Goal: Task Accomplishment & Management: Use online tool/utility

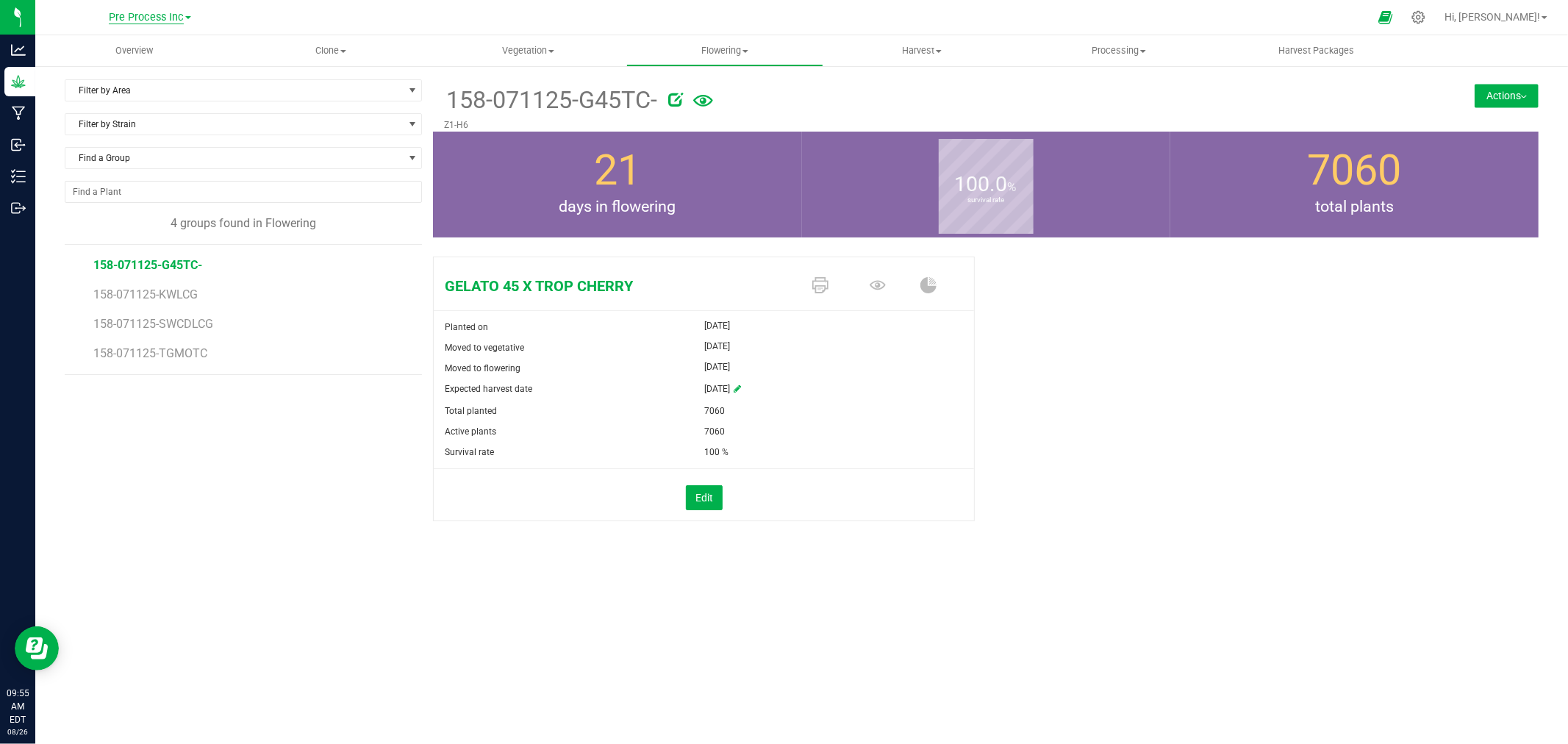
click at [123, 11] on span "Pre Process Inc" at bounding box center [146, 17] width 75 height 13
click at [129, 54] on link "[PERSON_NAME] Hemp Company, LLC" at bounding box center [149, 51] width 215 height 20
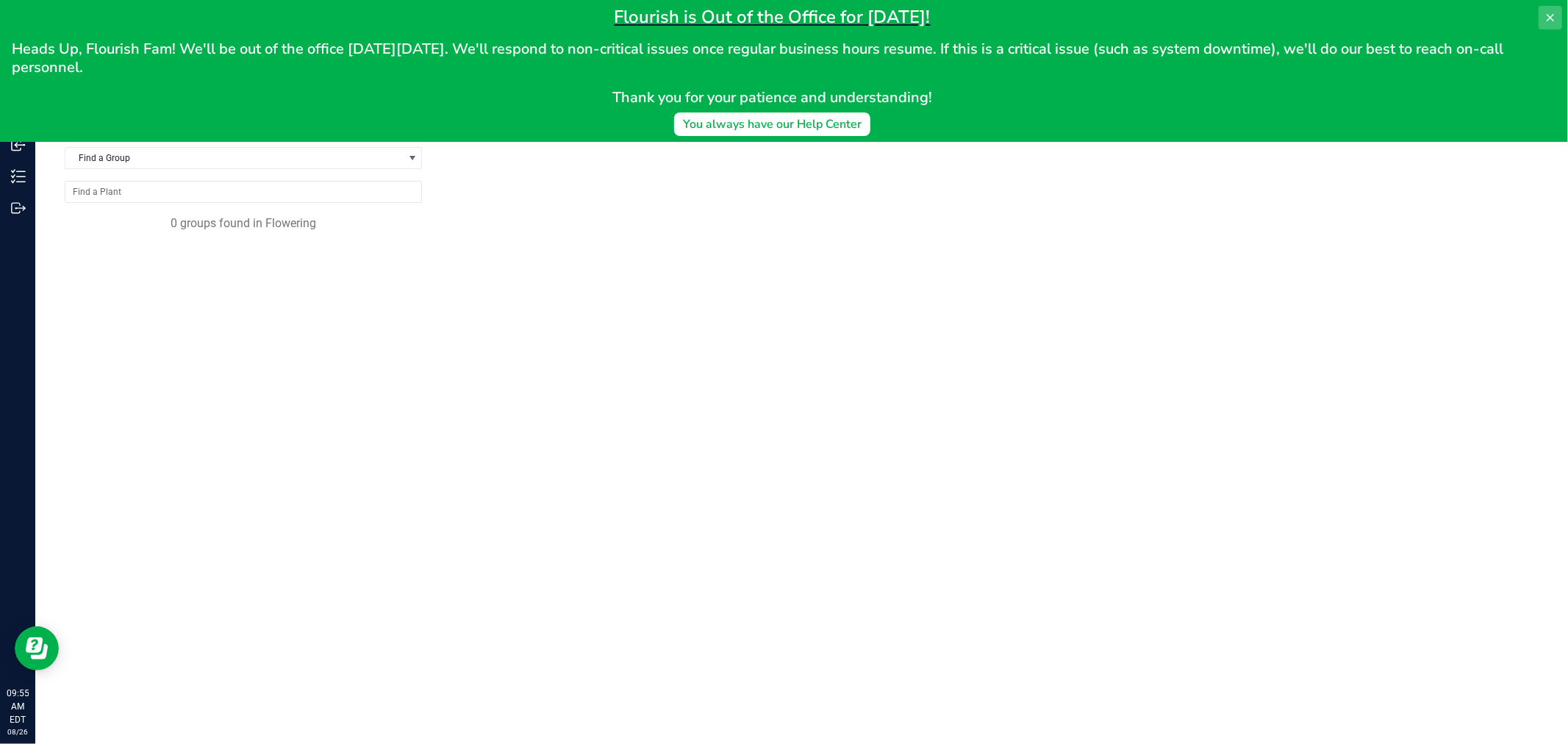
click at [1556, 10] on button at bounding box center [1550, 17] width 23 height 23
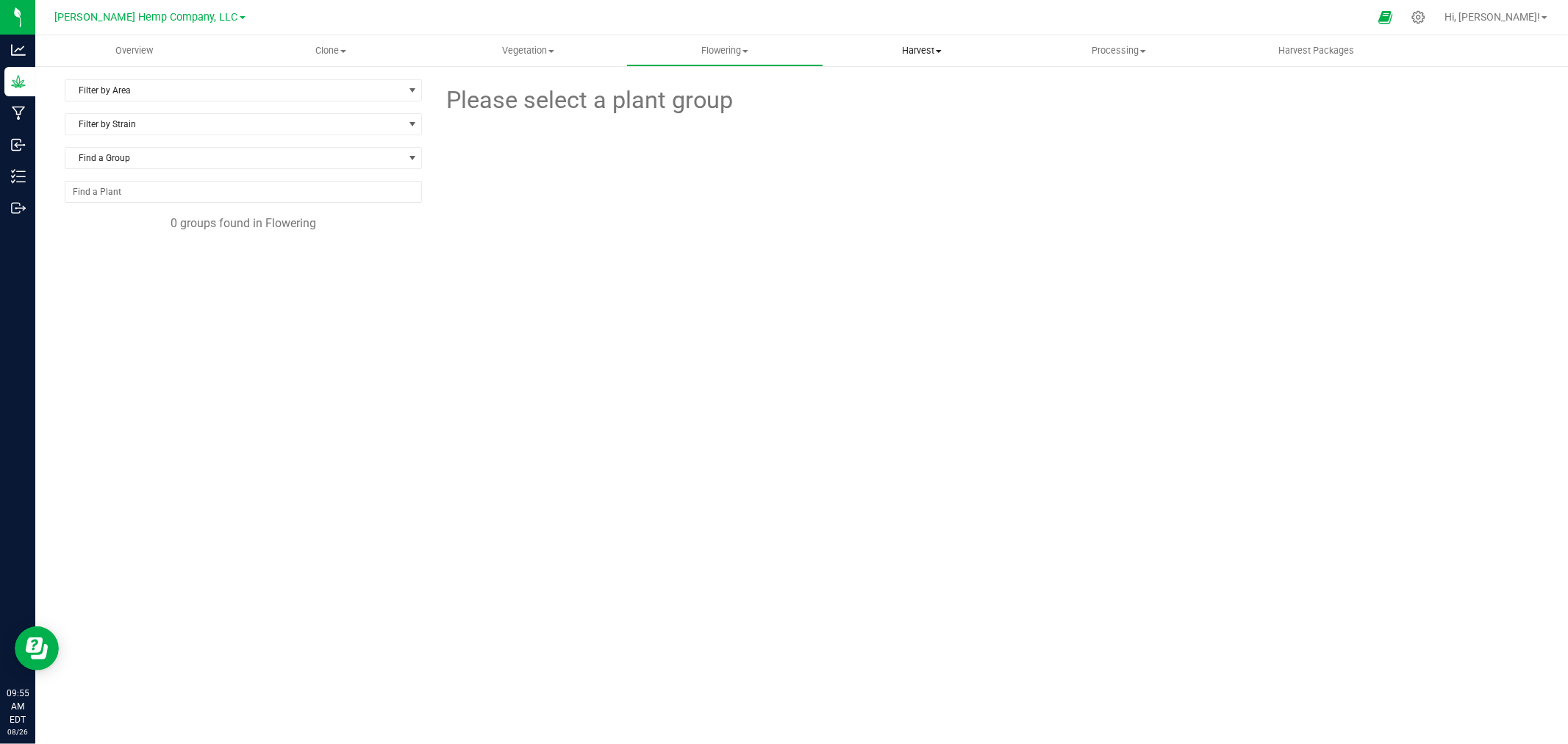
click at [921, 64] on uib-tab-heading "Harvest Harvests Harvested plants" at bounding box center [921, 50] width 196 height 30
click at [910, 89] on li "Harvests" at bounding box center [921, 89] width 197 height 17
click at [1120, 48] on span "Processing" at bounding box center [1118, 51] width 196 height 13
click at [1090, 109] on span "Processing harvests" at bounding box center [1088, 106] width 136 height 13
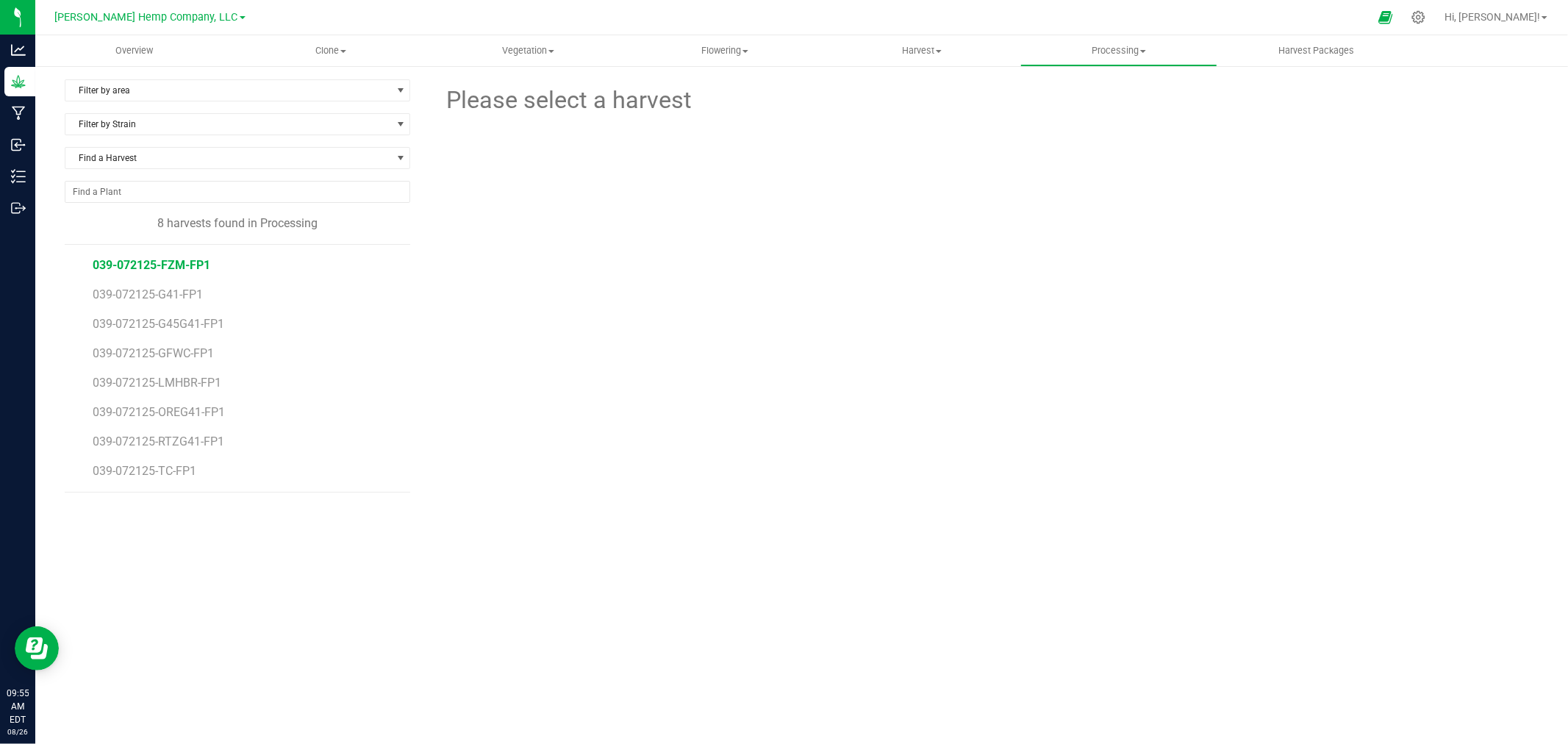
click at [173, 258] on span "039-072125-FZM-FP1" at bounding box center [151, 265] width 118 height 13
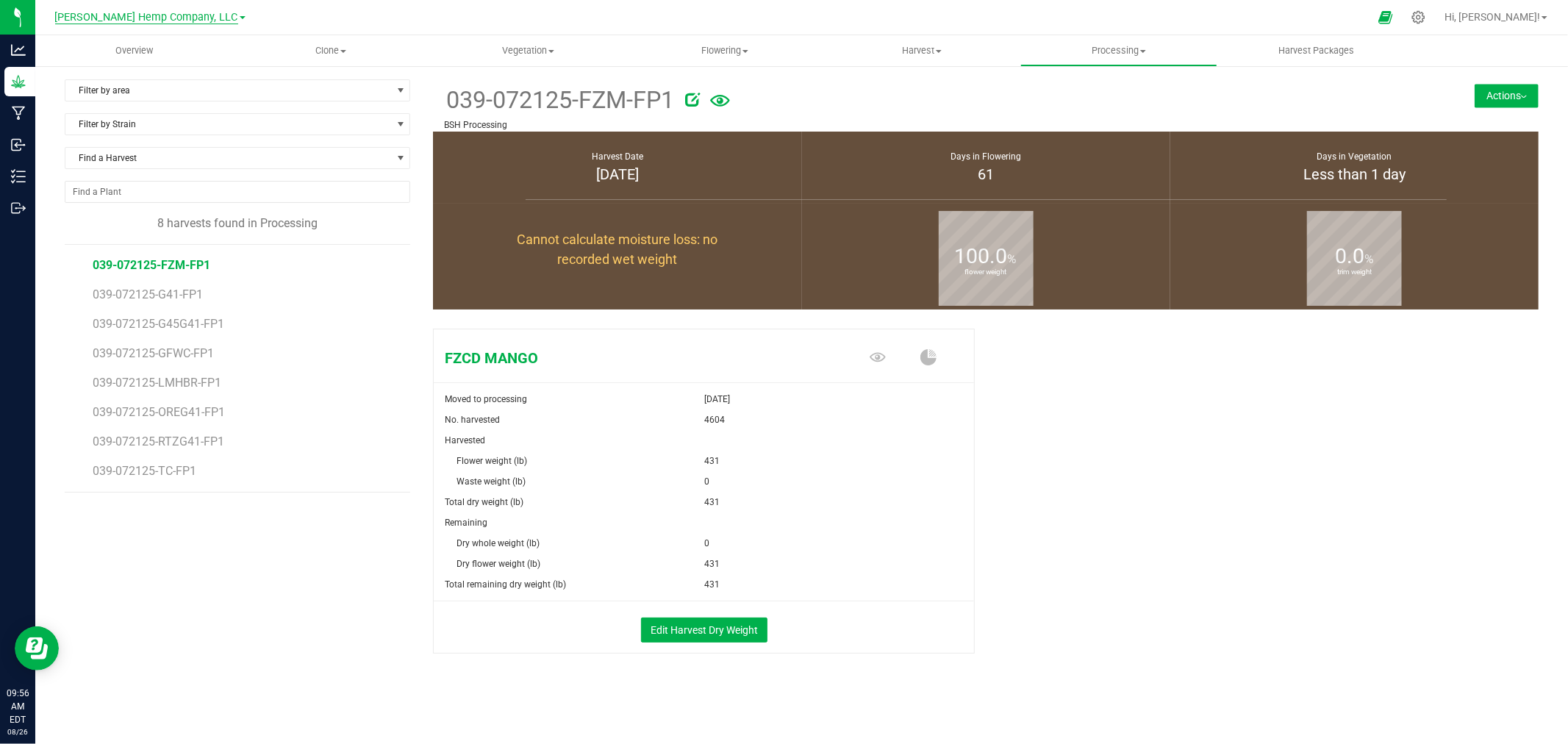
click at [168, 17] on span "[PERSON_NAME] Hemp Company, LLC" at bounding box center [146, 17] width 183 height 13
click at [163, 135] on link "Spadafarm, LLC" at bounding box center [149, 129] width 215 height 20
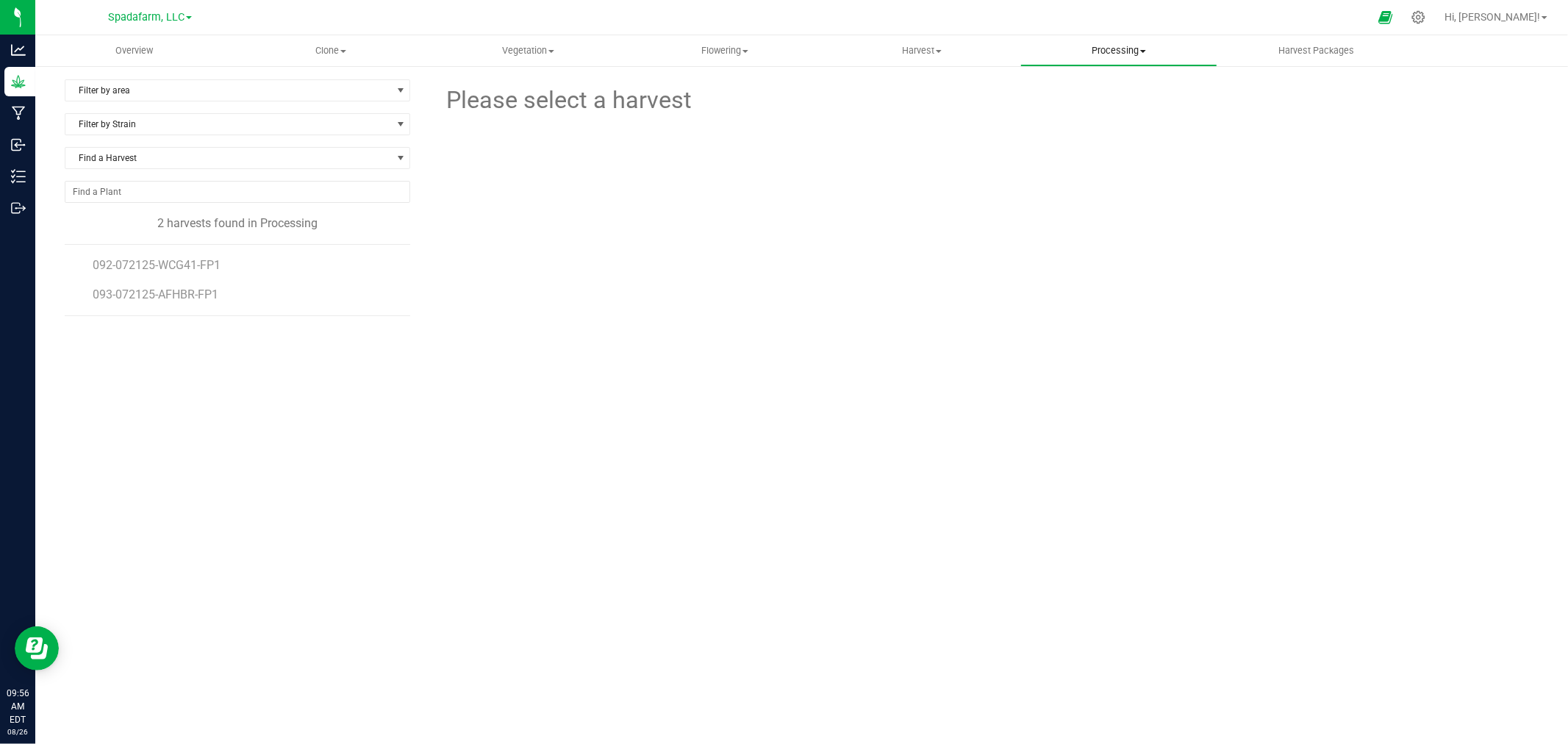
click at [1104, 40] on uib-tab-heading "Processing Create package Processing harvests Processing plants Completed harve…" at bounding box center [1118, 50] width 196 height 30
click at [932, 51] on span "Harvest" at bounding box center [921, 51] width 196 height 13
click at [924, 84] on li "Harvests" at bounding box center [921, 89] width 197 height 17
click at [113, 263] on span "092-072125-G41-FP1" at bounding box center [149, 265] width 115 height 13
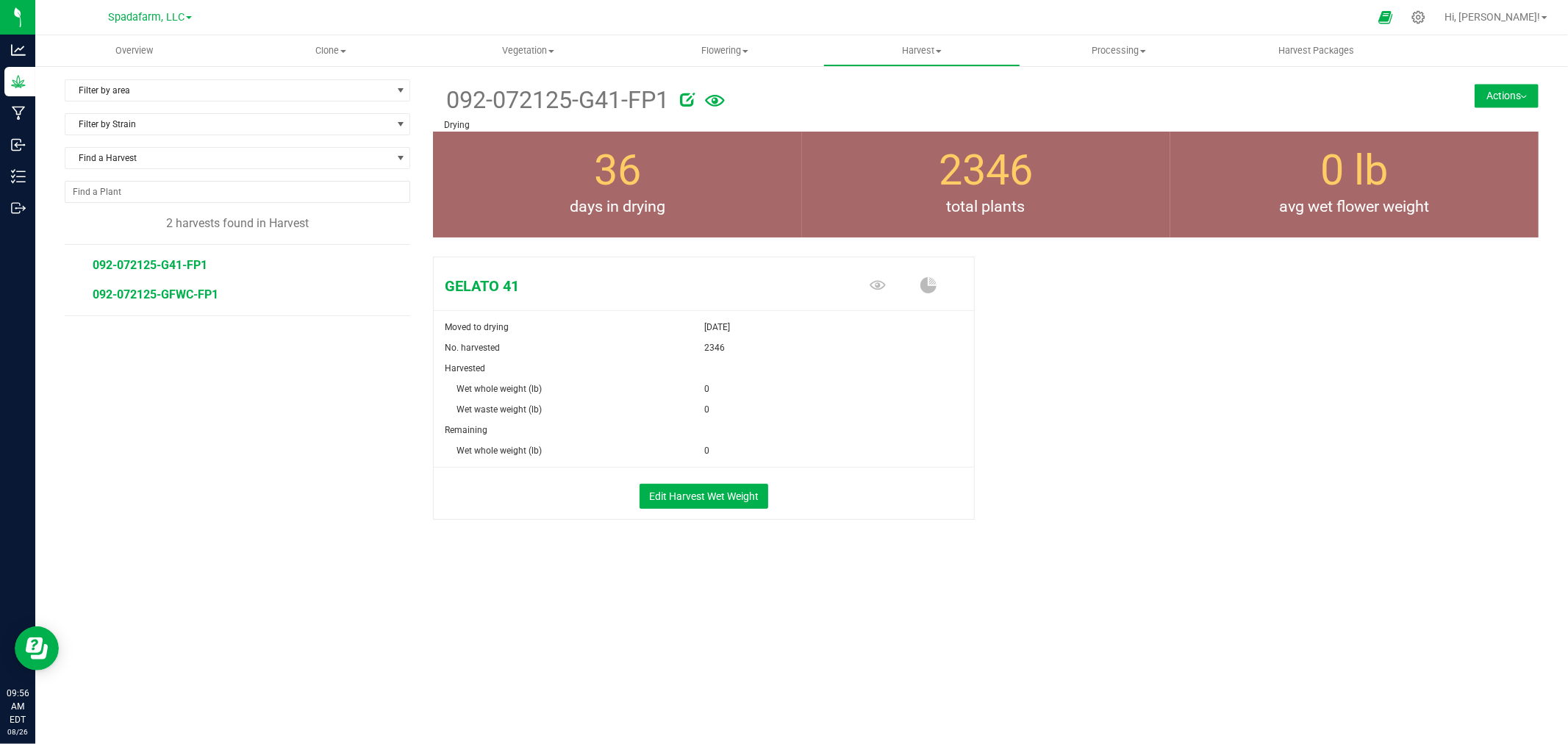
click at [136, 297] on span "092-072125-GFWC-FP1" at bounding box center [155, 294] width 125 height 13
click at [1110, 57] on span "Processing" at bounding box center [1118, 51] width 196 height 13
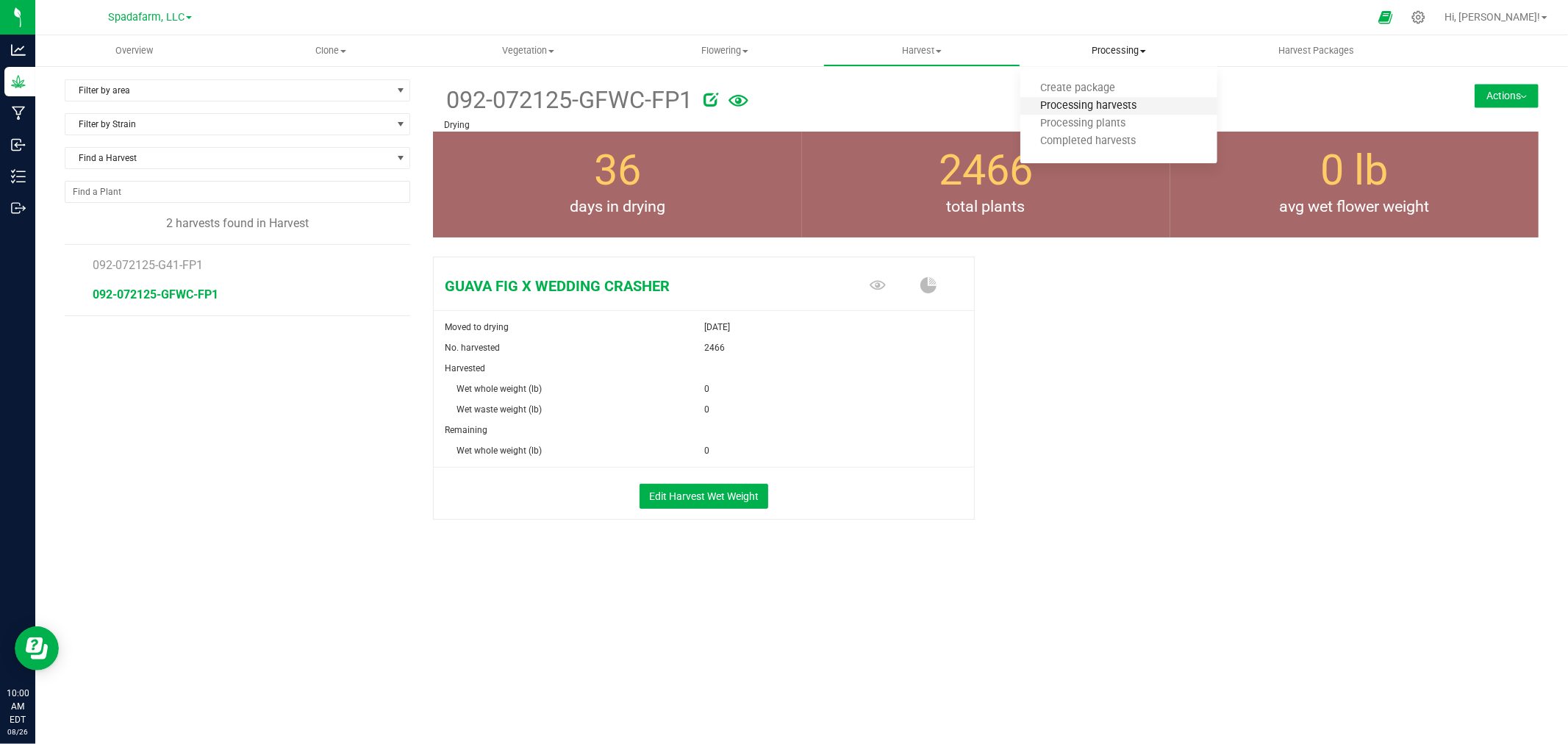
click at [1103, 111] on span "Processing harvests" at bounding box center [1088, 106] width 136 height 13
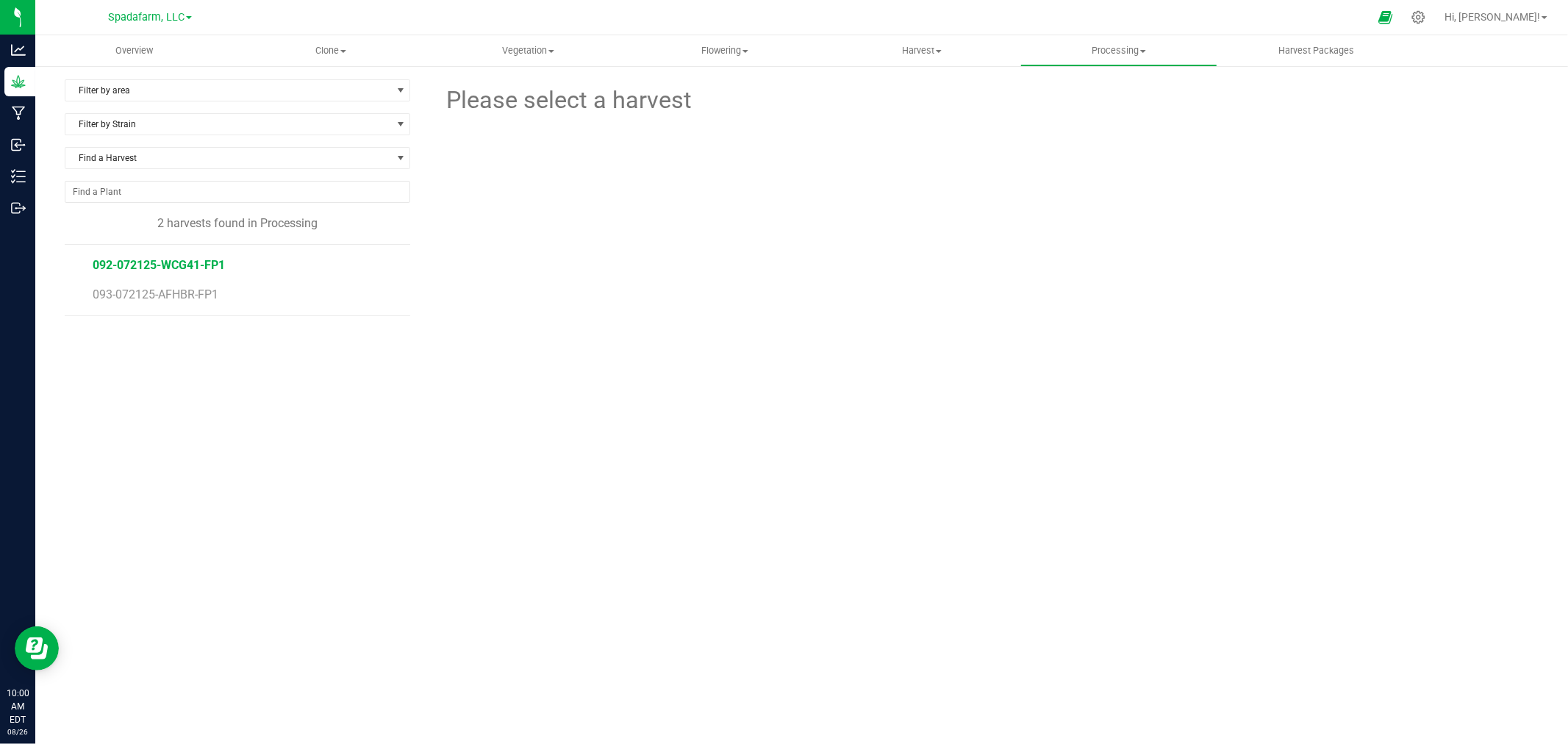
click at [181, 262] on span "092-072125-WCG41-FP1" at bounding box center [158, 265] width 132 height 13
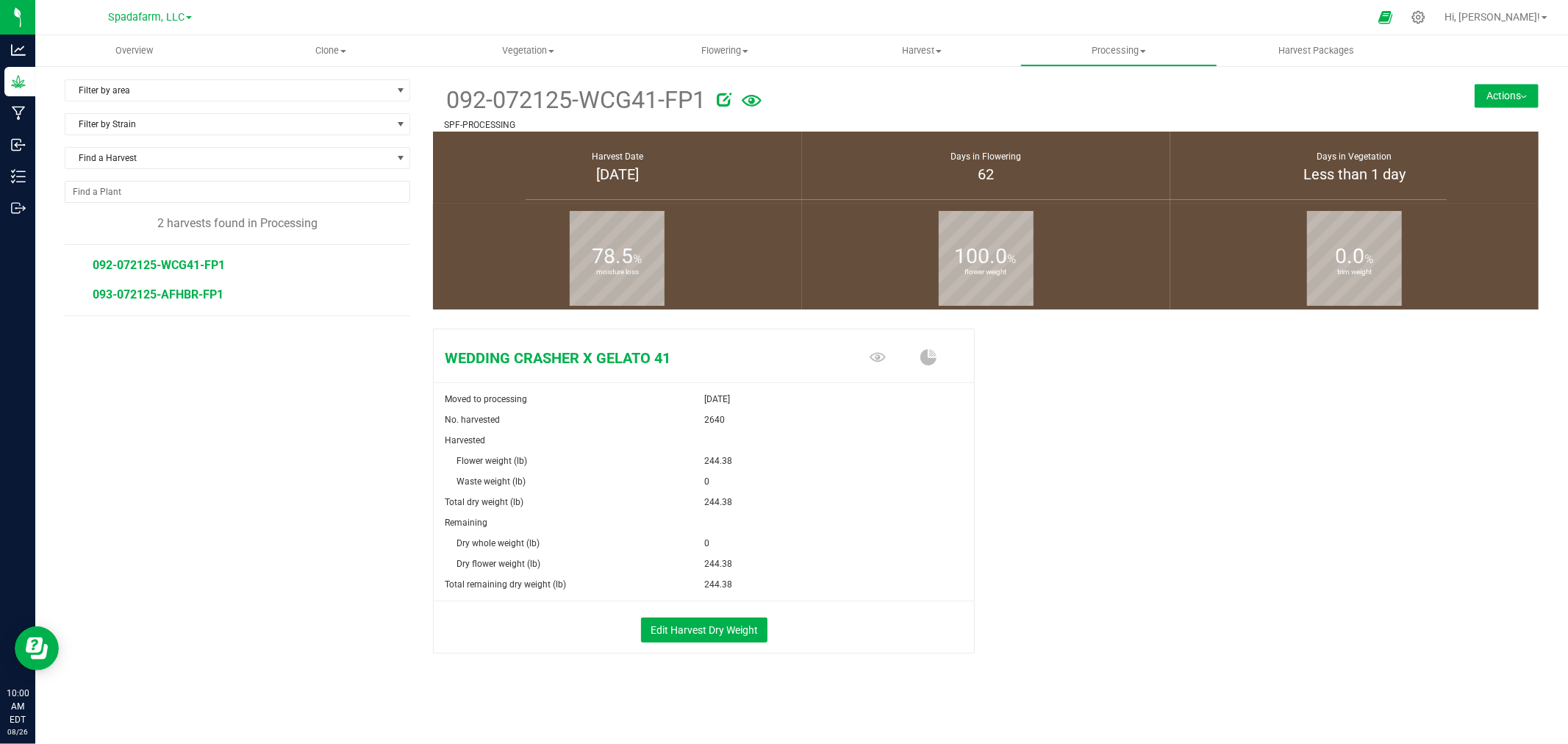
click at [160, 290] on span "093-072125-AFHBR-FP1" at bounding box center [158, 294] width 131 height 13
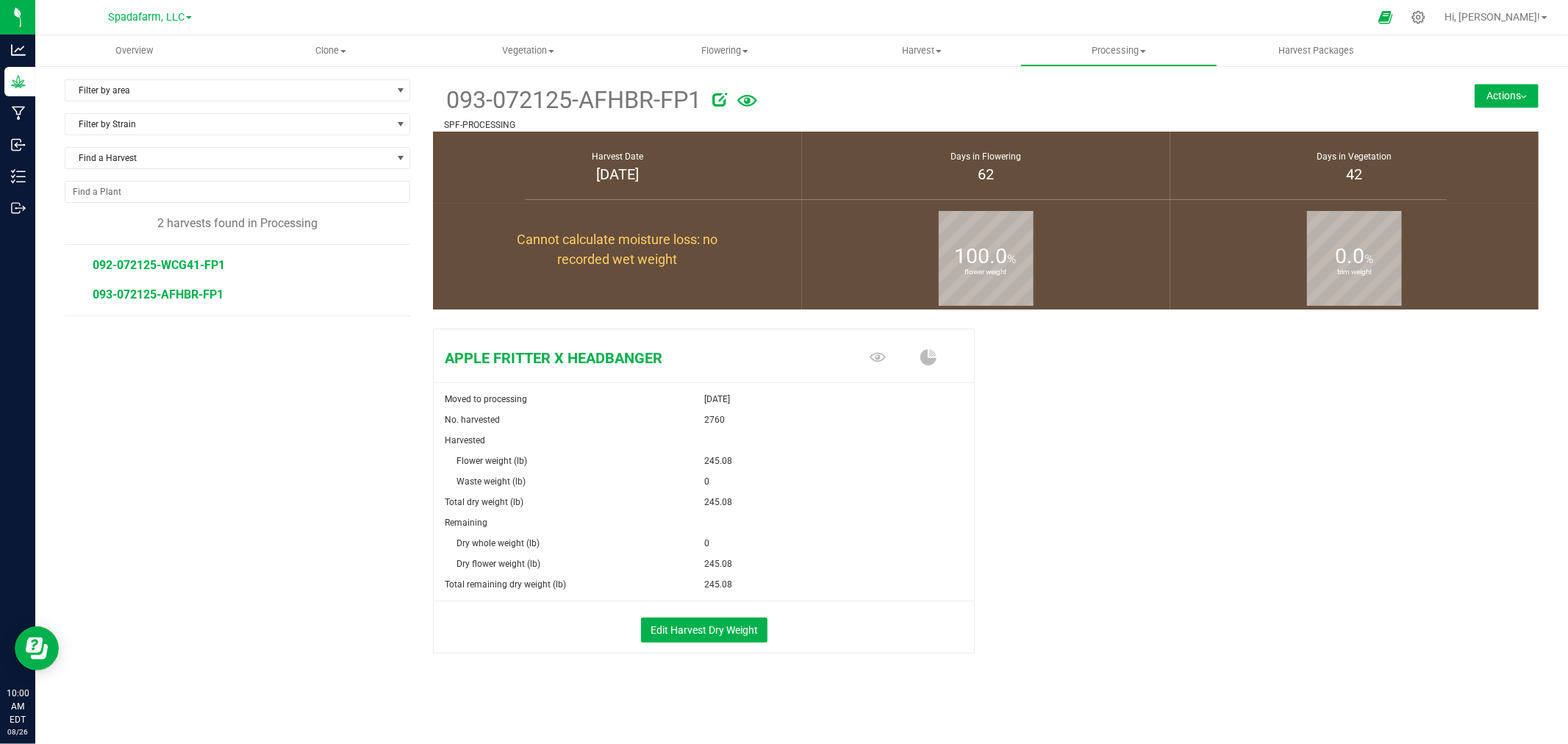
click at [166, 260] on span "092-072125-WCG41-FP1" at bounding box center [158, 265] width 132 height 13
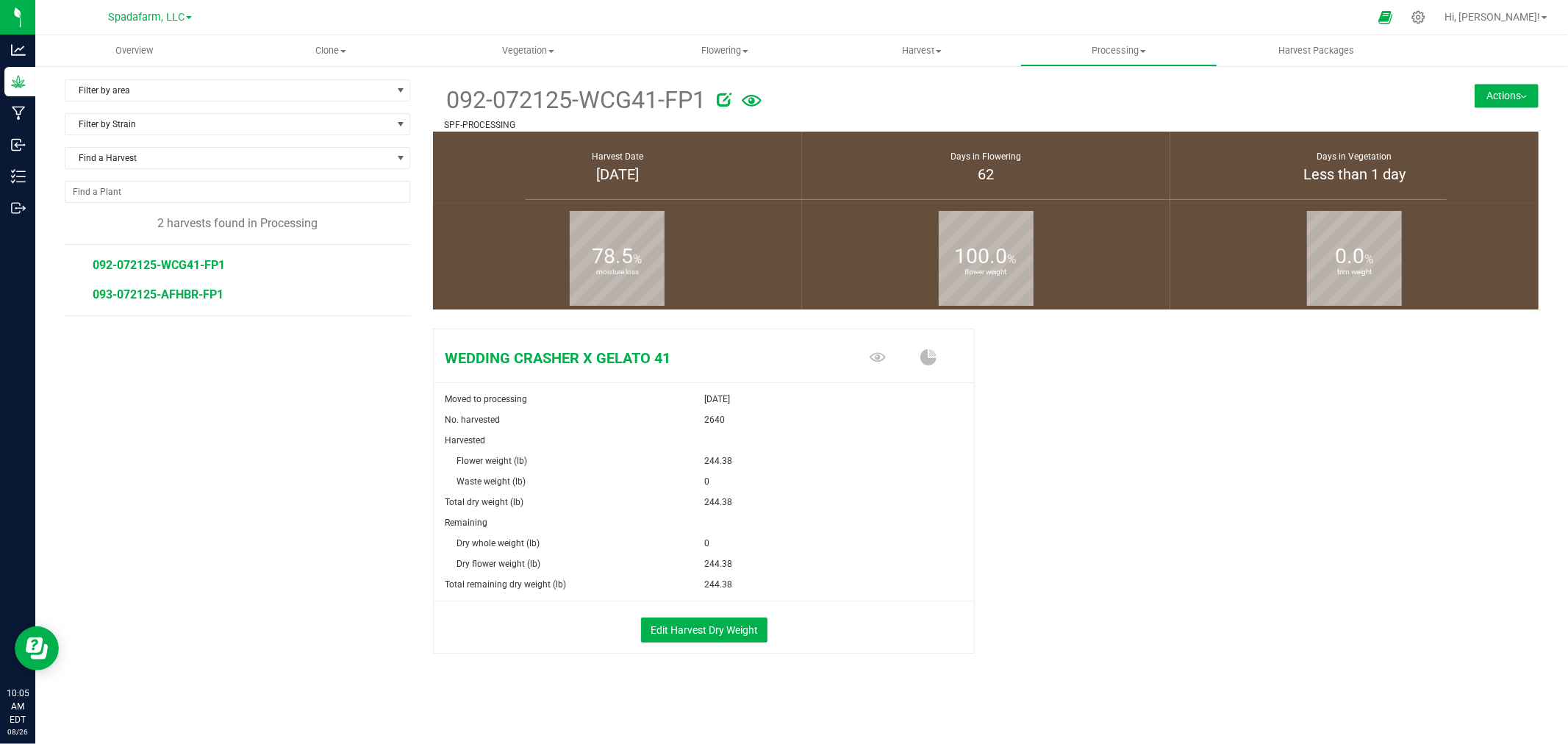
click at [201, 297] on span "093-072125-AFHBR-FP1" at bounding box center [158, 294] width 131 height 13
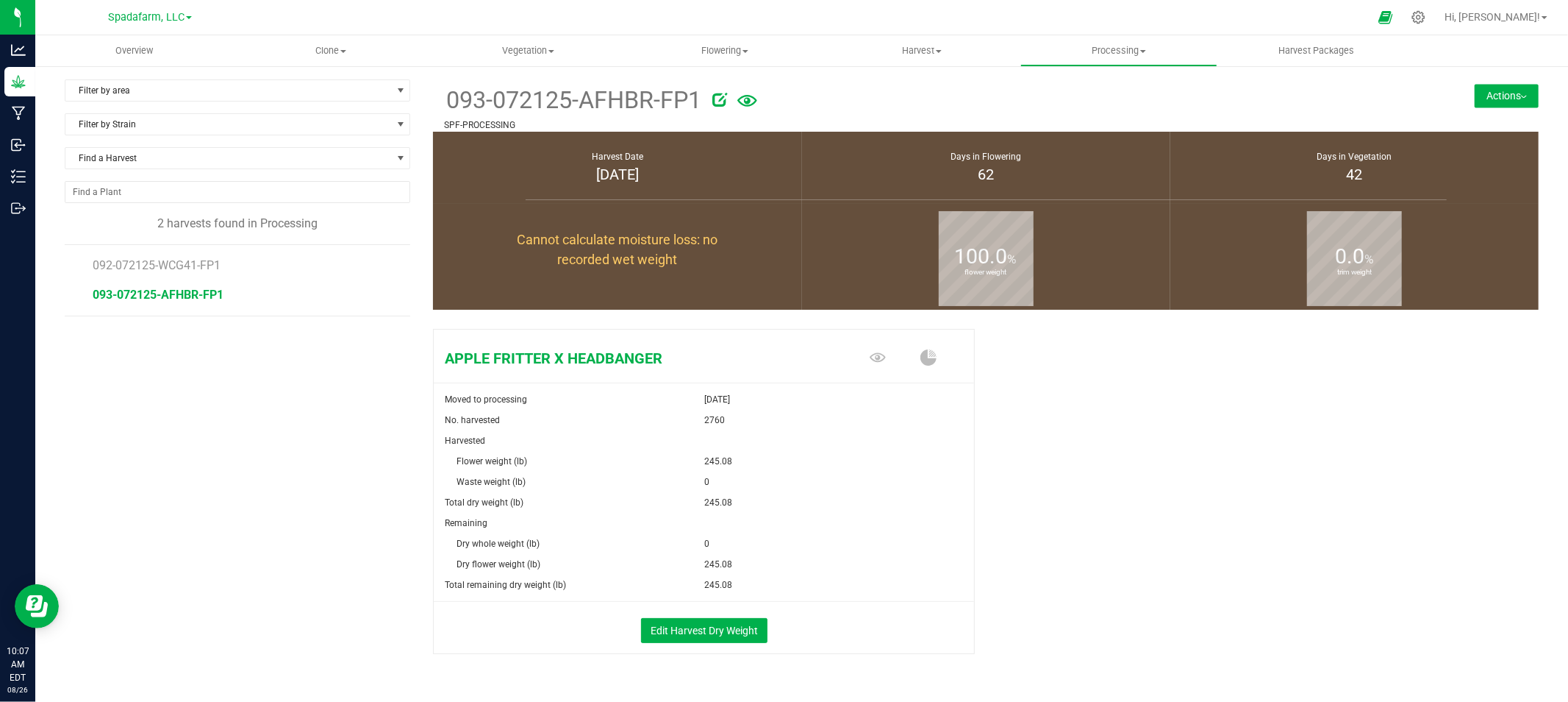
click at [1478, 96] on button "Actions" at bounding box center [1506, 95] width 64 height 23
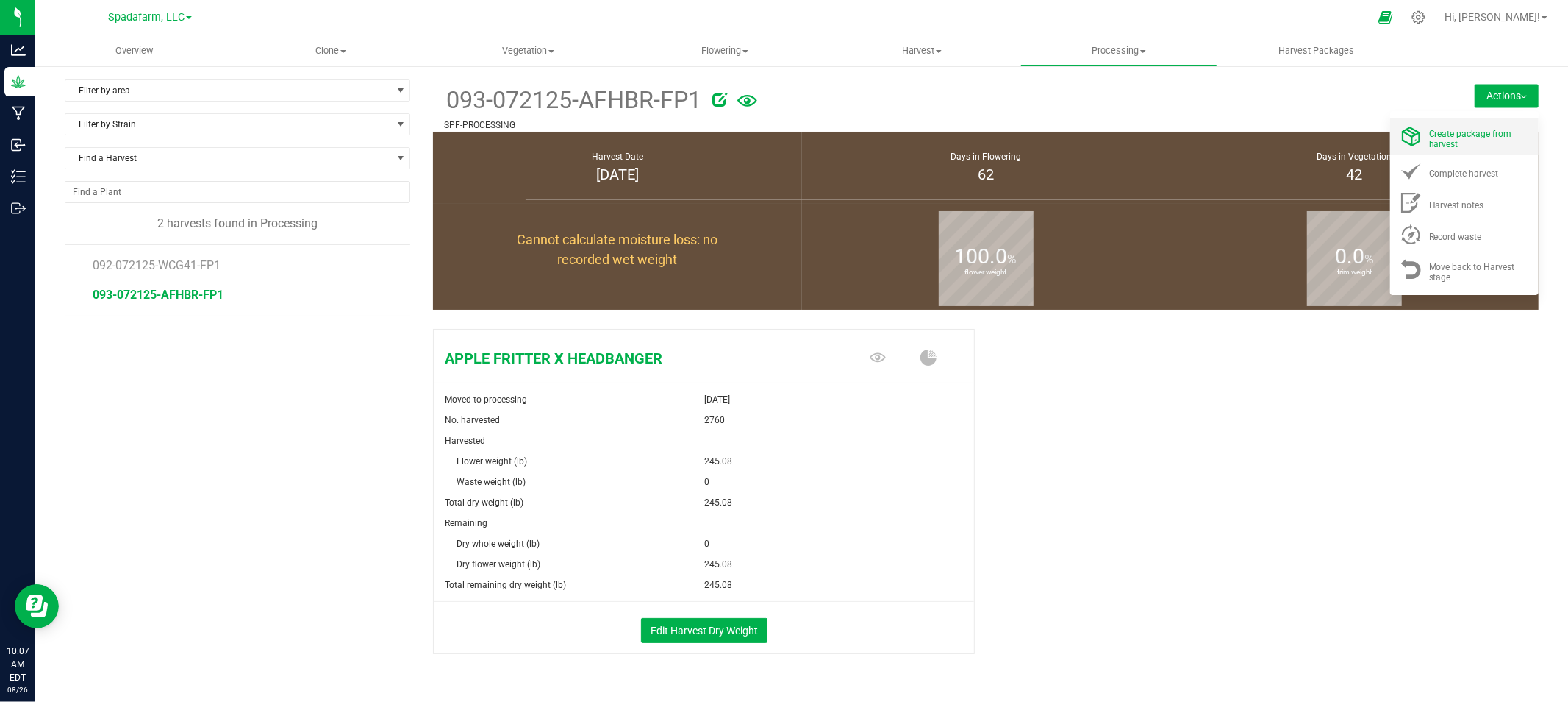
click at [1453, 133] on span "Create package from harvest" at bounding box center [1471, 138] width 83 height 20
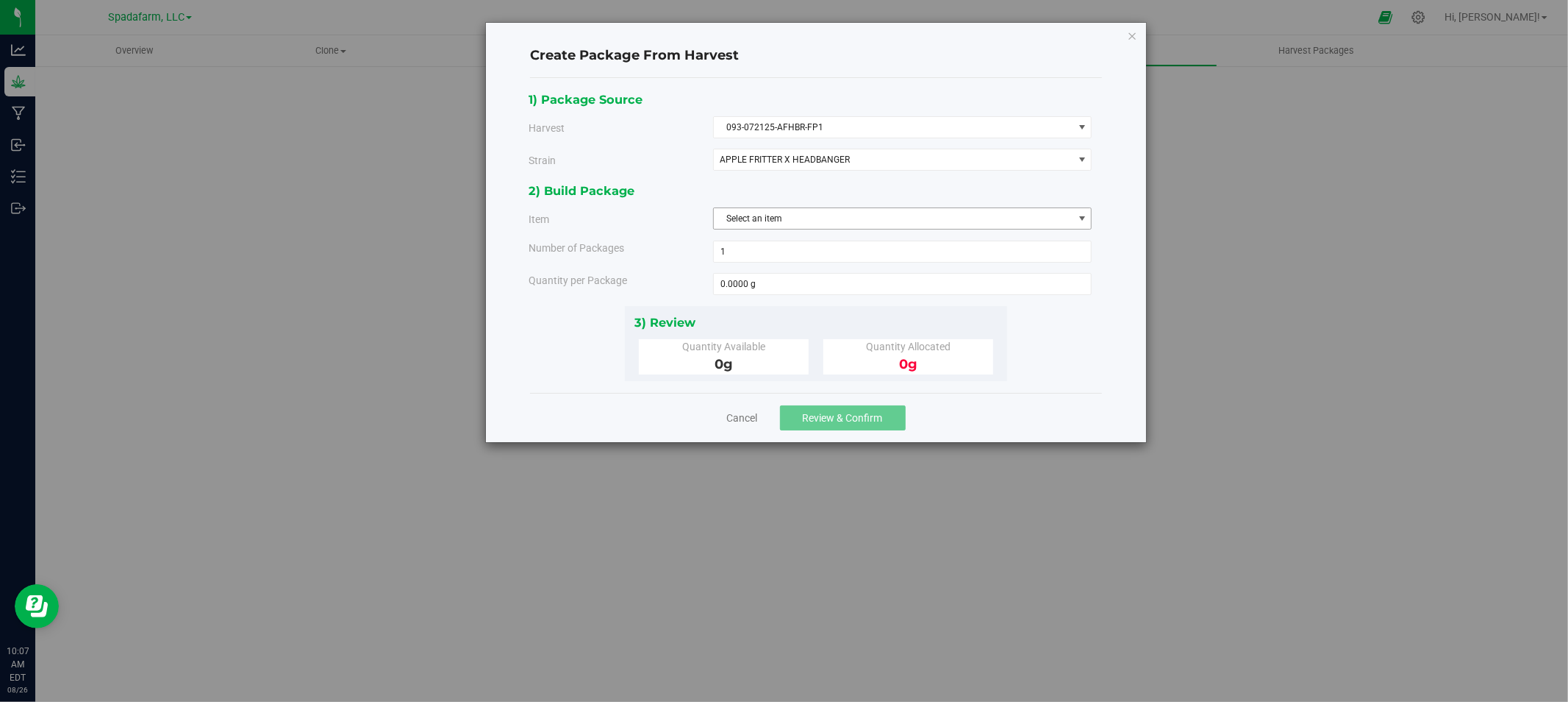
click at [847, 222] on span "Select an item" at bounding box center [893, 218] width 359 height 20
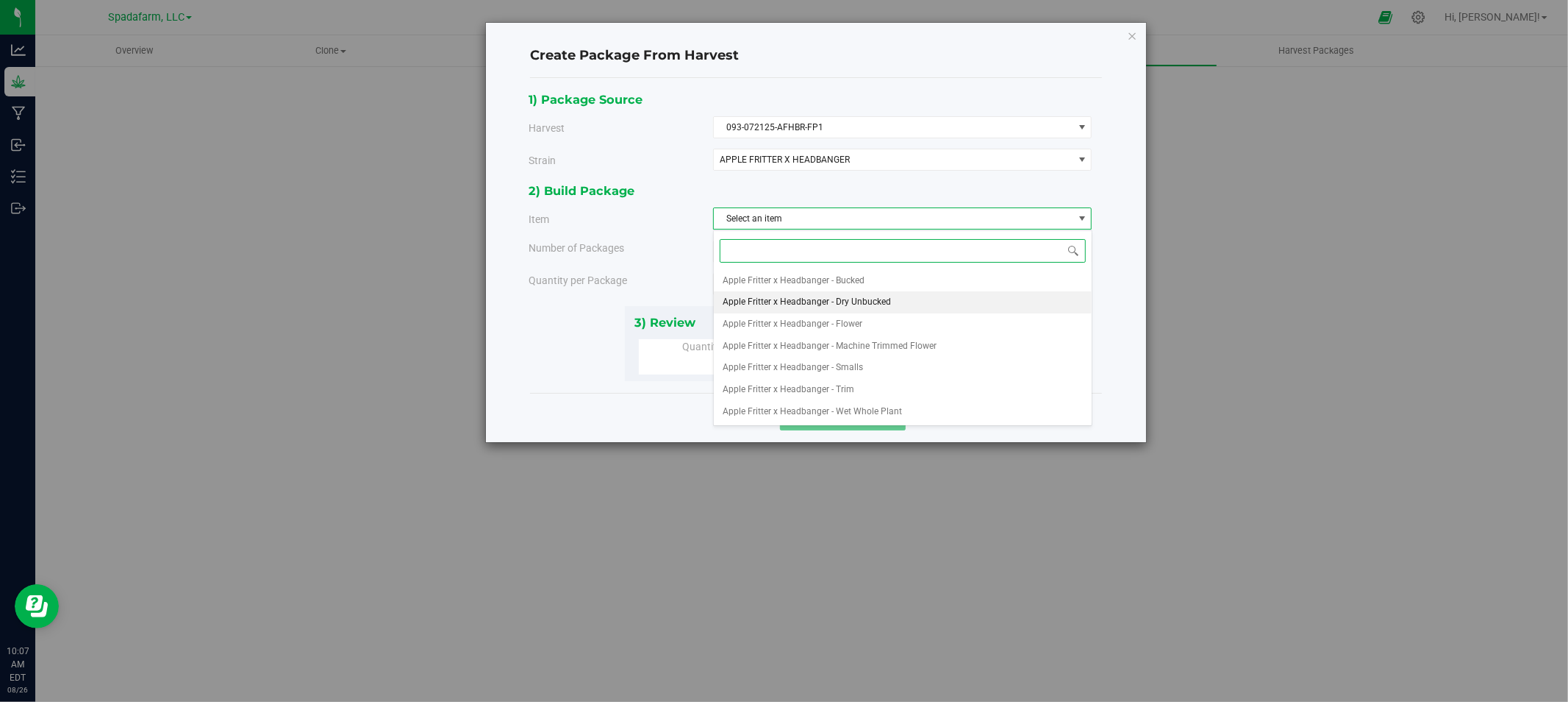
click at [861, 309] on span "Apple Fritter x Headbanger - Dry Unbucked" at bounding box center [807, 303] width 169 height 19
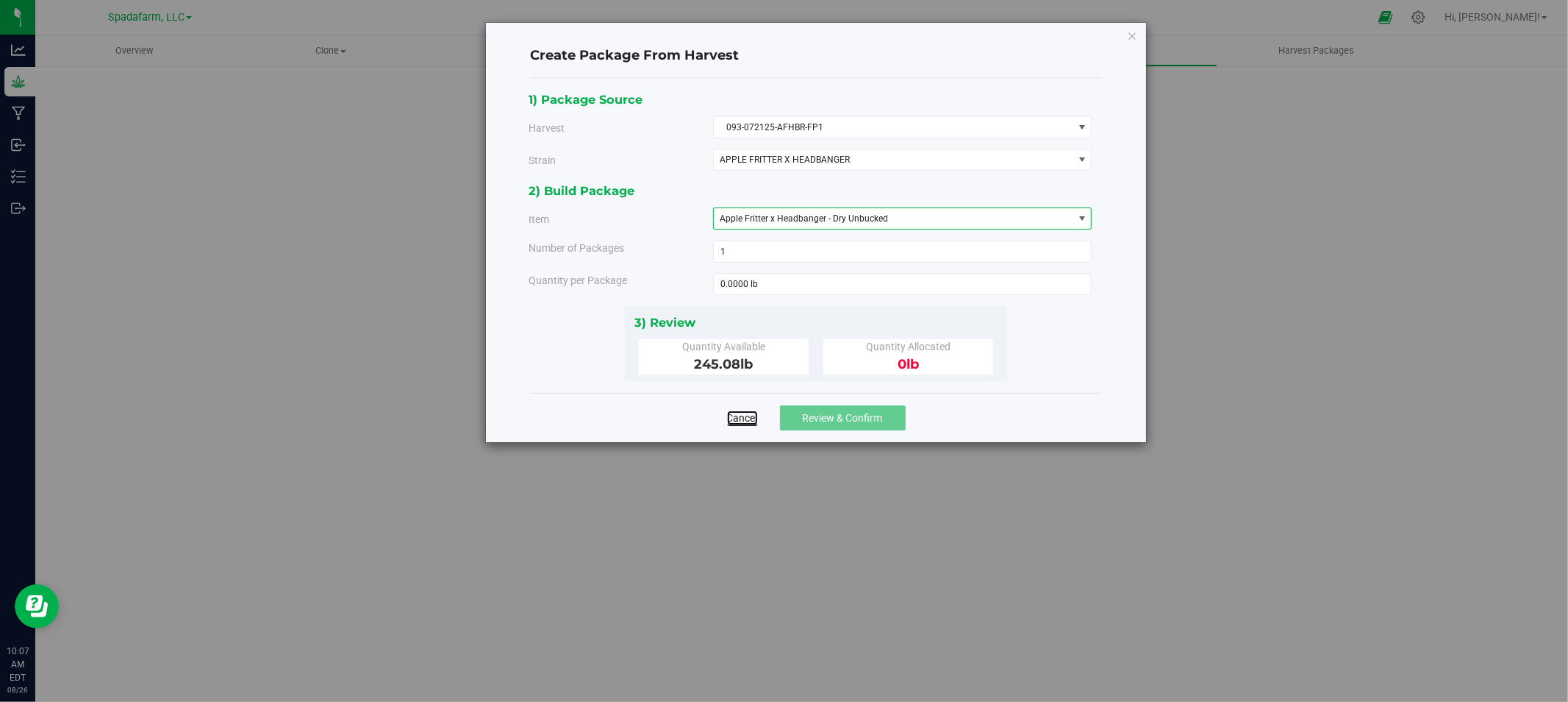
click at [740, 414] on link "Cancel" at bounding box center [742, 418] width 31 height 14
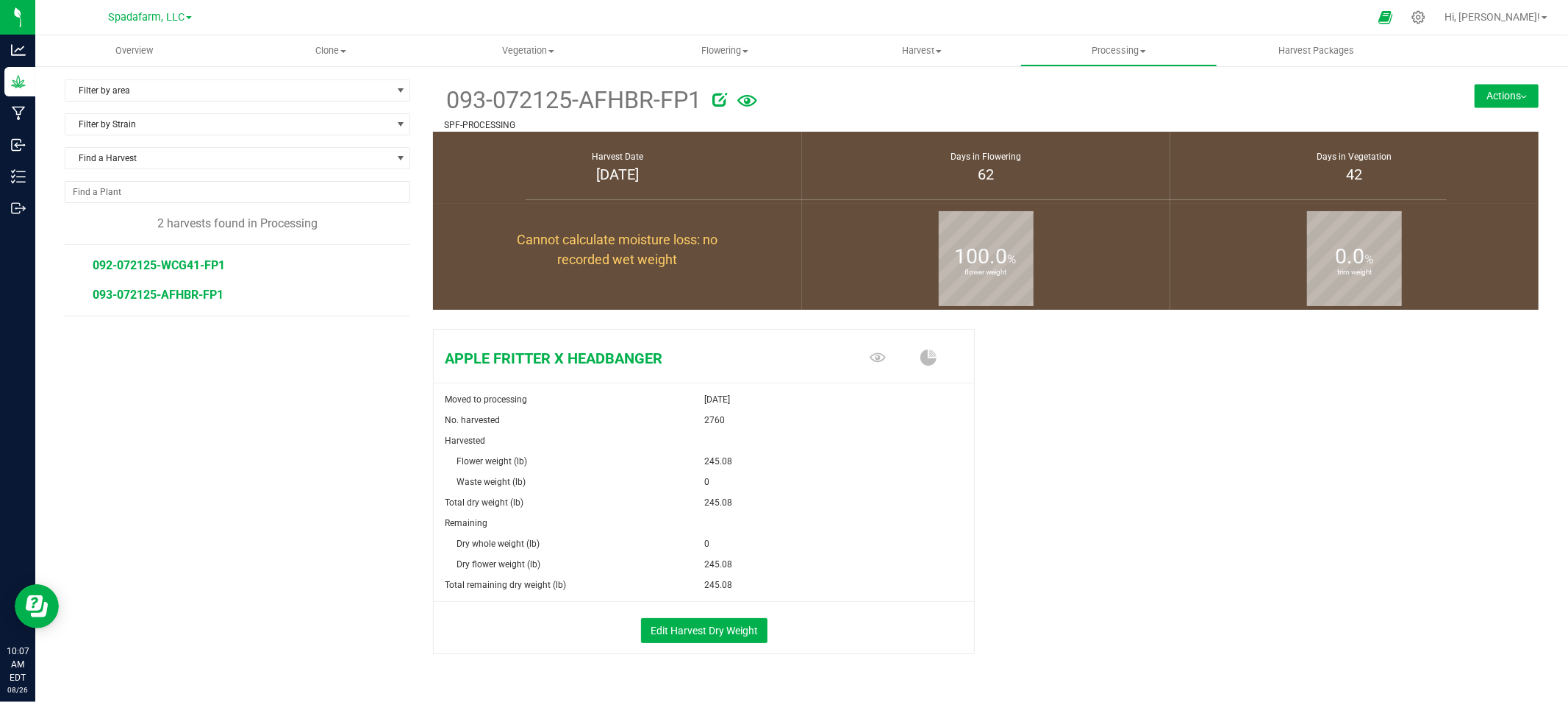
click at [197, 265] on span "092-072125-WCG41-FP1" at bounding box center [158, 265] width 132 height 14
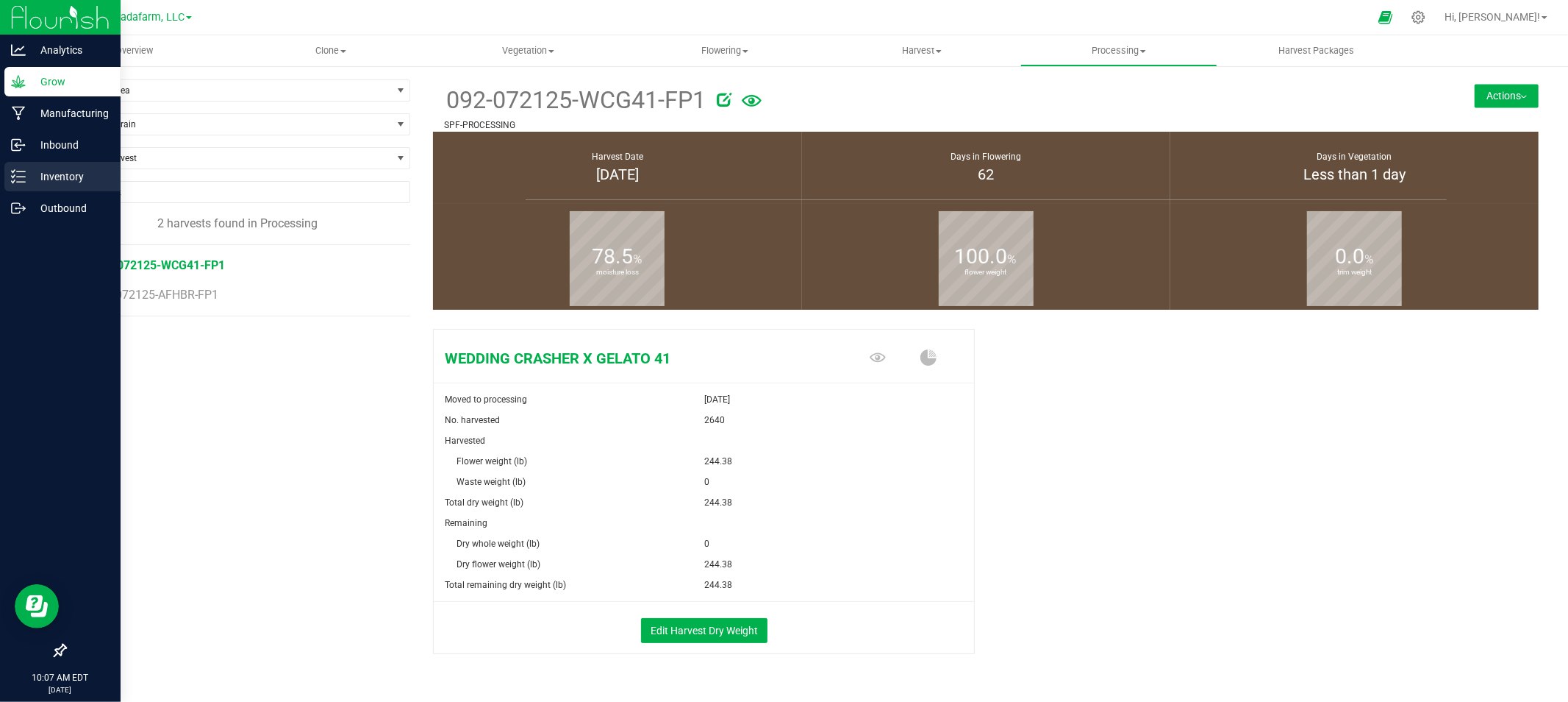
click at [67, 168] on p "Inventory" at bounding box center [70, 176] width 89 height 17
click at [65, 175] on p "Inventory" at bounding box center [70, 176] width 89 height 17
click at [76, 178] on p "Inventory" at bounding box center [70, 176] width 89 height 17
click at [65, 177] on p "Inventory" at bounding box center [70, 176] width 89 height 17
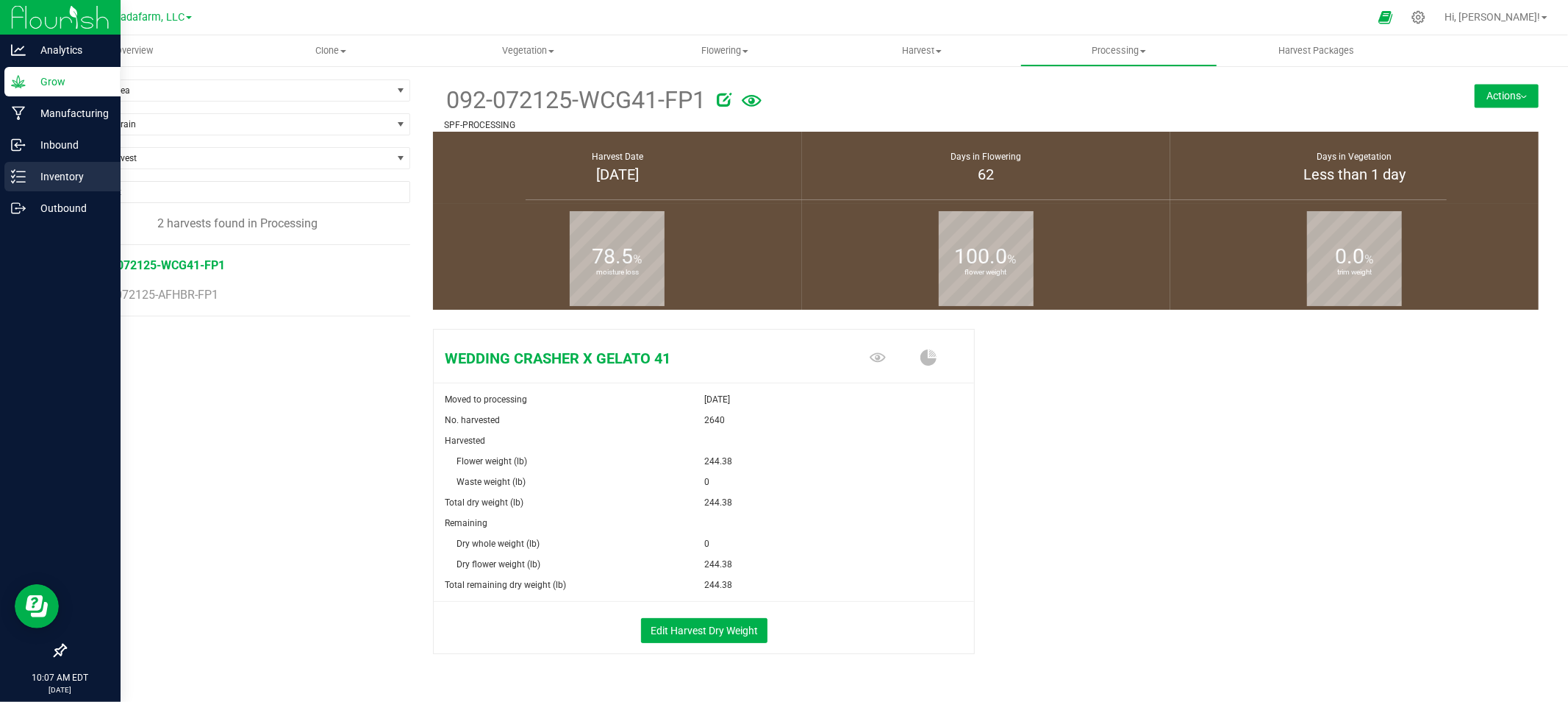
click at [79, 180] on p "Inventory" at bounding box center [70, 176] width 89 height 17
click at [39, 171] on p "Inventory" at bounding box center [70, 176] width 89 height 17
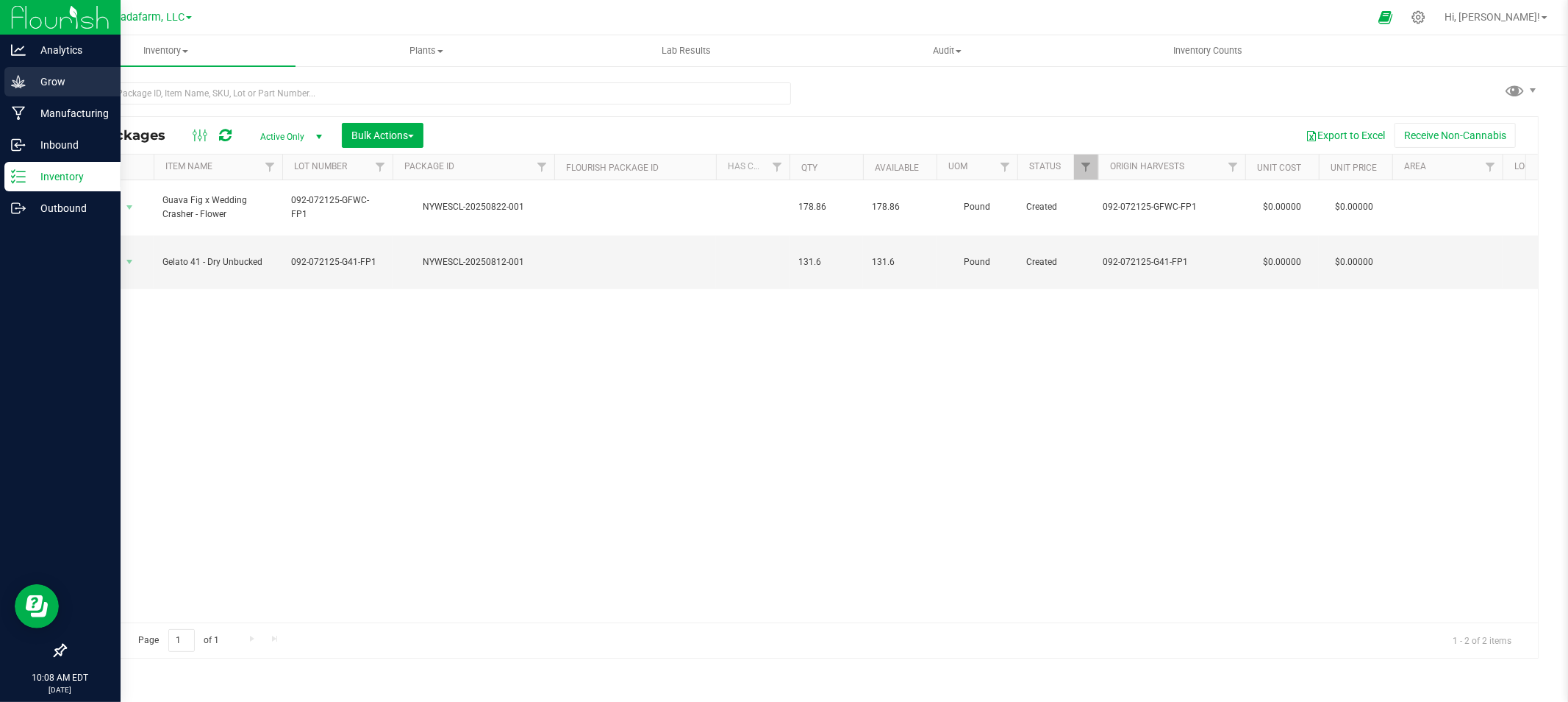
click at [92, 77] on p "Grow" at bounding box center [70, 82] width 89 height 17
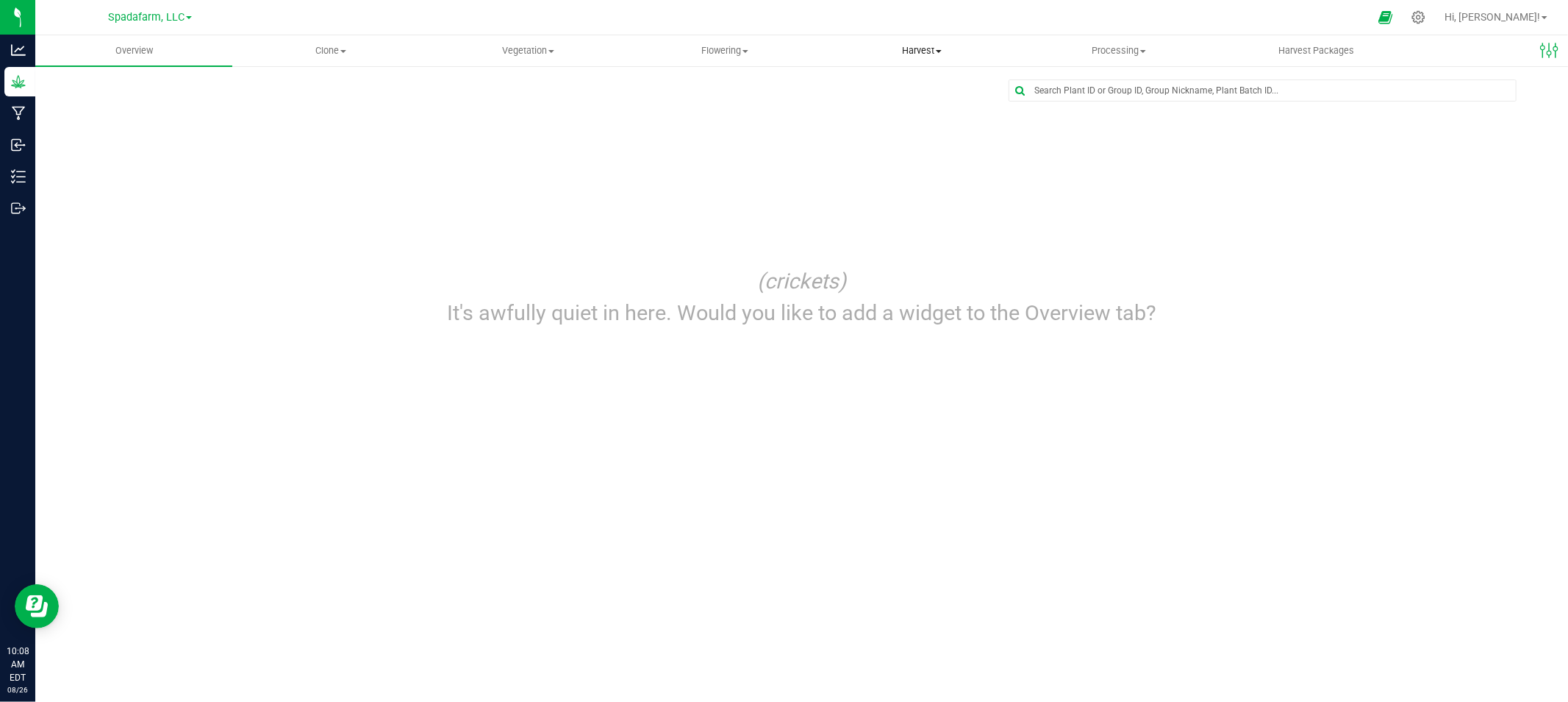
click at [923, 44] on span "Harvest" at bounding box center [921, 51] width 196 height 14
click at [921, 85] on li "Harvests" at bounding box center [921, 89] width 197 height 17
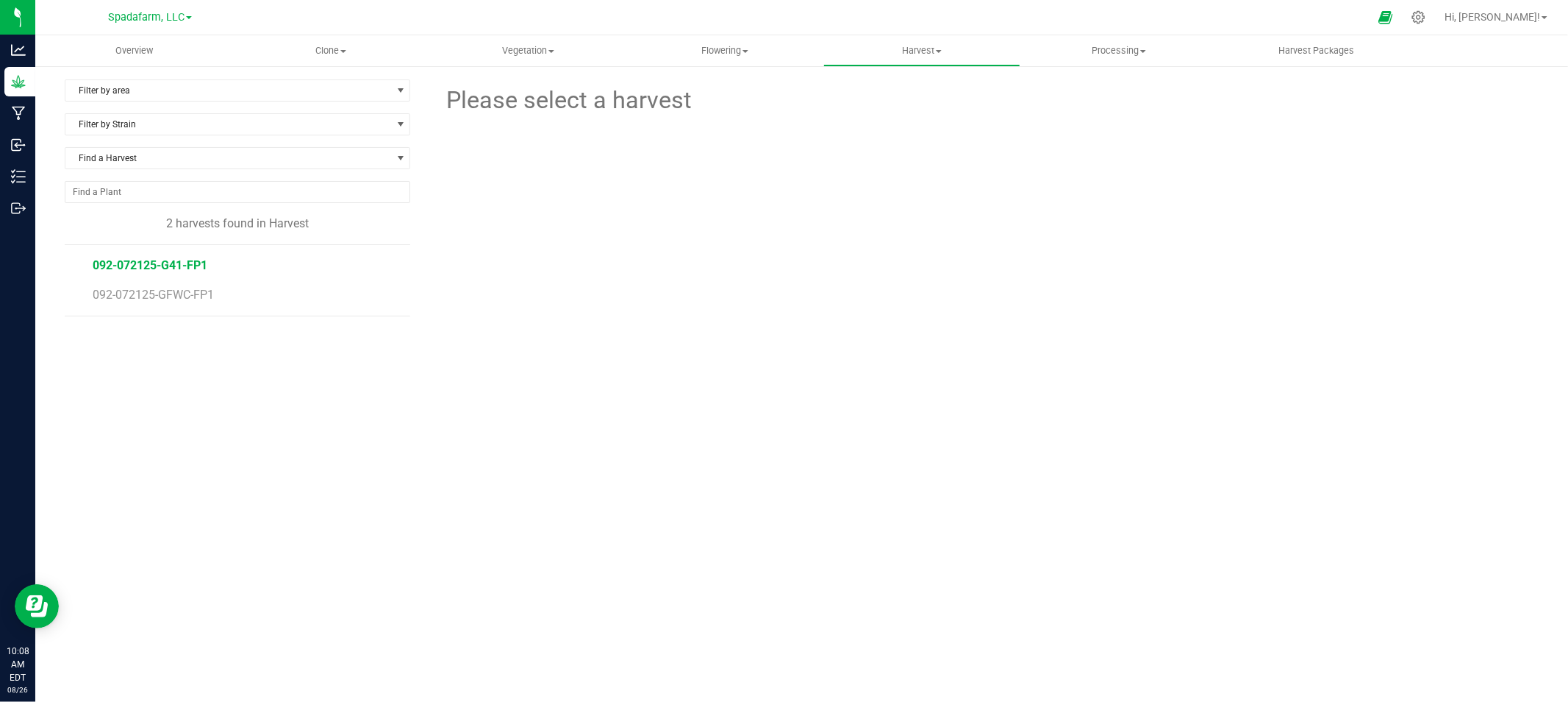
click at [154, 261] on span "092-072125-G41-FP1" at bounding box center [149, 265] width 115 height 14
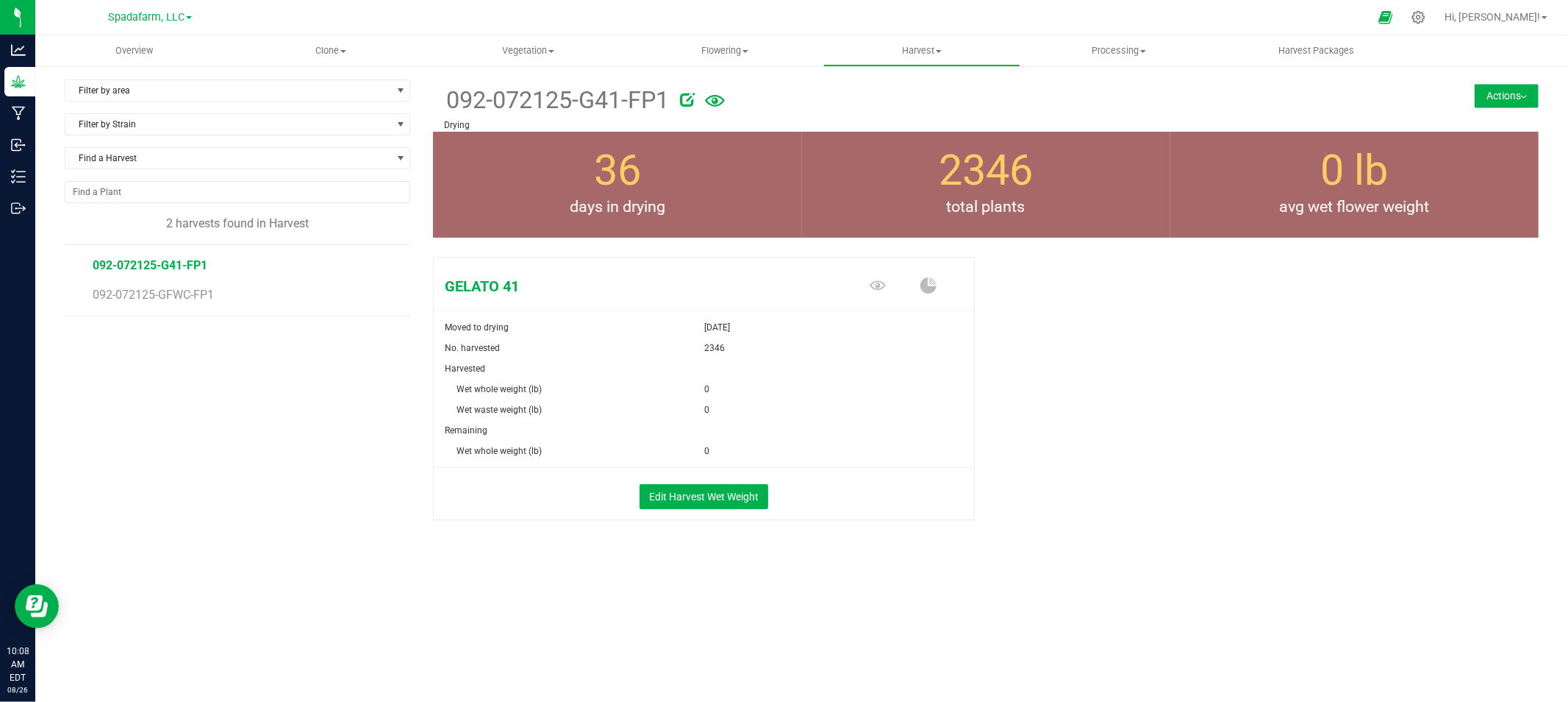
click at [1514, 86] on button "Actions" at bounding box center [1506, 95] width 64 height 23
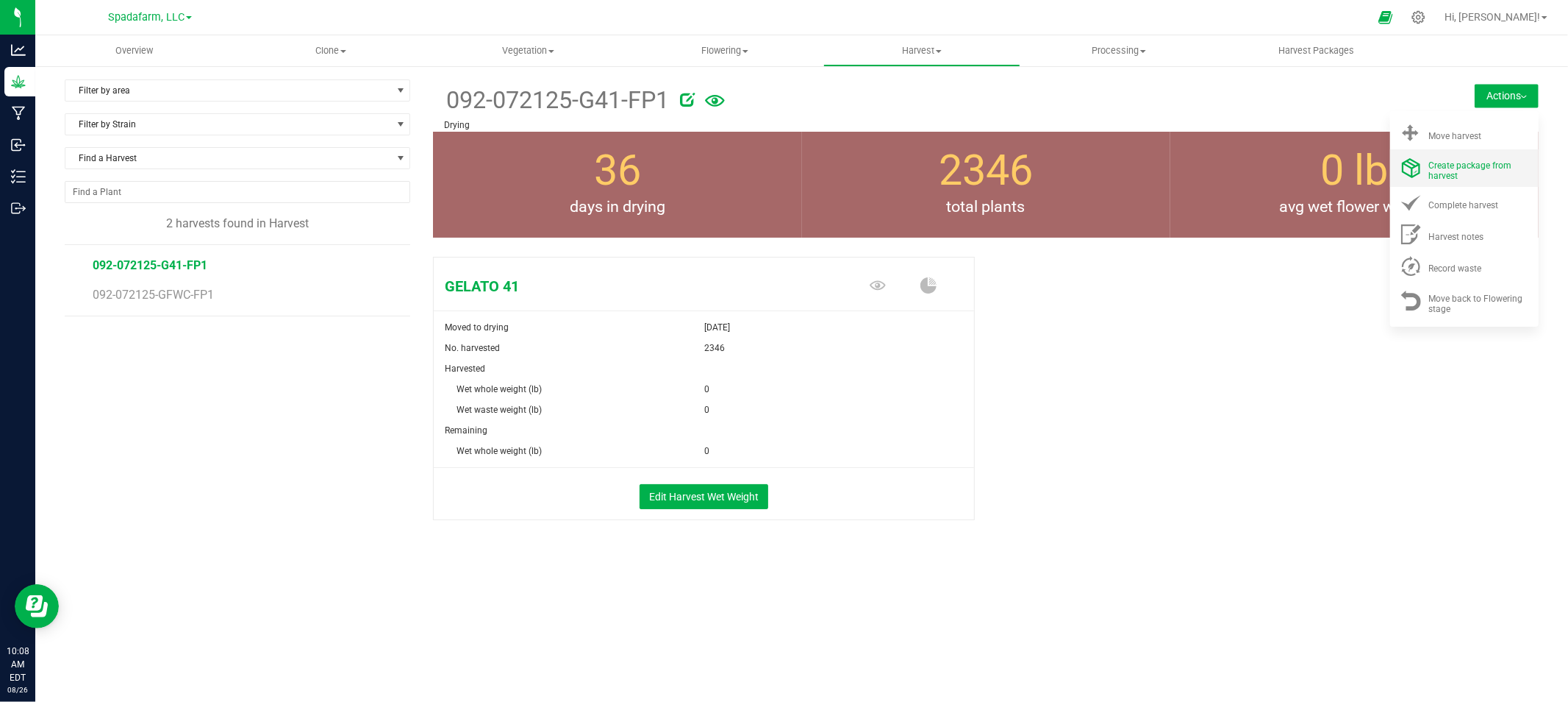
click at [1490, 170] on span "Create package from harvest" at bounding box center [1471, 170] width 83 height 20
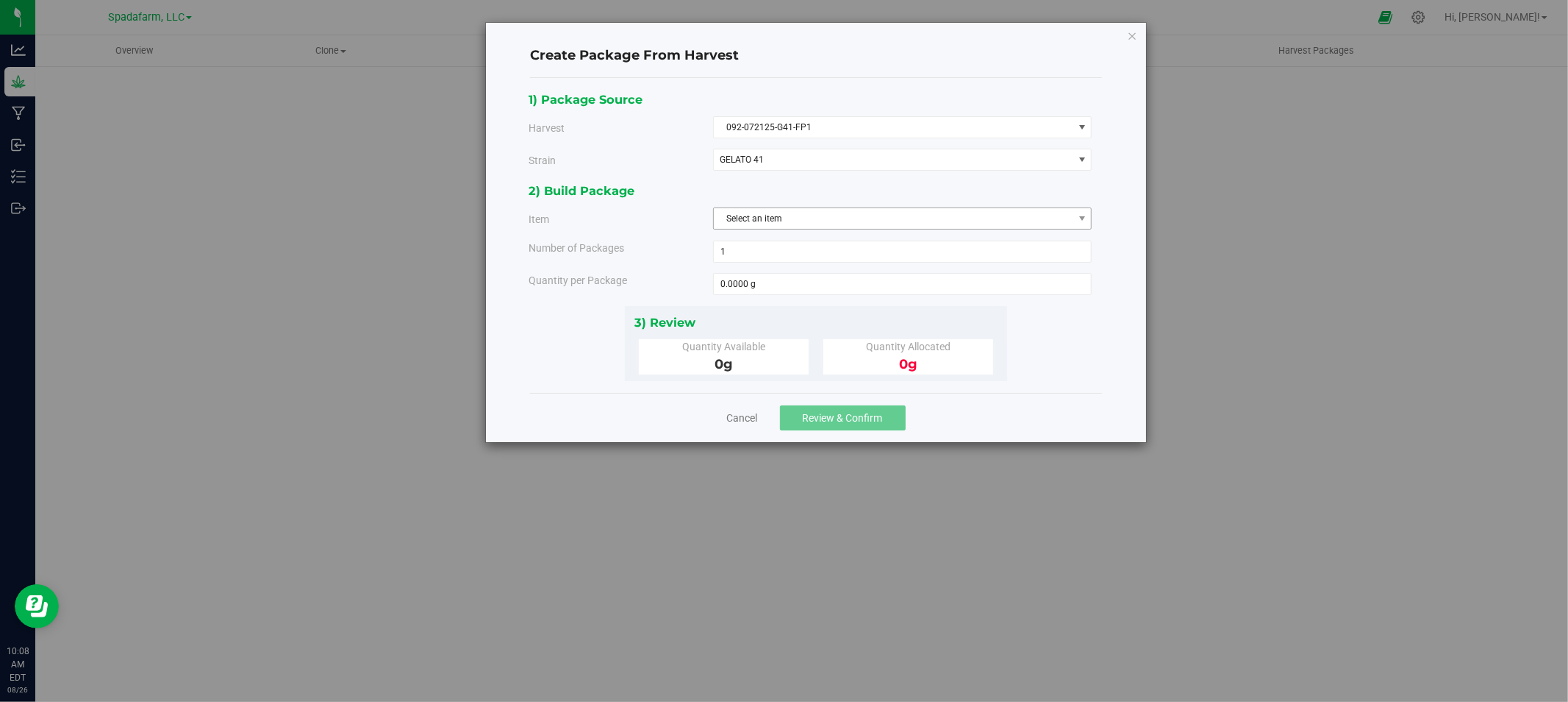
click at [780, 228] on span "Select an item" at bounding box center [893, 218] width 359 height 20
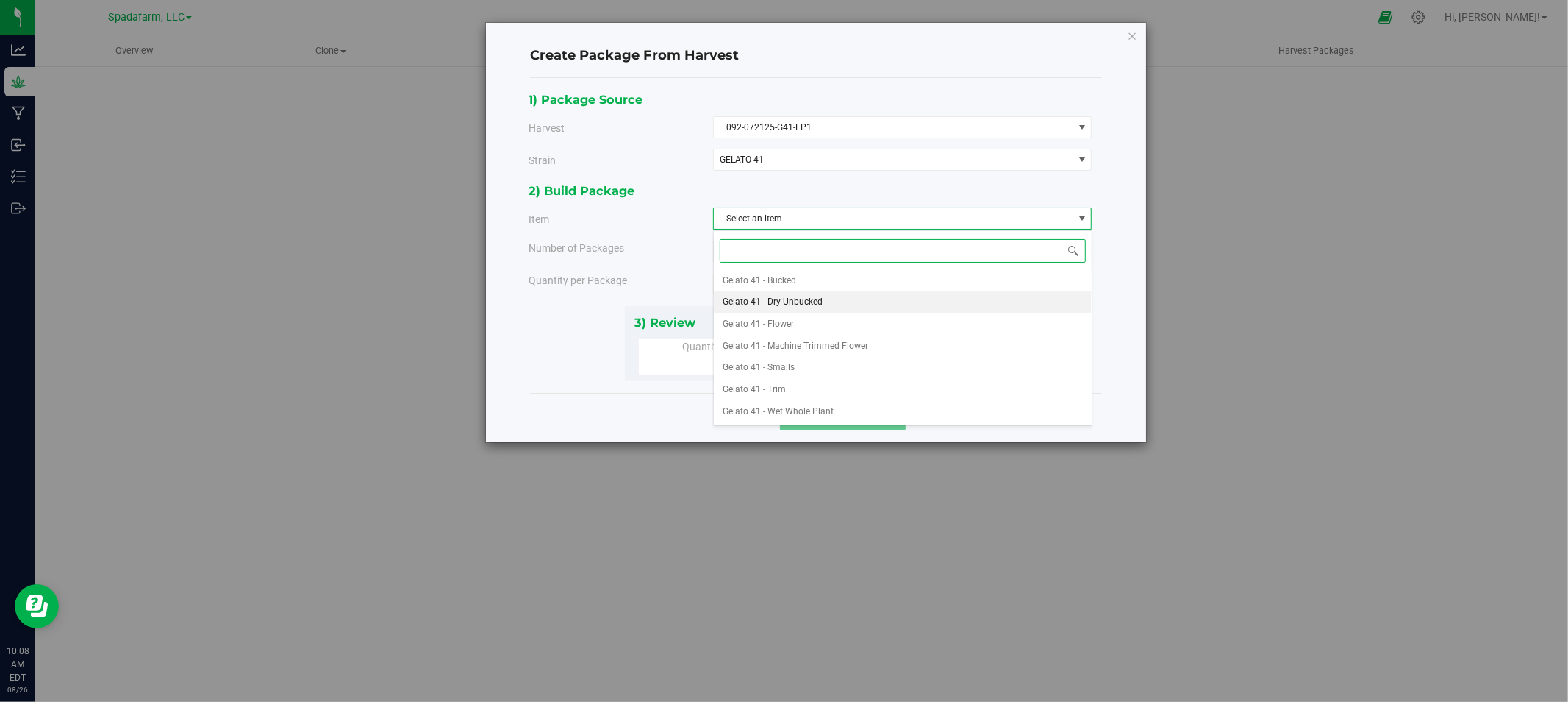
click at [842, 302] on li "Gelato 41 - Dry Unbucked" at bounding box center [903, 302] width 378 height 22
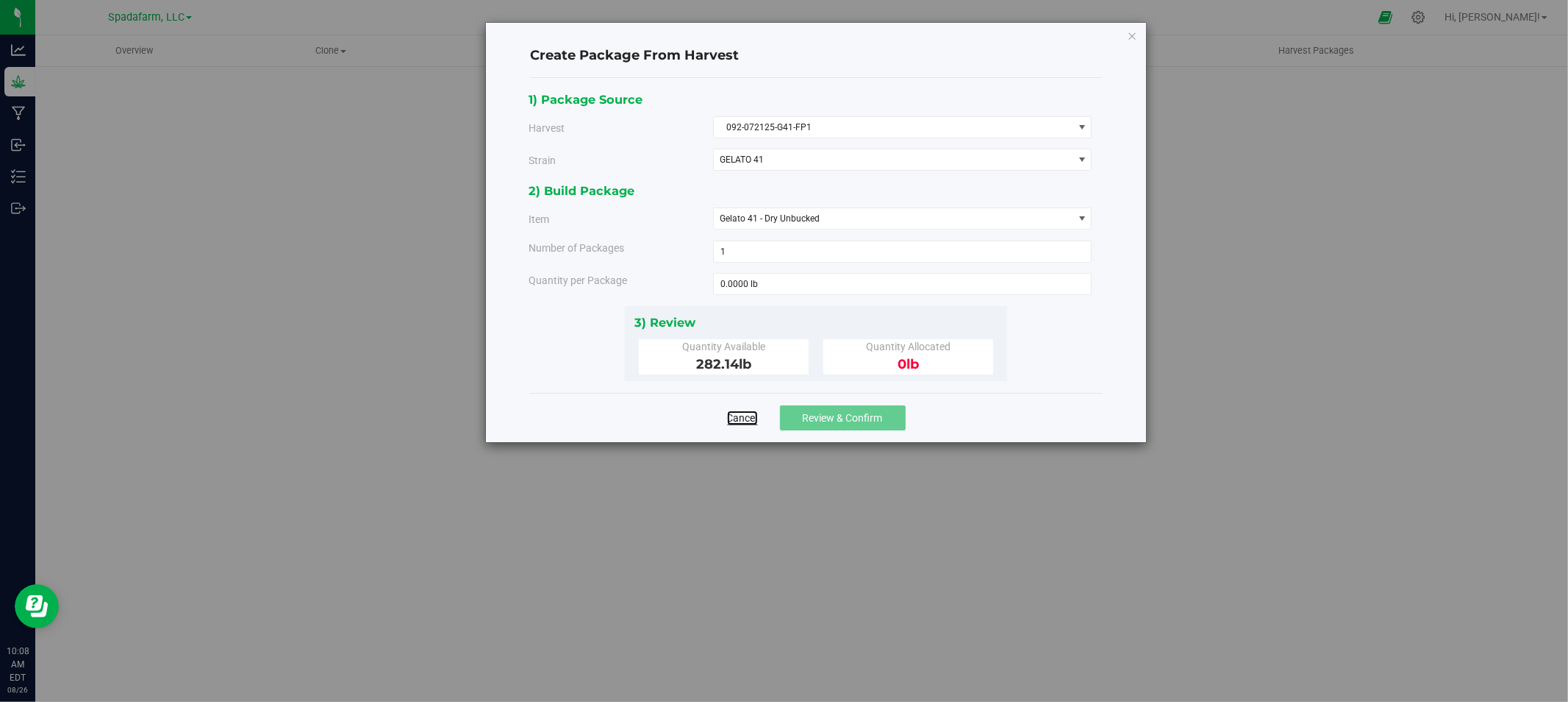
click at [732, 417] on link "Cancel" at bounding box center [742, 418] width 31 height 14
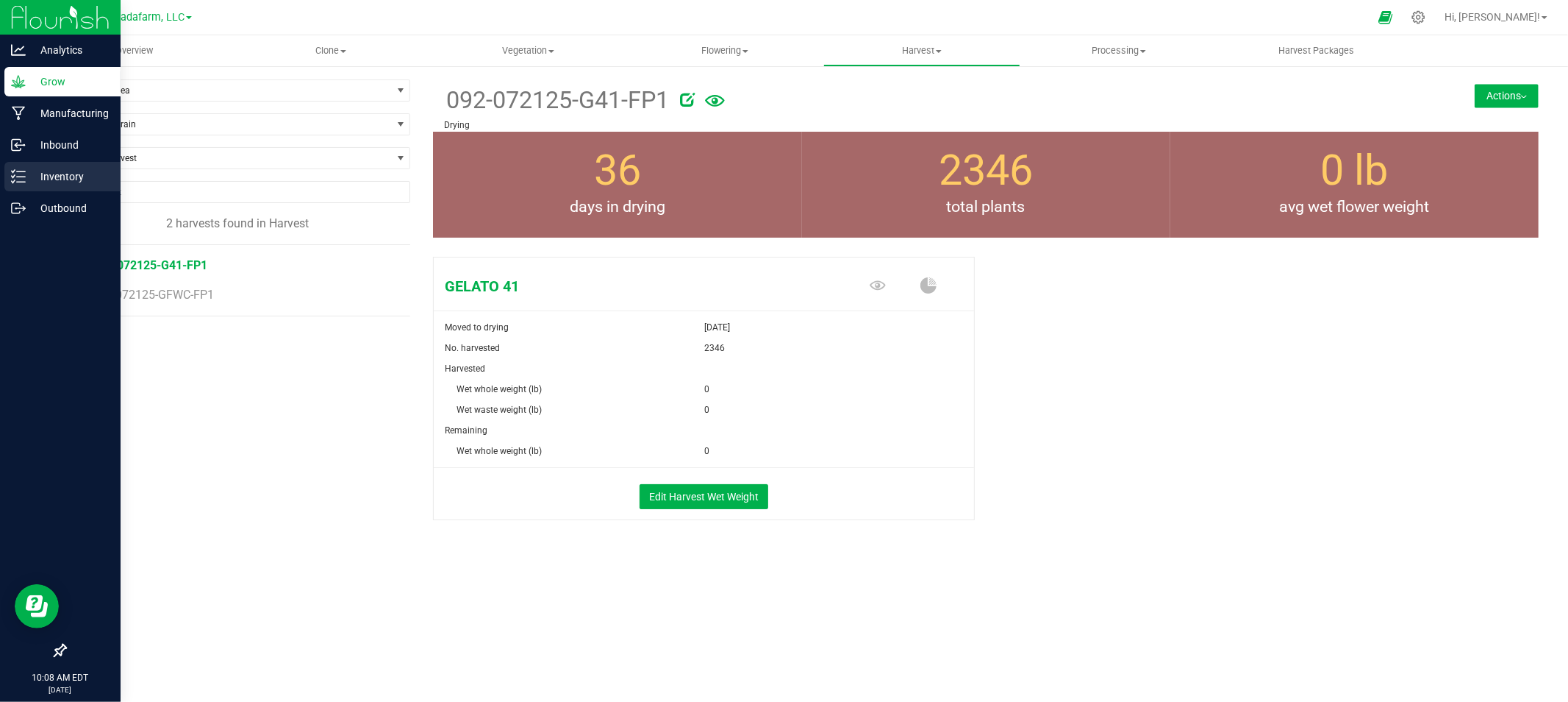
click at [63, 175] on p "Inventory" at bounding box center [70, 176] width 89 height 17
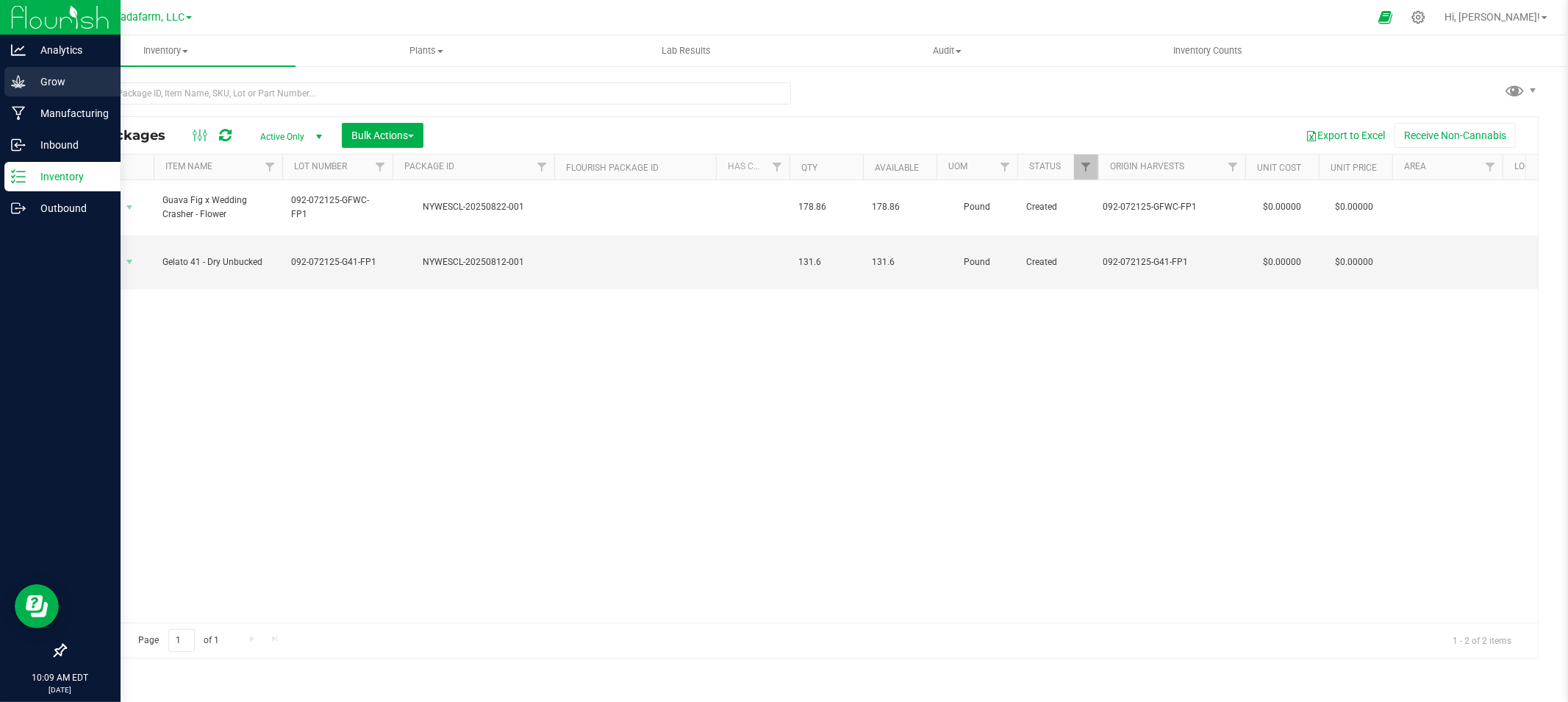
click at [74, 77] on p "Grow" at bounding box center [70, 82] width 89 height 17
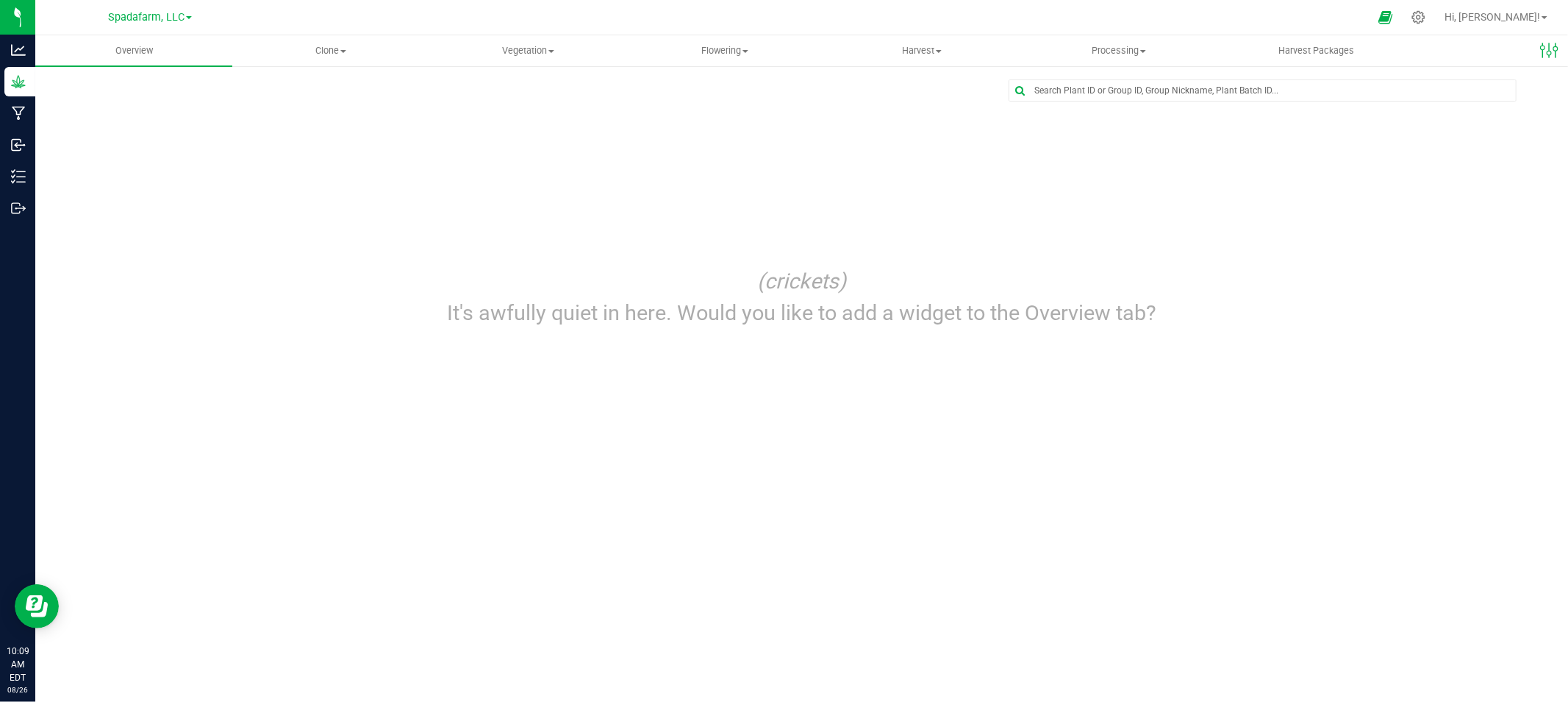
click at [1144, 27] on div at bounding box center [815, 17] width 1105 height 29
click at [1126, 48] on span "Processing" at bounding box center [1118, 51] width 196 height 14
click at [1088, 107] on span "Processing harvests" at bounding box center [1088, 106] width 136 height 13
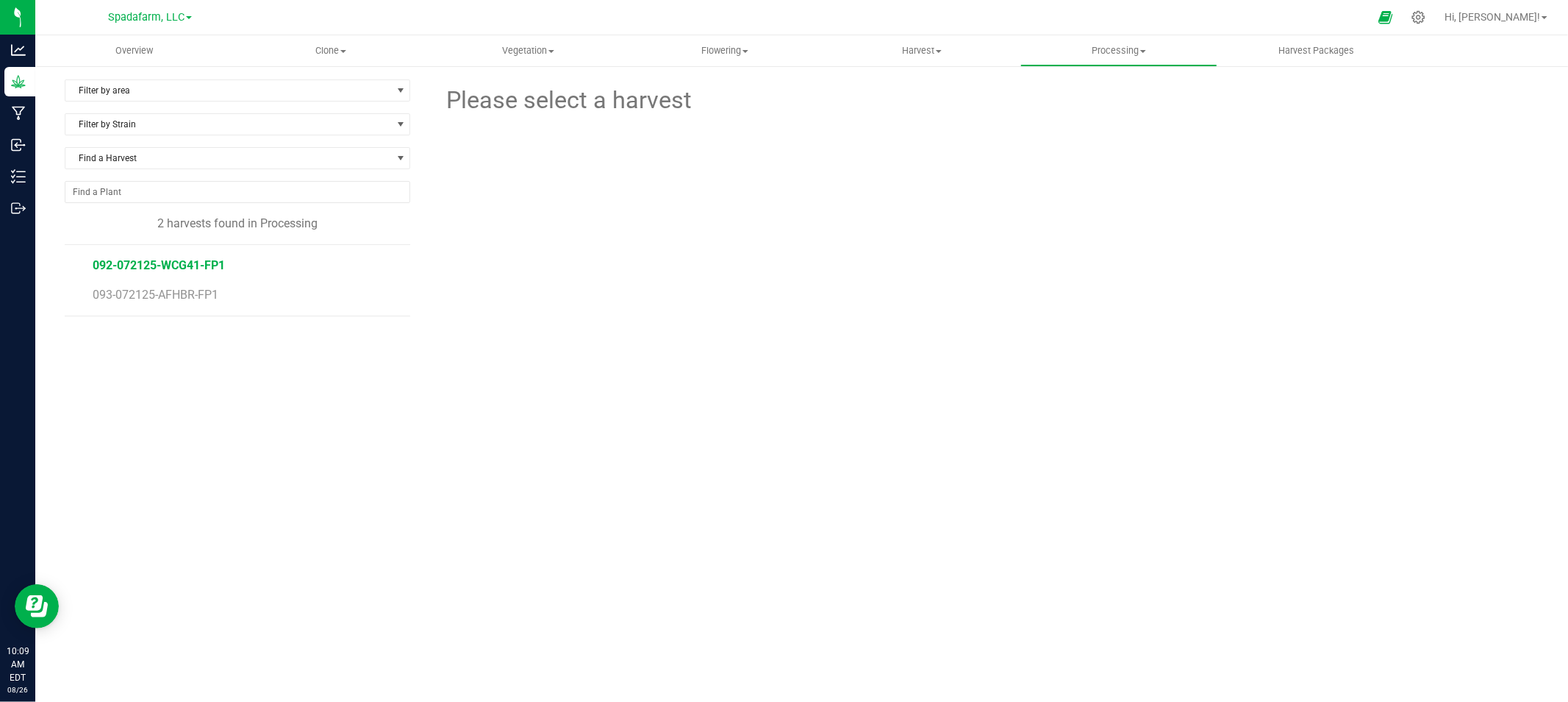
click at [181, 267] on span "092-072125-WCG41-FP1" at bounding box center [158, 265] width 132 height 14
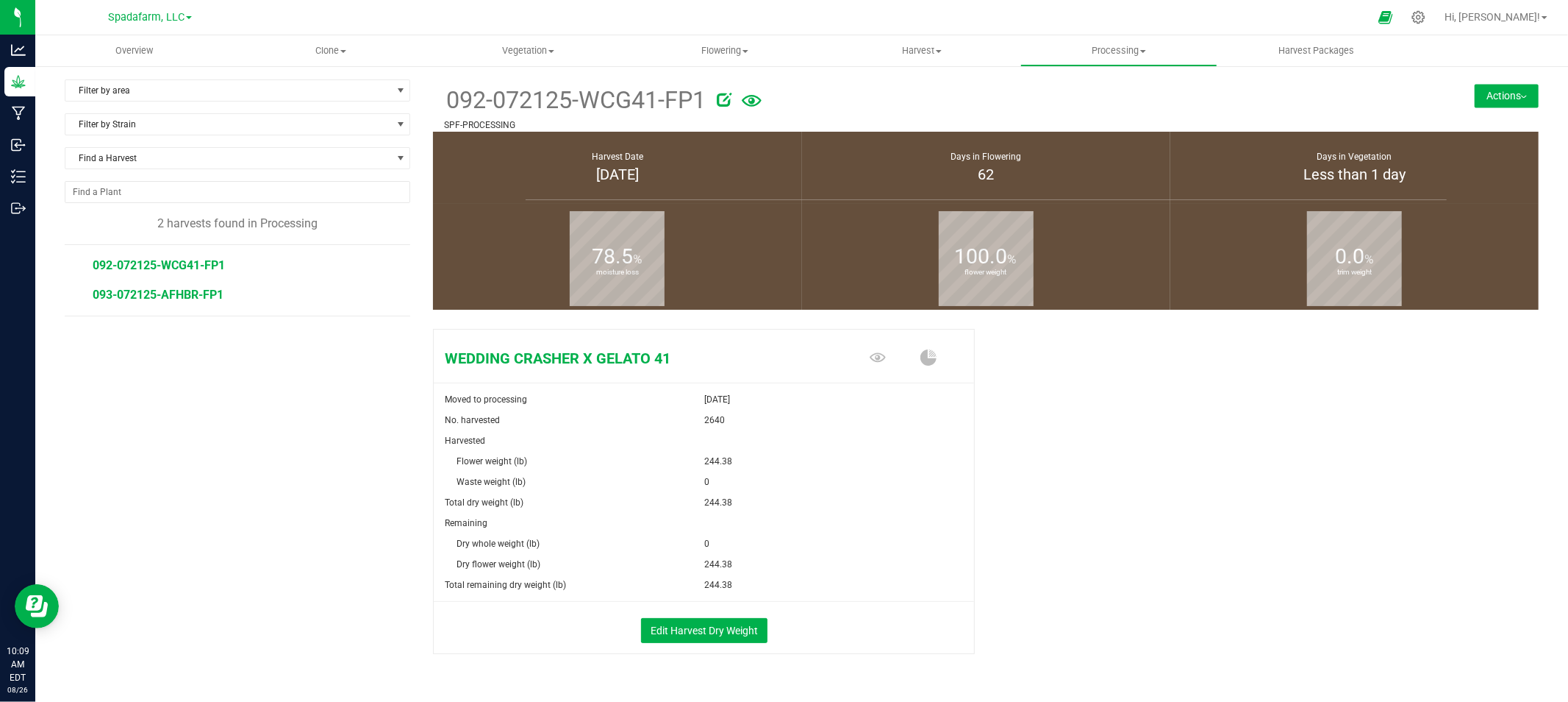
click at [114, 297] on span "093-072125-AFHBR-FP1" at bounding box center [158, 294] width 131 height 14
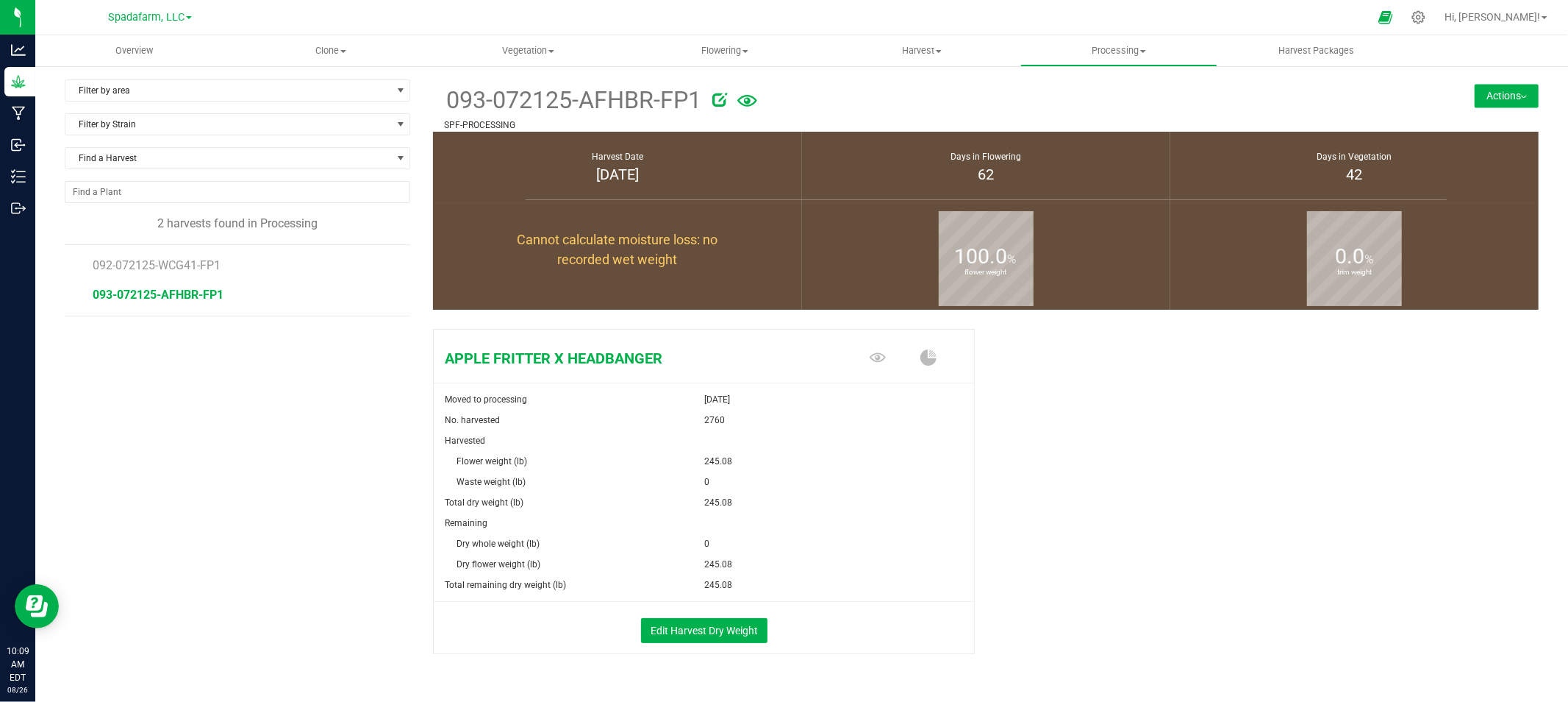
click at [1475, 96] on button "Actions" at bounding box center [1506, 95] width 64 height 23
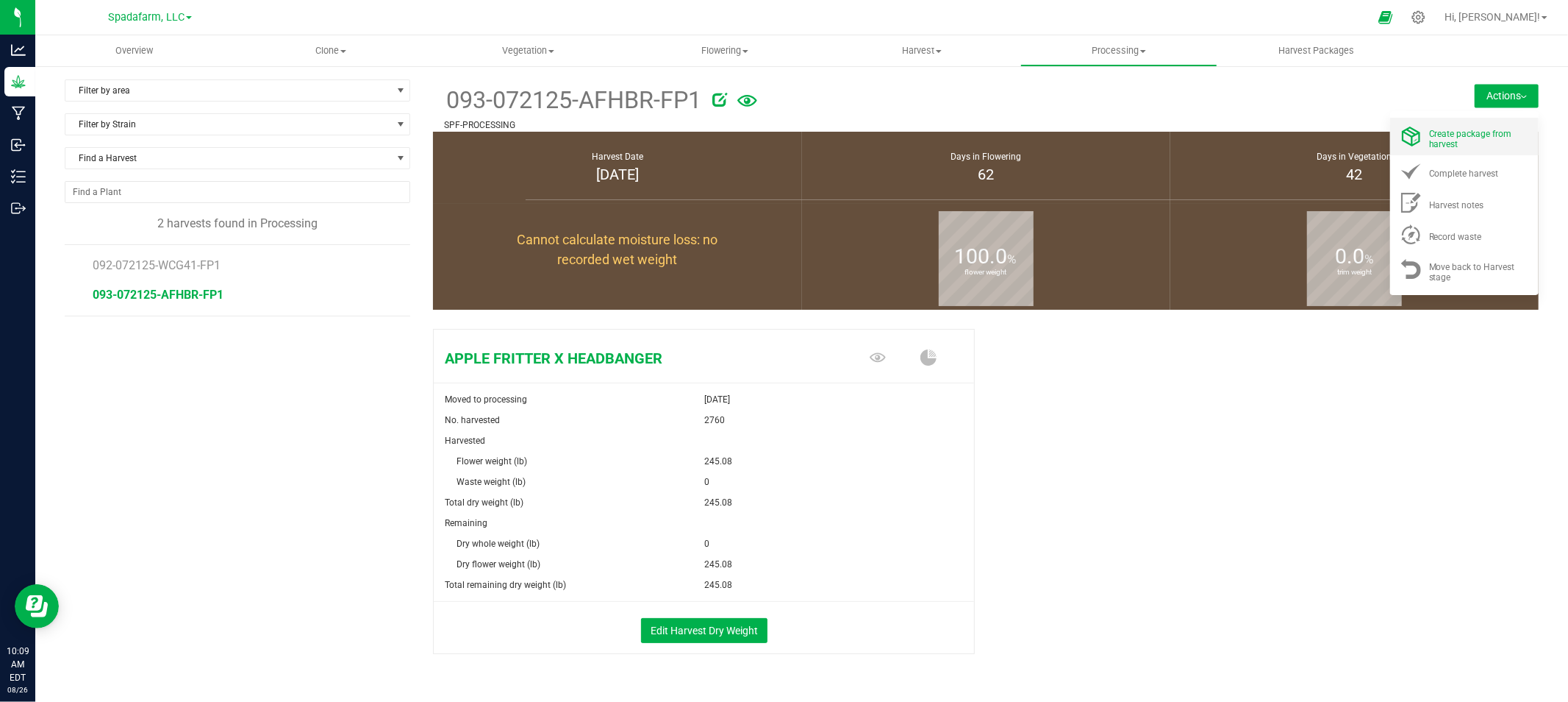
click at [1483, 138] on div "Create package from harvest" at bounding box center [1479, 136] width 100 height 26
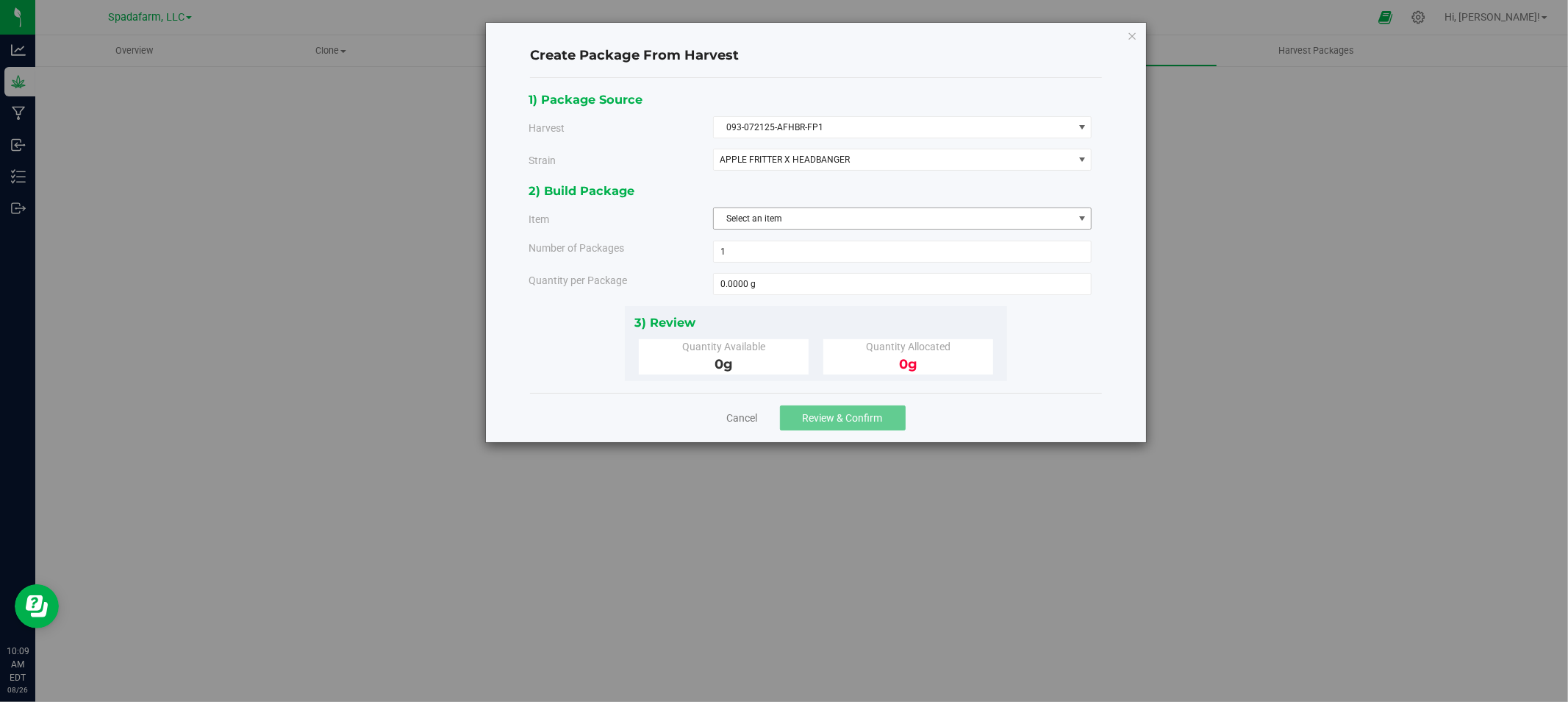
click at [780, 219] on span "Select an item" at bounding box center [893, 218] width 359 height 20
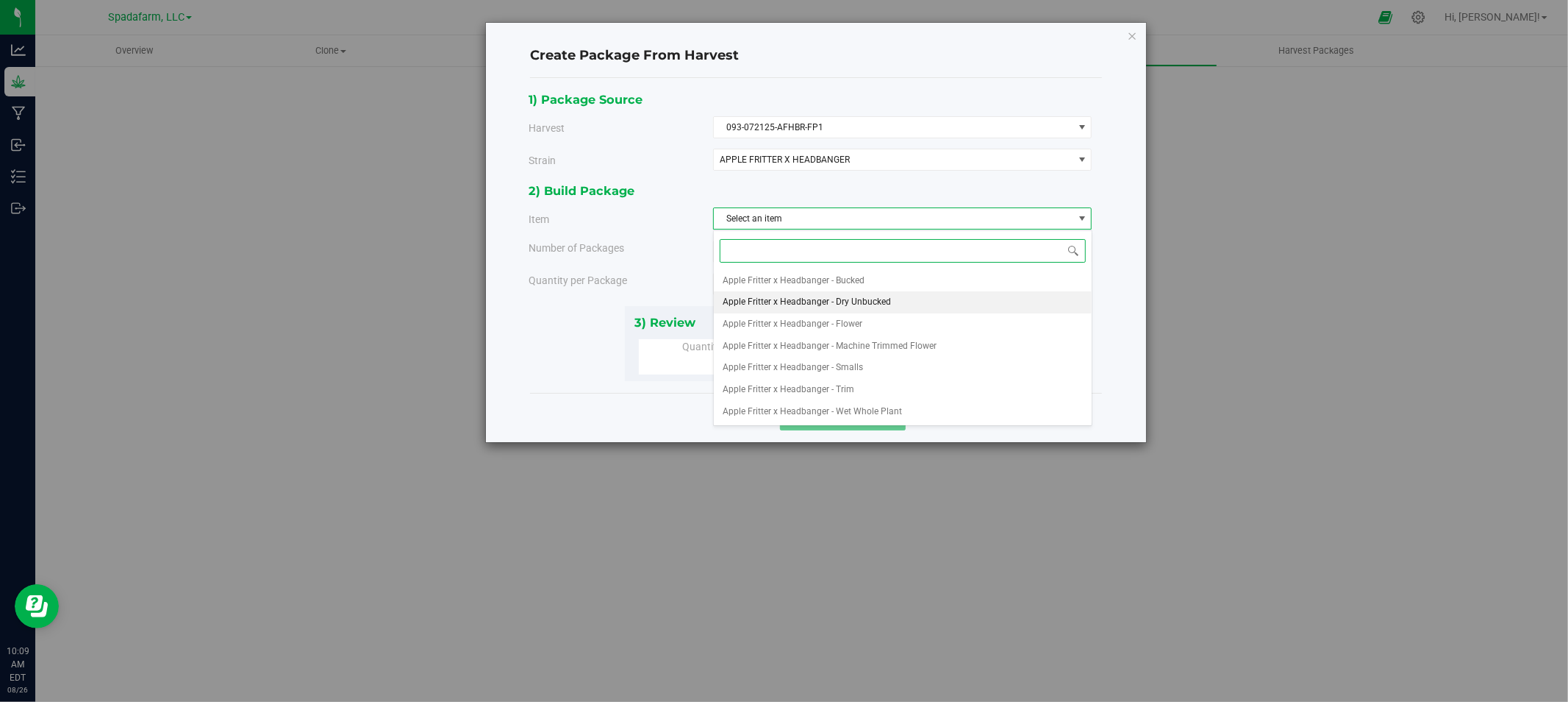
drag, startPoint x: 811, startPoint y: 293, endPoint x: 819, endPoint y: 295, distance: 8.2
click at [811, 294] on span "Apple Fritter x Headbanger - Dry Unbucked" at bounding box center [807, 303] width 169 height 19
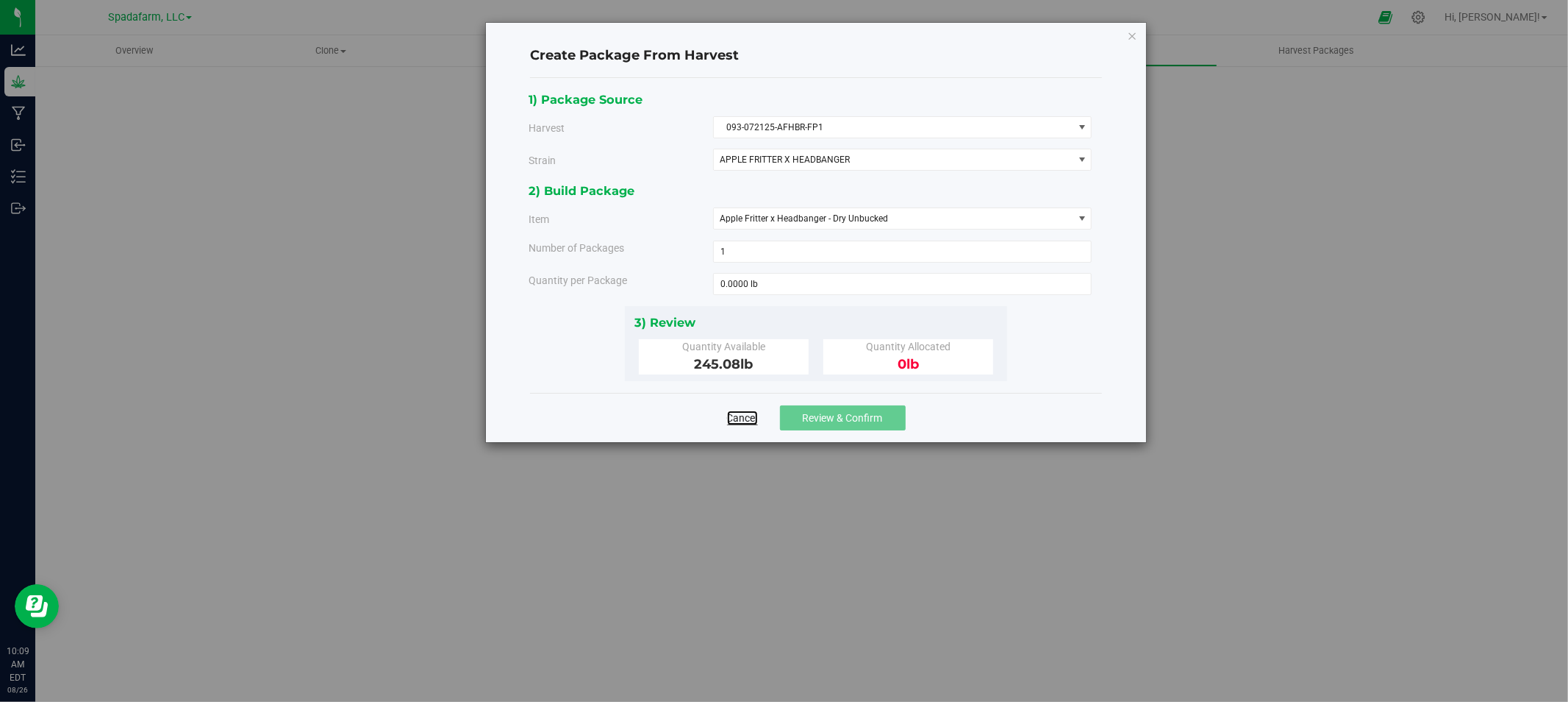
click at [740, 415] on link "Cancel" at bounding box center [742, 418] width 31 height 14
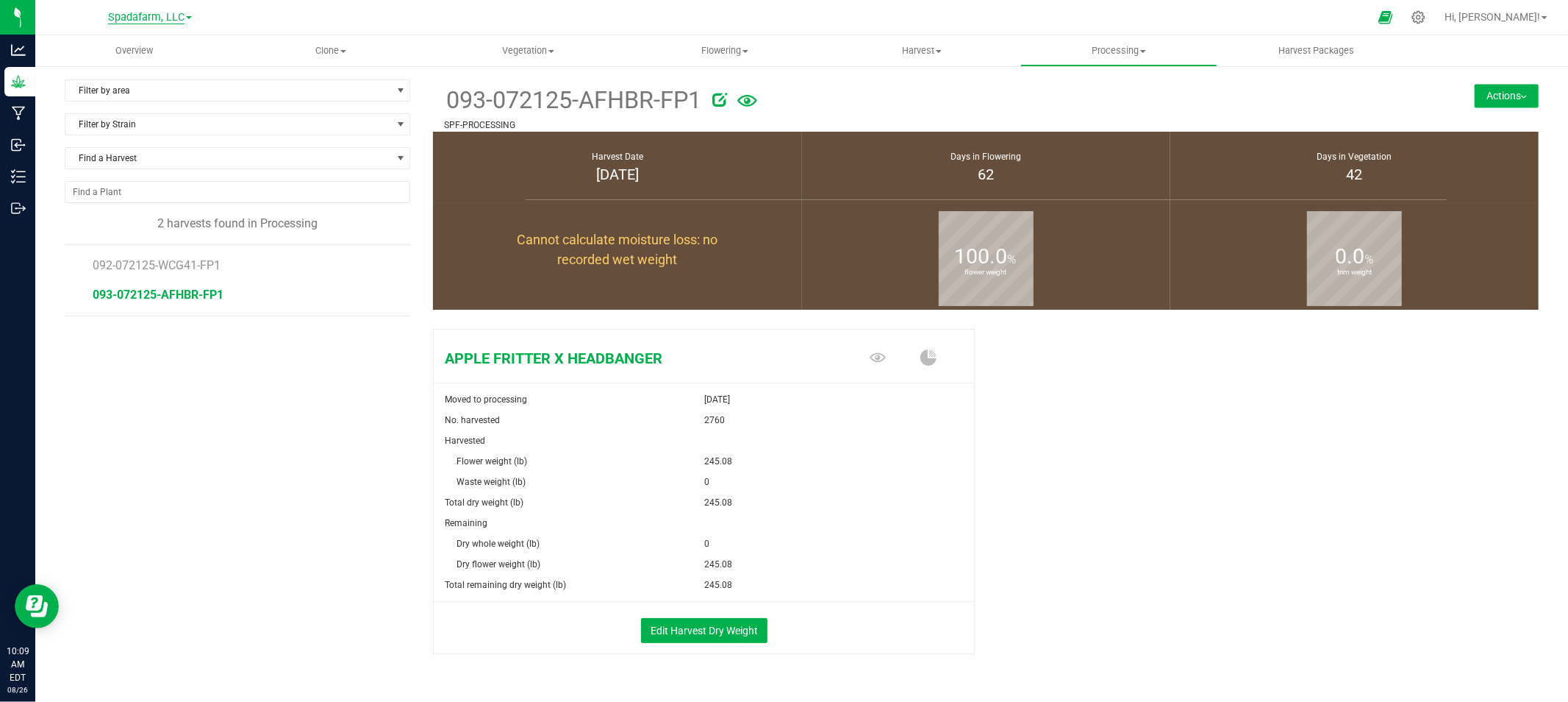
click at [120, 15] on span "Spadafarm, LLC" at bounding box center [146, 17] width 76 height 14
click at [176, 54] on link "[PERSON_NAME] Hemp Company, LLC" at bounding box center [149, 51] width 215 height 20
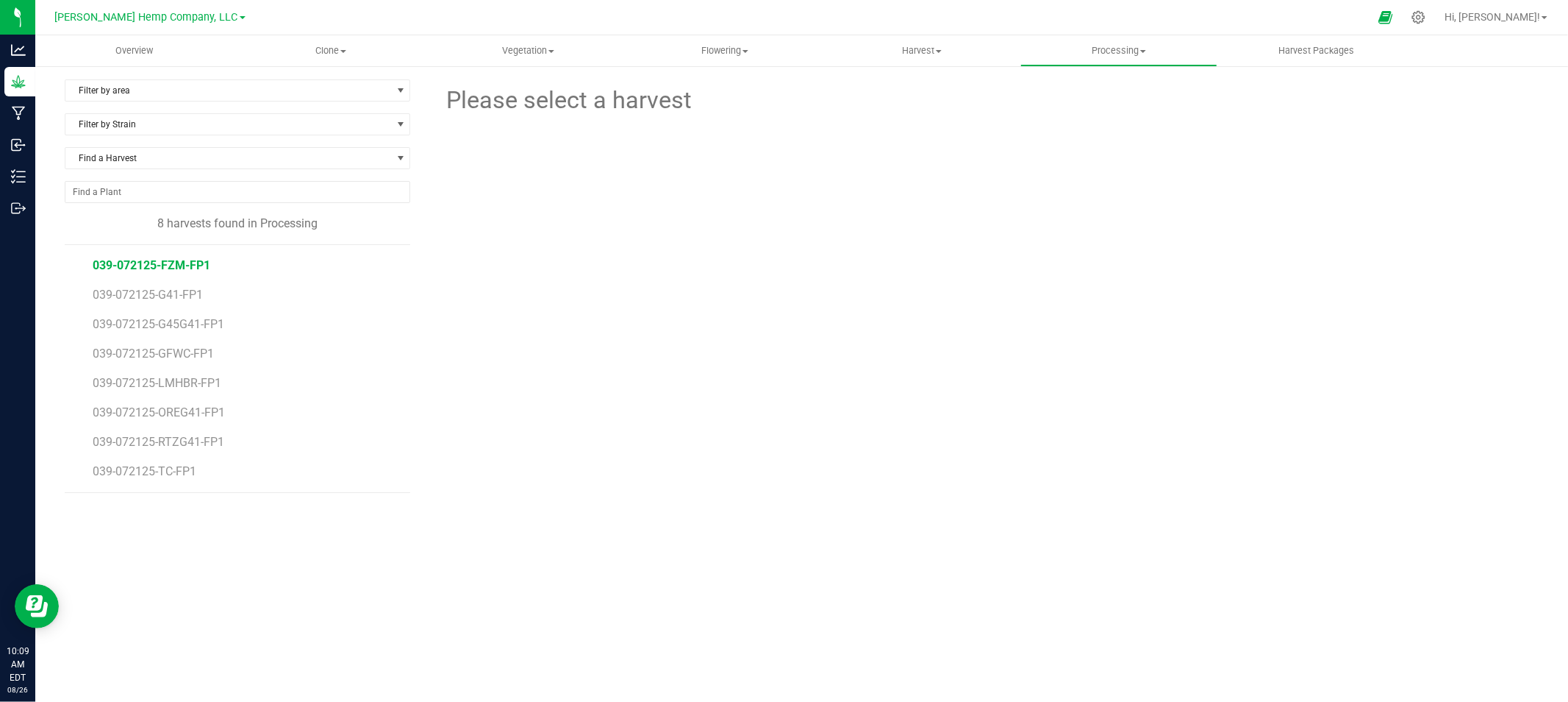
click at [132, 266] on span "039-072125-FZM-FP1" at bounding box center [151, 265] width 118 height 14
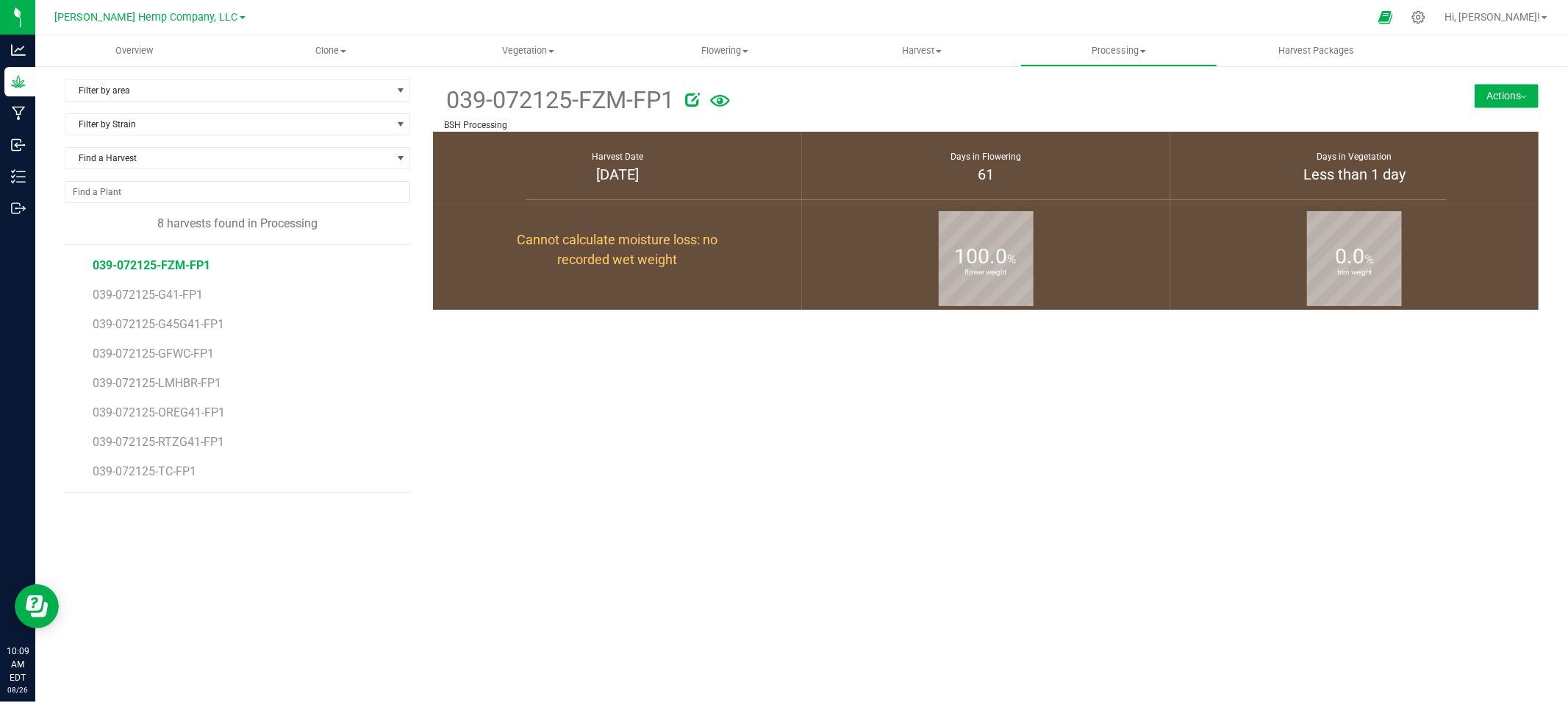
click at [1475, 101] on button "Actions" at bounding box center [1506, 95] width 64 height 23
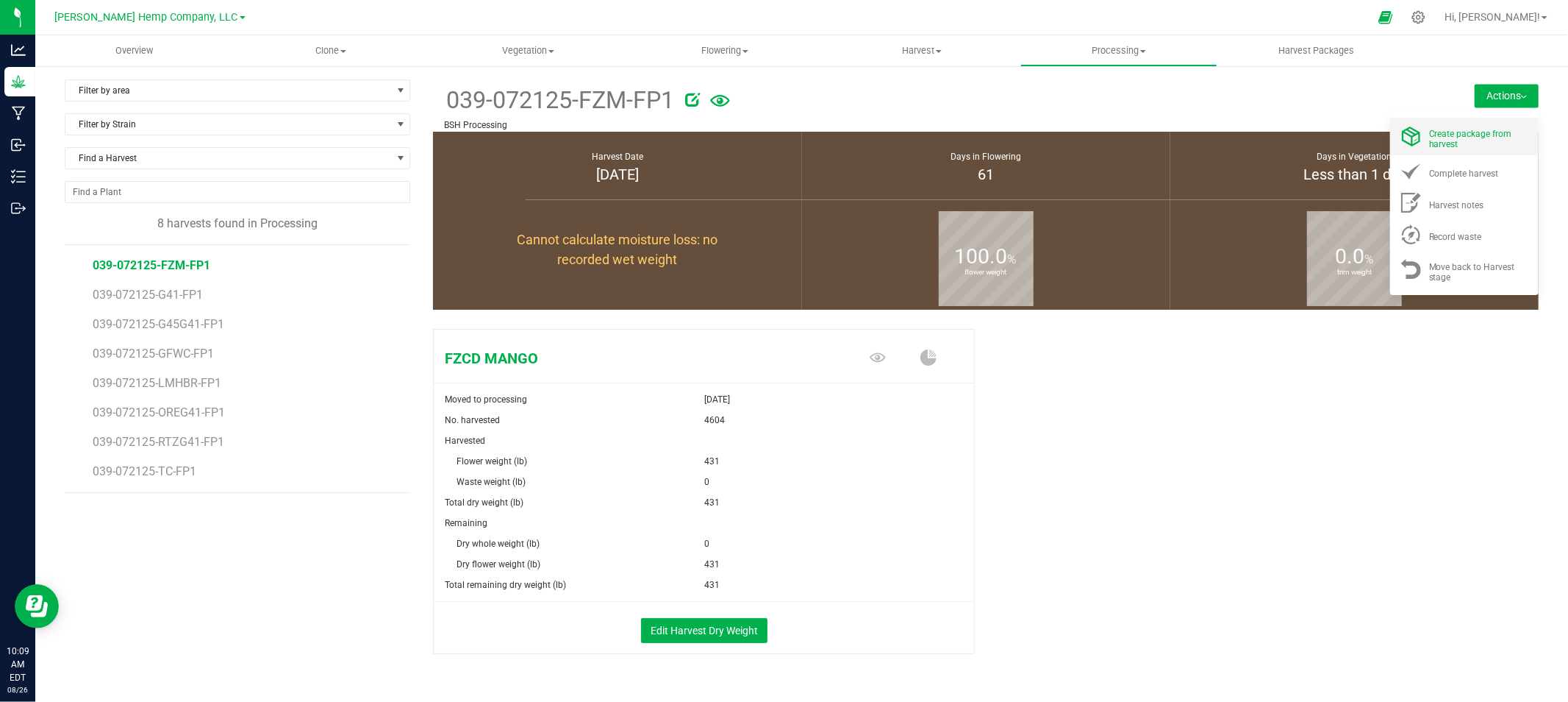
click at [1439, 140] on span "Create package from harvest" at bounding box center [1471, 138] width 83 height 20
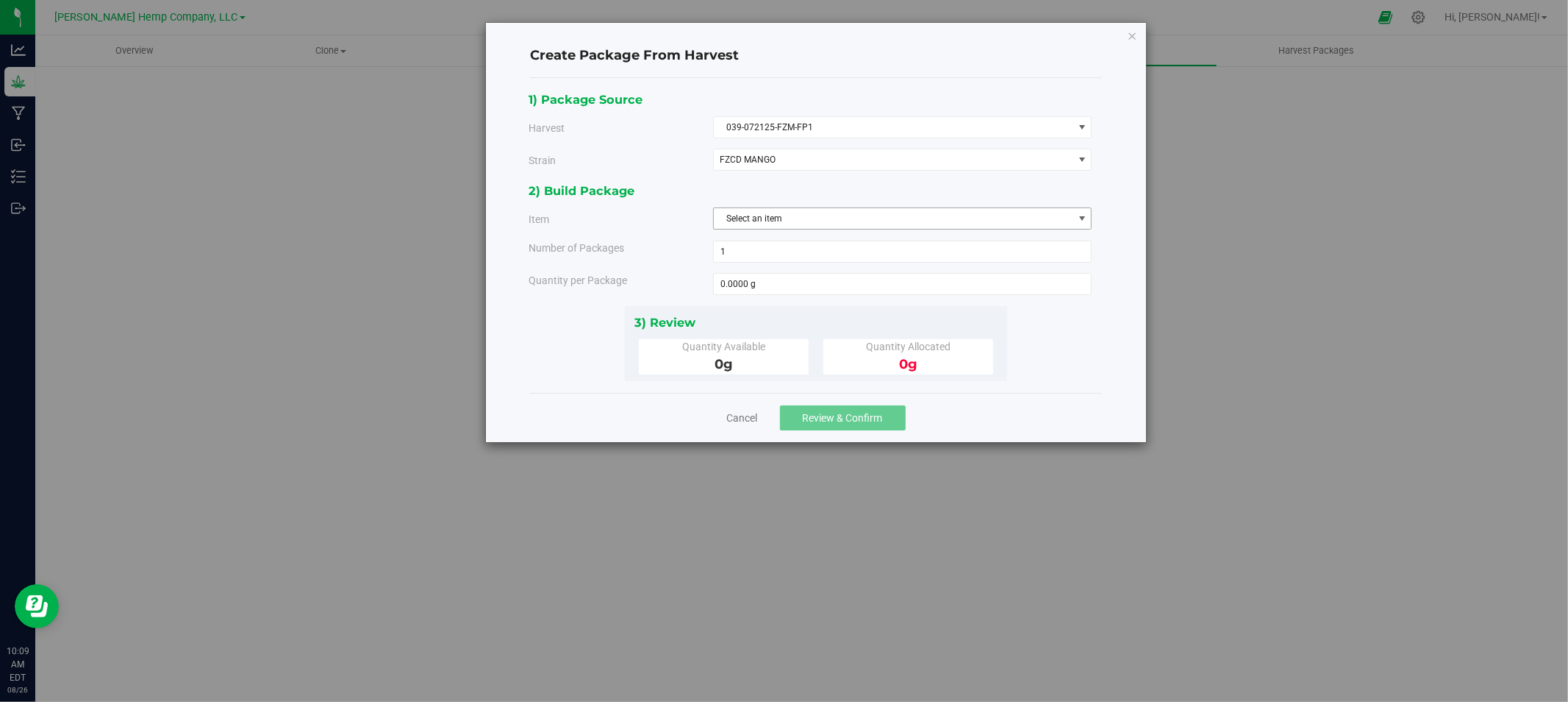
click at [818, 224] on span "Select an item" at bounding box center [893, 218] width 359 height 20
click at [872, 163] on span "FZCD MANGO" at bounding box center [887, 159] width 333 height 11
click at [818, 221] on span "Select an item" at bounding box center [893, 218] width 359 height 20
click at [748, 405] on div "Cancel Review & Confirm" at bounding box center [815, 417] width 571 height 49
click at [723, 429] on div "Cancel Review & Confirm" at bounding box center [815, 417] width 571 height 49
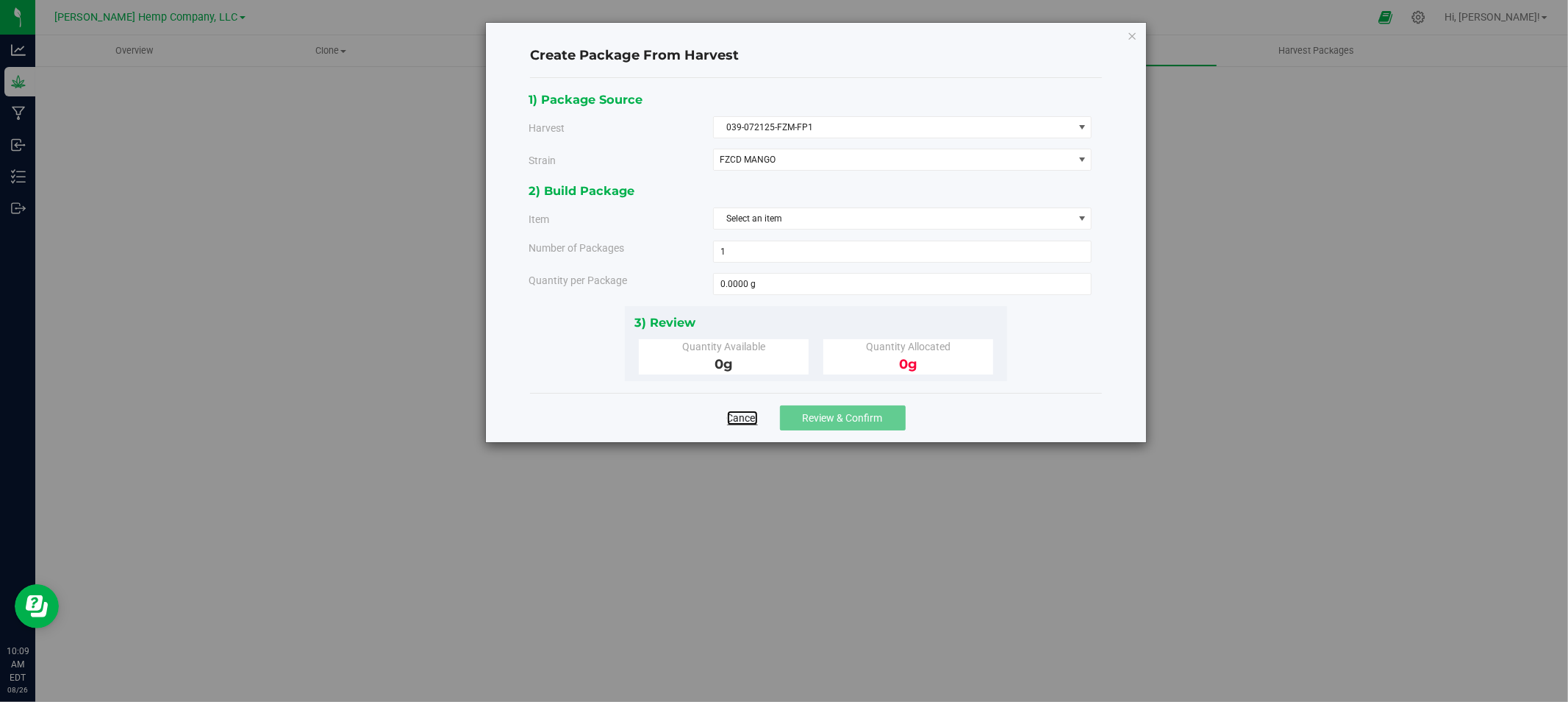
click at [738, 422] on link "Cancel" at bounding box center [742, 418] width 31 height 14
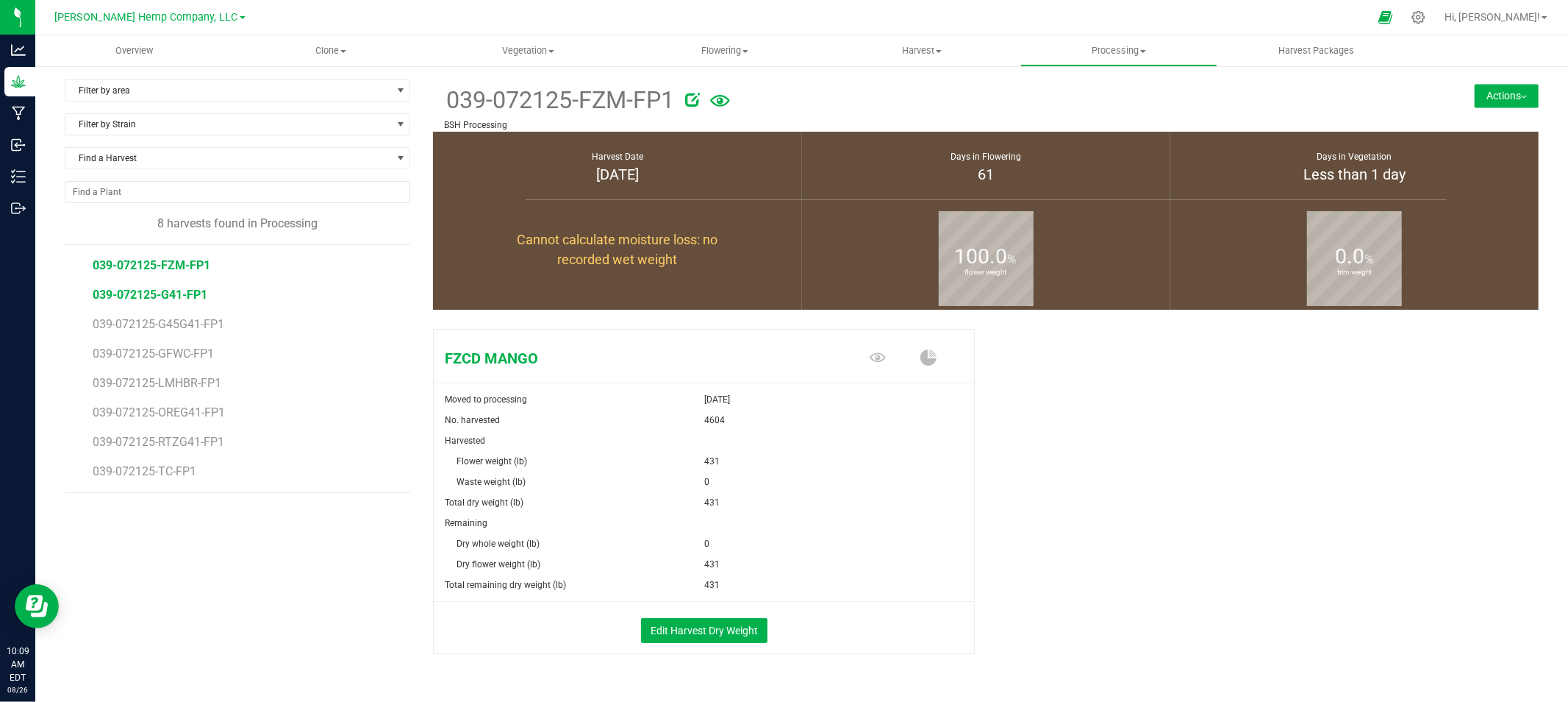
click at [181, 299] on span "039-072125-G41-FP1" at bounding box center [149, 294] width 115 height 14
click at [1479, 104] on button "Actions" at bounding box center [1506, 95] width 64 height 23
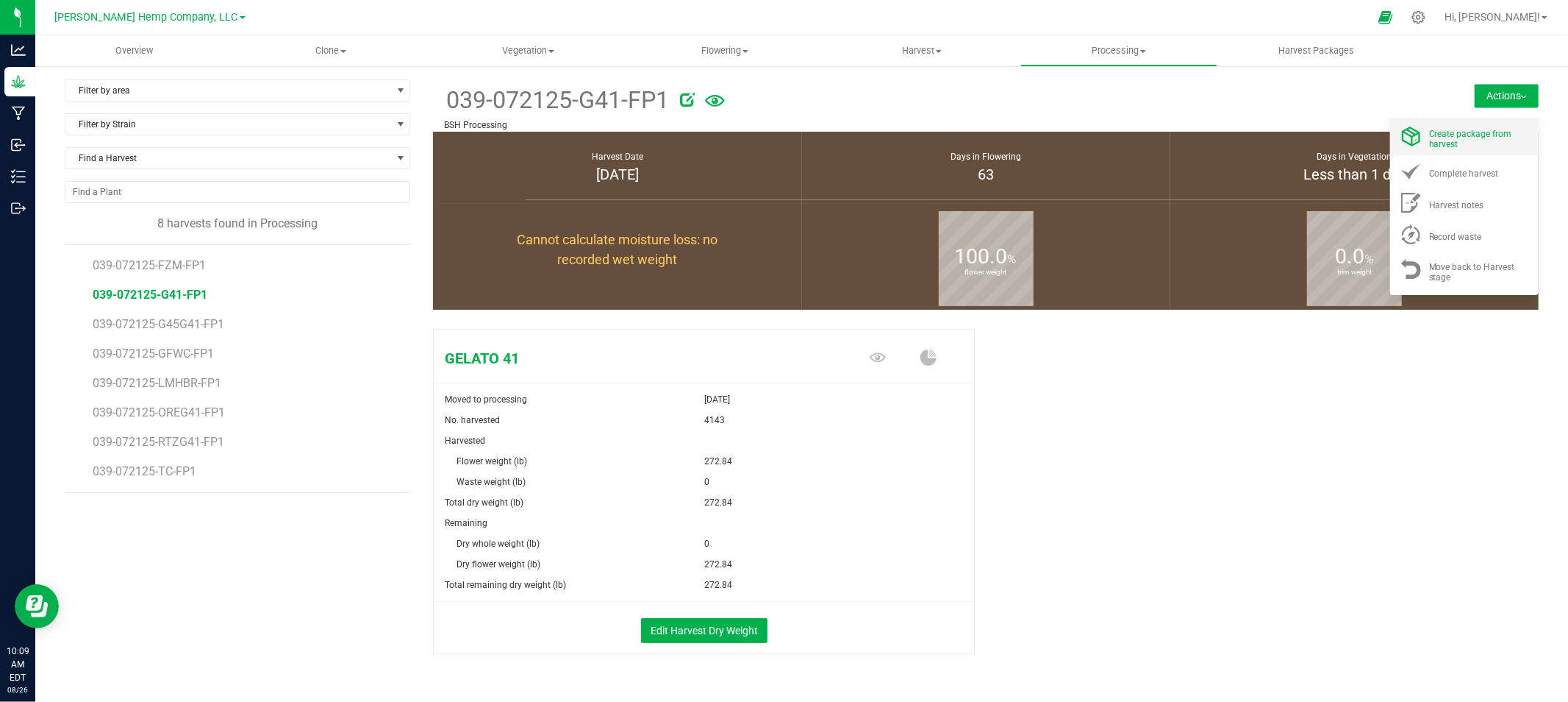
click at [1454, 138] on div "Create package from harvest" at bounding box center [1479, 136] width 100 height 26
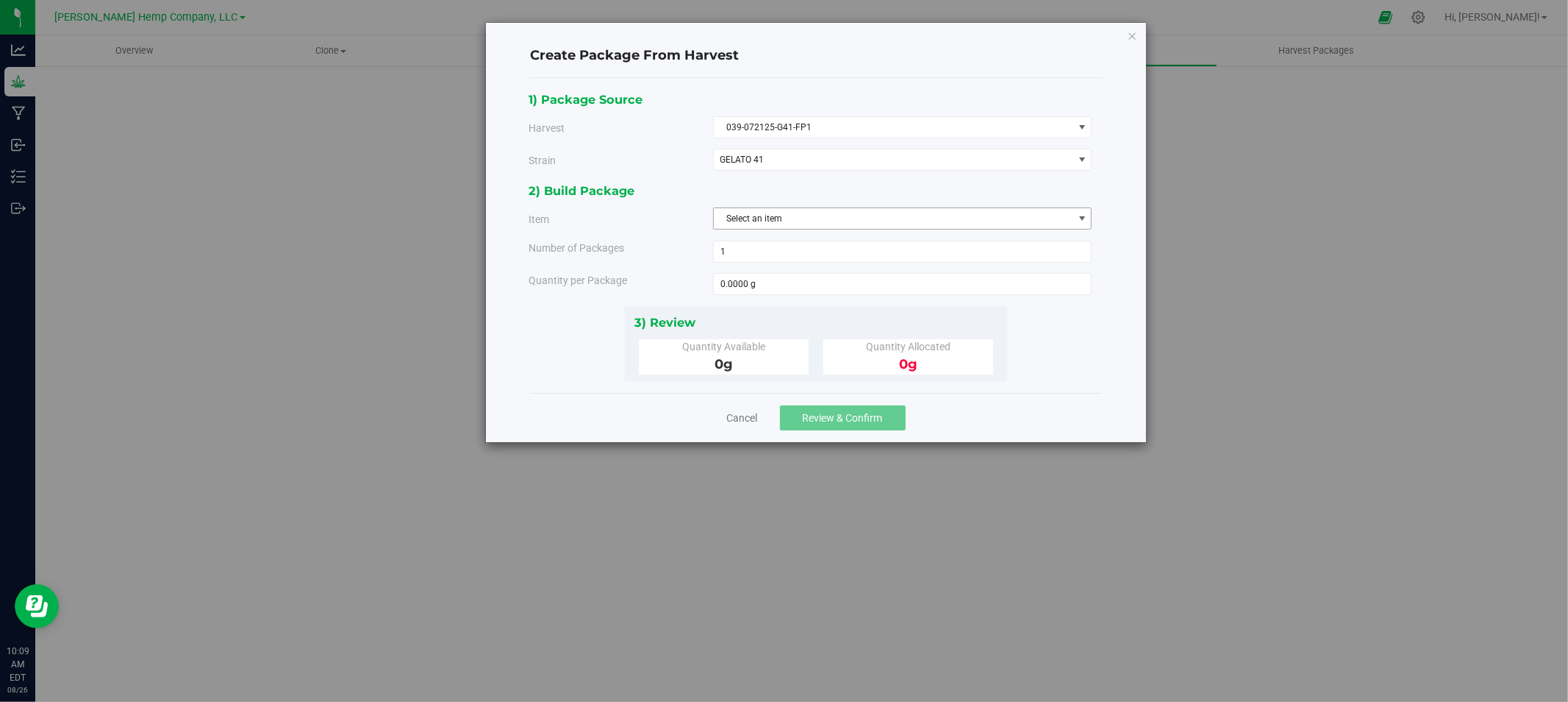
click at [802, 211] on span "Select an item" at bounding box center [893, 218] width 359 height 20
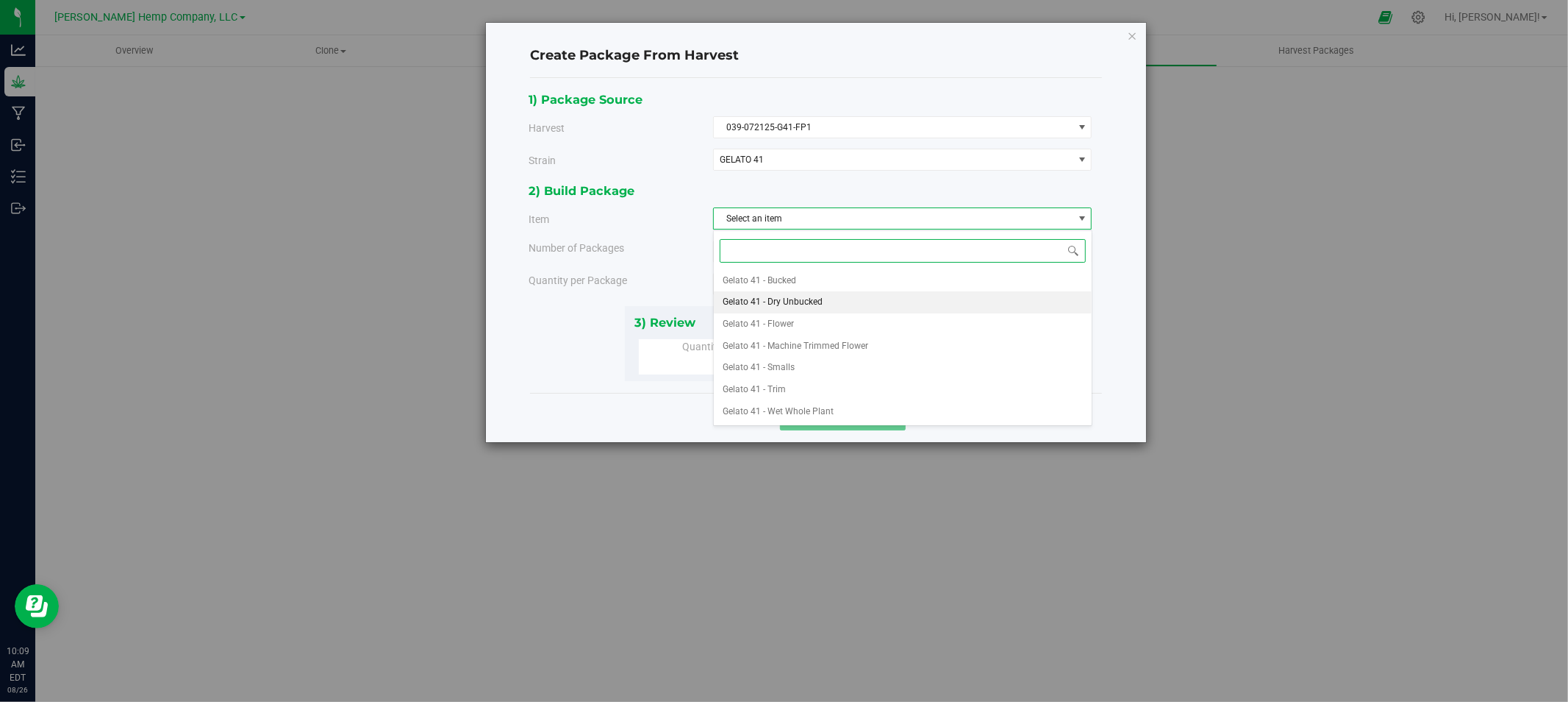
click at [831, 300] on li "Gelato 41 - Dry Unbucked" at bounding box center [903, 302] width 378 height 22
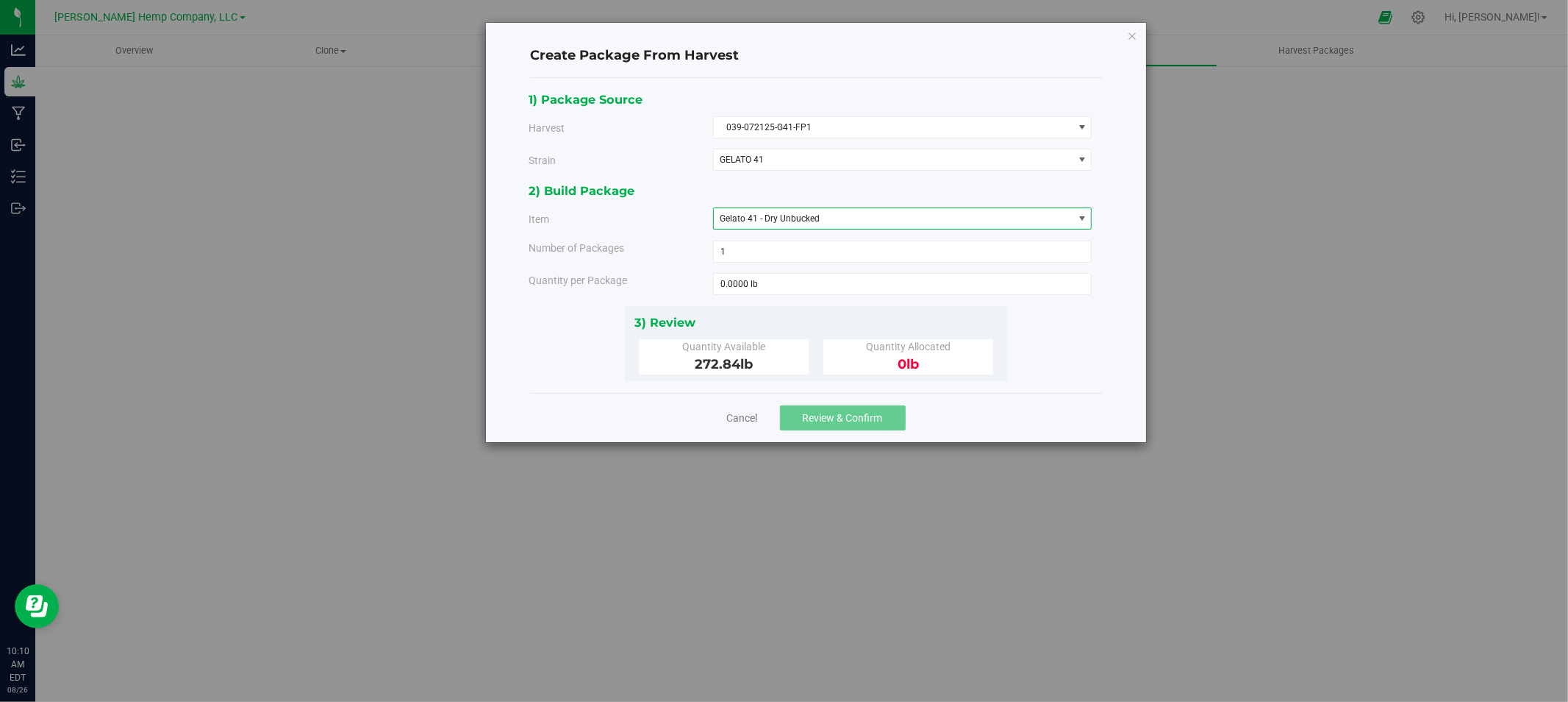
click at [949, 210] on span "Gelato 41 - Dry Unbucked" at bounding box center [893, 218] width 359 height 20
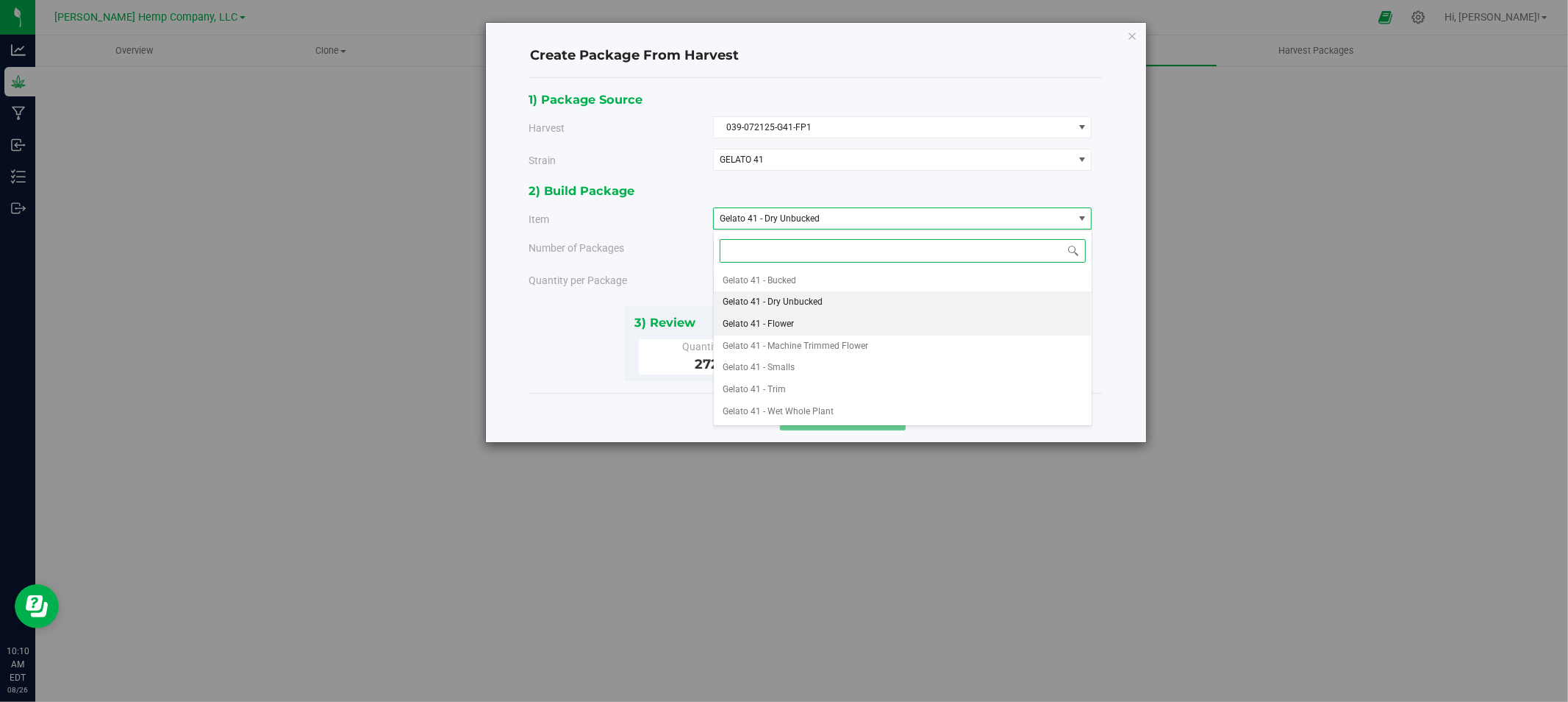
click at [888, 325] on li "Gelato 41 - Flower" at bounding box center [903, 324] width 378 height 22
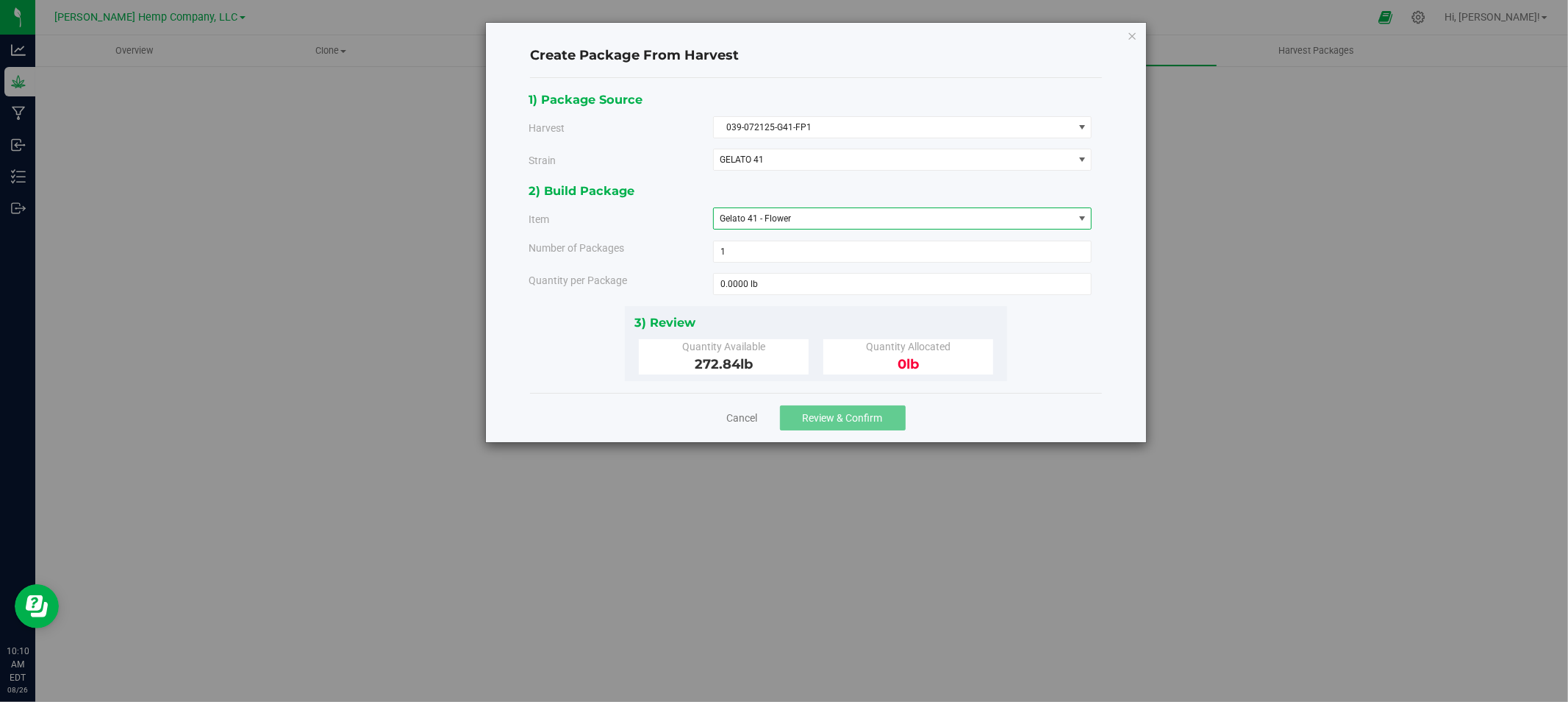
click at [811, 221] on span "Gelato 41 - Flower" at bounding box center [893, 218] width 359 height 20
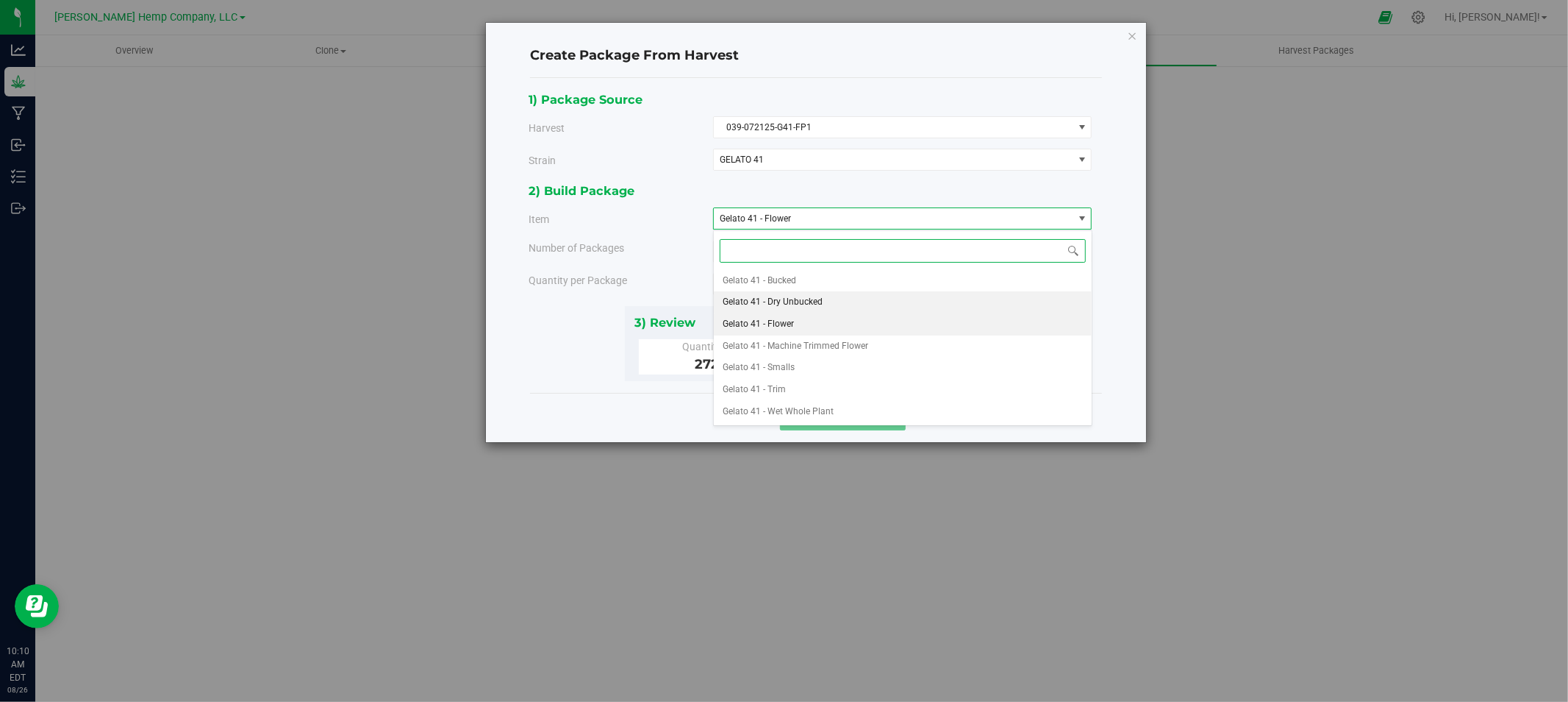
click at [827, 298] on li "Gelato 41 - Dry Unbucked" at bounding box center [903, 302] width 378 height 22
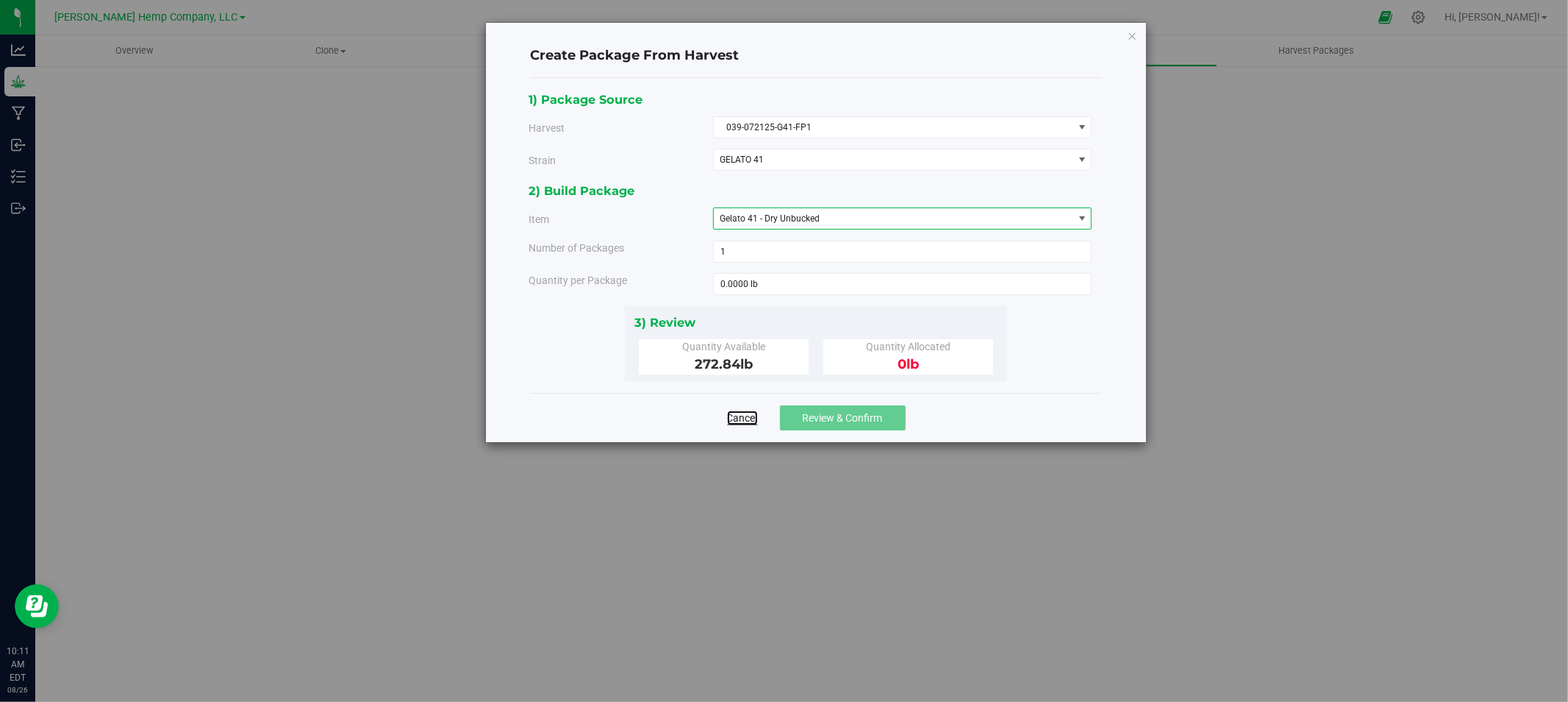
click at [731, 418] on link "Cancel" at bounding box center [742, 418] width 31 height 14
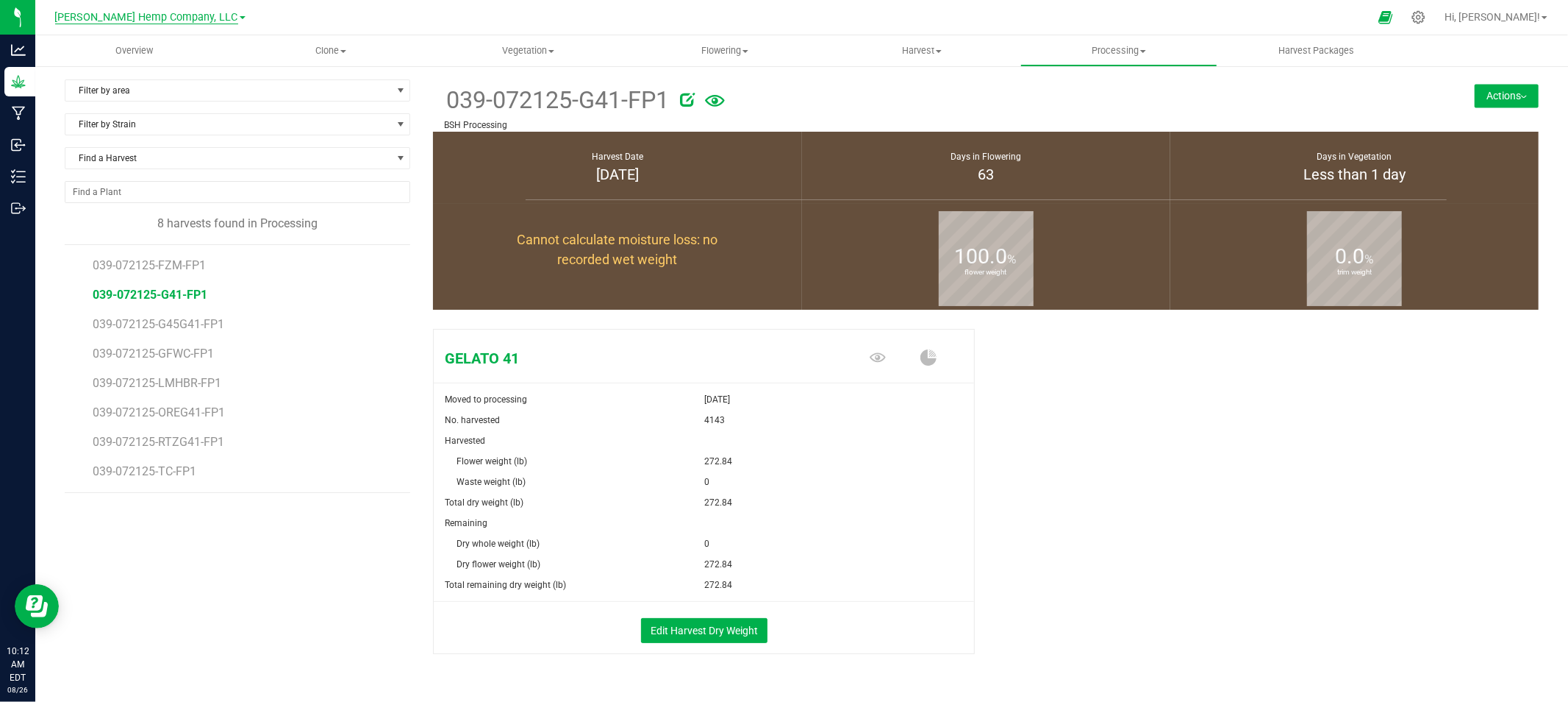
click at [165, 13] on span "[PERSON_NAME] Hemp Company, LLC" at bounding box center [146, 17] width 183 height 14
click at [172, 125] on link "Spadafarm, LLC" at bounding box center [149, 129] width 215 height 20
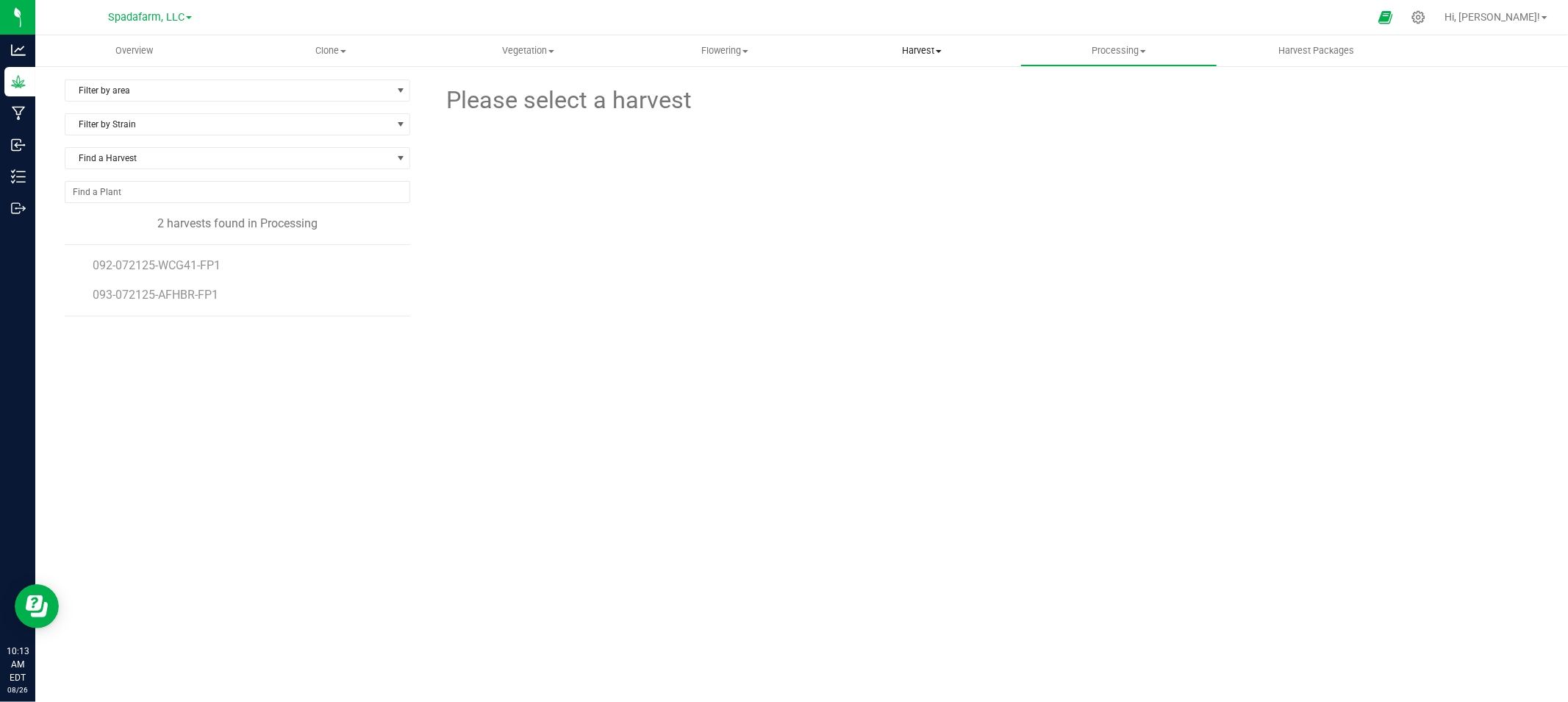
click at [907, 61] on uib-tab-heading "Harvest Harvests Harvested plants" at bounding box center [921, 50] width 196 height 30
click at [903, 89] on span "Harvests" at bounding box center [864, 88] width 82 height 13
click at [136, 265] on span "092-072125-G41-FP1" at bounding box center [149, 265] width 115 height 14
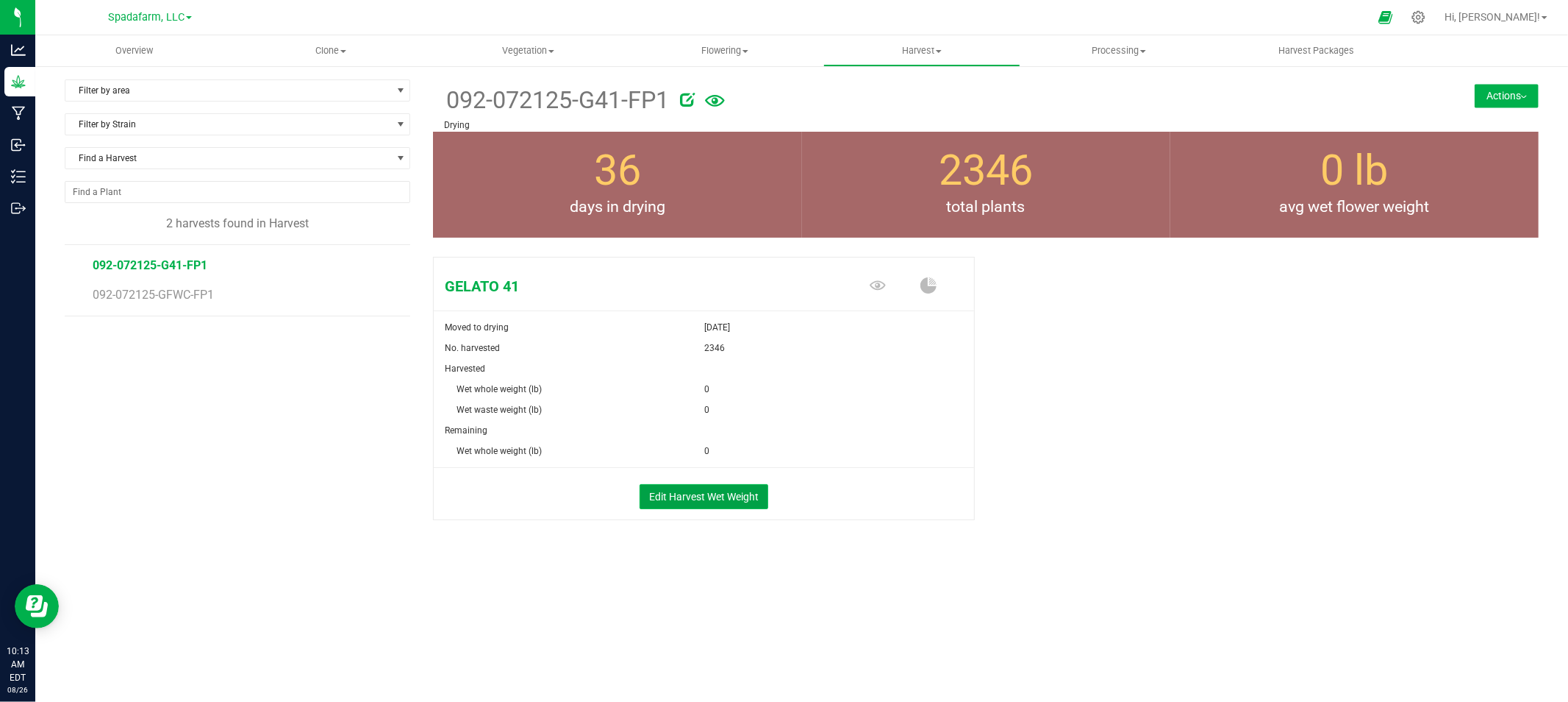
click at [717, 496] on button "Edit Harvest Wet Weight" at bounding box center [704, 497] width 128 height 25
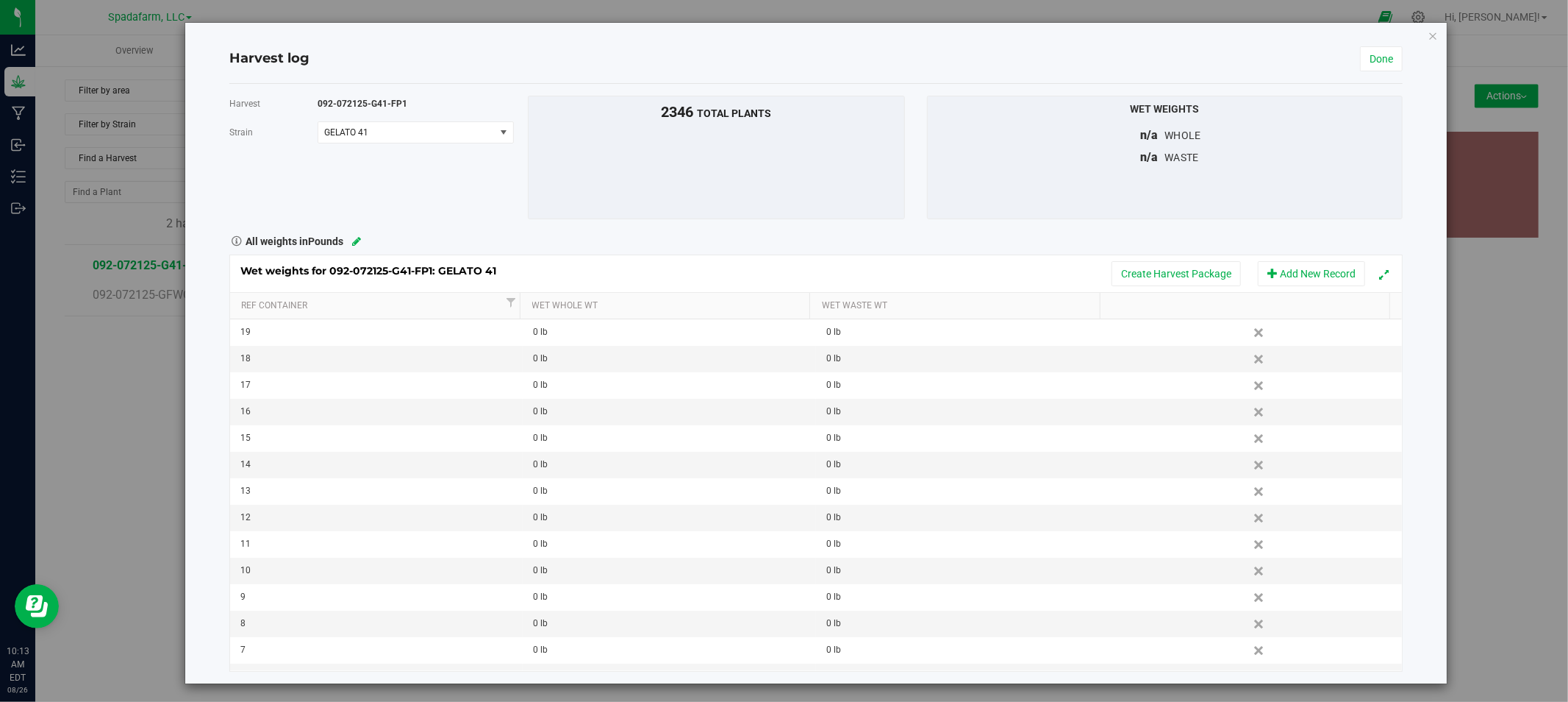
click at [1416, 39] on div "Harvest log Done Harvest 092-072125-G41-FP1 Strain GELATO 41 Select strain GELA…" at bounding box center [815, 353] width 1262 height 661
click at [1428, 26] on icon "button" at bounding box center [1433, 35] width 11 height 17
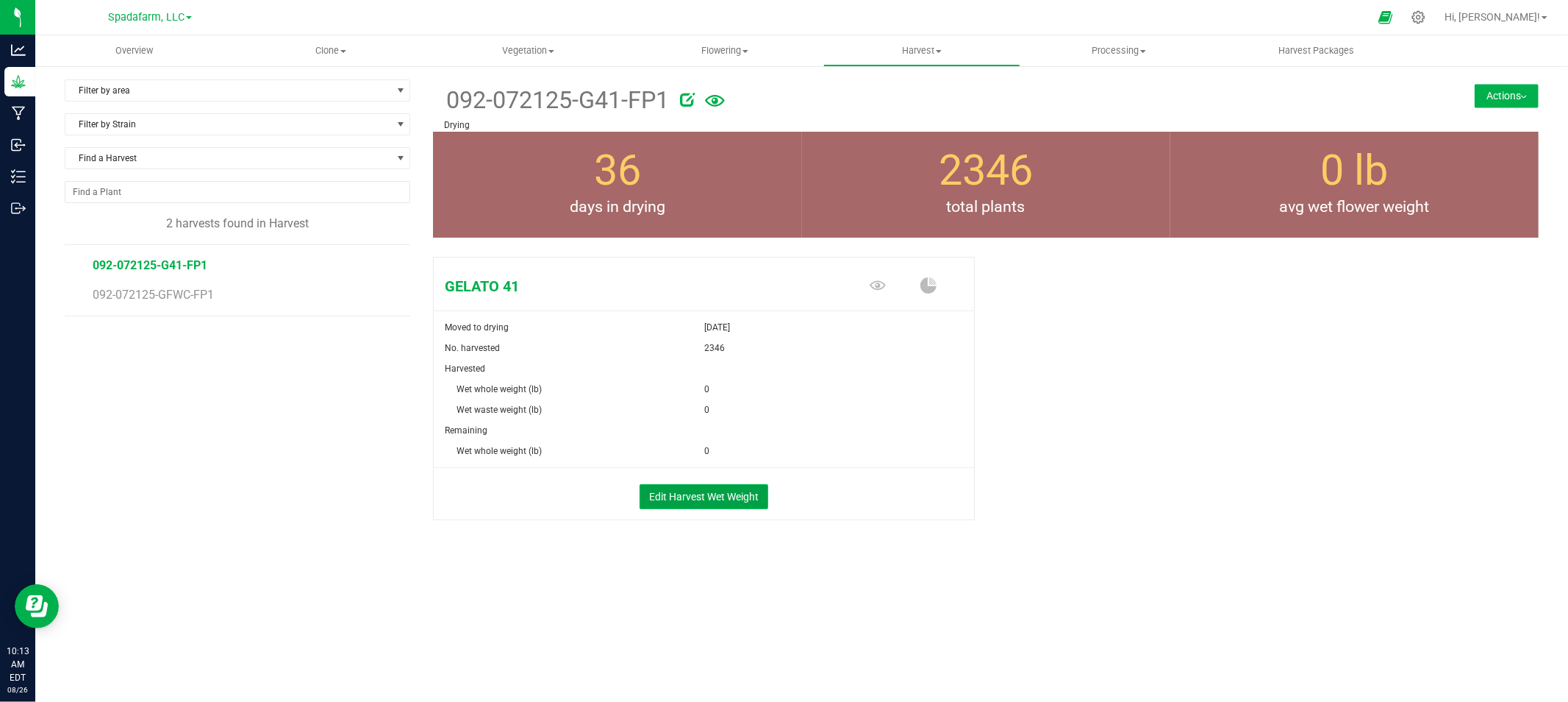
click at [673, 500] on button "Edit Harvest Wet Weight" at bounding box center [704, 497] width 128 height 25
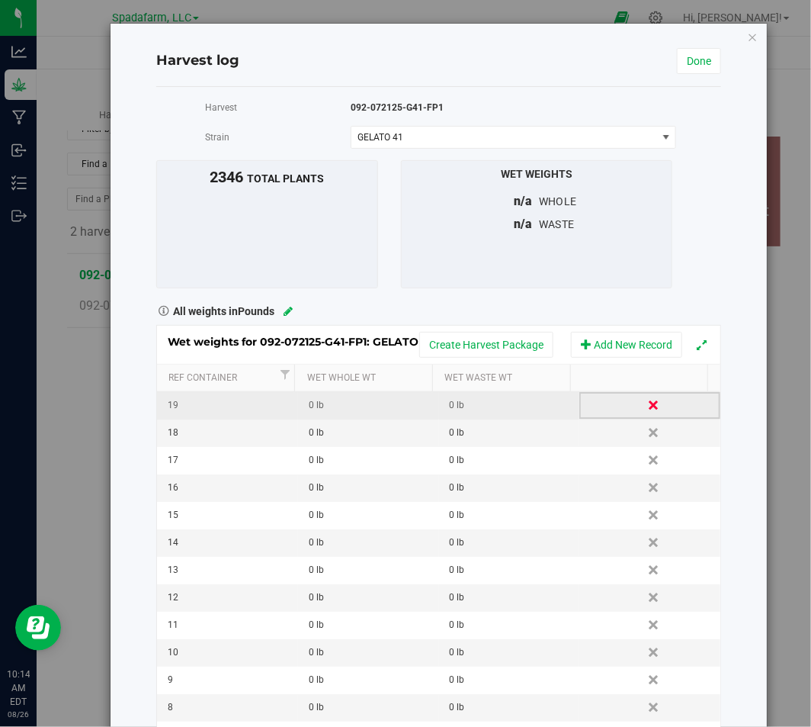
click at [644, 401] on link "Delete" at bounding box center [655, 405] width 23 height 20
click at [321, 399] on div "0 lb" at bounding box center [373, 405] width 129 height 14
type input "272.84"
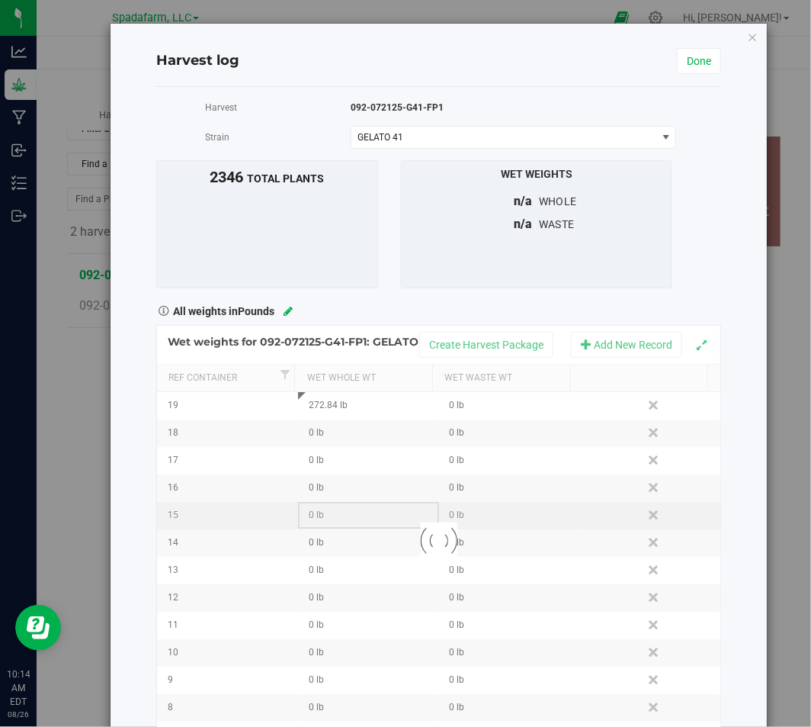
click at [355, 516] on div "Loading... Wet weights for 092-072125-G41-FP1: GELATO 41 Create Harvest Package…" at bounding box center [438, 541] width 565 height 432
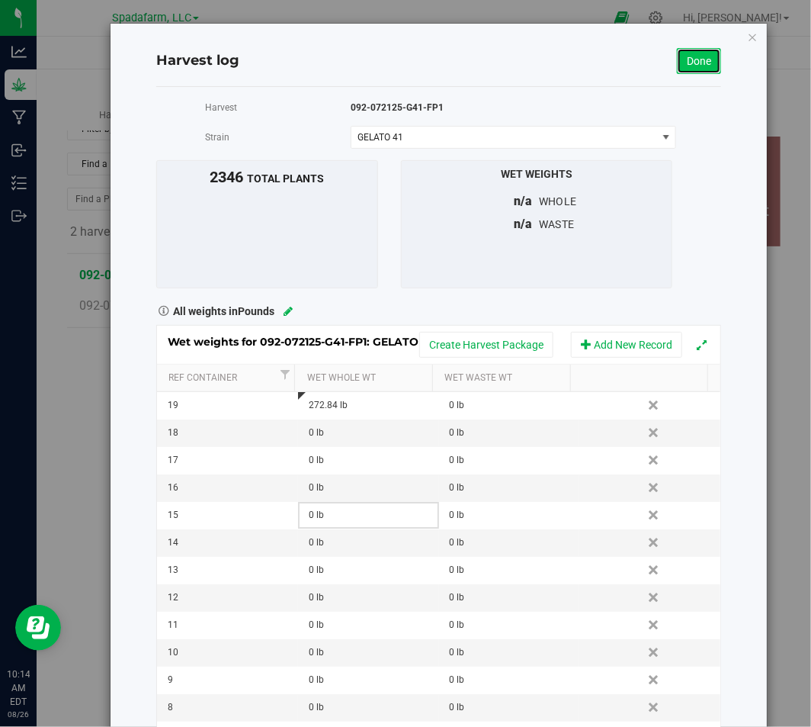
click at [691, 56] on link "Done" at bounding box center [699, 61] width 44 height 26
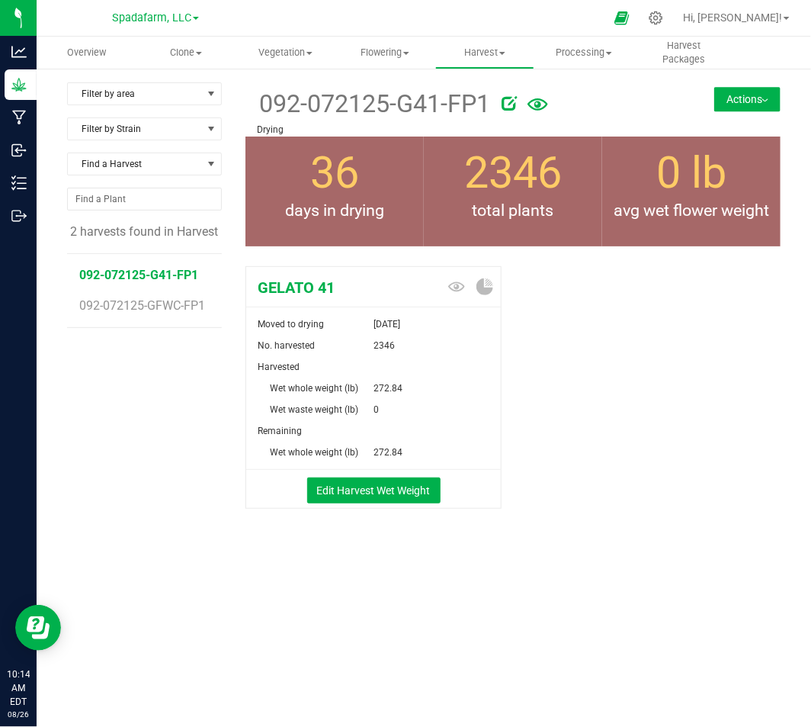
click at [757, 95] on button "Actions" at bounding box center [748, 99] width 66 height 24
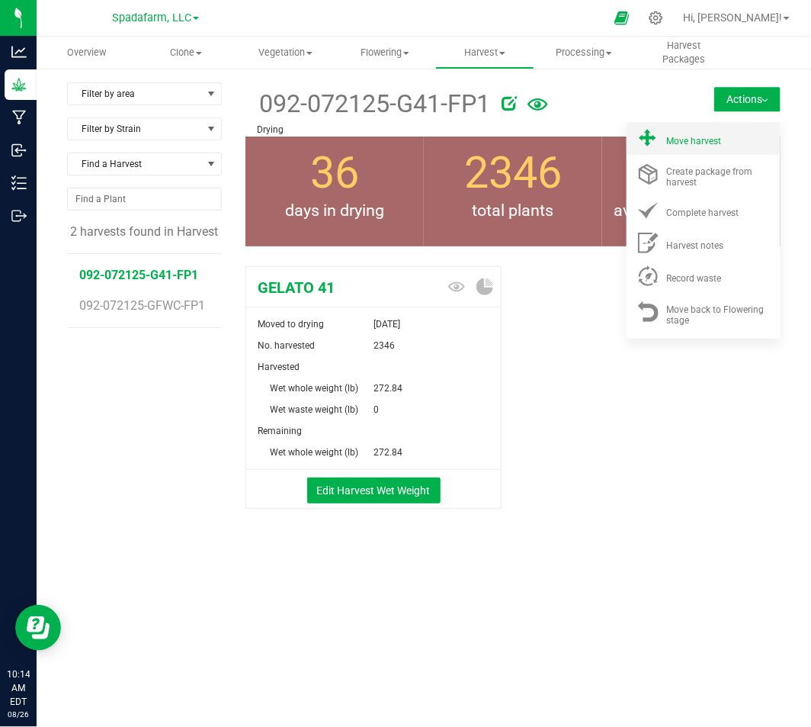
click at [718, 143] on span "Move harvest" at bounding box center [694, 141] width 55 height 11
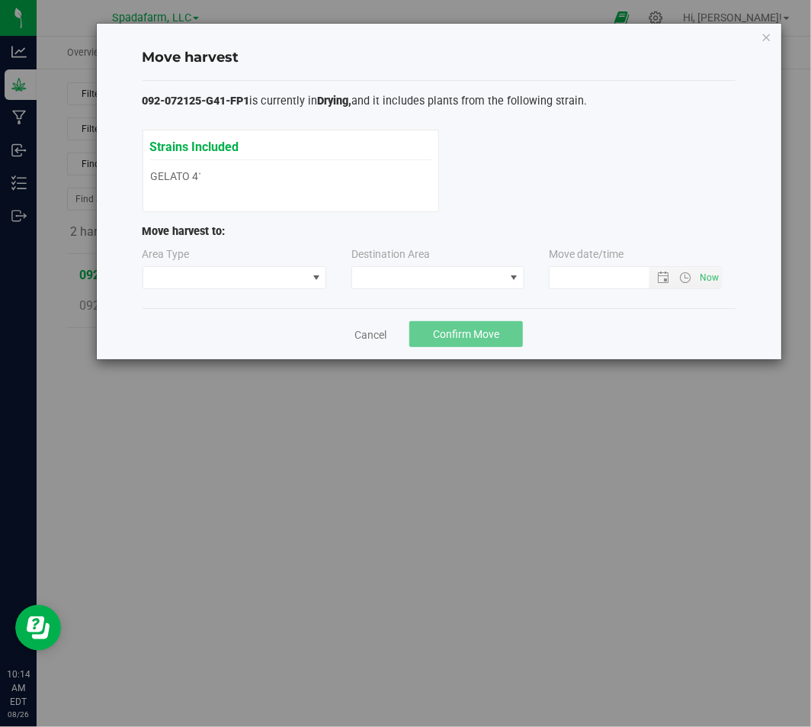
type input "8/26/2025 10:14 AM"
click at [247, 286] on span at bounding box center [225, 277] width 164 height 21
click at [258, 328] on li "Processing" at bounding box center [234, 331] width 183 height 26
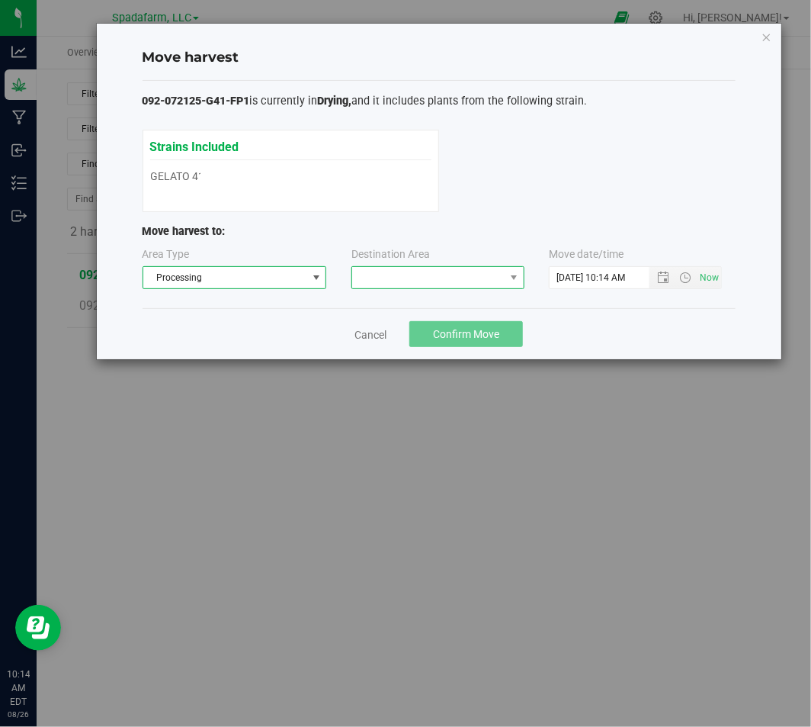
click at [404, 275] on span at bounding box center [428, 277] width 153 height 21
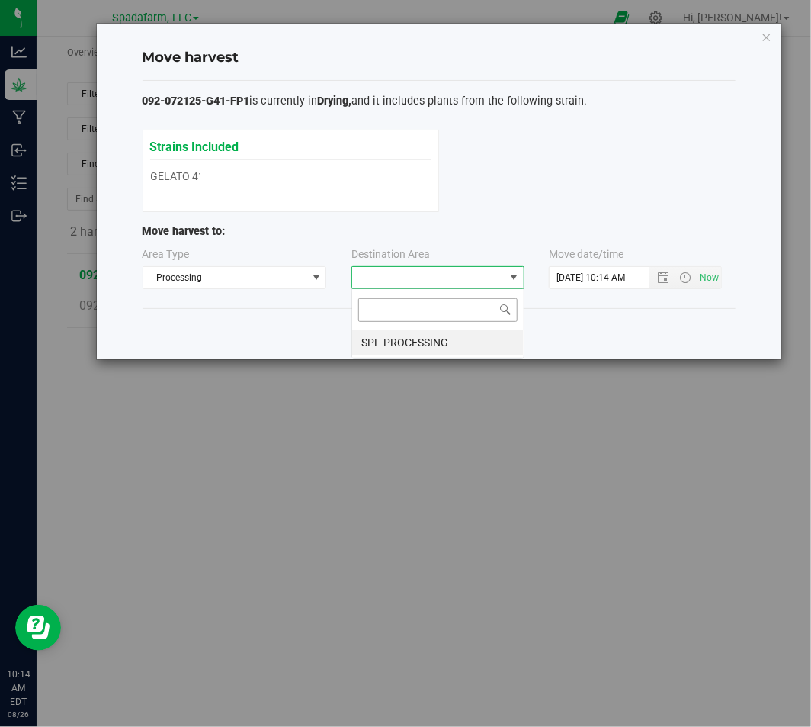
scroll to position [22, 173]
click at [441, 339] on li "SPF-PROCESSING" at bounding box center [438, 342] width 172 height 26
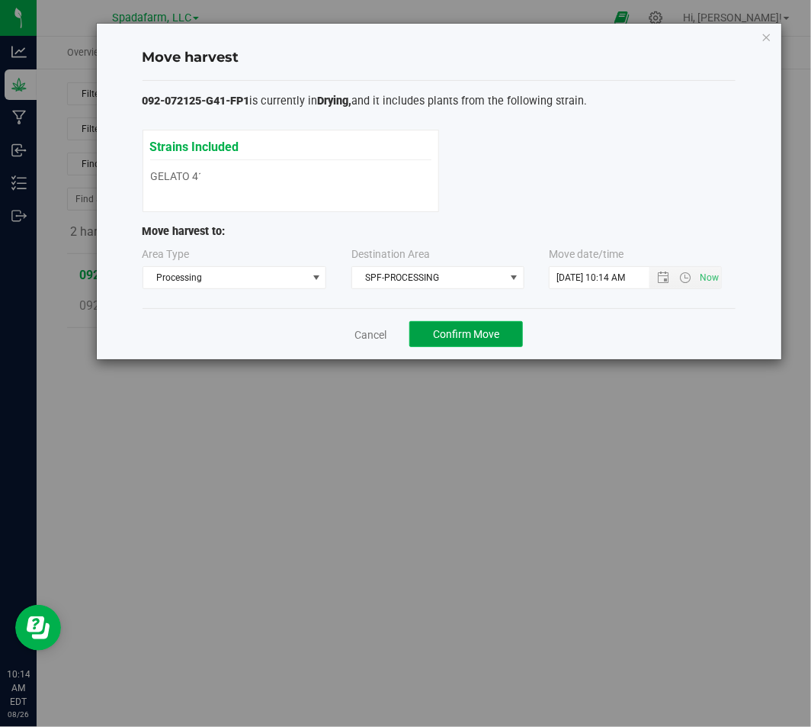
click at [486, 329] on span "Confirm Move" at bounding box center [466, 334] width 66 height 12
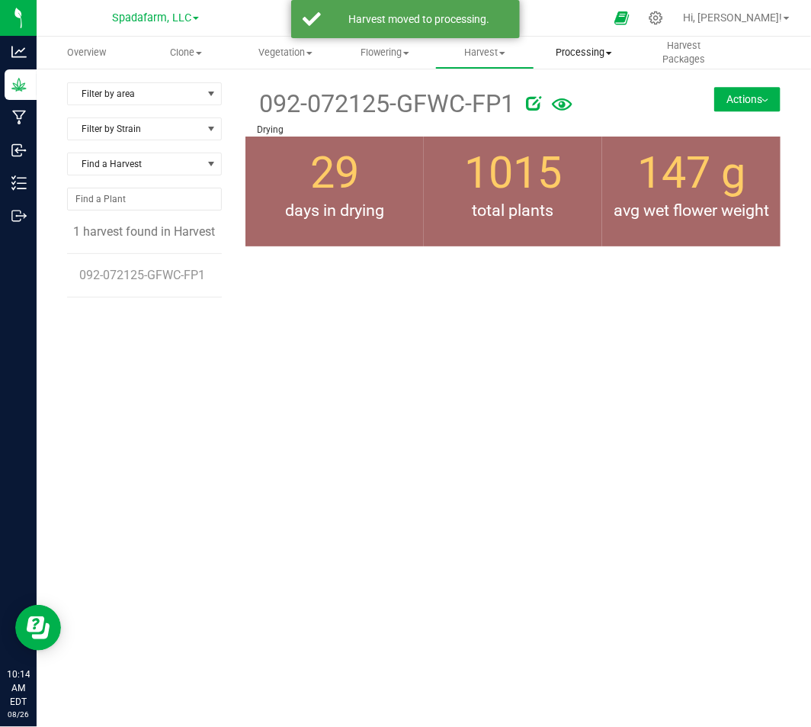
click at [569, 47] on span "Processing" at bounding box center [584, 53] width 98 height 14
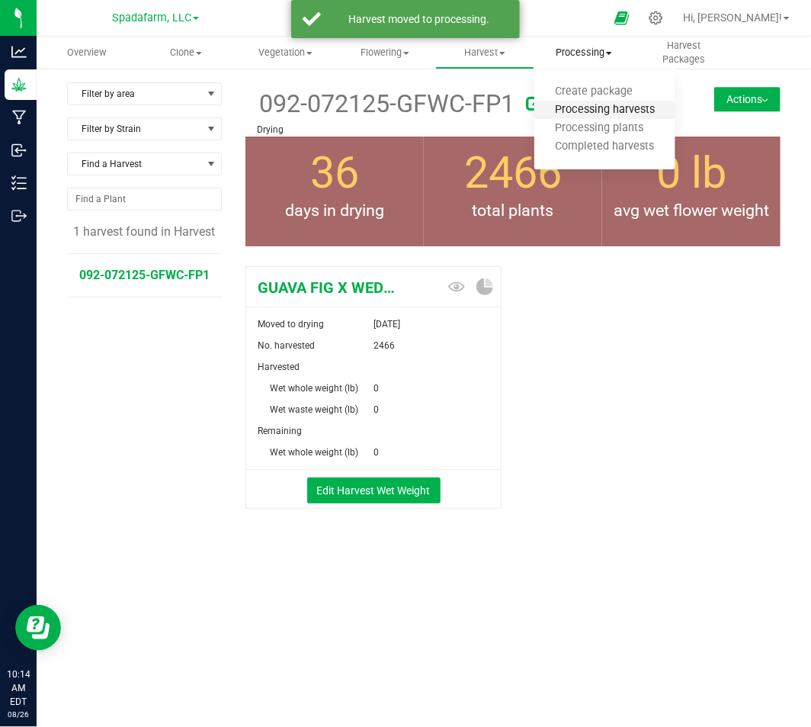
click at [592, 104] on span "Processing harvests" at bounding box center [605, 110] width 141 height 13
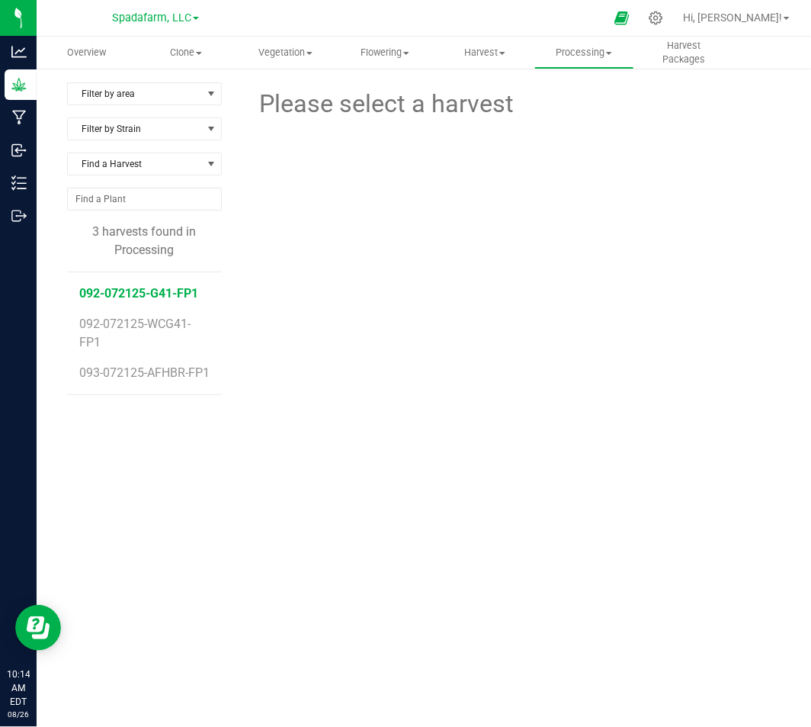
click at [169, 292] on span "092-072125-G41-FP1" at bounding box center [138, 293] width 119 height 14
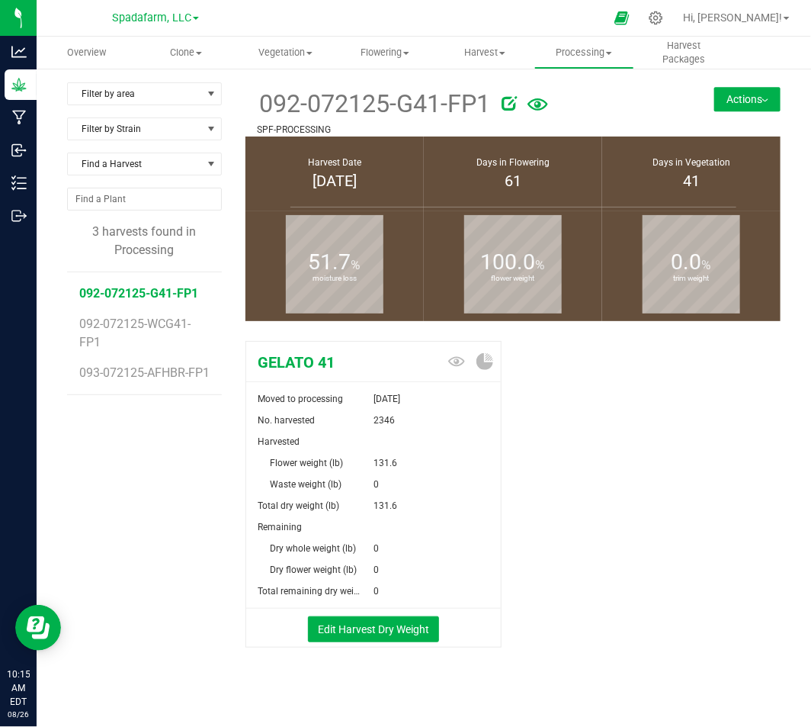
click at [717, 95] on button "Actions" at bounding box center [748, 99] width 66 height 24
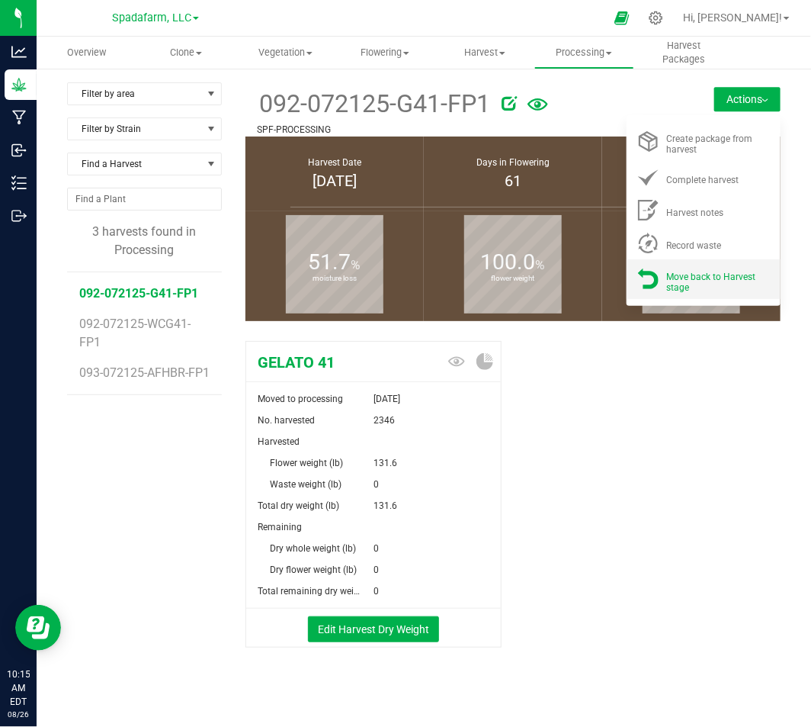
click at [689, 279] on span "Move back to Harvest stage" at bounding box center [711, 282] width 89 height 21
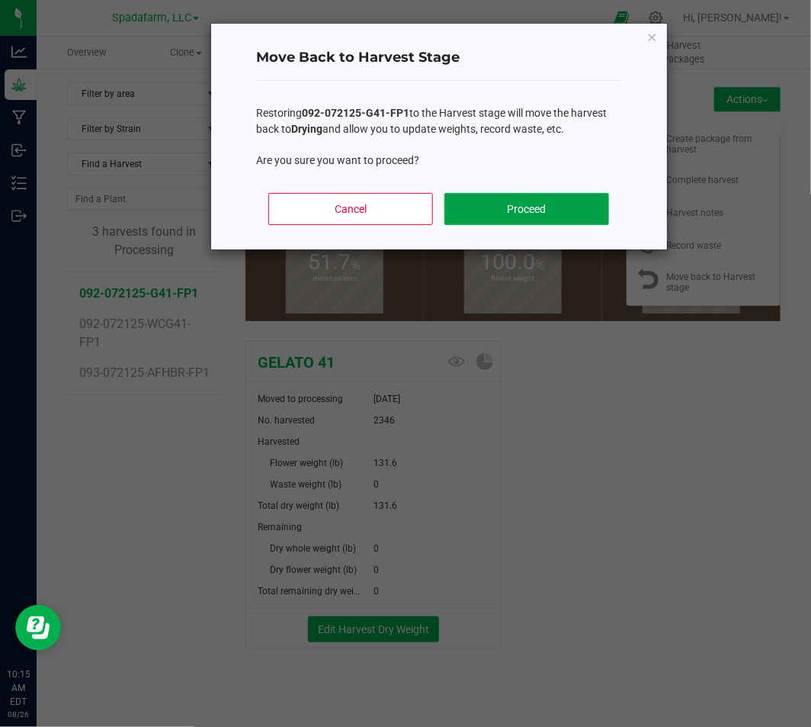
click at [550, 210] on button "Proceed" at bounding box center [527, 209] width 164 height 32
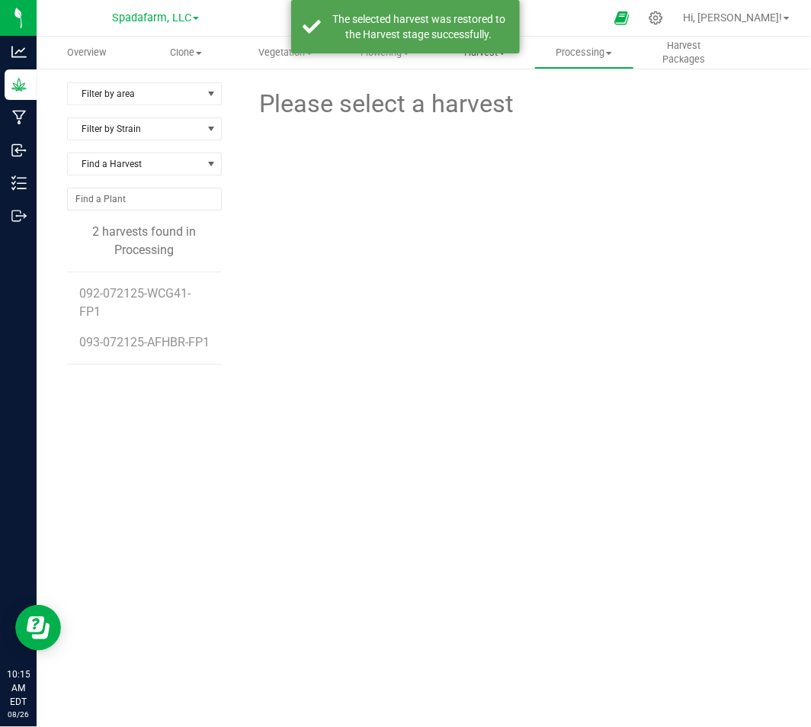
click at [484, 57] on span "Harvest" at bounding box center [485, 53] width 98 height 14
click at [493, 93] on span "Harvests" at bounding box center [477, 91] width 85 height 13
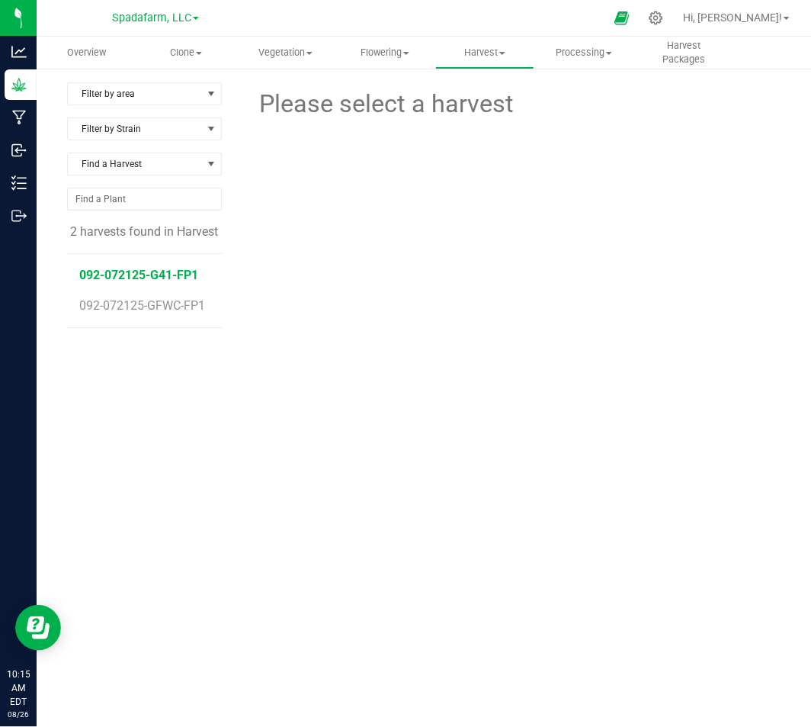
click at [172, 268] on span "092-072125-G41-FP1" at bounding box center [138, 275] width 119 height 14
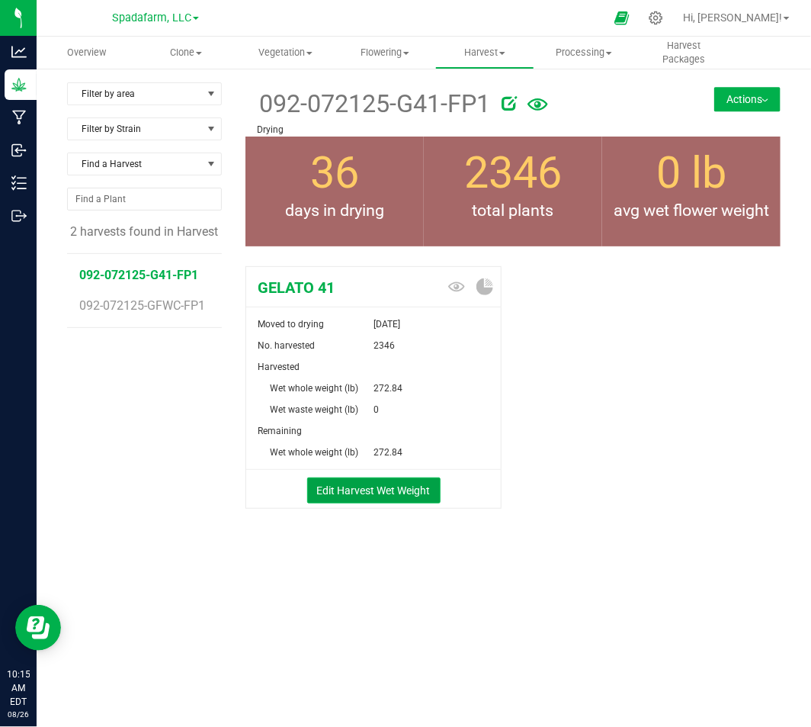
click at [363, 477] on button "Edit Harvest Wet Weight" at bounding box center [373, 490] width 133 height 26
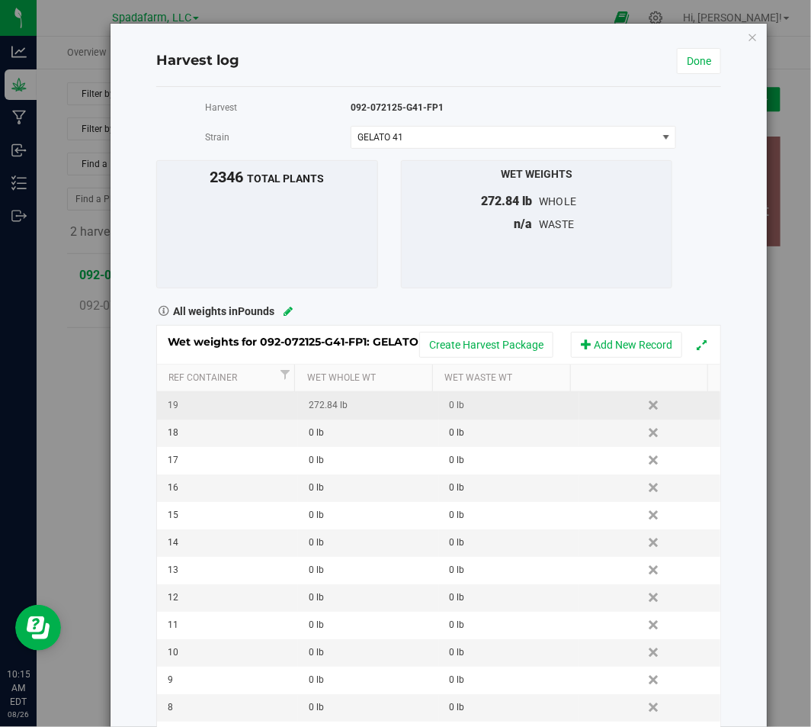
click at [326, 408] on div "272.84 lb" at bounding box center [373, 405] width 129 height 14
drag, startPoint x: 339, startPoint y: 409, endPoint x: 298, endPoint y: 407, distance: 41.2
click at [310, 409] on span "272.8400 lb 272.84" at bounding box center [372, 405] width 124 height 23
type input "1317.5"
click at [336, 405] on div "1317.5 lb" at bounding box center [373, 405] width 129 height 14
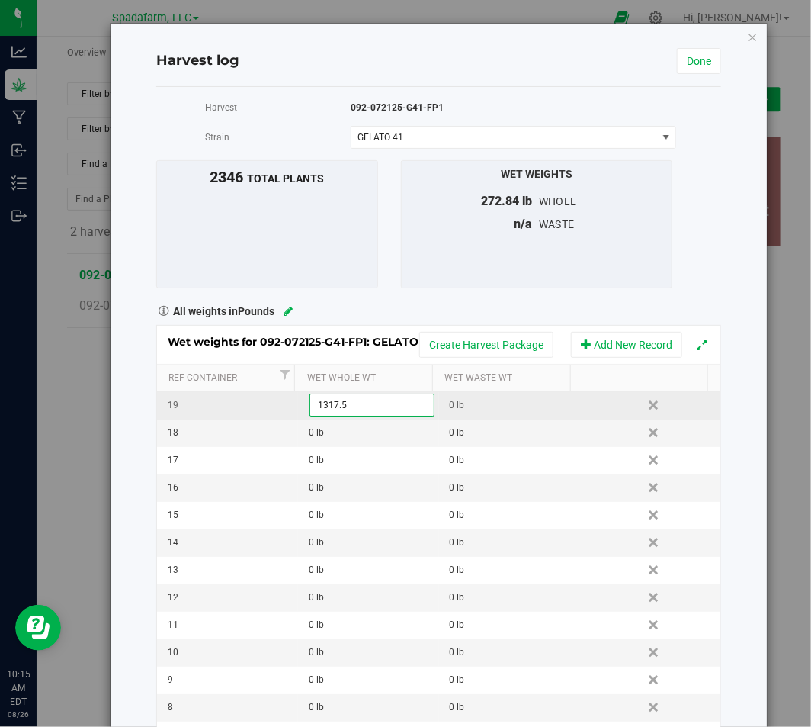
drag, startPoint x: 340, startPoint y: 403, endPoint x: 305, endPoint y: 403, distance: 35.1
click at [310, 403] on input "1317.5" at bounding box center [371, 404] width 123 height 21
type input "653.98"
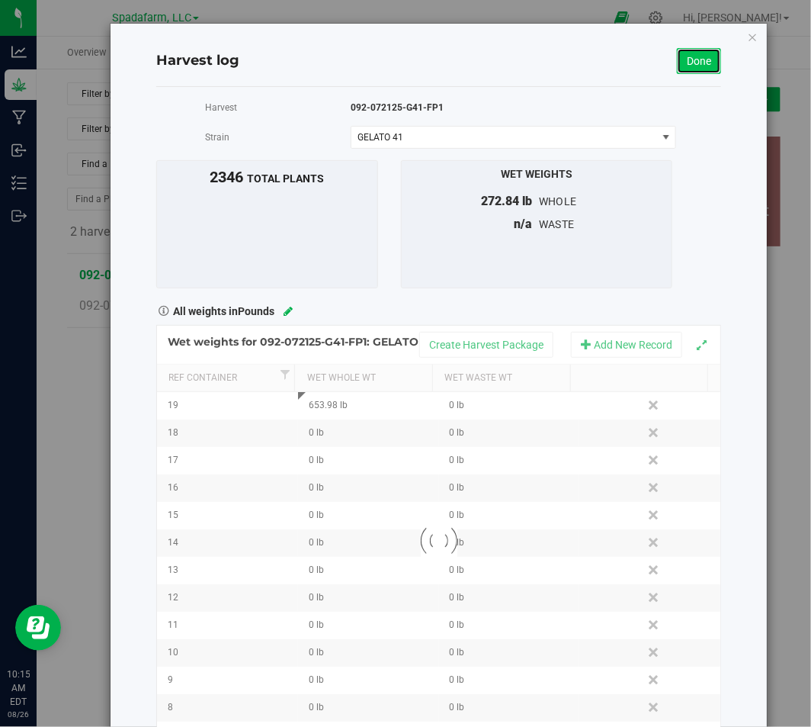
click at [702, 67] on link "Done" at bounding box center [699, 61] width 44 height 26
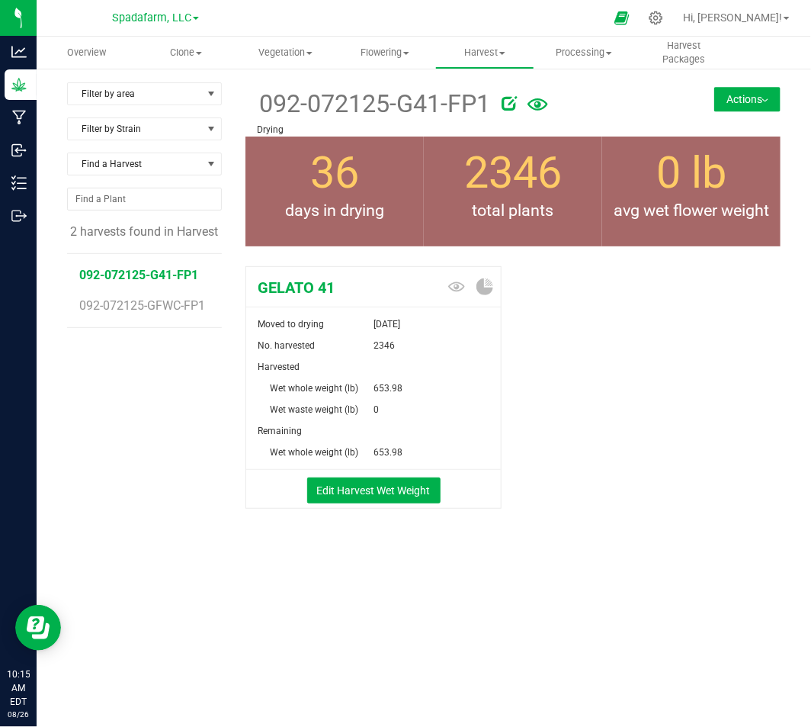
click at [744, 101] on button "Actions" at bounding box center [748, 99] width 66 height 24
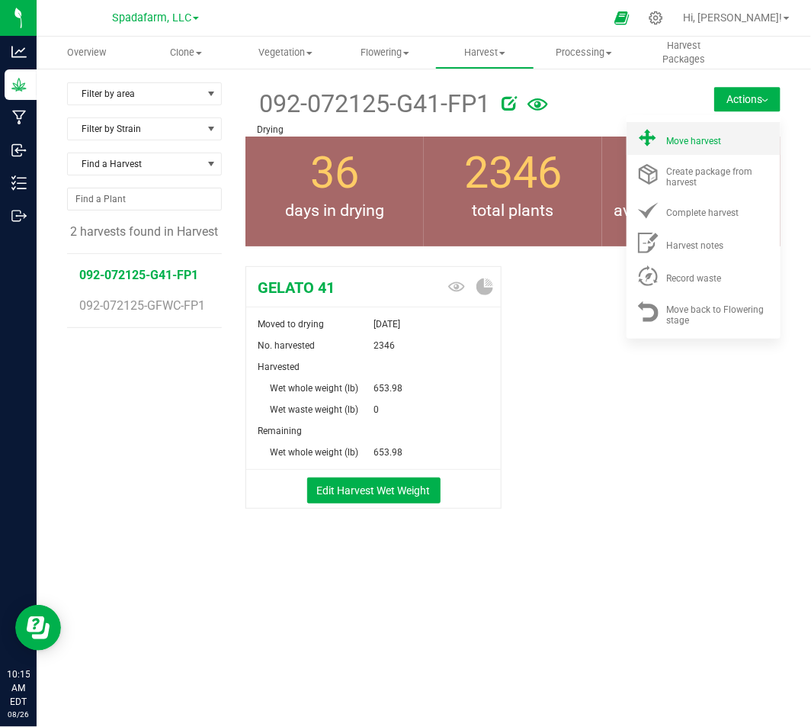
click at [728, 138] on div "Move harvest" at bounding box center [719, 138] width 104 height 16
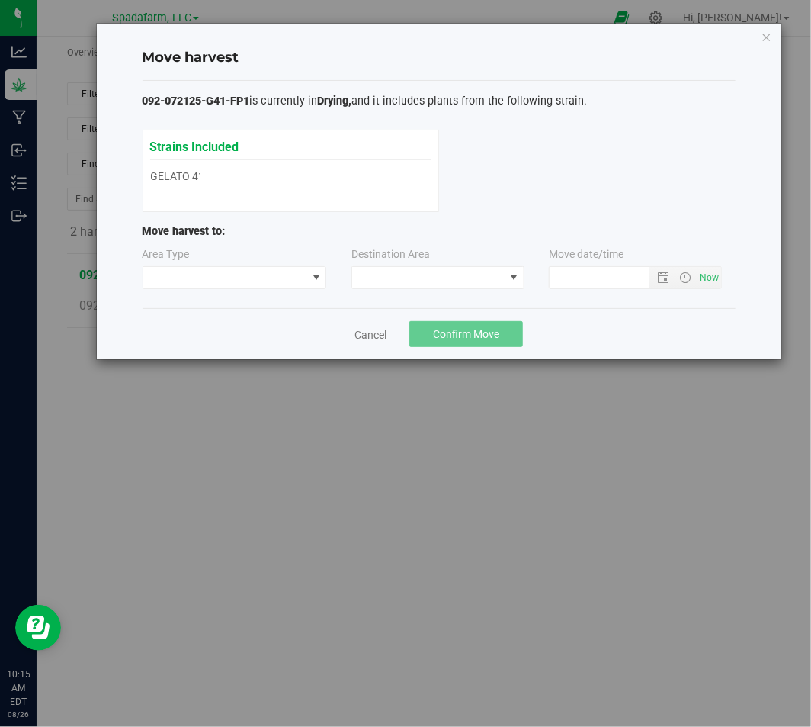
type input "8/26/2025 10:15 AM"
click at [280, 281] on span at bounding box center [225, 277] width 164 height 21
click at [277, 325] on li "Processing" at bounding box center [234, 331] width 183 height 26
click at [435, 278] on span at bounding box center [428, 277] width 153 height 21
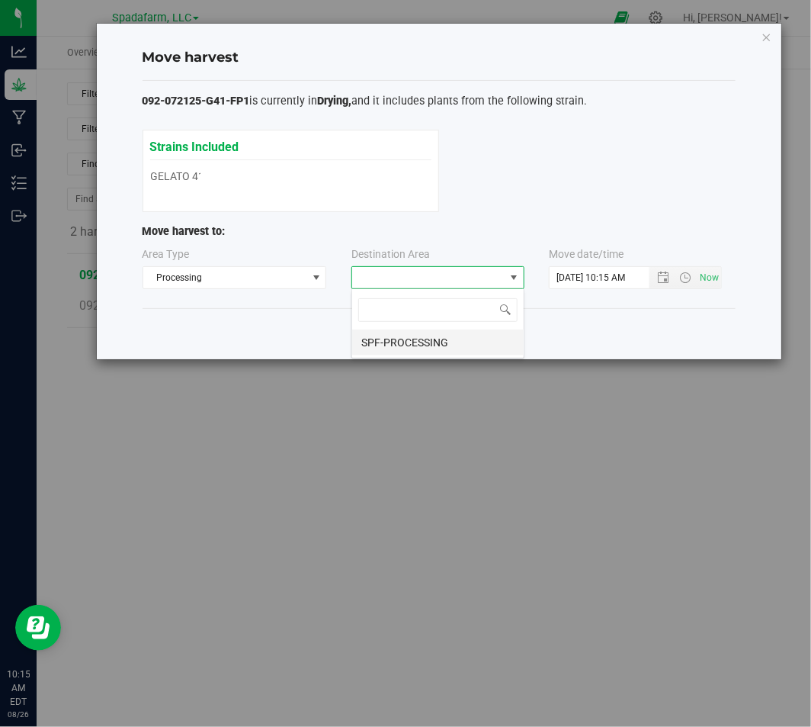
scroll to position [22, 173]
click at [438, 336] on li "SPF-PROCESSING" at bounding box center [438, 342] width 172 height 26
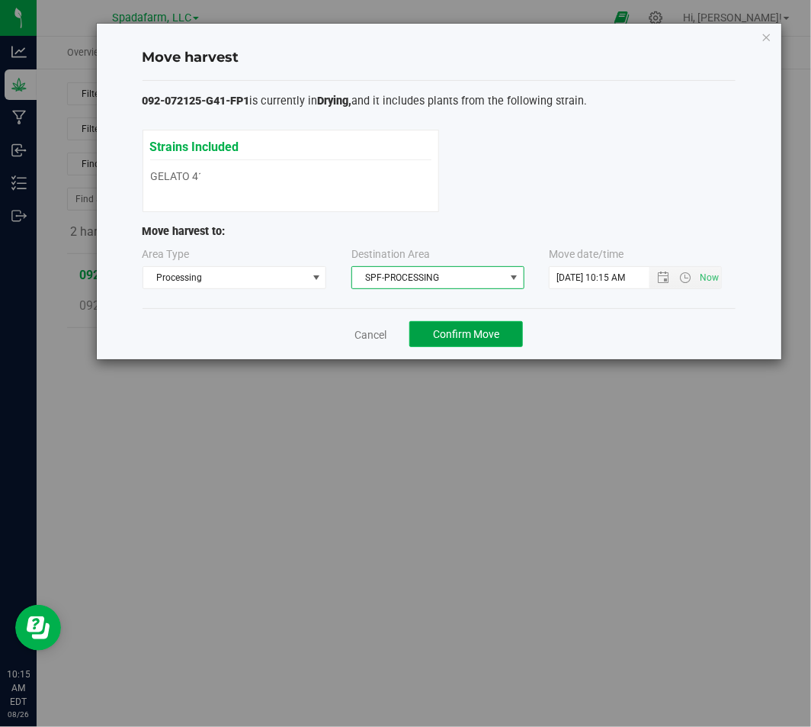
click at [486, 333] on span "Confirm Move" at bounding box center [466, 334] width 66 height 12
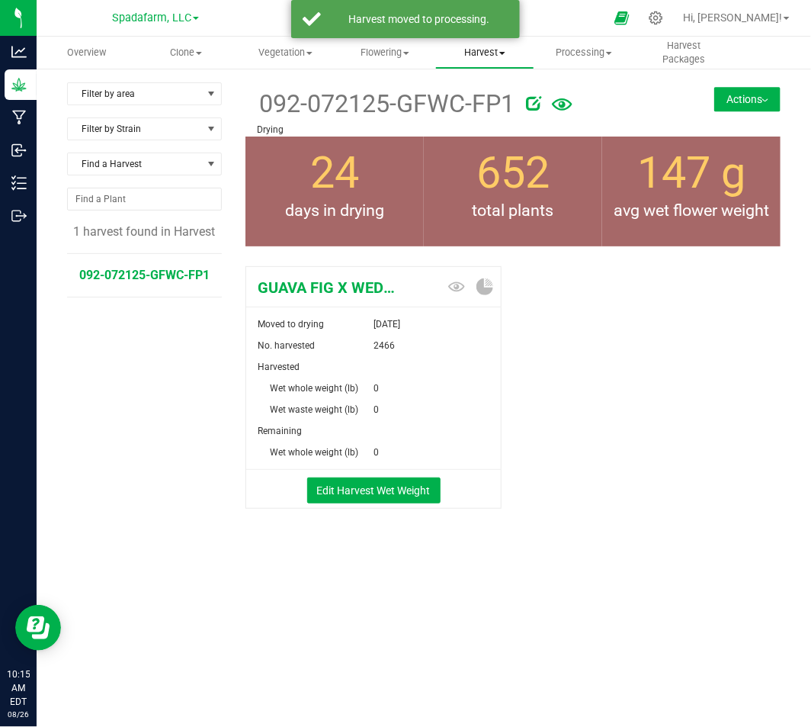
click at [466, 53] on span "Harvest" at bounding box center [485, 53] width 98 height 14
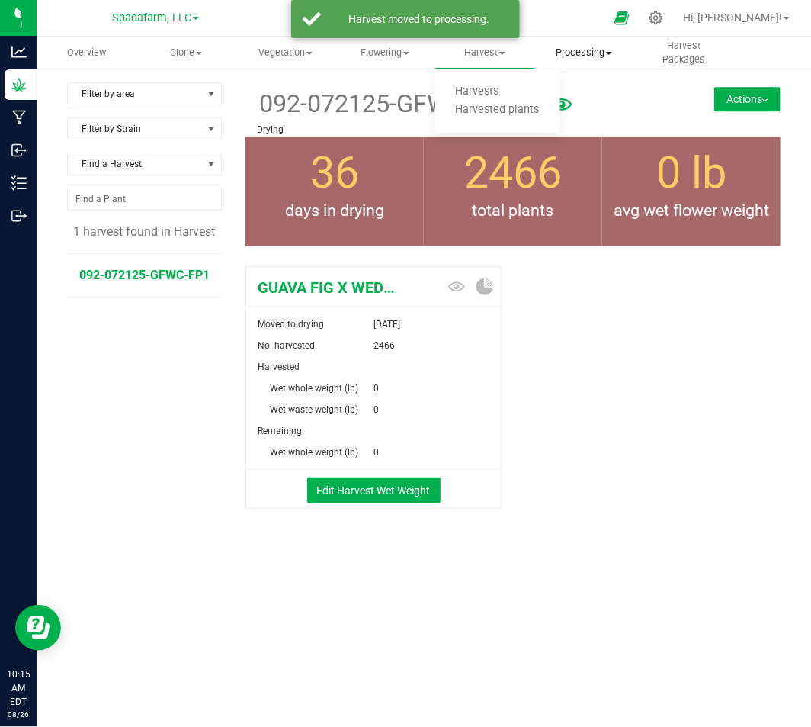
click at [582, 61] on uib-tab-heading "Processing Create package Processing harvests Processing plants Completed harve…" at bounding box center [584, 52] width 98 height 31
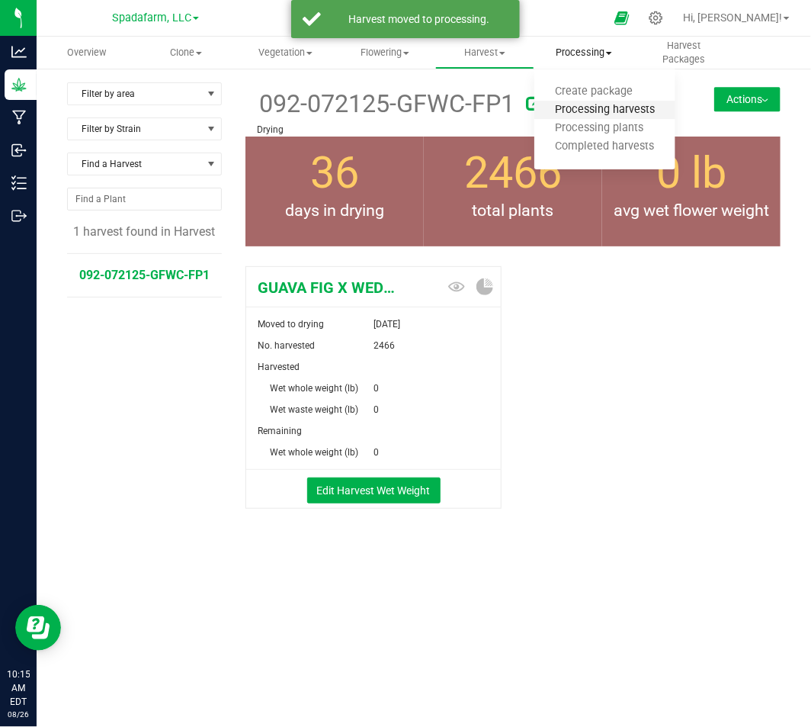
click at [573, 109] on span "Processing harvests" at bounding box center [605, 110] width 141 height 13
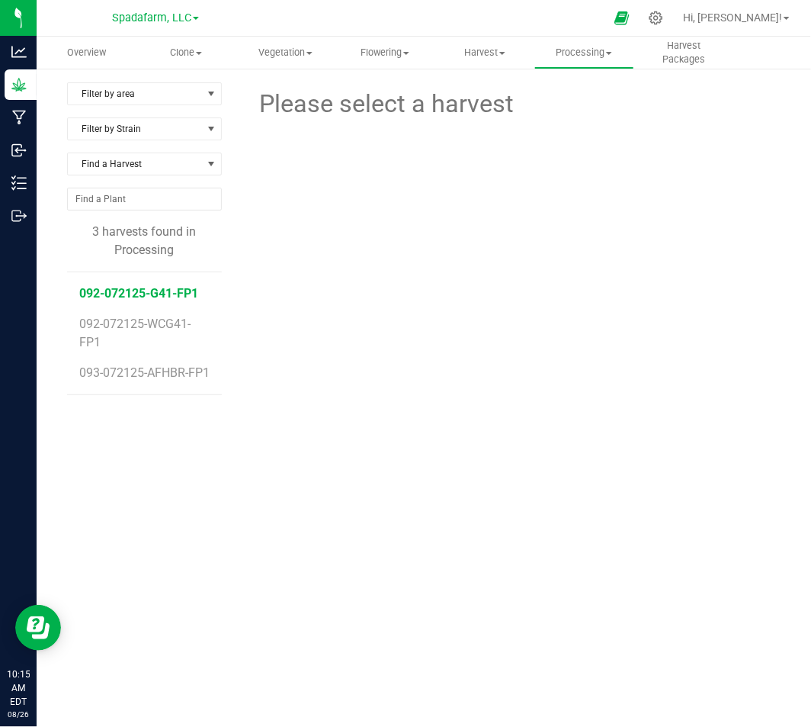
click at [150, 294] on span "092-072125-G41-FP1" at bounding box center [138, 293] width 119 height 14
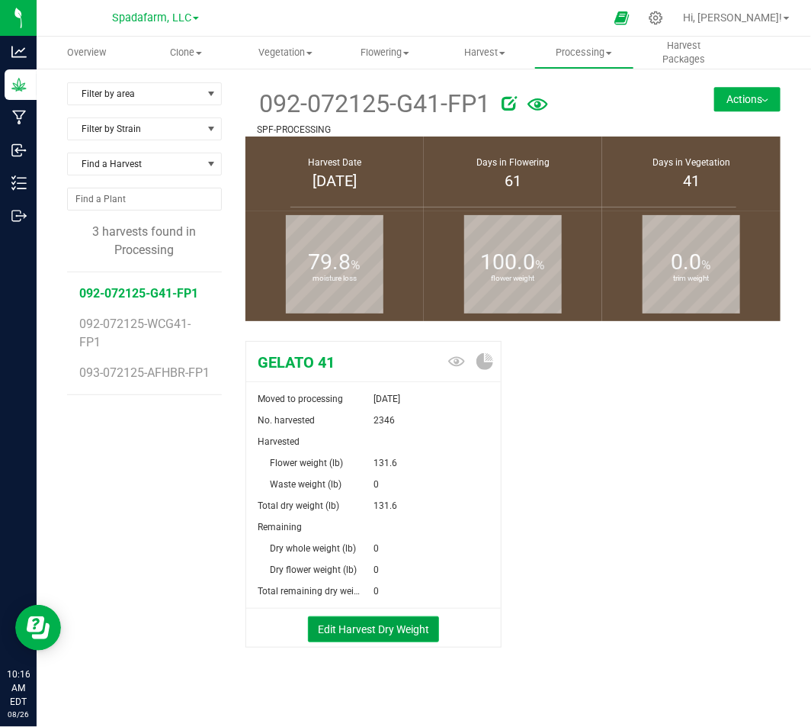
click at [390, 626] on button "Edit Harvest Dry Weight" at bounding box center [373, 629] width 131 height 26
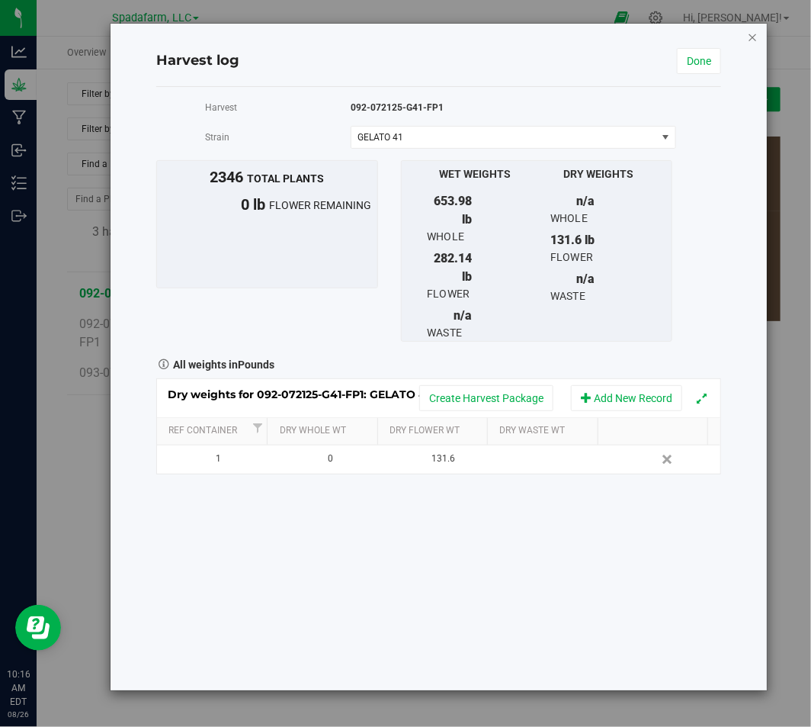
click at [750, 36] on icon "button" at bounding box center [753, 36] width 11 height 18
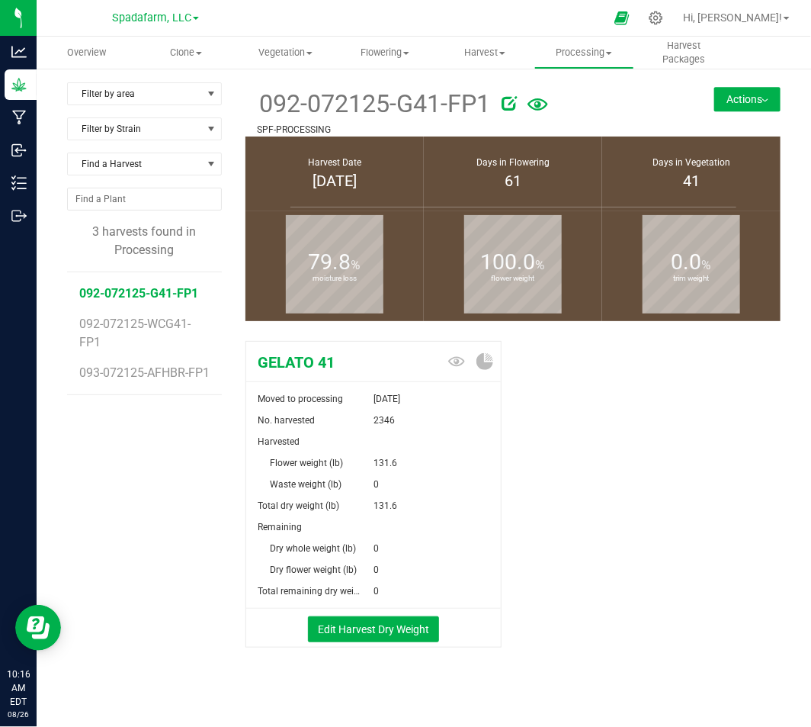
click at [705, 85] on div "092-072125-G41-FP1 SPF-PROCESSING Actions Create package from harvest Complete …" at bounding box center [513, 109] width 535 height 54
click at [715, 95] on button "Actions" at bounding box center [748, 99] width 66 height 24
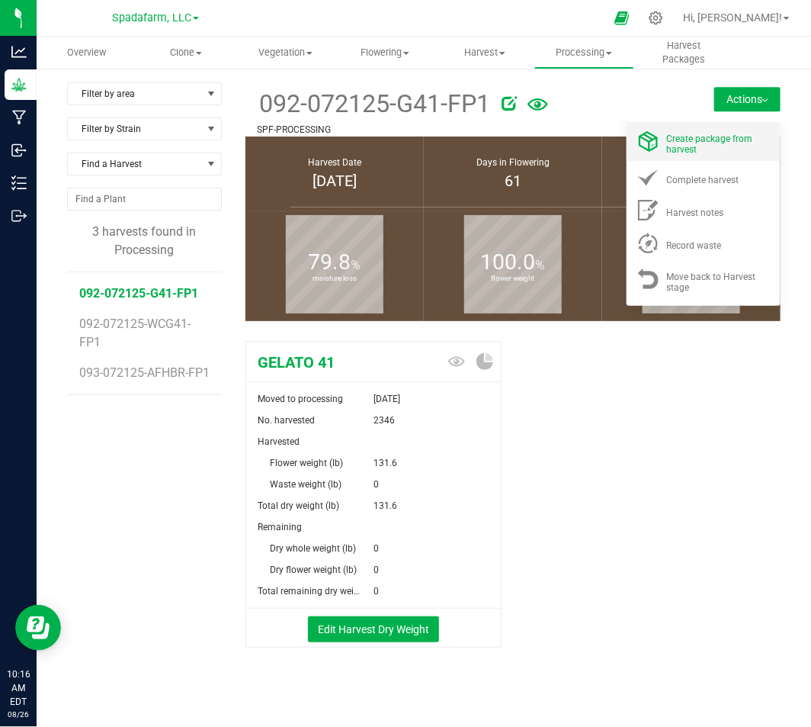
click at [674, 146] on span "Create package from harvest" at bounding box center [710, 143] width 86 height 21
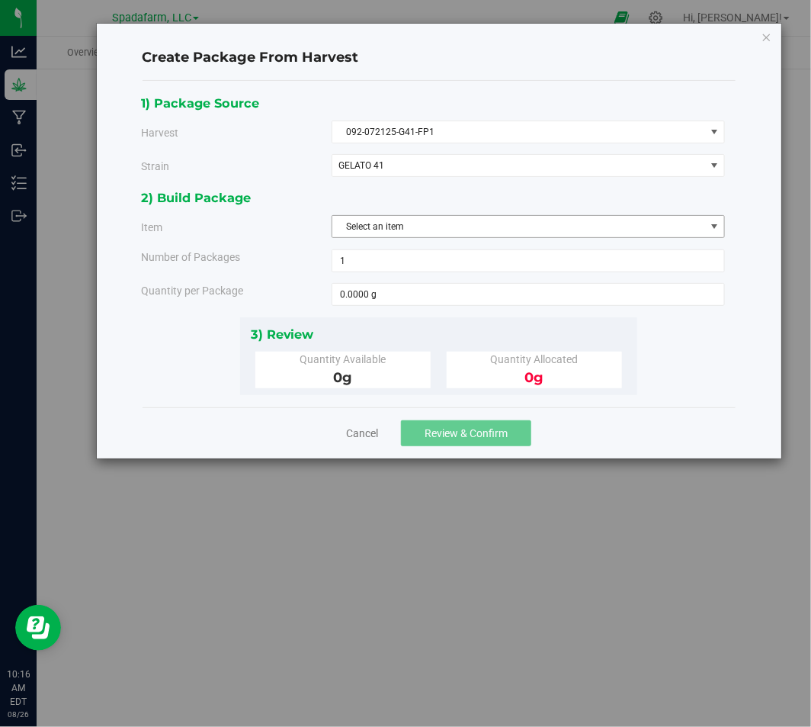
click at [444, 229] on span "Select an item" at bounding box center [519, 226] width 373 height 21
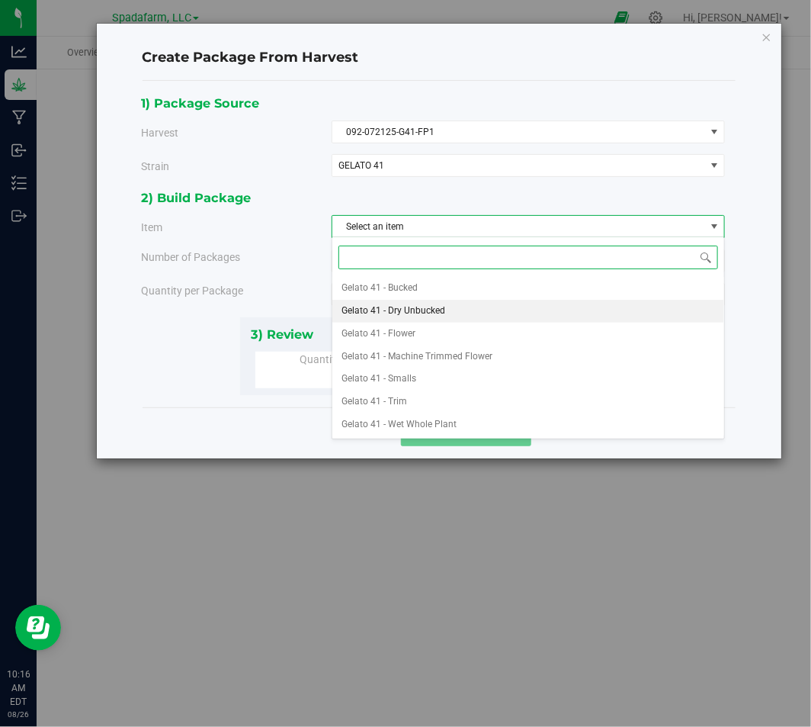
click at [482, 309] on li "Gelato 41 - Dry Unbucked" at bounding box center [529, 311] width 392 height 23
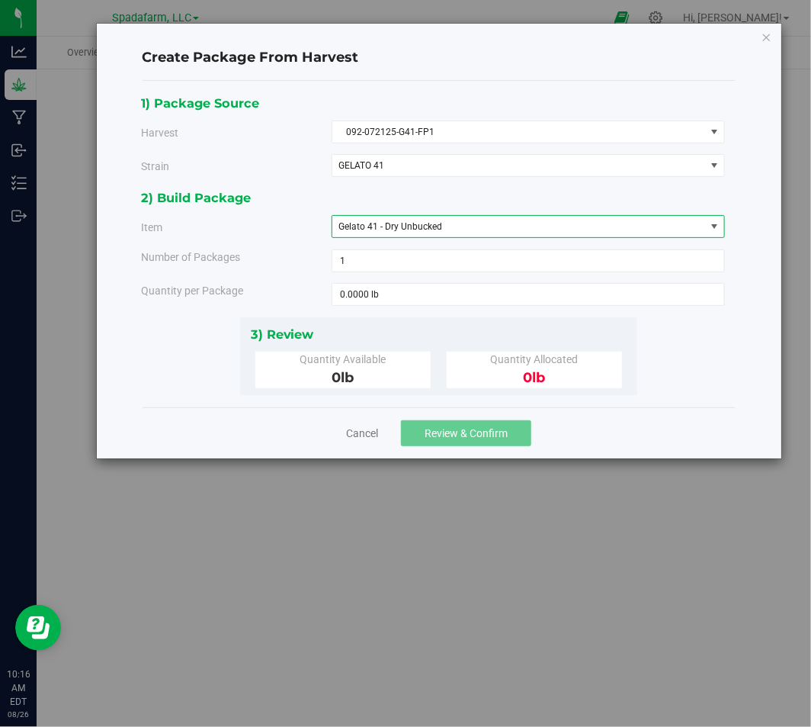
click at [345, 439] on div "Cancel Review & Confirm" at bounding box center [439, 432] width 593 height 51
click at [355, 416] on div "Cancel Review & Confirm" at bounding box center [439, 432] width 593 height 51
click at [355, 442] on div "Cancel Review & Confirm" at bounding box center [439, 432] width 593 height 51
click at [359, 432] on link "Cancel" at bounding box center [362, 433] width 32 height 15
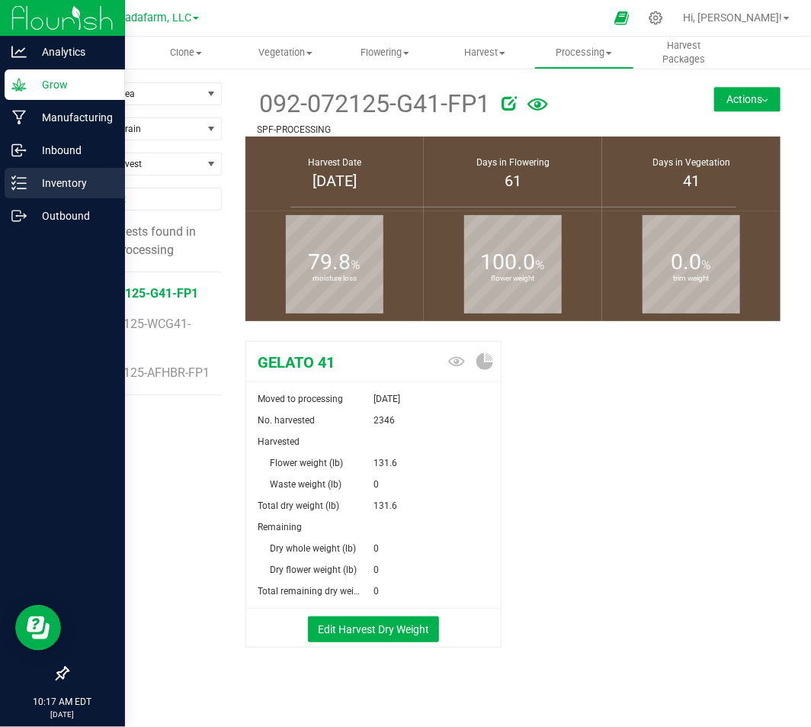
click at [78, 175] on p "Inventory" at bounding box center [73, 183] width 92 height 18
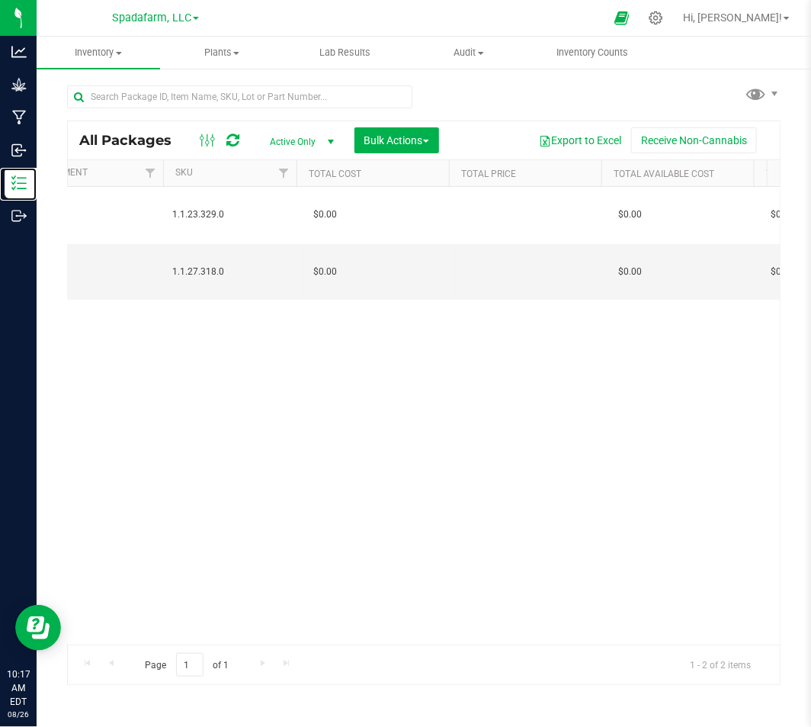
scroll to position [0, 2111]
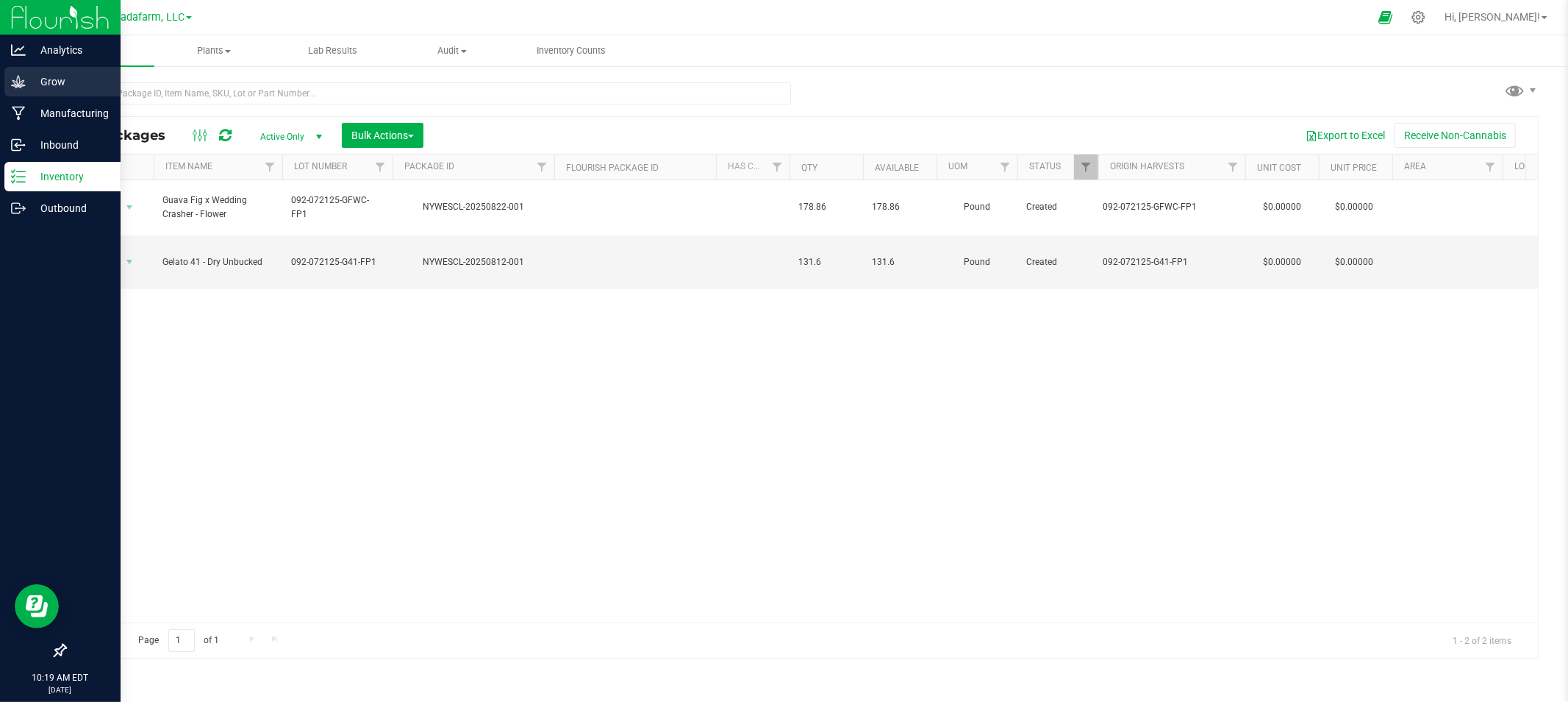
click at [42, 71] on div "Grow" at bounding box center [63, 81] width 117 height 30
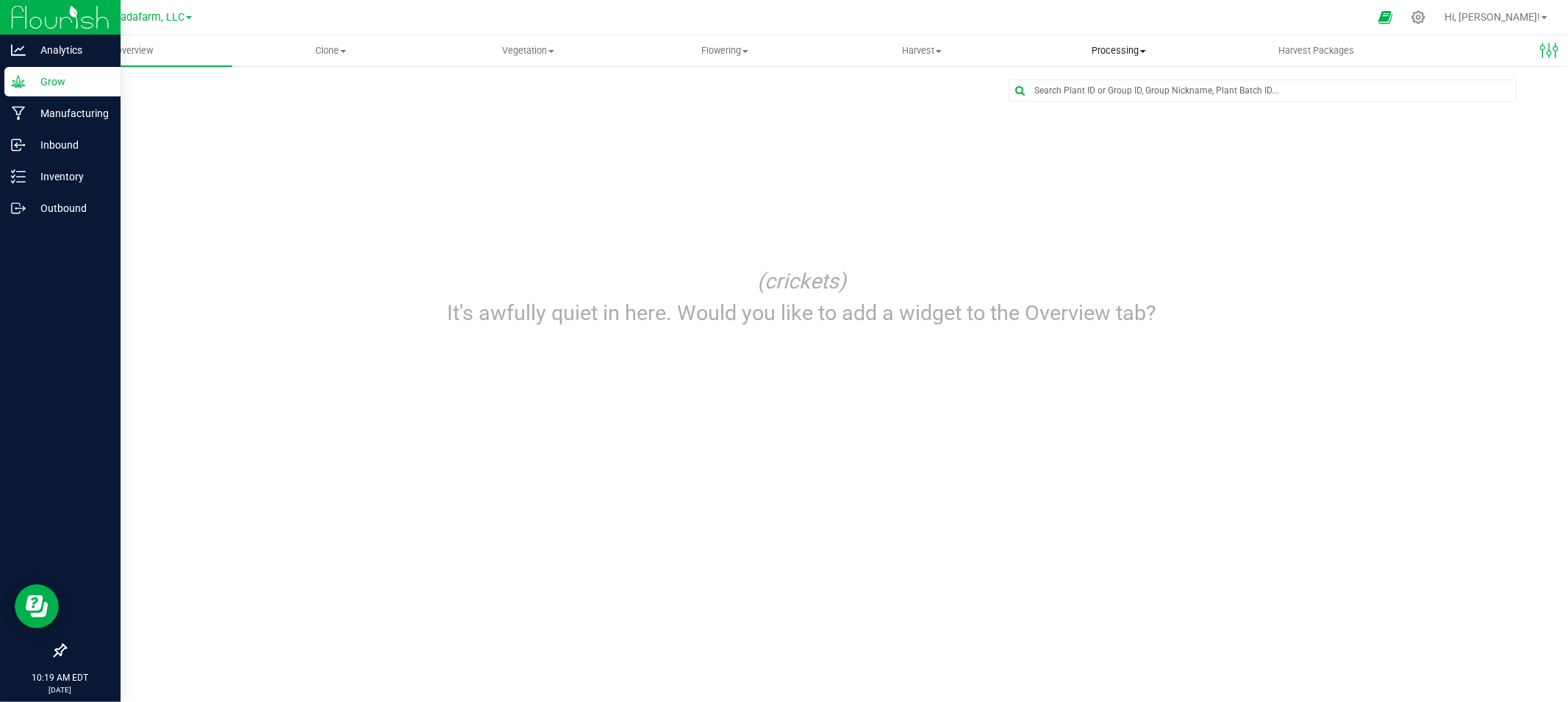
click at [1126, 53] on span "Processing" at bounding box center [1118, 51] width 196 height 14
click at [1104, 104] on span "Processing harvests" at bounding box center [1088, 106] width 136 height 13
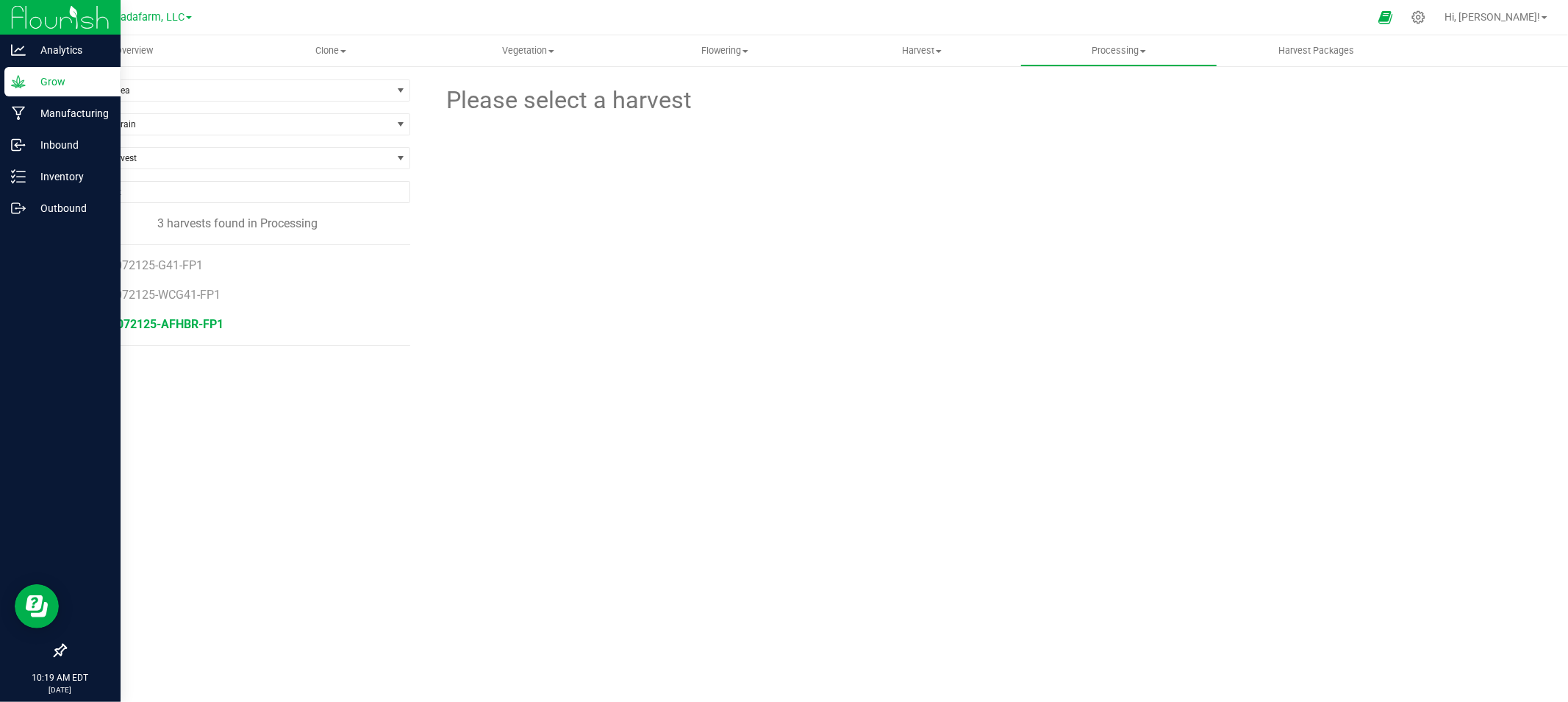
click at [203, 320] on span "093-072125-AFHBR-FP1" at bounding box center [158, 324] width 131 height 14
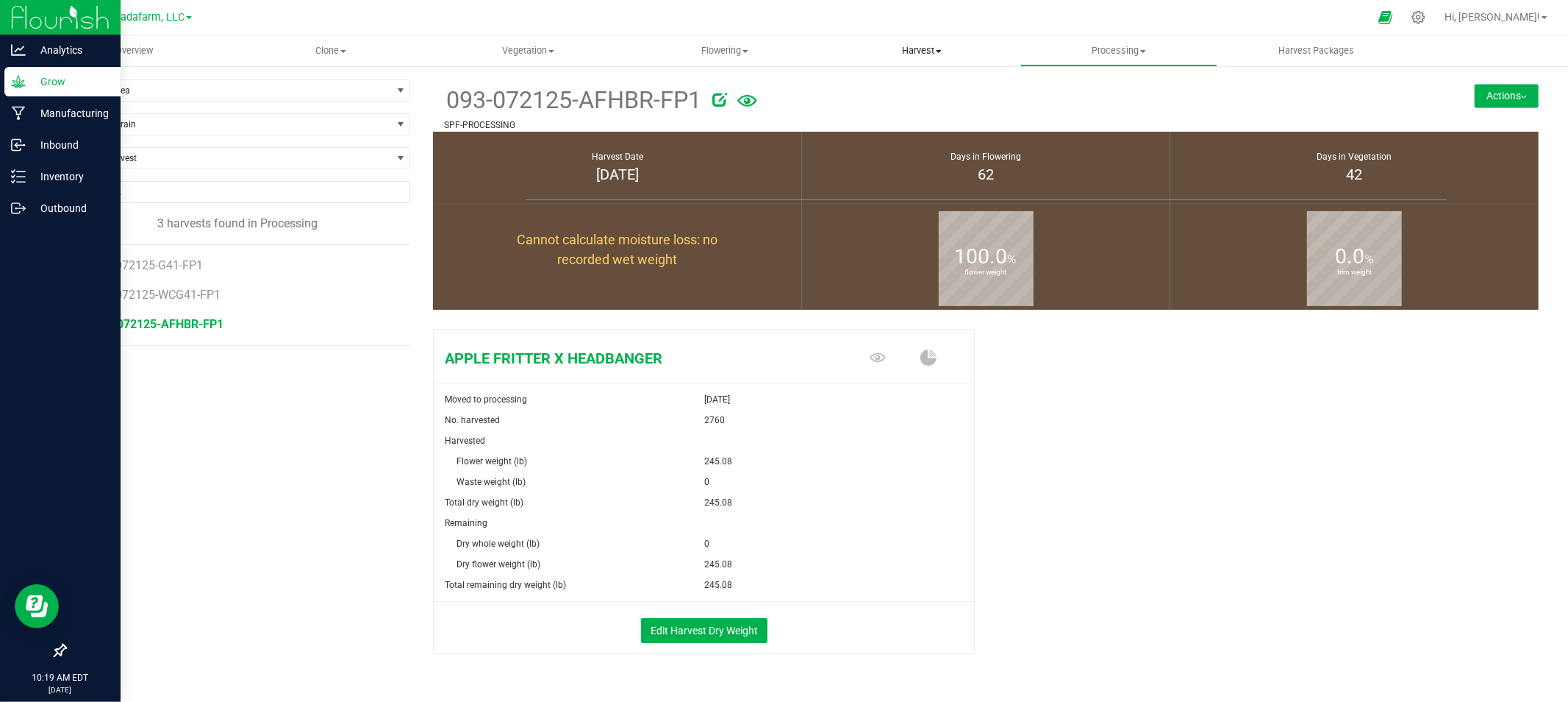
click at [928, 49] on span "Harvest" at bounding box center [921, 51] width 196 height 14
click at [905, 82] on span "Harvests" at bounding box center [864, 88] width 82 height 13
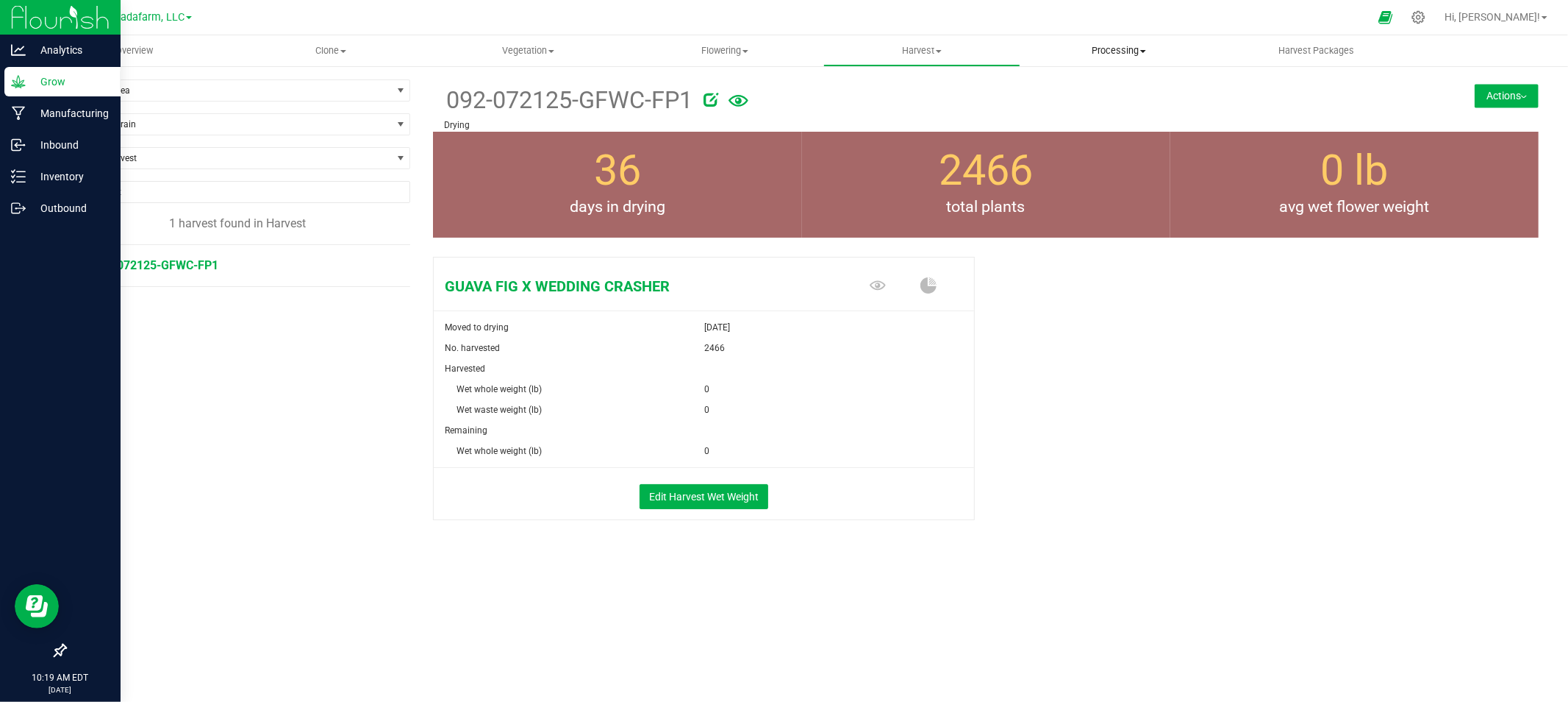
click at [1119, 51] on span "Processing" at bounding box center [1118, 51] width 196 height 14
click at [960, 106] on div at bounding box center [1028, 96] width 651 height 30
click at [1103, 54] on span "Processing" at bounding box center [1119, 51] width 197 height 14
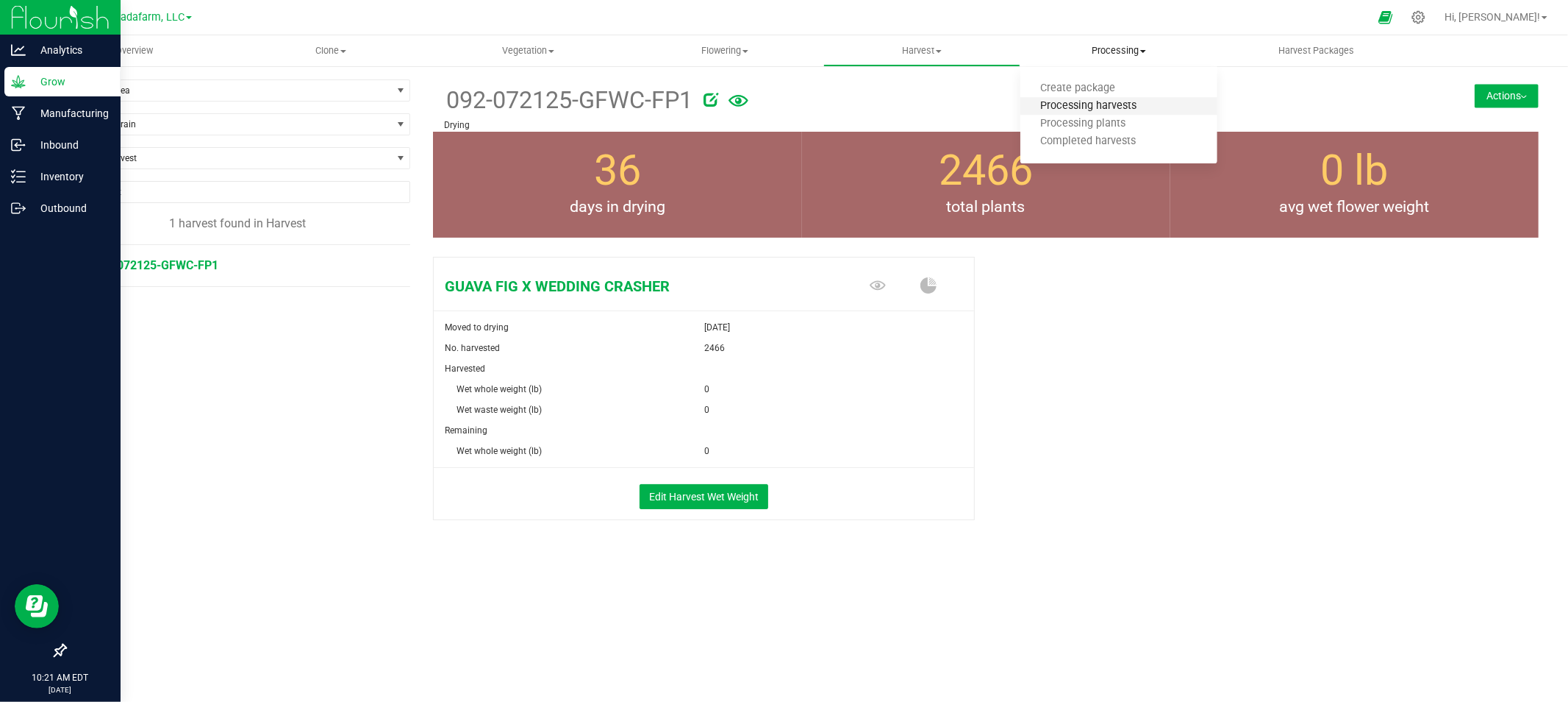
click at [1105, 107] on span "Processing harvests" at bounding box center [1088, 106] width 136 height 13
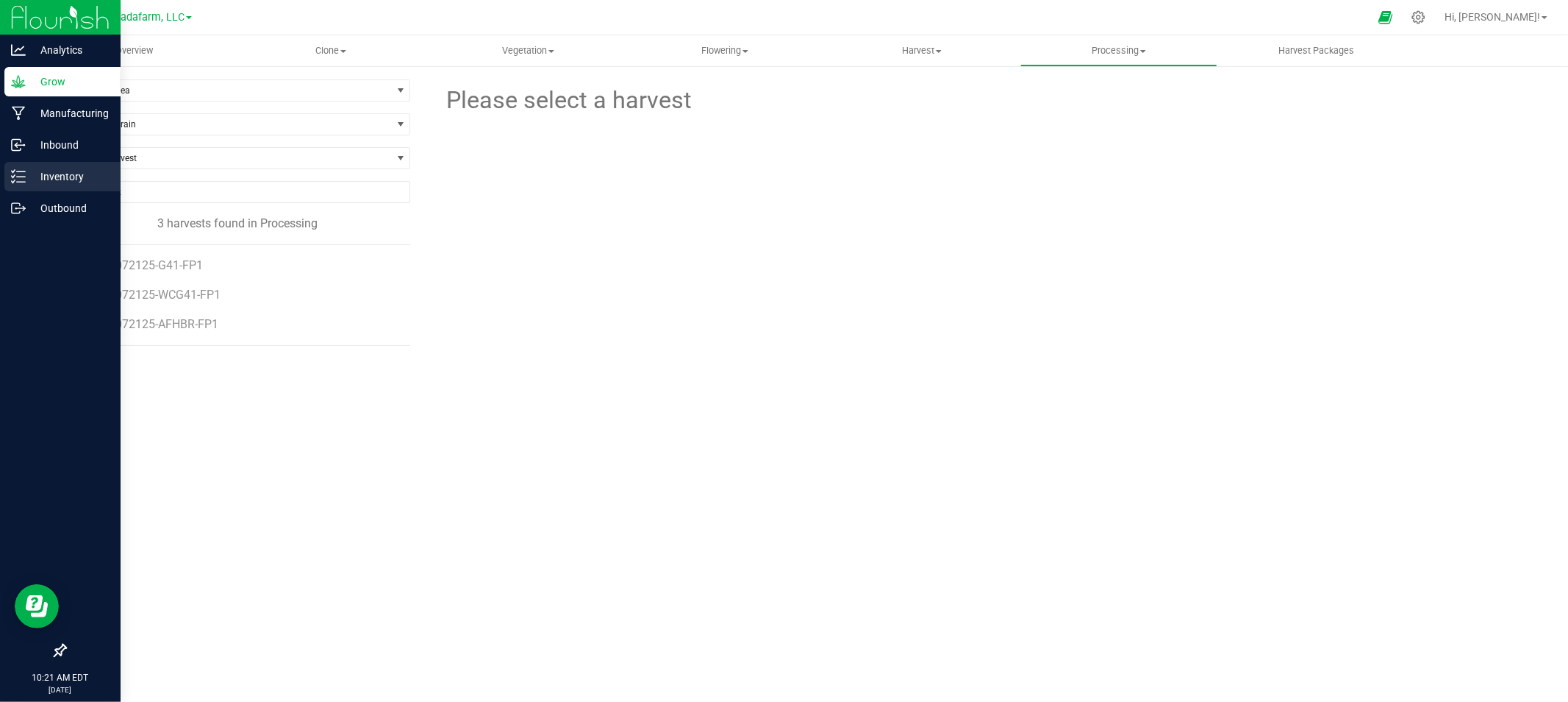
click at [93, 172] on p "Inventory" at bounding box center [70, 176] width 89 height 17
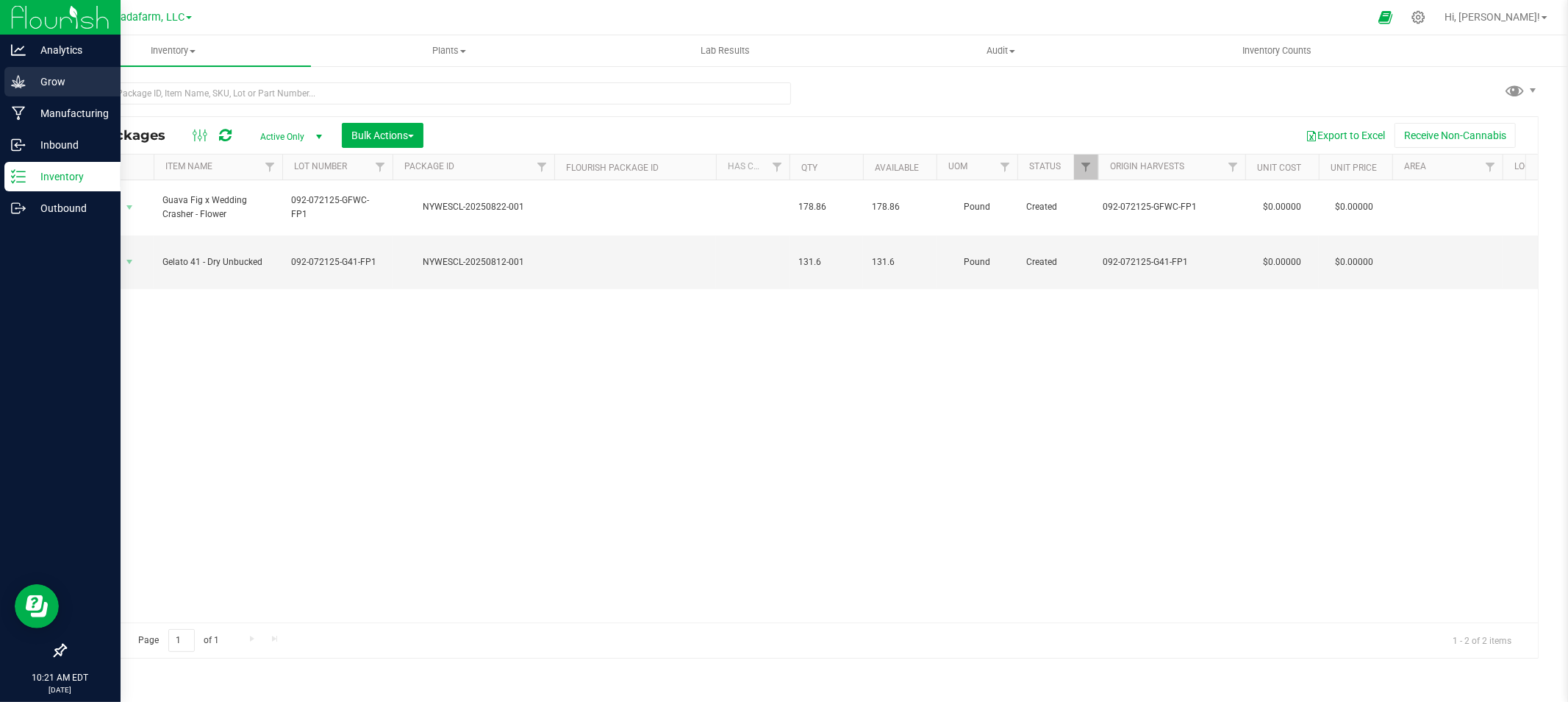
click at [22, 87] on icon at bounding box center [17, 81] width 14 height 14
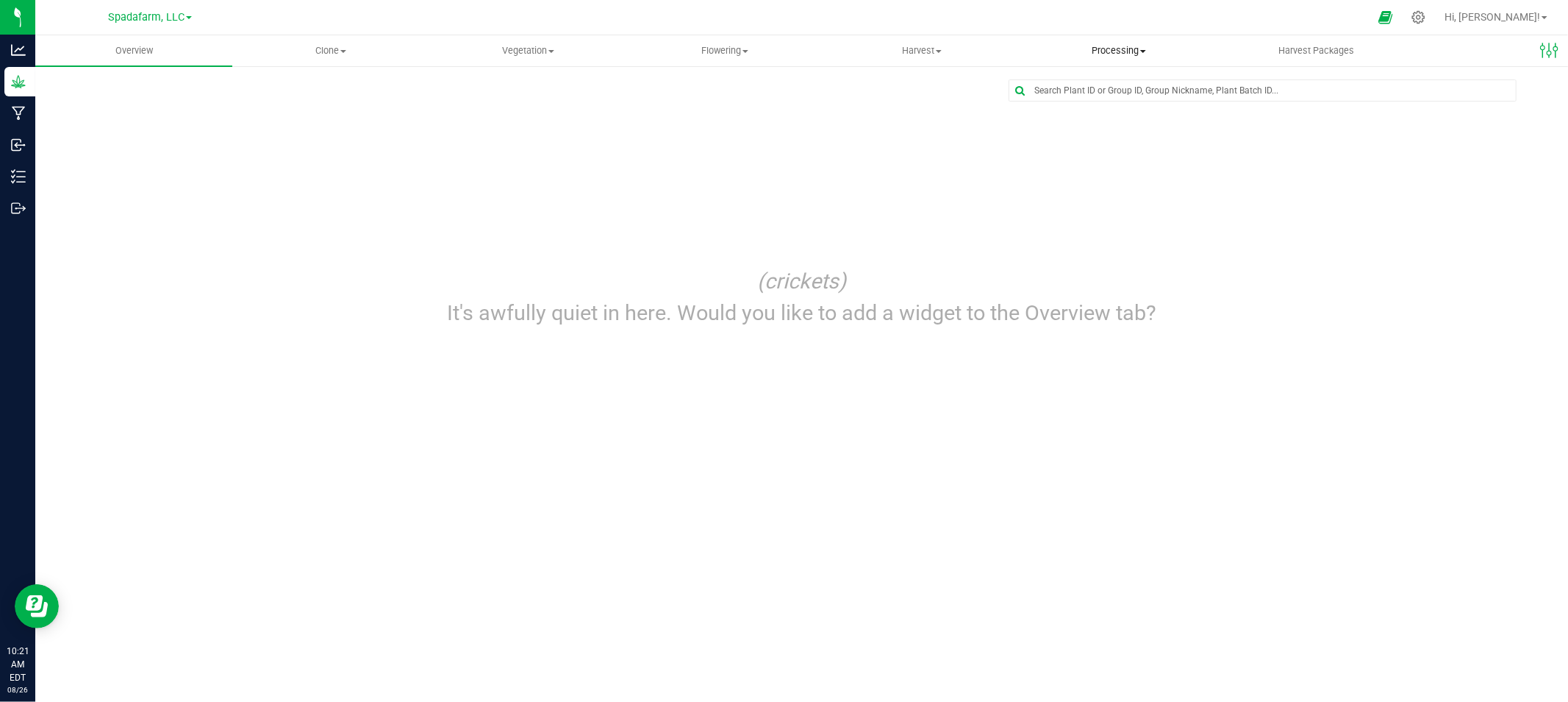
click at [1125, 48] on span "Processing" at bounding box center [1118, 51] width 196 height 14
click at [1094, 100] on span "Processing harvests" at bounding box center [1088, 106] width 136 height 13
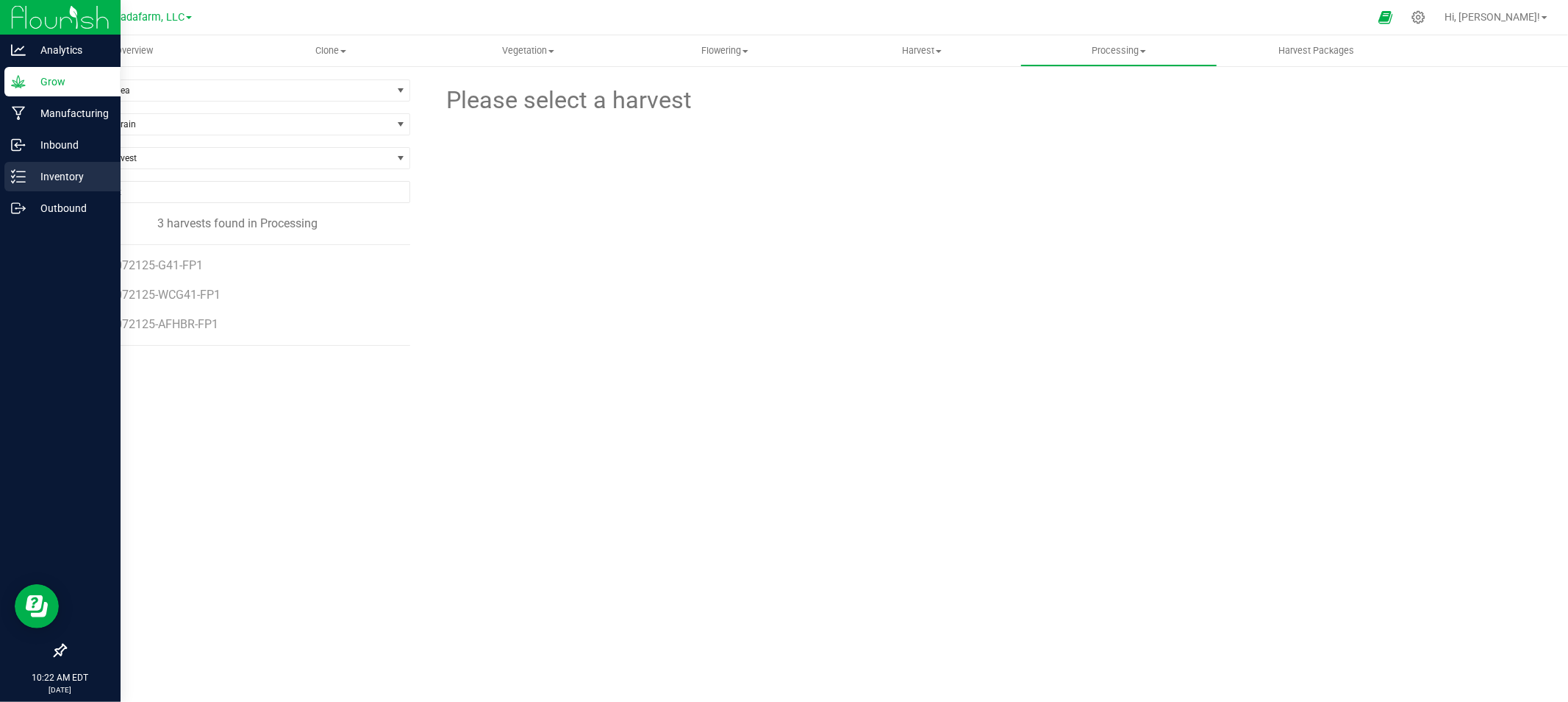
click at [89, 171] on p "Inventory" at bounding box center [70, 176] width 89 height 17
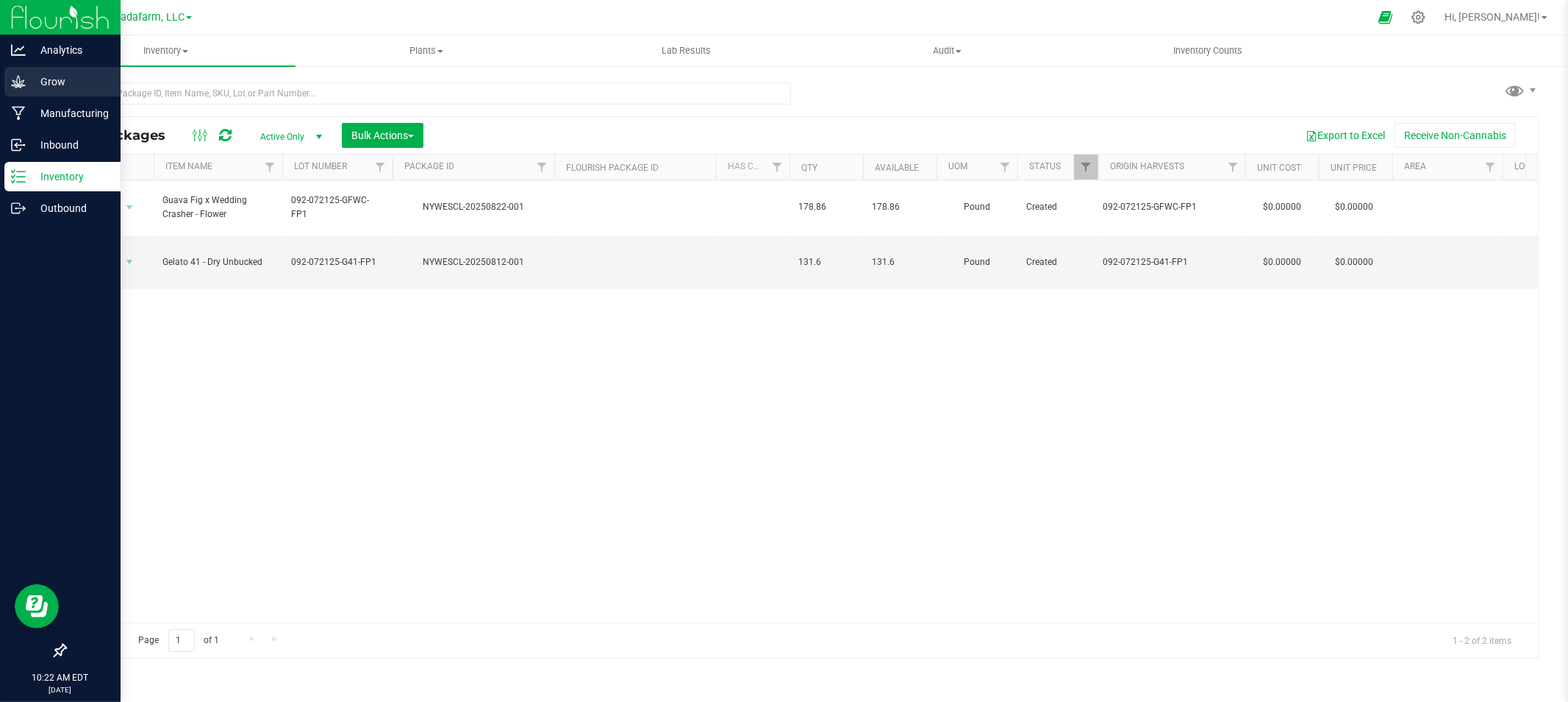
click at [64, 85] on p "Grow" at bounding box center [70, 82] width 89 height 17
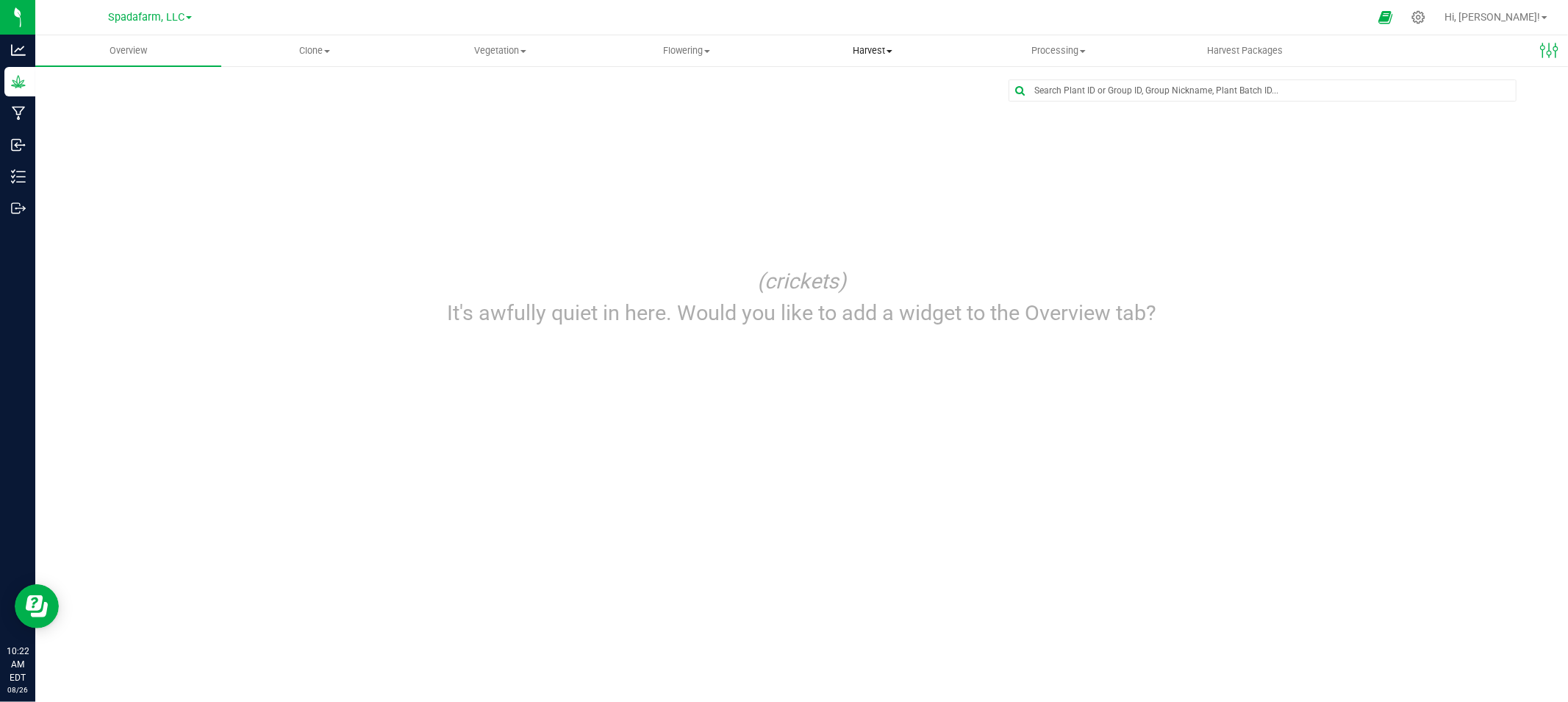
click at [853, 56] on span "Harvest" at bounding box center [872, 51] width 184 height 14
click at [853, 90] on span "Harvests" at bounding box center [820, 88] width 82 height 13
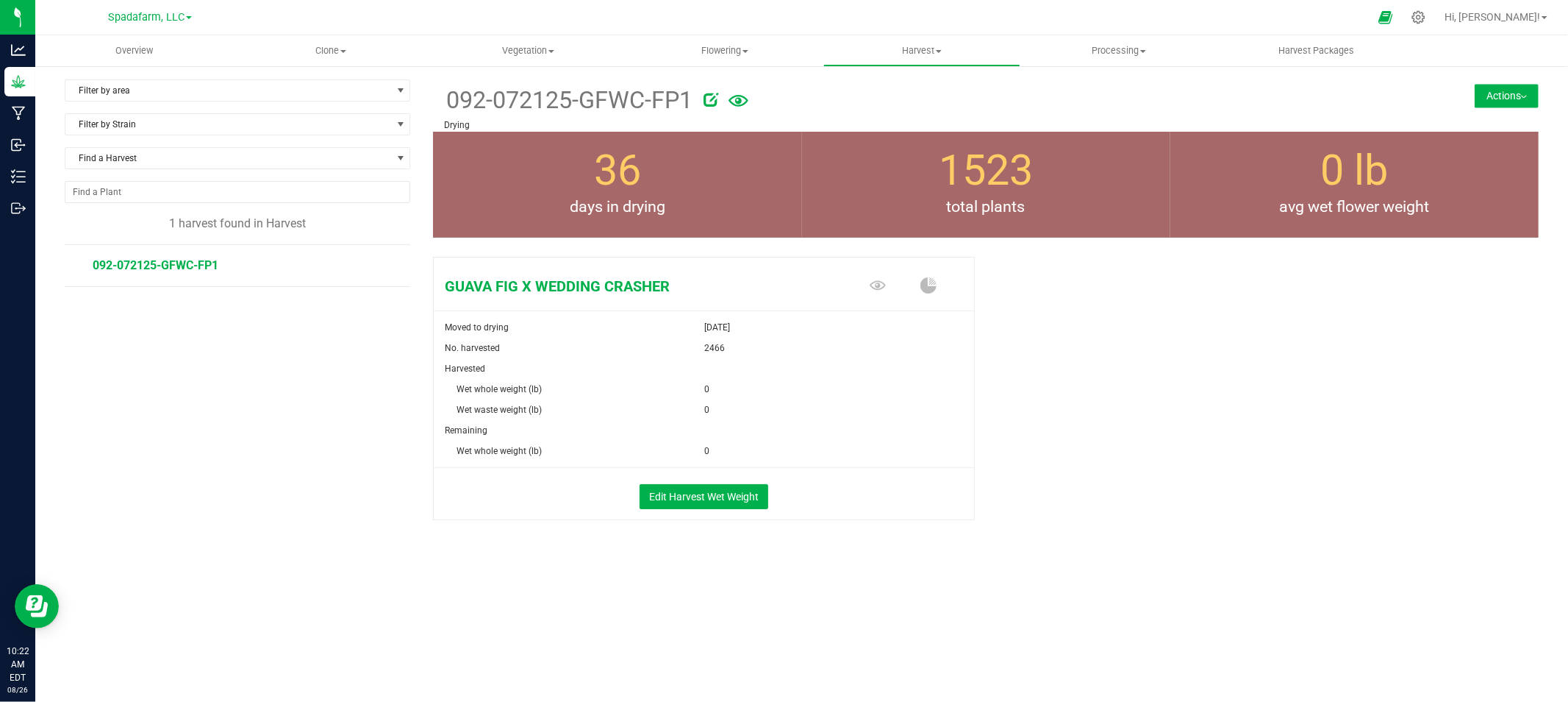
click at [150, 265] on span "092-072125-GFWC-FP1" at bounding box center [155, 265] width 125 height 14
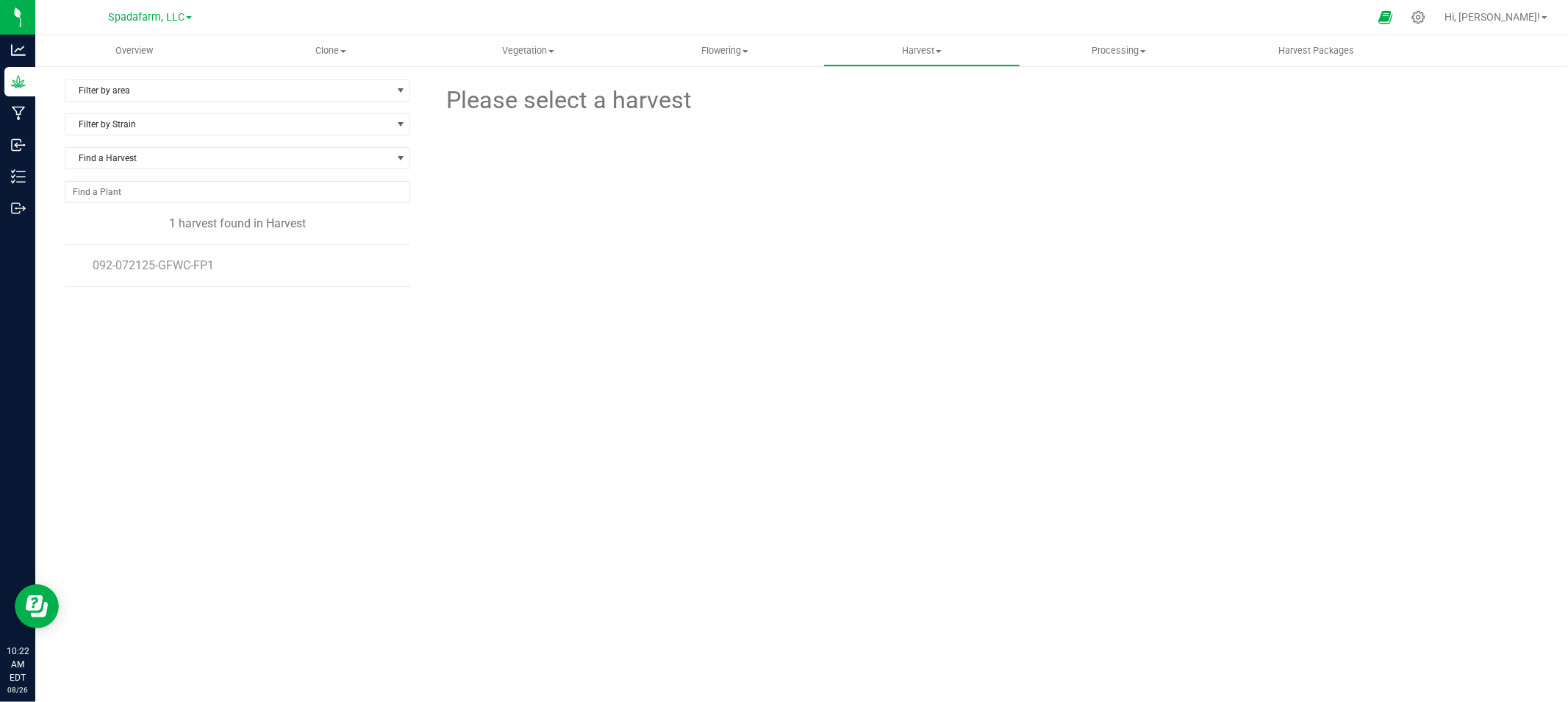
click at [199, 275] on li "092-072125-GFWC-FP1" at bounding box center [246, 265] width 307 height 41
click at [201, 266] on span "092-072125-GFWC-FP1" at bounding box center [155, 265] width 125 height 14
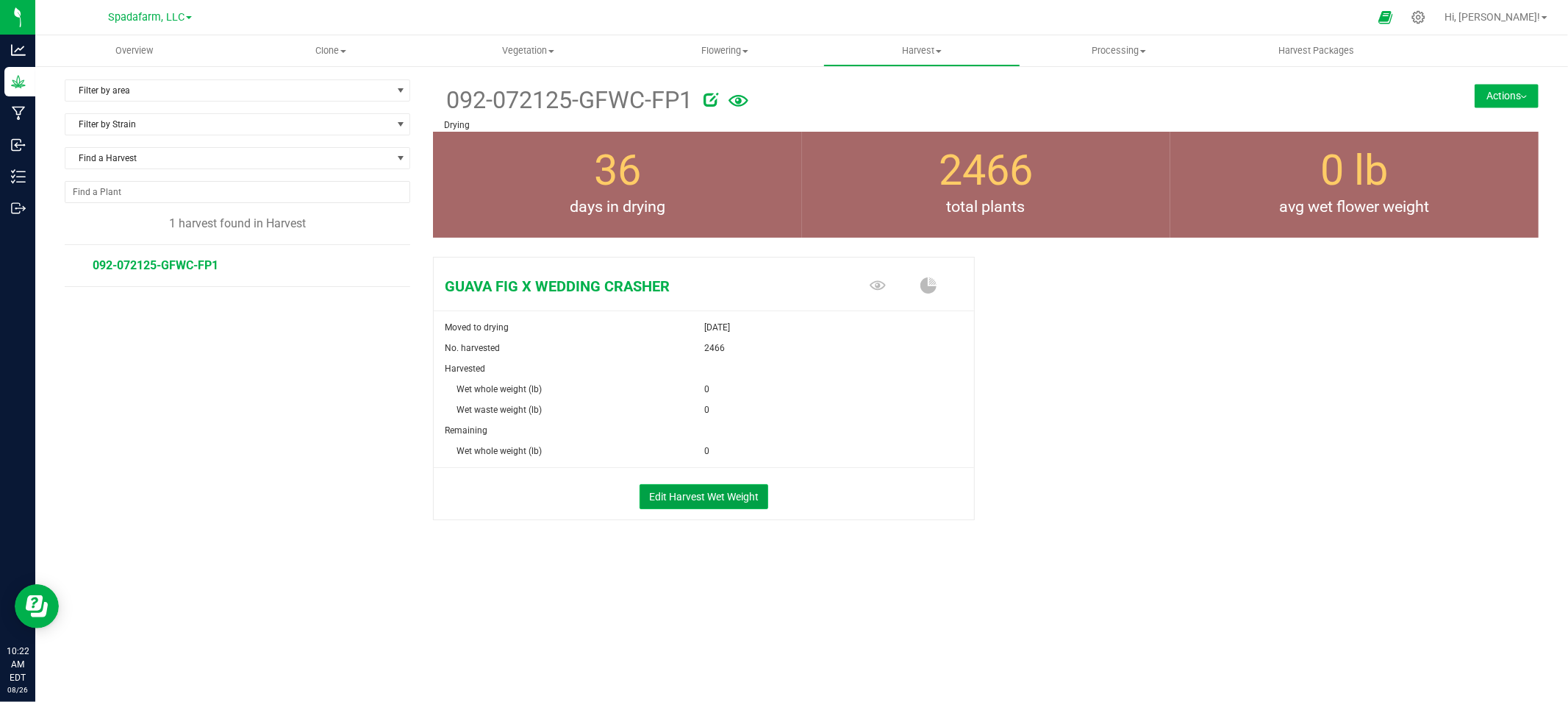
click at [696, 500] on button "Edit Harvest Wet Weight" at bounding box center [704, 497] width 128 height 25
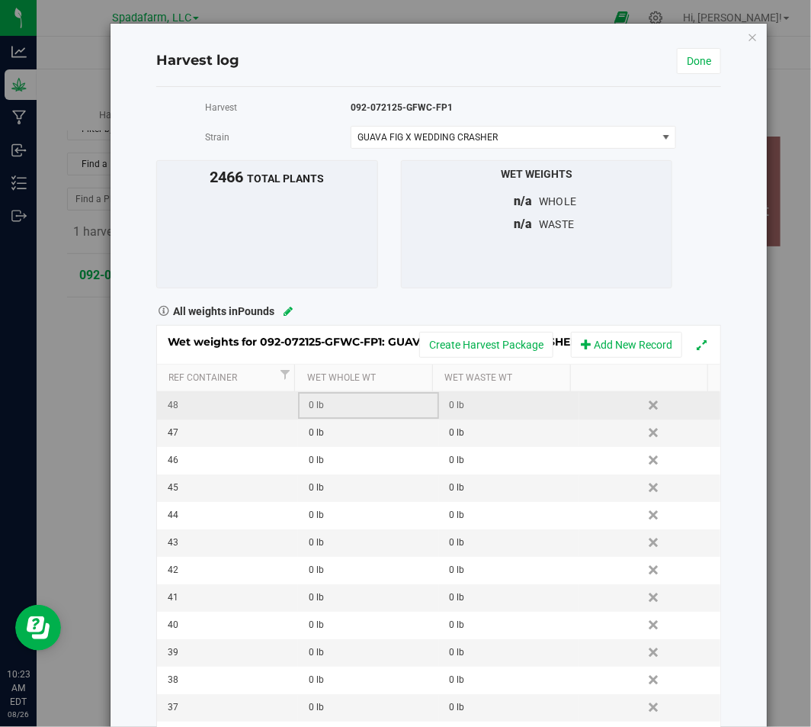
click at [298, 410] on td "0 lb" at bounding box center [368, 405] width 141 height 27
type input "798.1"
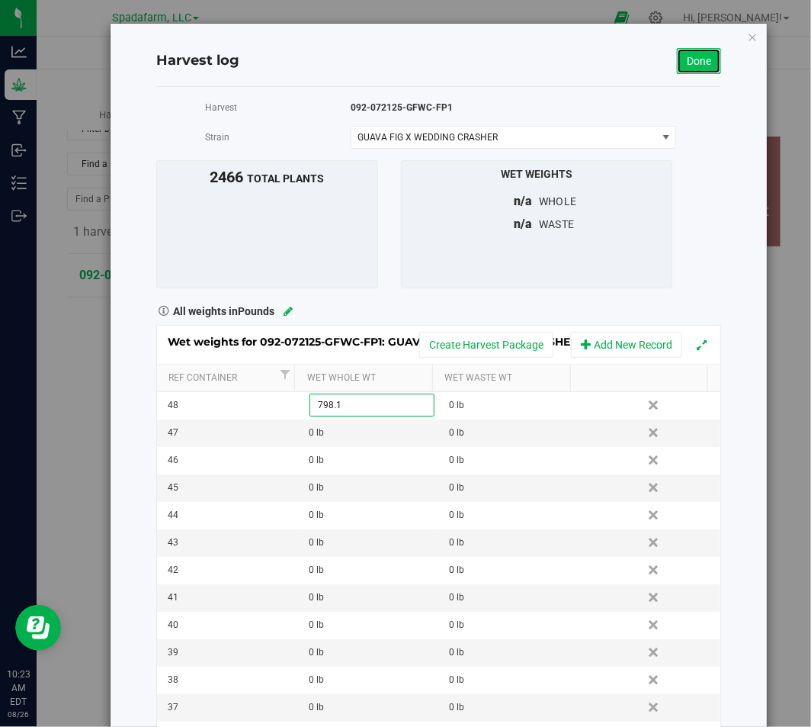
click at [680, 62] on link "Done" at bounding box center [699, 61] width 44 height 26
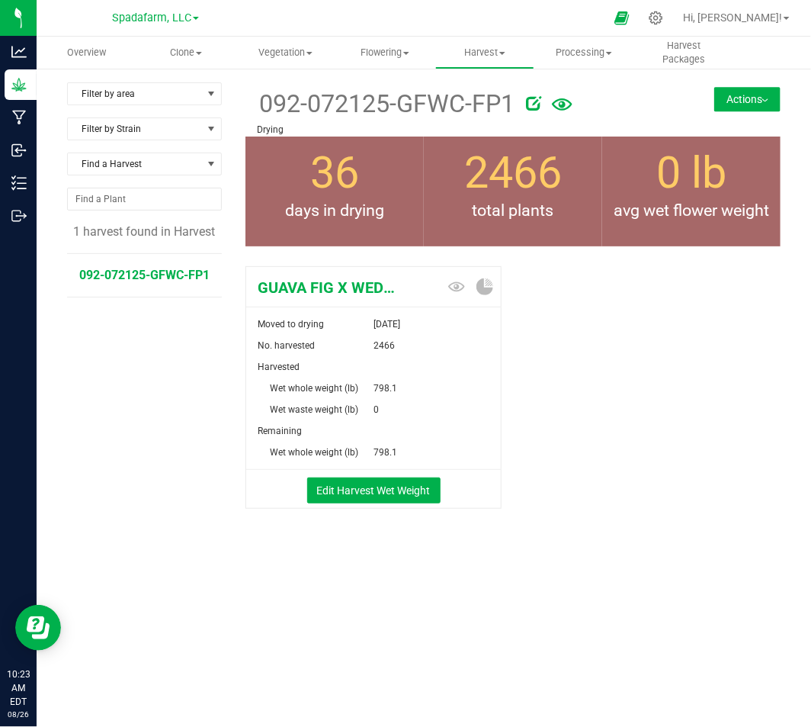
click at [753, 95] on button "Actions" at bounding box center [748, 99] width 66 height 24
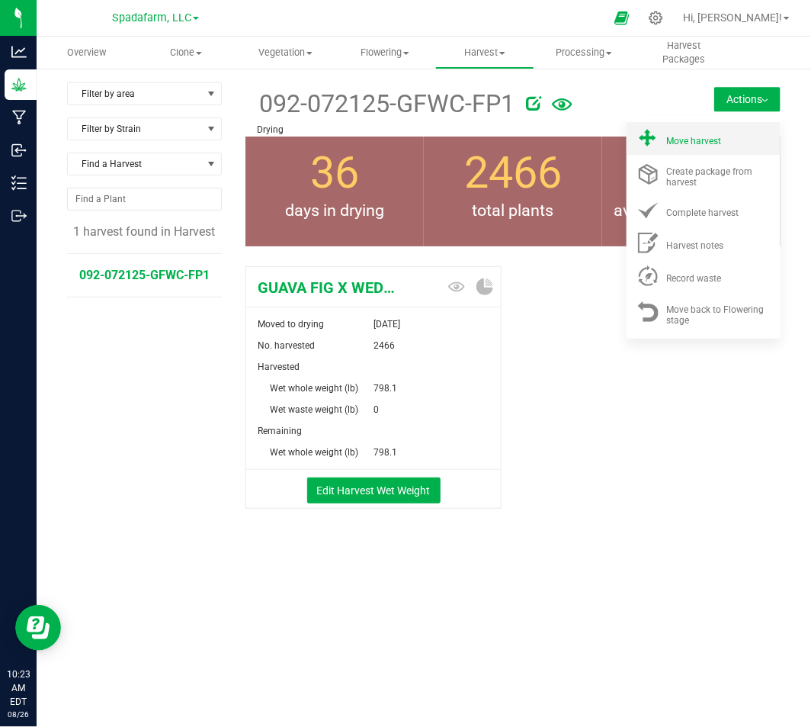
click at [712, 146] on div "Move harvest" at bounding box center [719, 138] width 104 height 16
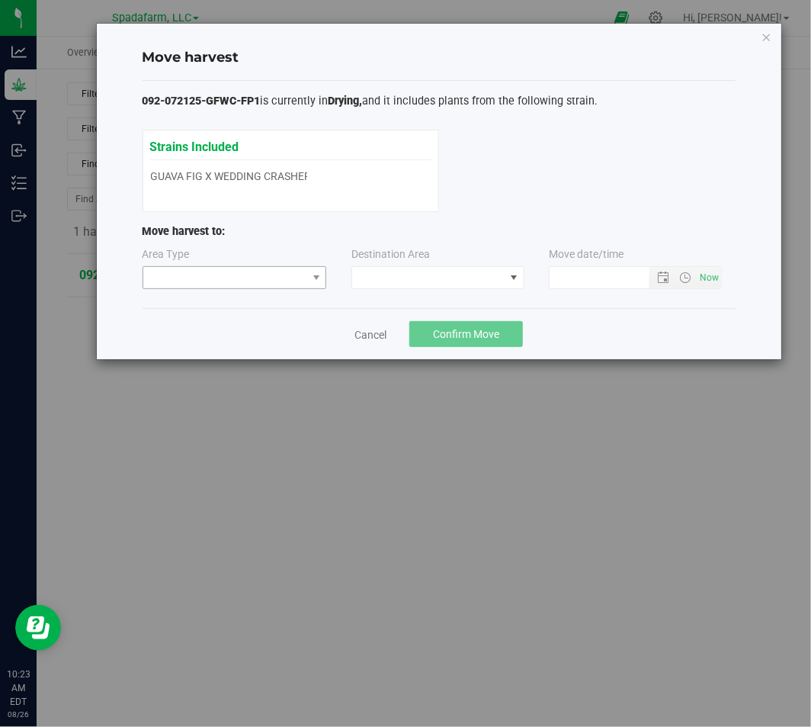
type input "8/26/2025 10:23 AM"
click at [268, 267] on span at bounding box center [225, 277] width 164 height 21
click at [252, 330] on li "Processing" at bounding box center [234, 331] width 183 height 26
click at [471, 273] on span at bounding box center [428, 277] width 153 height 21
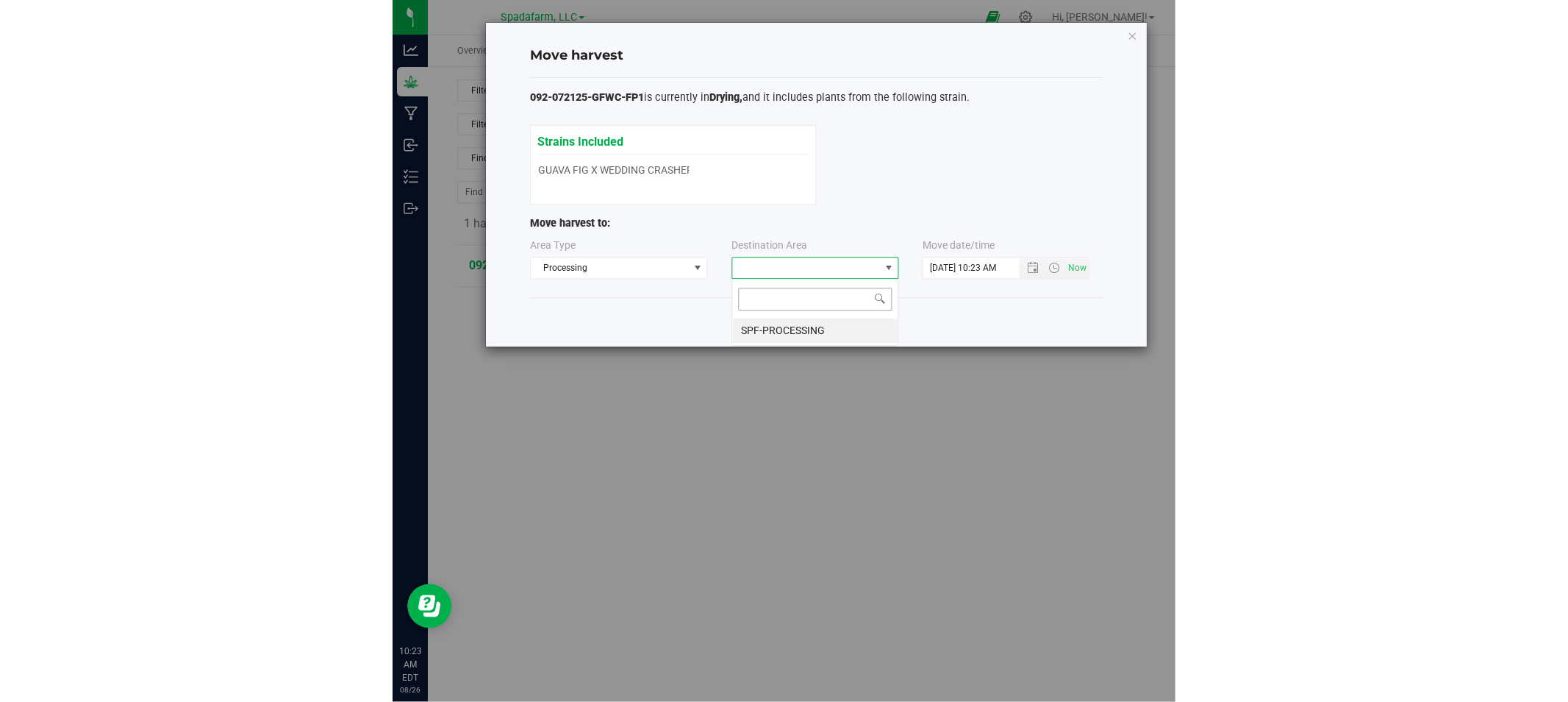
scroll to position [21, 167]
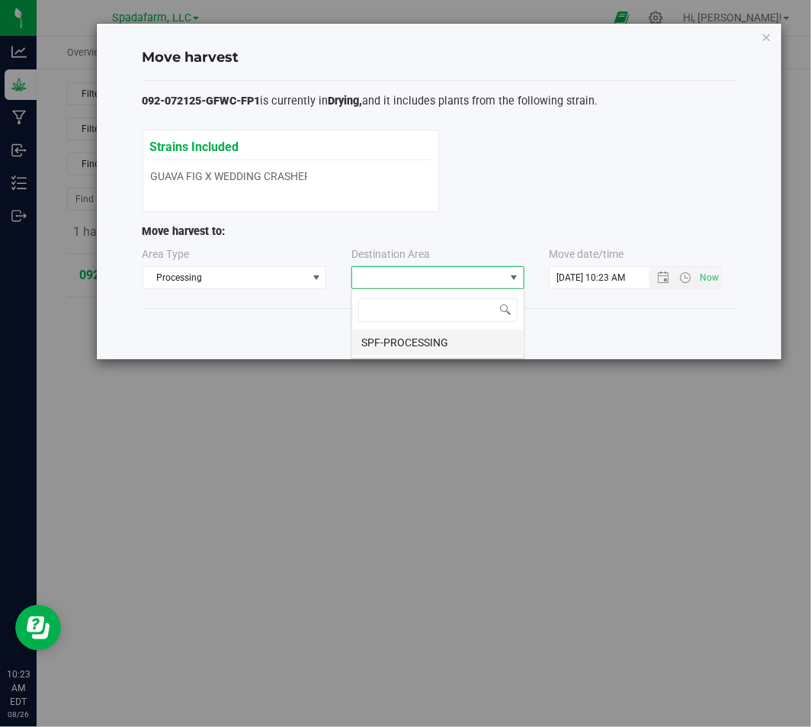
click at [441, 342] on li "SPF-PROCESSING" at bounding box center [438, 342] width 172 height 26
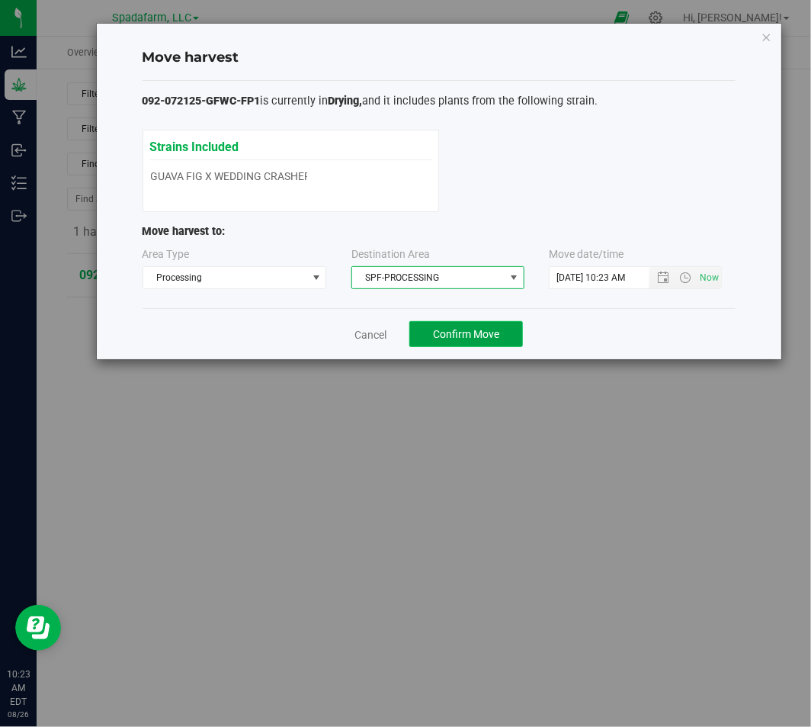
click at [435, 333] on span "Confirm Move" at bounding box center [466, 334] width 66 height 12
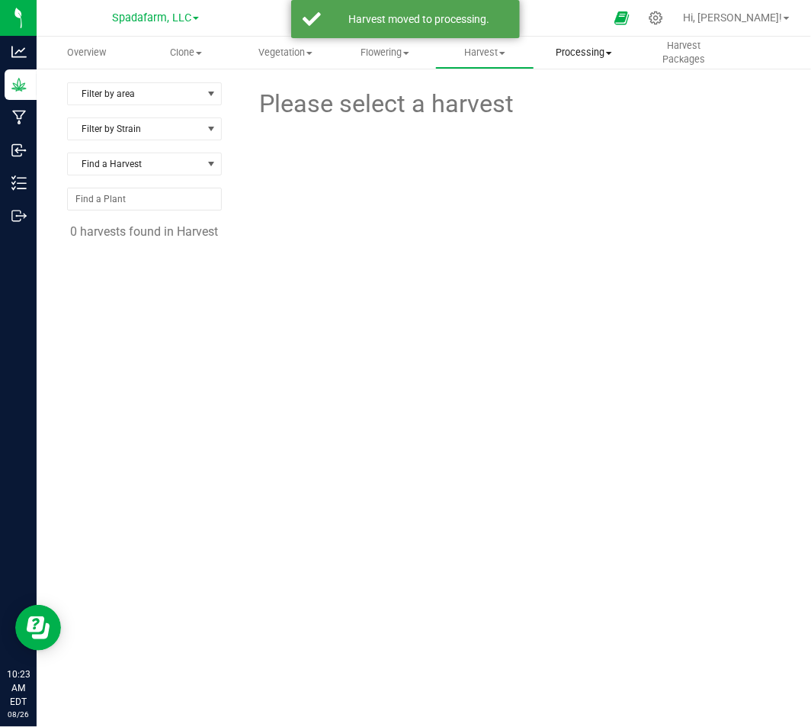
click at [564, 50] on span "Processing" at bounding box center [584, 53] width 98 height 14
click at [583, 108] on span "Processing harvests" at bounding box center [605, 110] width 141 height 13
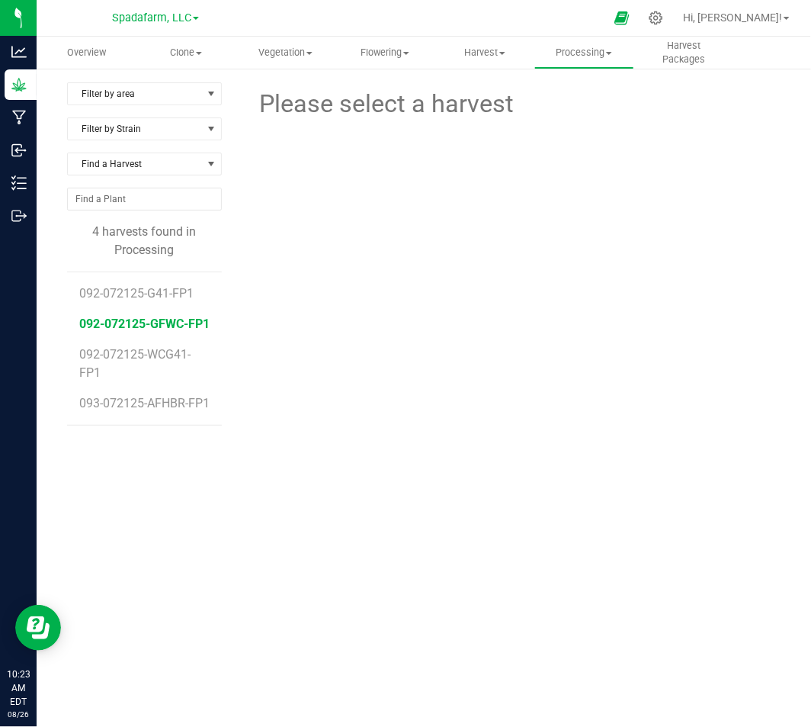
click at [164, 322] on span "092-072125-GFWC-FP1" at bounding box center [144, 324] width 130 height 14
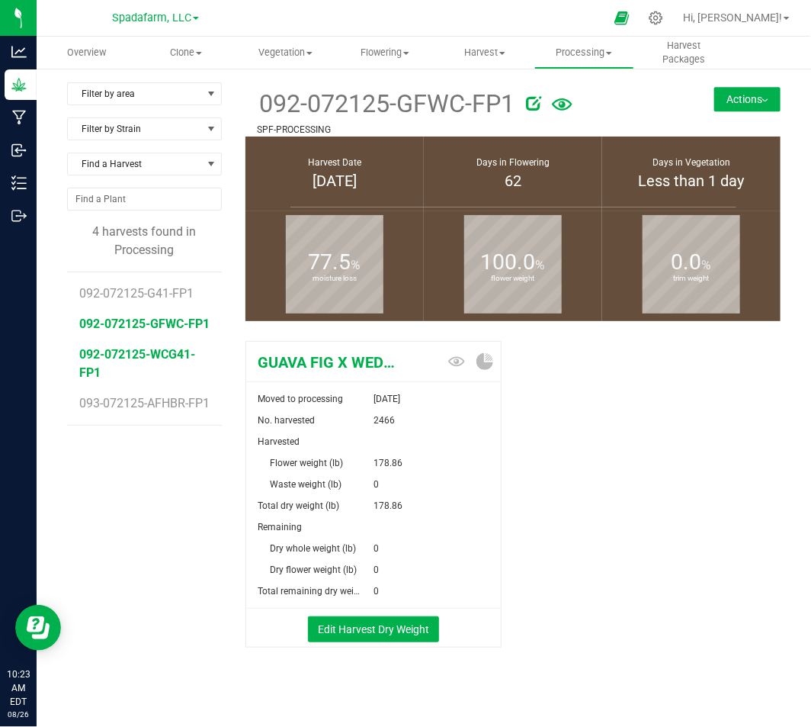
click at [141, 371] on span "092-072125-WCG41-FP1" at bounding box center [137, 363] width 116 height 33
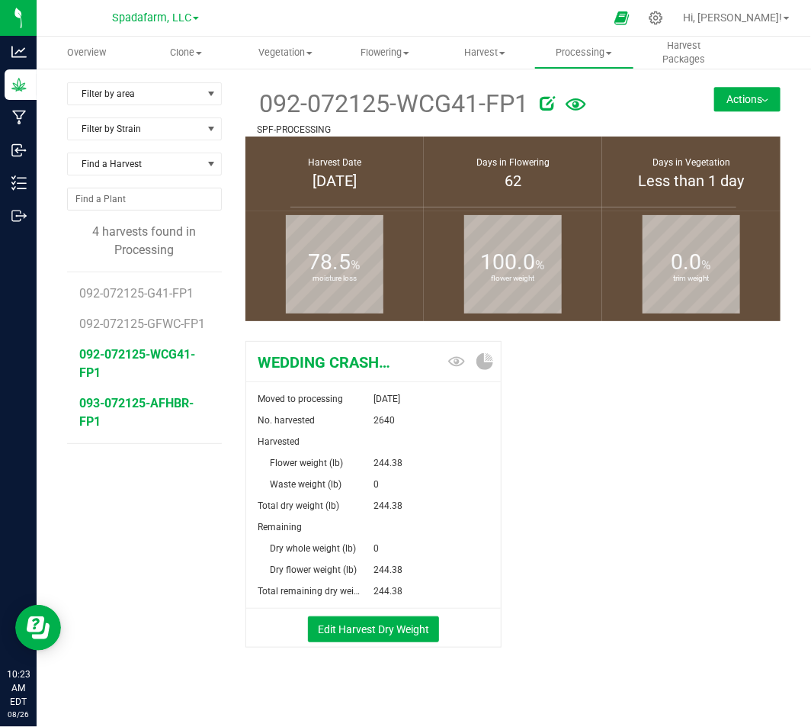
click at [166, 403] on span "093-072125-AFHBR-FP1" at bounding box center [136, 412] width 114 height 33
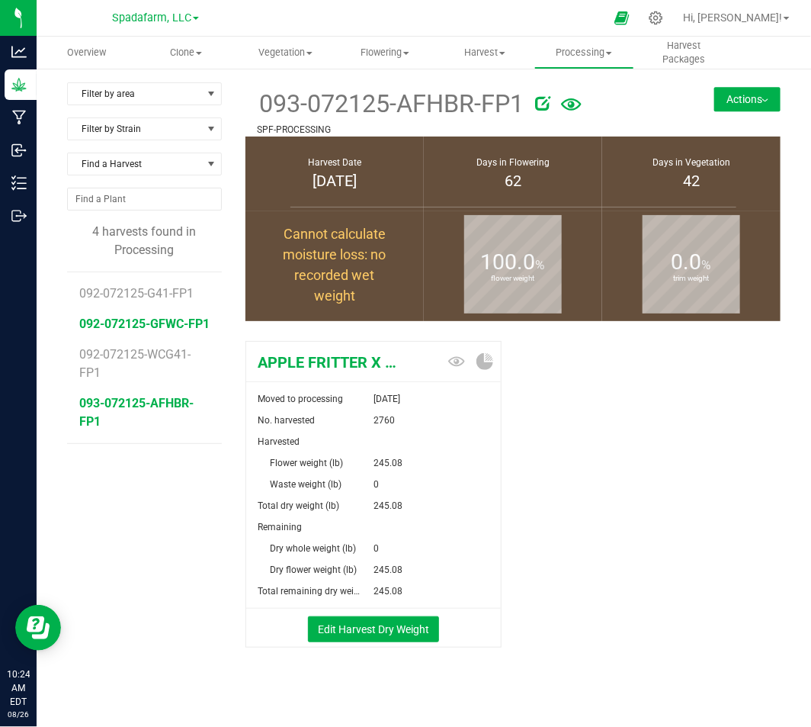
click at [173, 324] on span "092-072125-GFWC-FP1" at bounding box center [144, 324] width 130 height 14
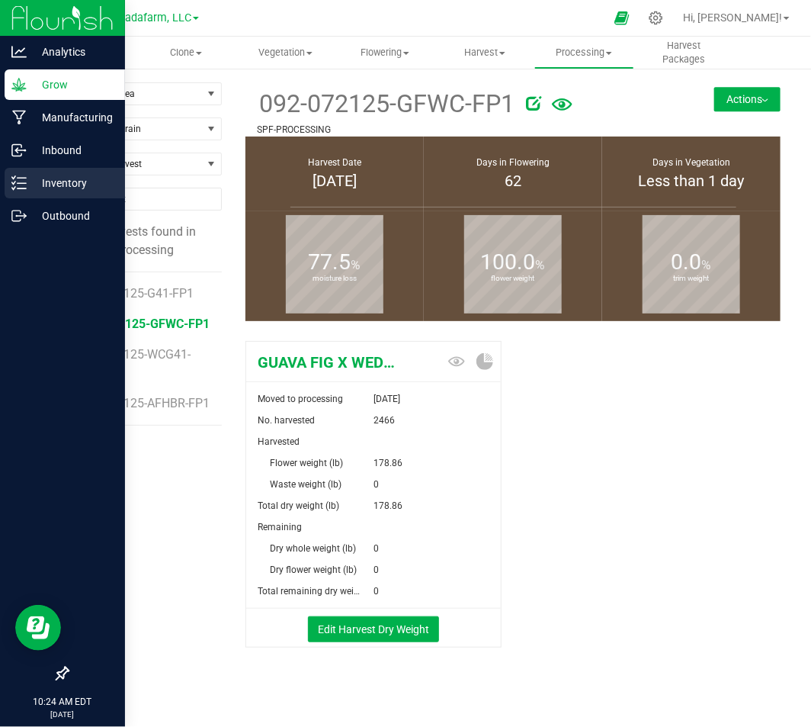
click at [40, 178] on p "Inventory" at bounding box center [73, 183] width 92 height 18
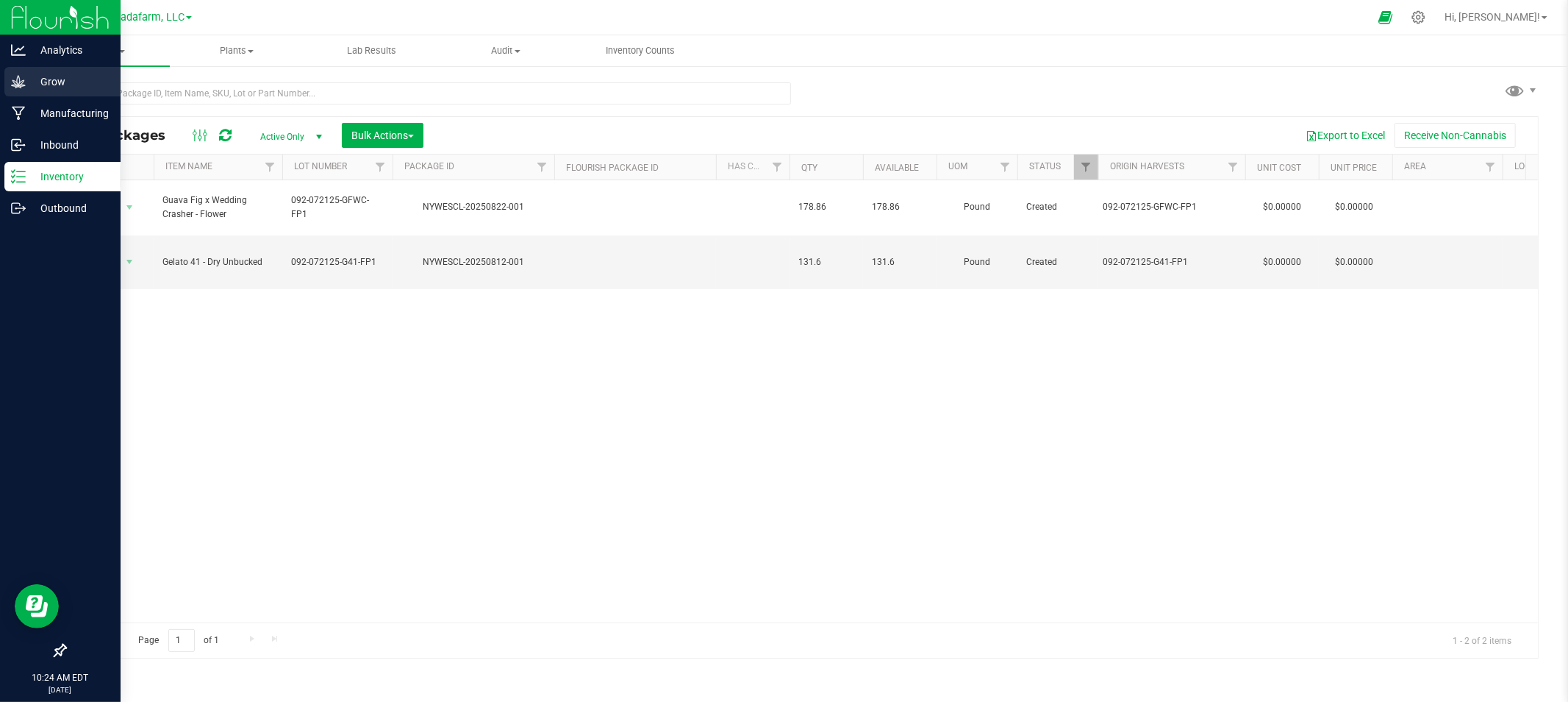
click at [69, 90] on p "Grow" at bounding box center [70, 82] width 89 height 17
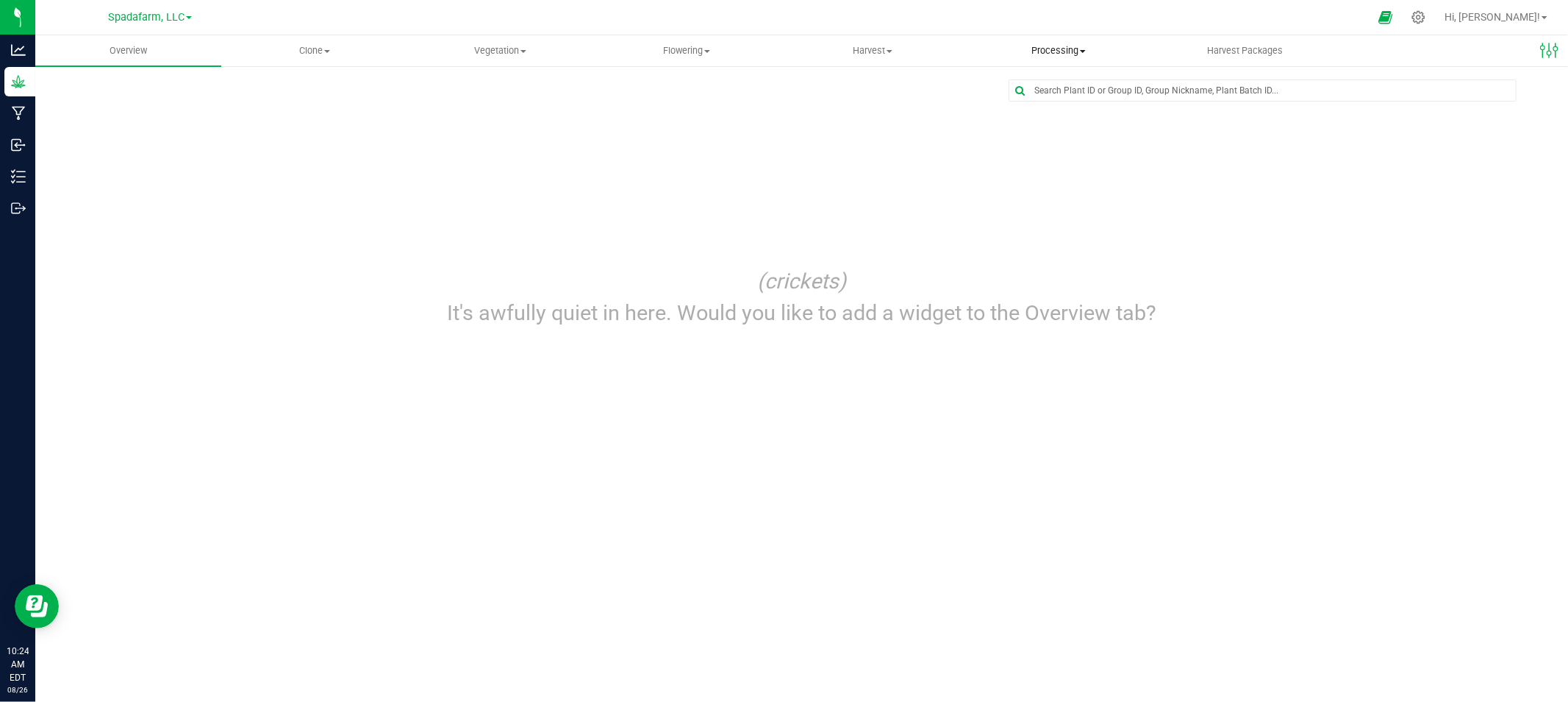
click at [1066, 40] on uib-tab-heading "Processing Create package Processing harvests Processing plants Completed harve…" at bounding box center [1058, 50] width 184 height 30
click at [1075, 107] on span "Processing harvests" at bounding box center [1033, 106] width 136 height 13
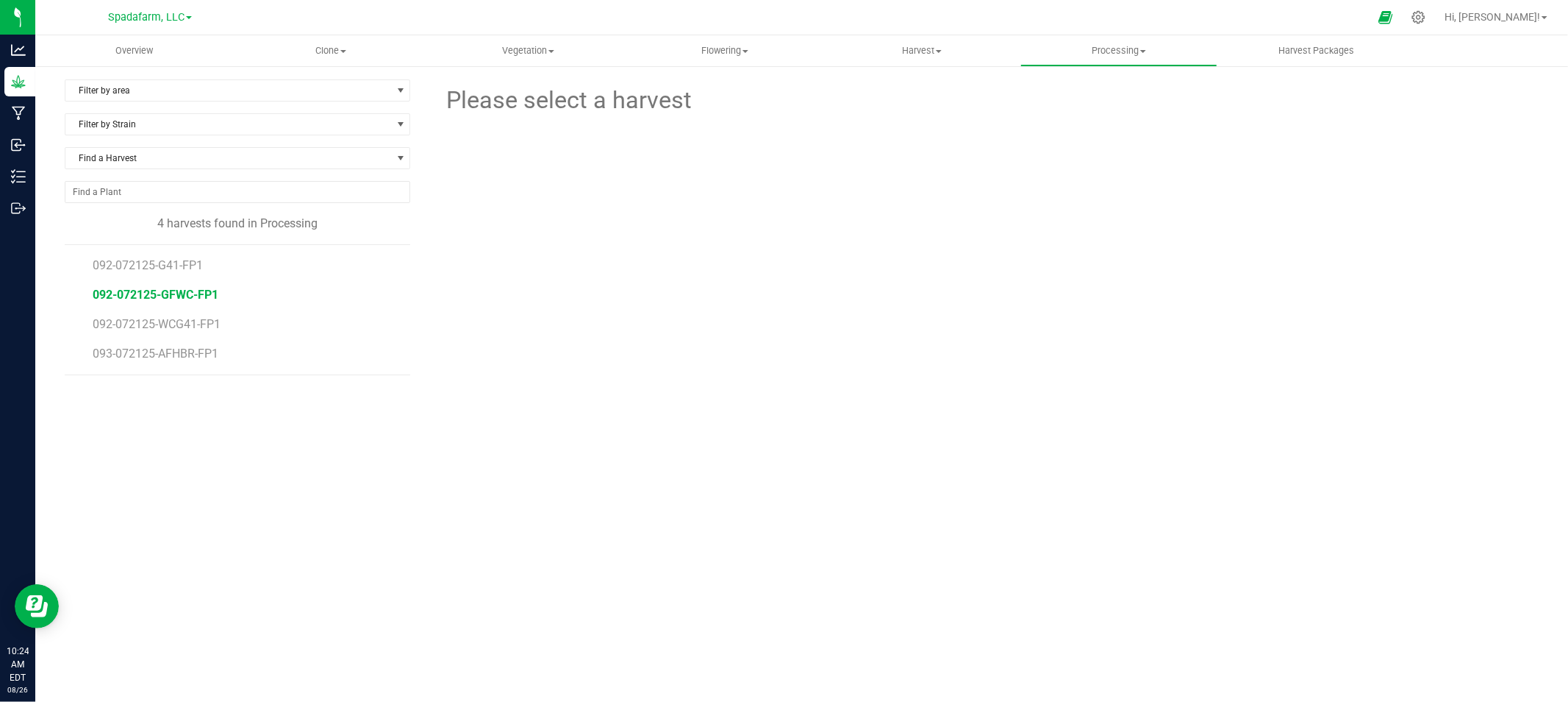
click at [147, 289] on span "092-072125-GFWC-FP1" at bounding box center [155, 294] width 125 height 14
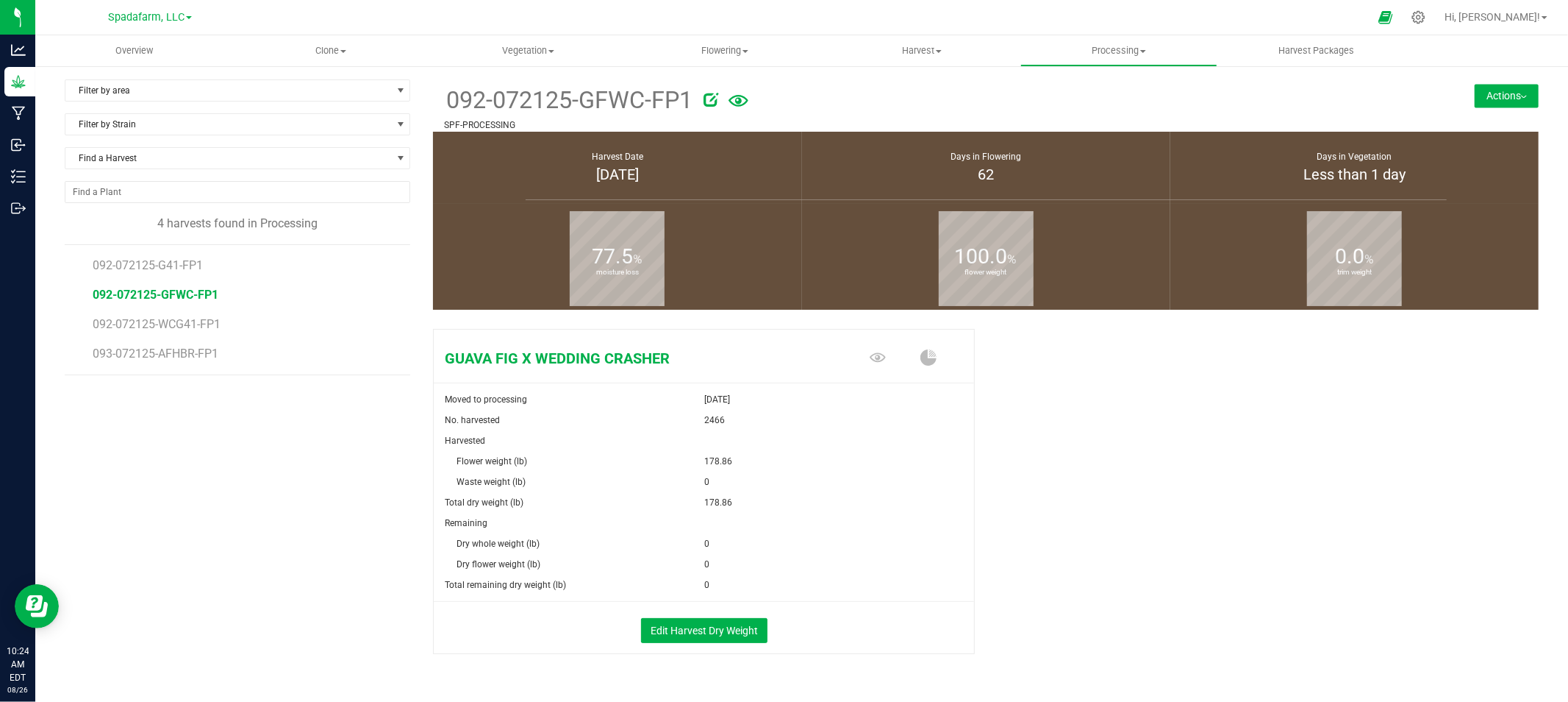
click at [1485, 77] on div "Filter by area Filter by area All SPF-PROCESSING Filter by Strain Find a Harves…" at bounding box center [802, 401] width 1532 height 674
click at [1485, 87] on button "Actions" at bounding box center [1506, 95] width 64 height 23
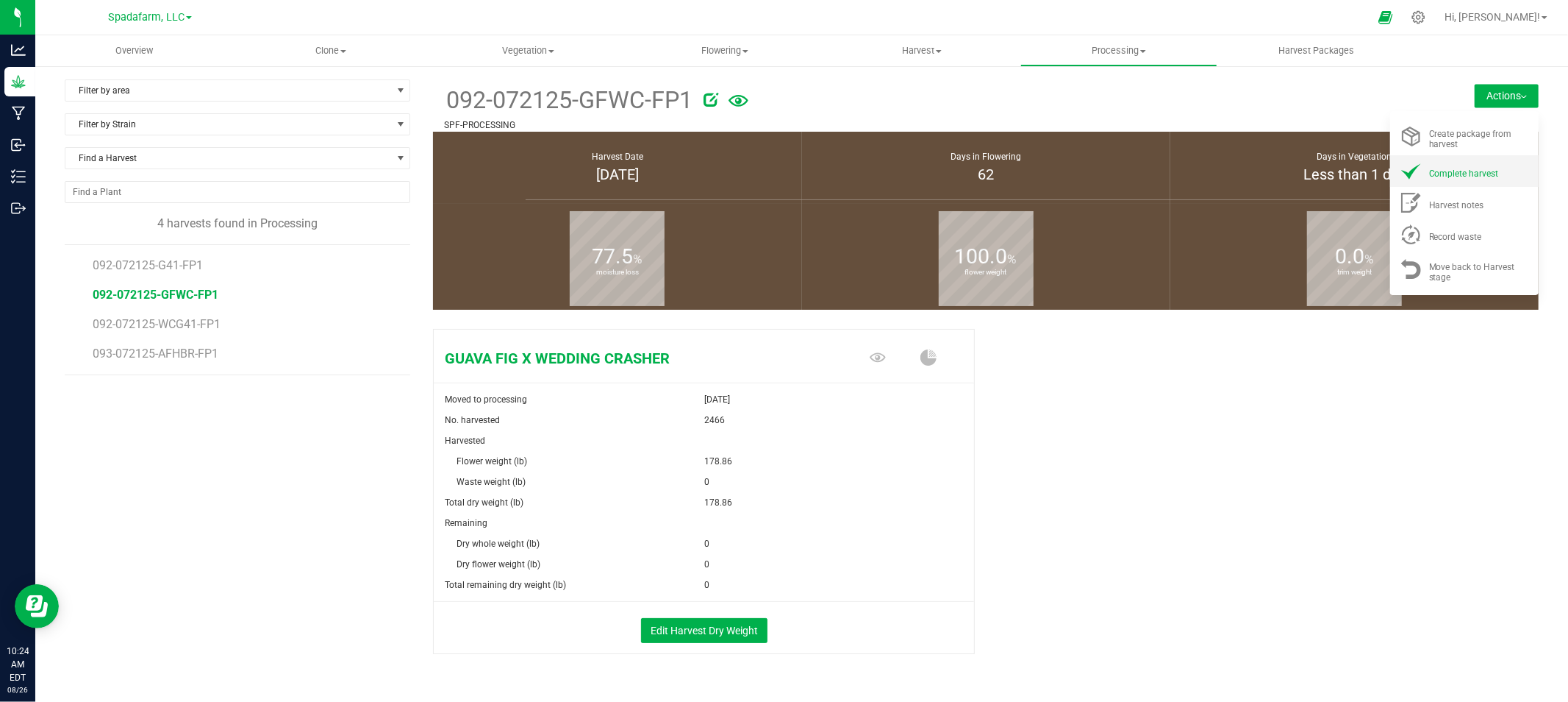
click at [1488, 171] on div "Complete harvest" at bounding box center [1479, 171] width 100 height 15
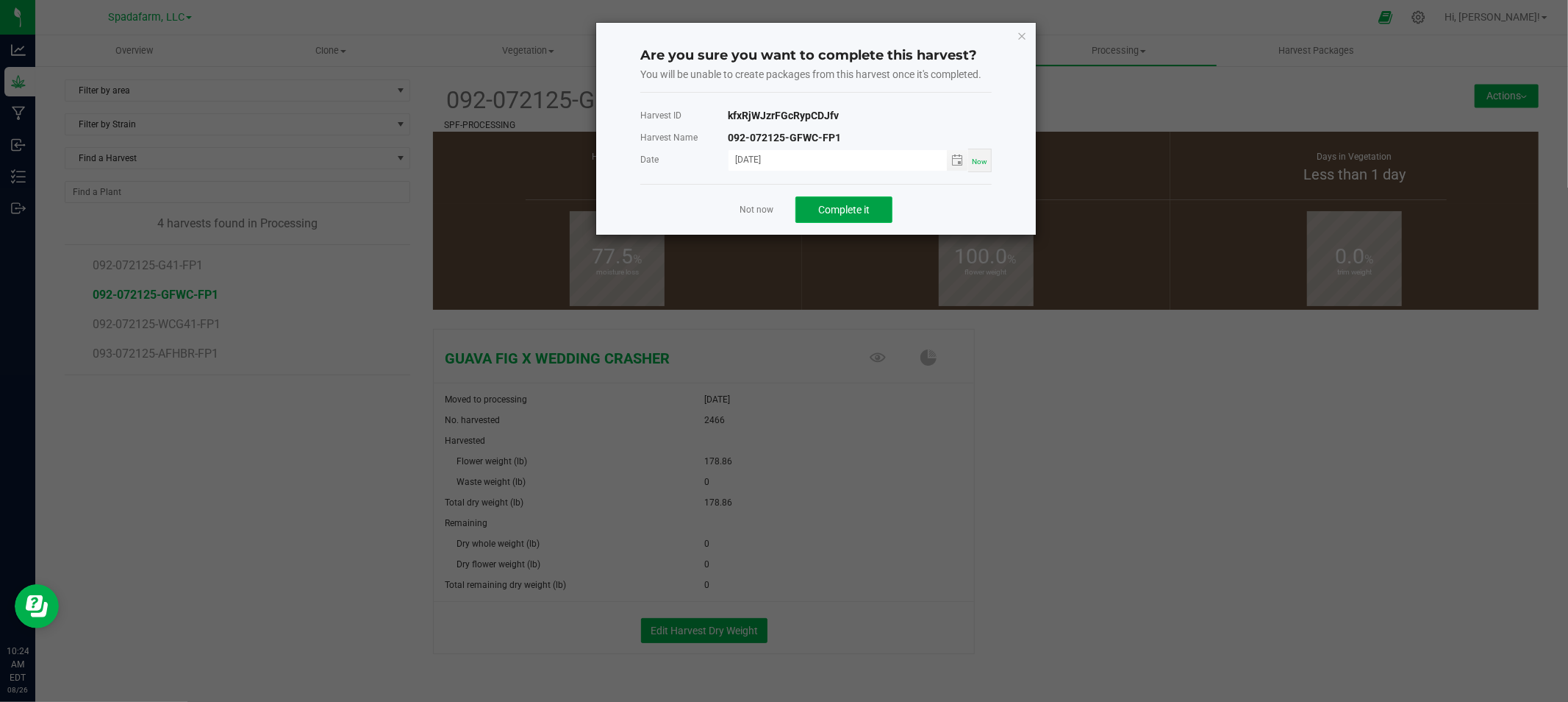
click at [844, 214] on span "Complete it" at bounding box center [843, 209] width 51 height 12
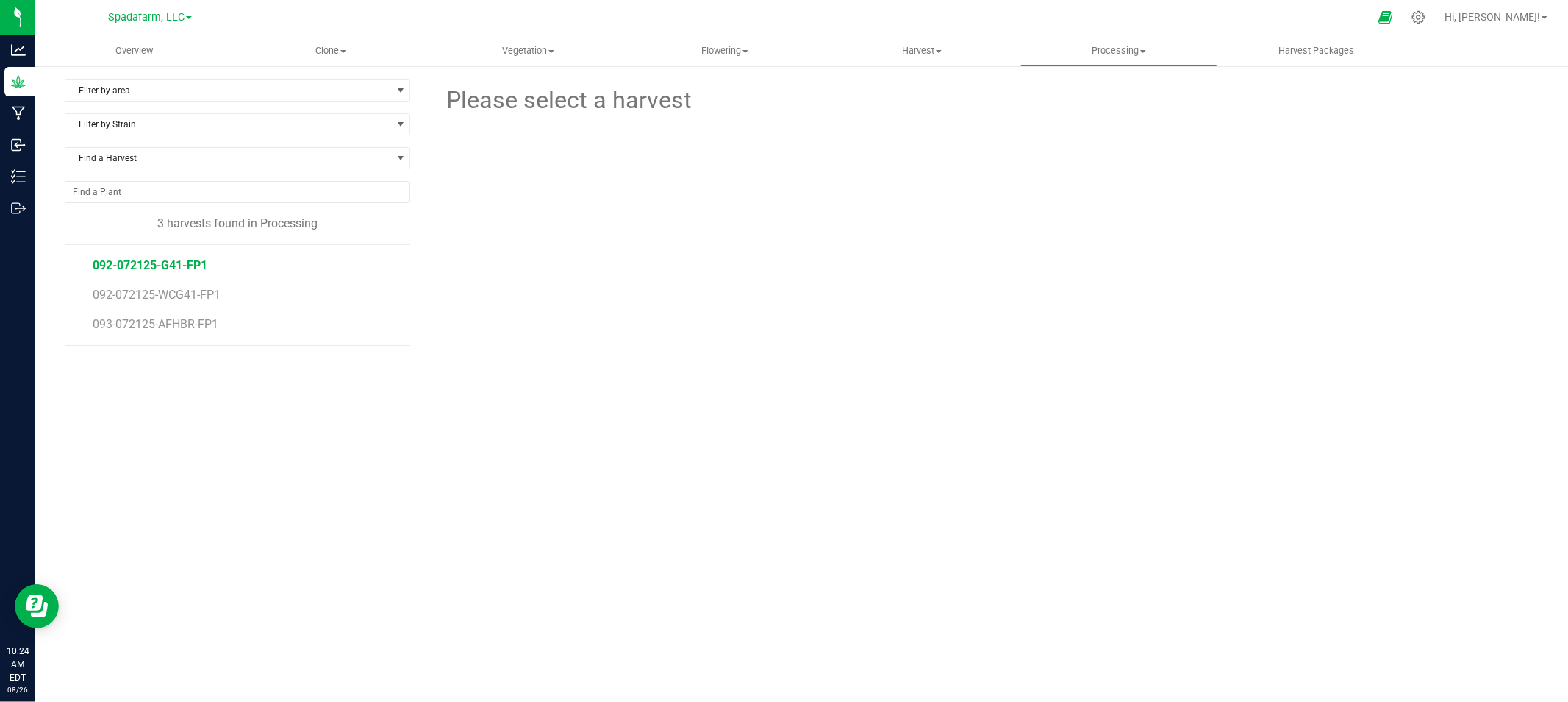
click at [165, 268] on span "092-072125-G41-FP1" at bounding box center [149, 265] width 115 height 14
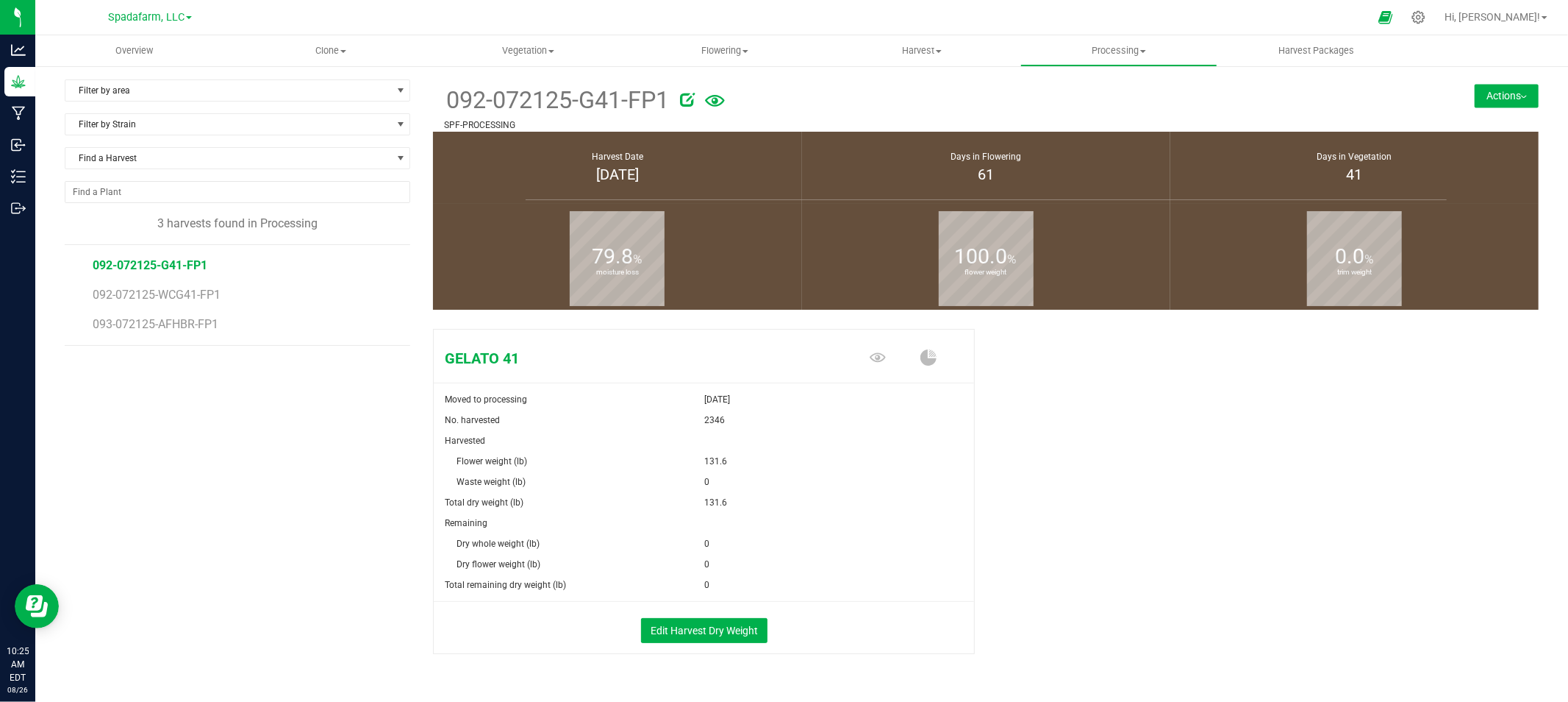
click at [1478, 92] on button "Actions" at bounding box center [1506, 95] width 64 height 23
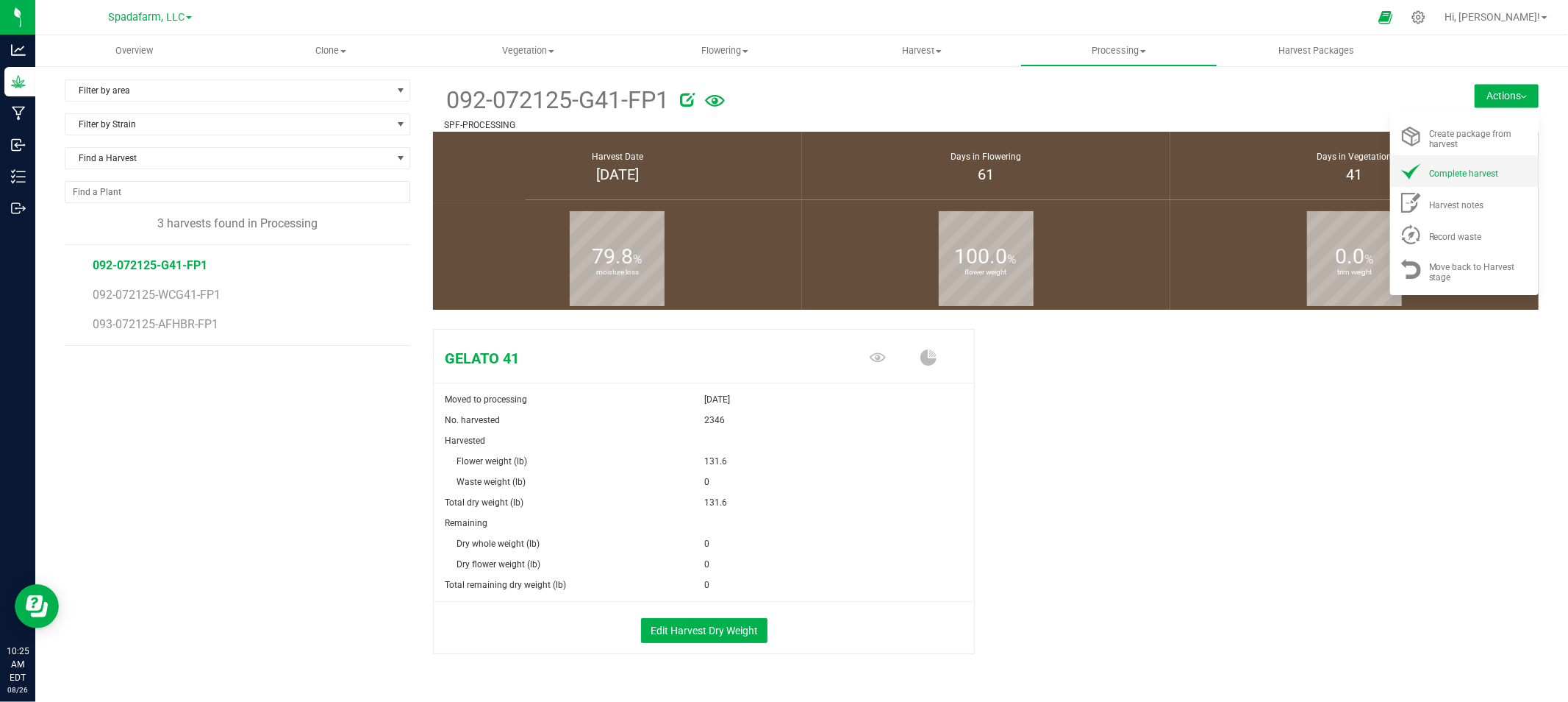
click at [1460, 163] on div "Complete harvest" at bounding box center [1479, 171] width 100 height 15
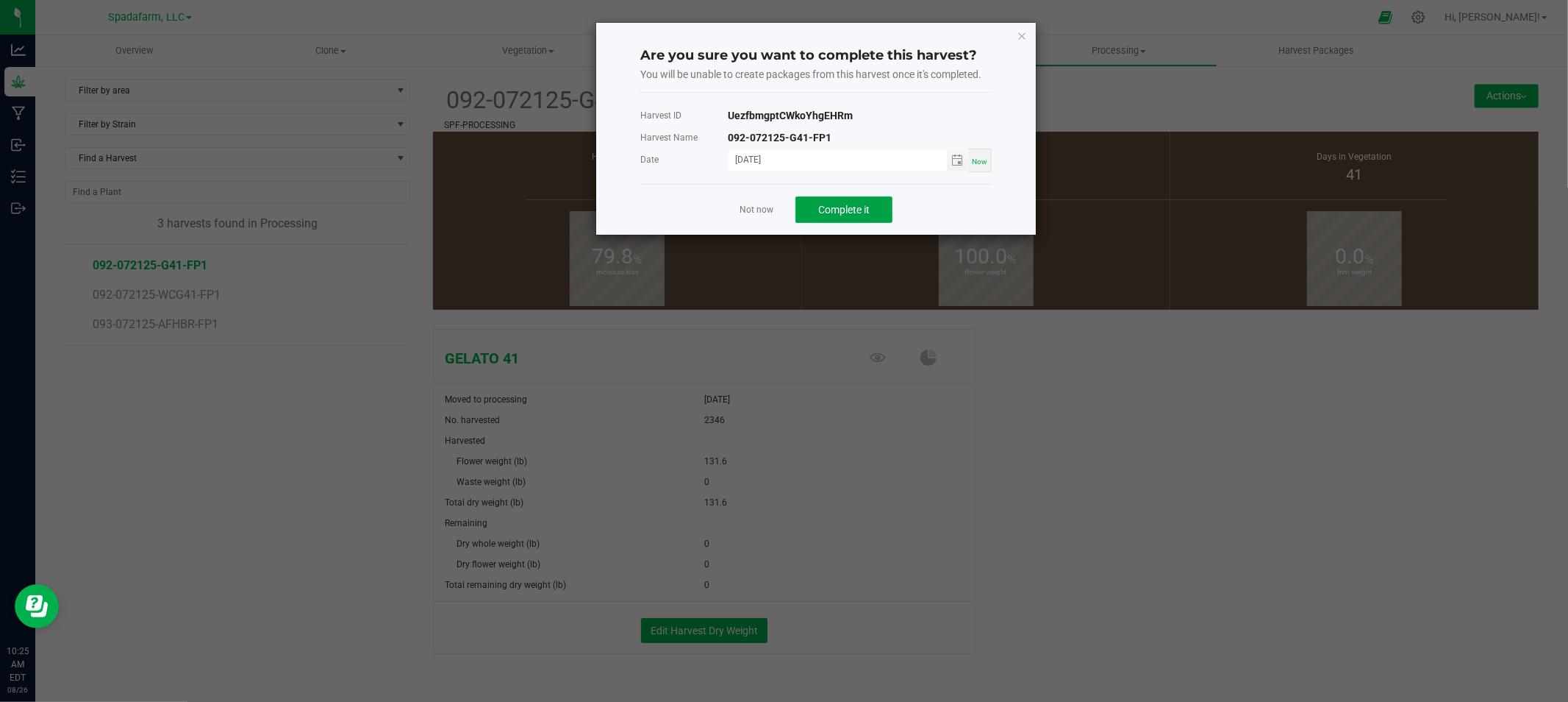
click at [810, 204] on button "Complete it" at bounding box center [843, 209] width 97 height 26
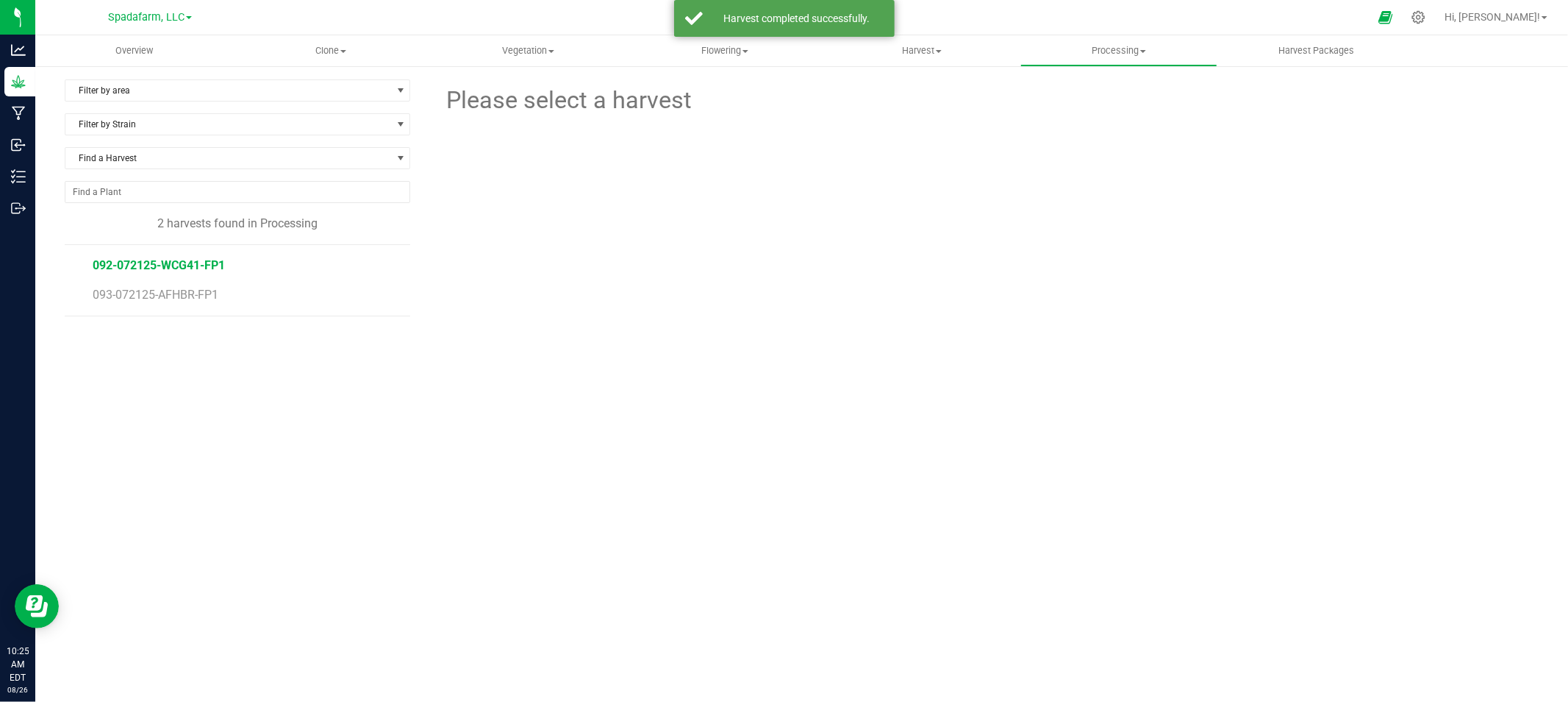
click at [166, 260] on span "092-072125-WCG41-FP1" at bounding box center [158, 265] width 132 height 14
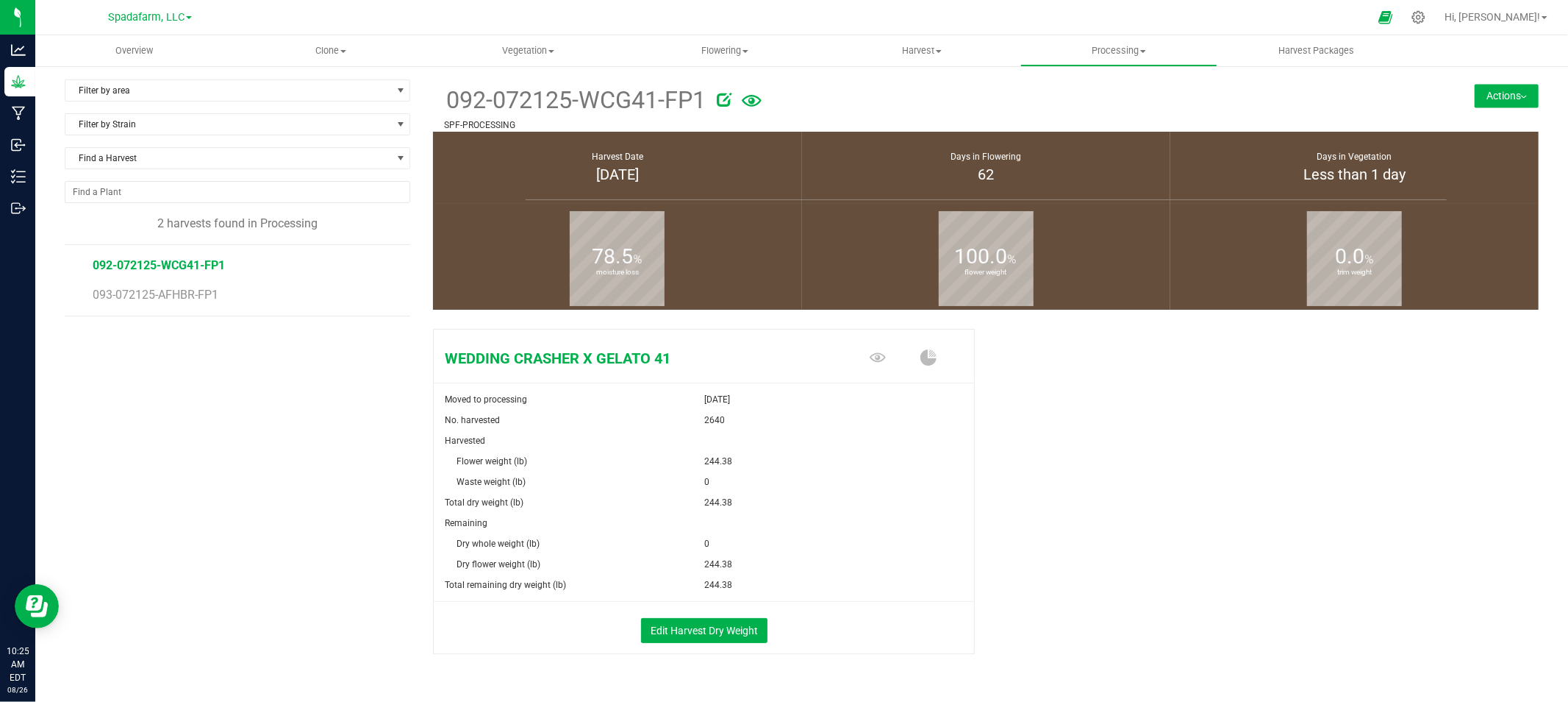
click at [1475, 93] on button "Actions" at bounding box center [1506, 95] width 64 height 23
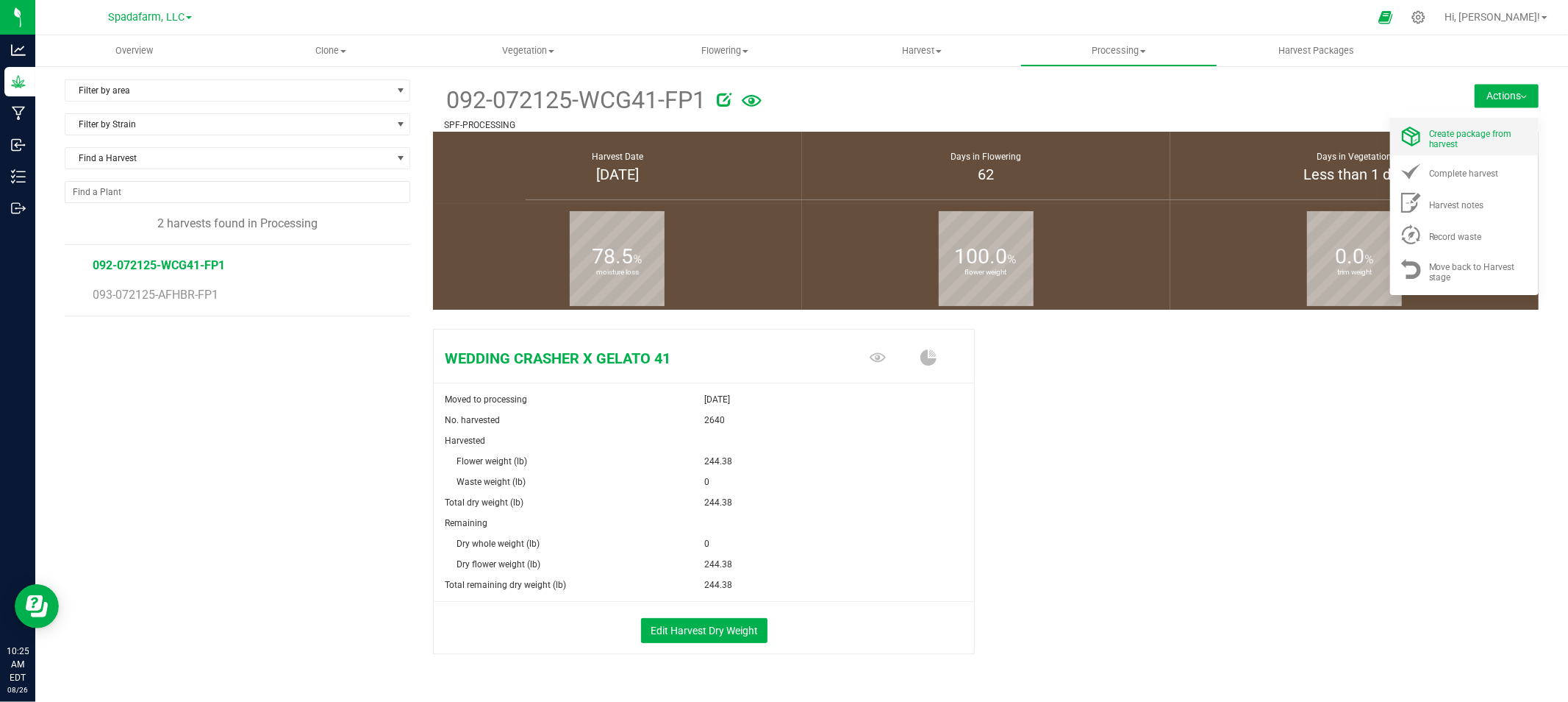
click at [1461, 128] on span "Create package from harvest" at bounding box center [1471, 138] width 83 height 20
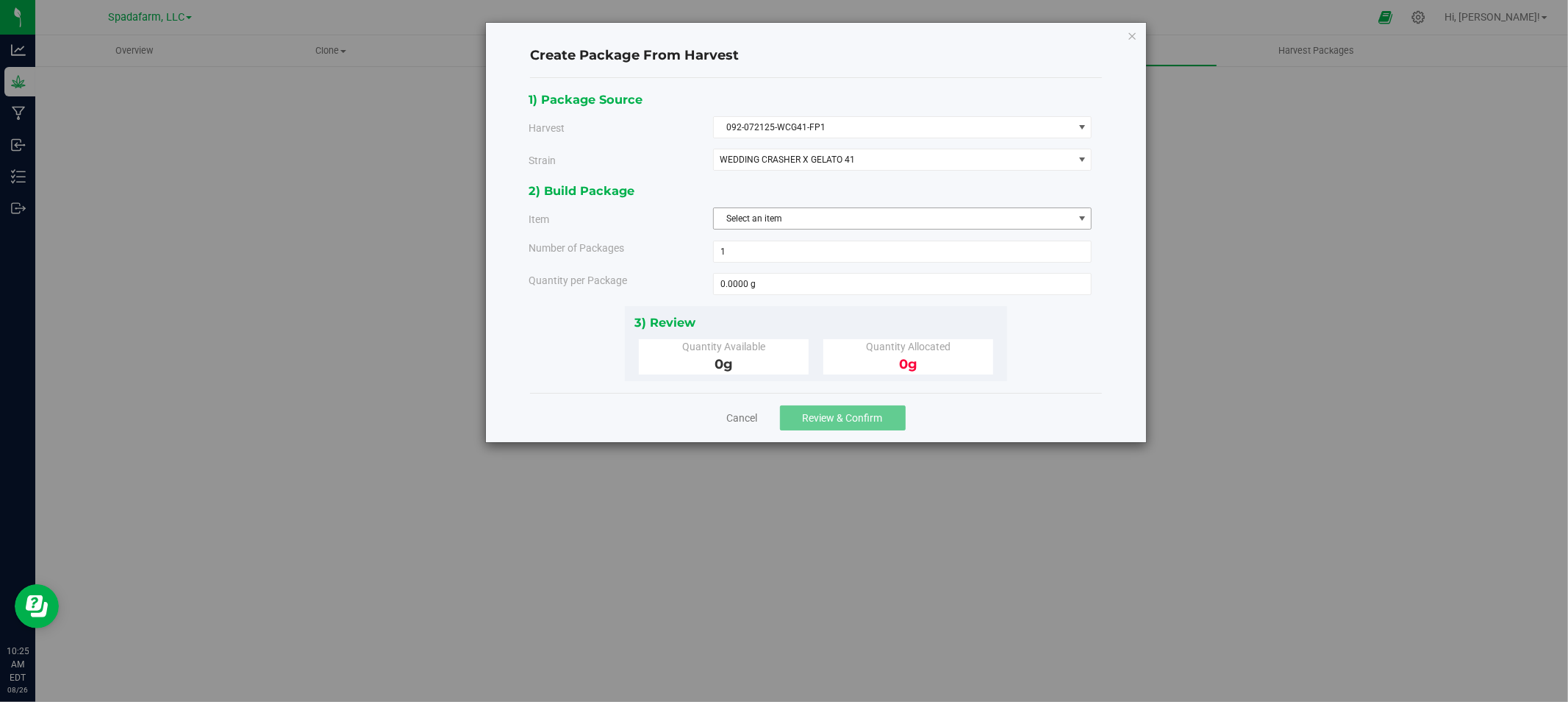
click at [861, 225] on span "Select an item" at bounding box center [893, 218] width 359 height 20
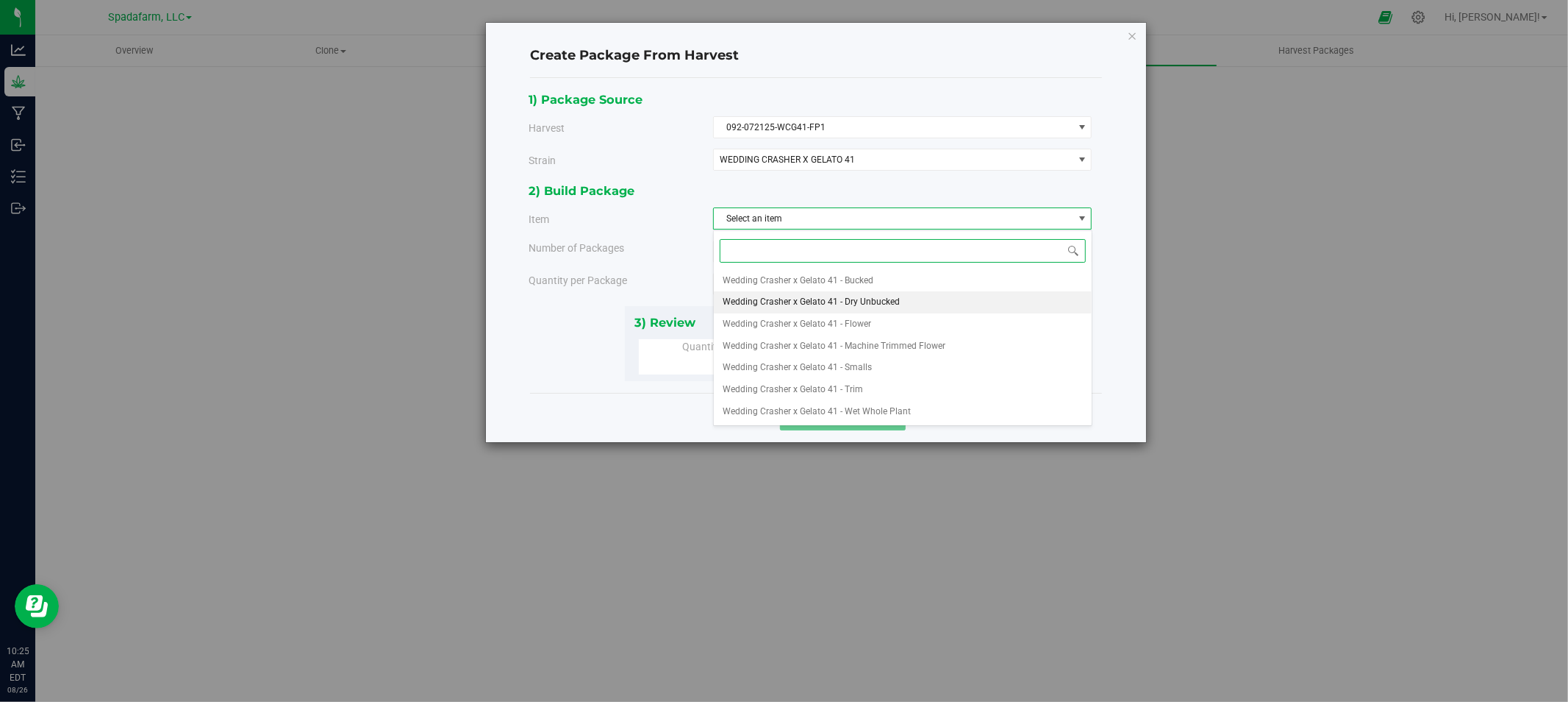
click at [863, 295] on span "Wedding Crasher x Gelato 41 - Dry Unbucked" at bounding box center [811, 303] width 177 height 19
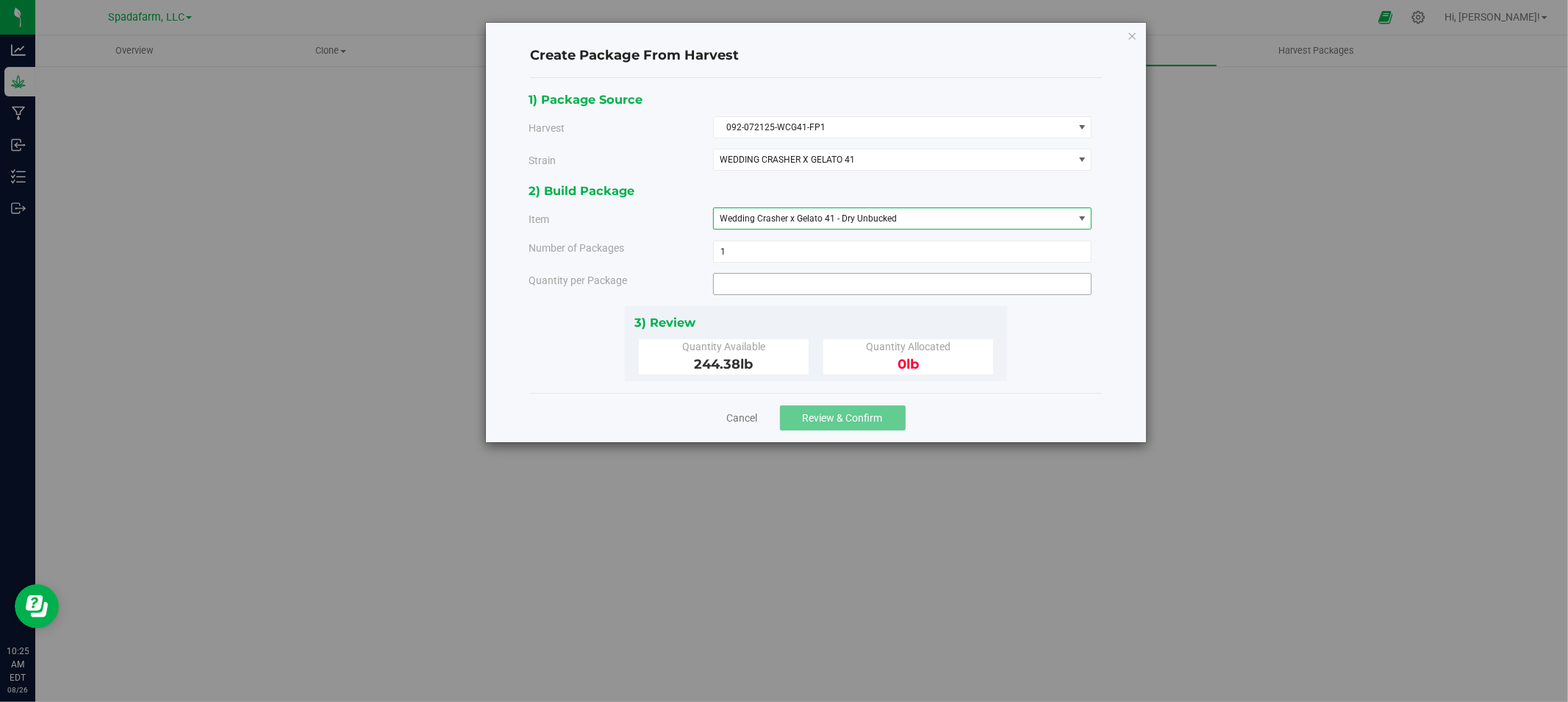
click at [742, 280] on span at bounding box center [903, 284] width 380 height 22
type input "244.38"
type input "244.3800 lb"
click at [1023, 355] on div "1) Package Source Harvest 092-072125-WCG41-FP1 Select 092-072125-WCG41-FP1 093-…" at bounding box center [816, 235] width 574 height 291
click at [835, 413] on span "Review & Confirm" at bounding box center [842, 418] width 80 height 12
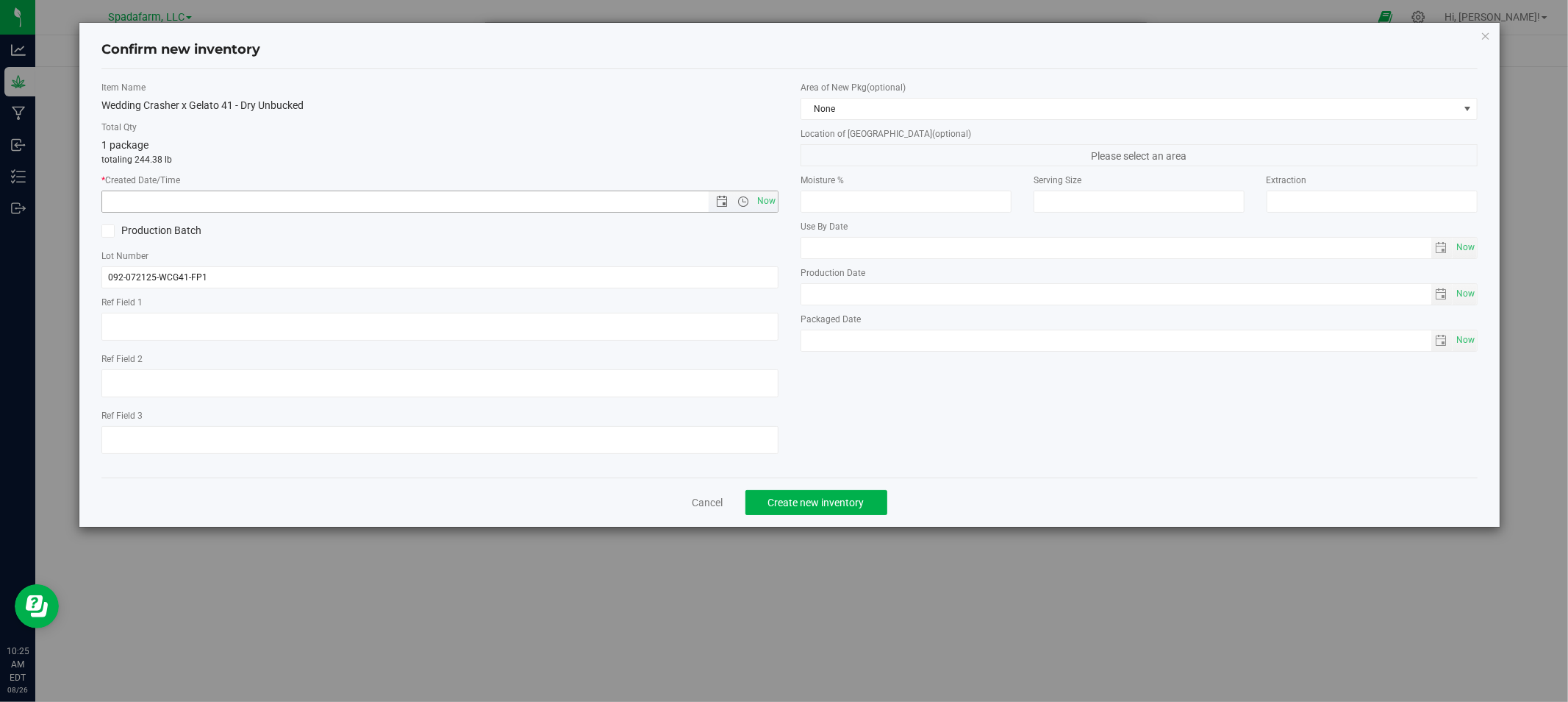
click at [724, 194] on span "Now" at bounding box center [743, 201] width 69 height 20
click at [779, 195] on div "Item Name Wedding Crasher x Gelato 41 - Dry Unbucked Total Qty 1 package totali…" at bounding box center [439, 273] width 699 height 385
click at [776, 195] on span "Now" at bounding box center [766, 202] width 25 height 21
type input "8/26/2025 10:25 AM"
click at [837, 503] on span "Create new inventory" at bounding box center [816, 502] width 96 height 12
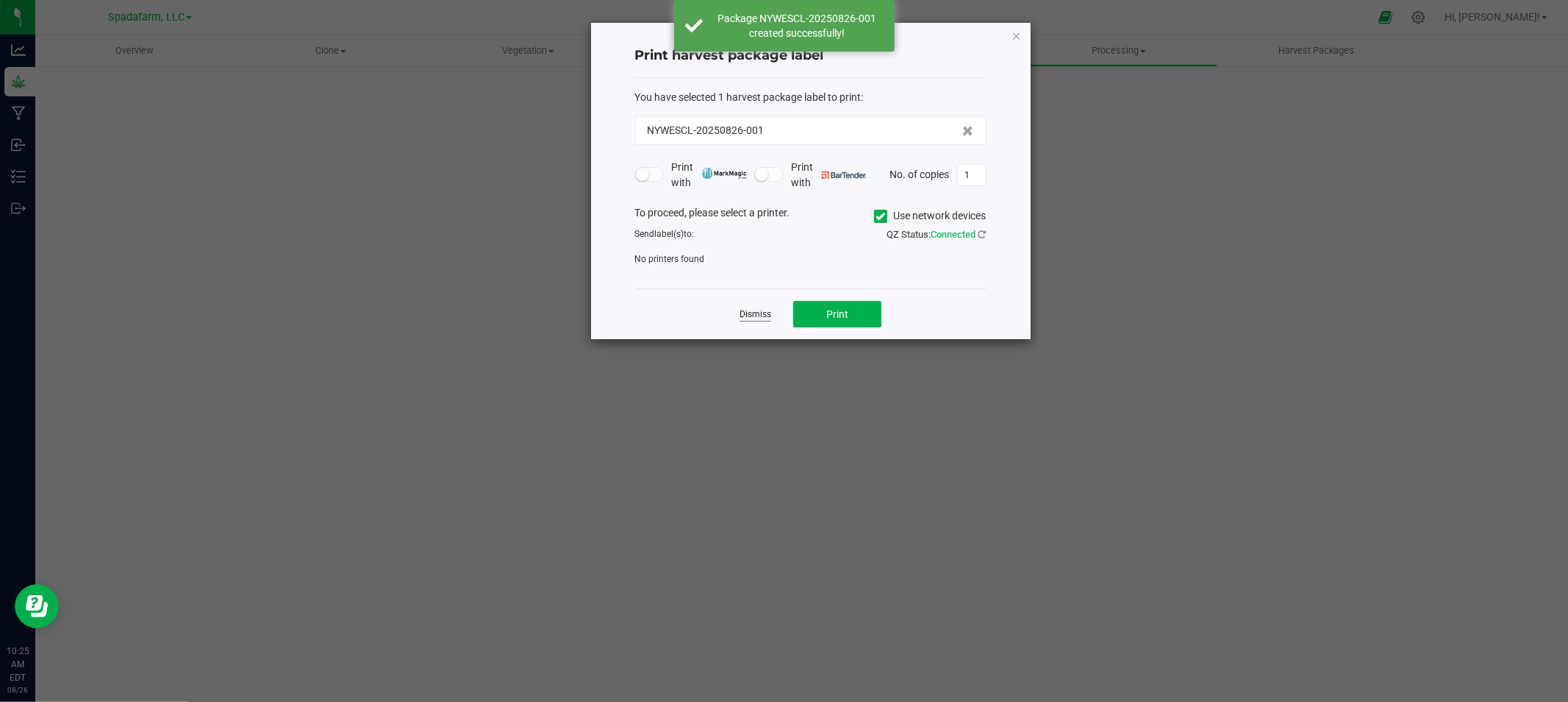
click at [765, 317] on link "Dismiss" at bounding box center [755, 314] width 32 height 13
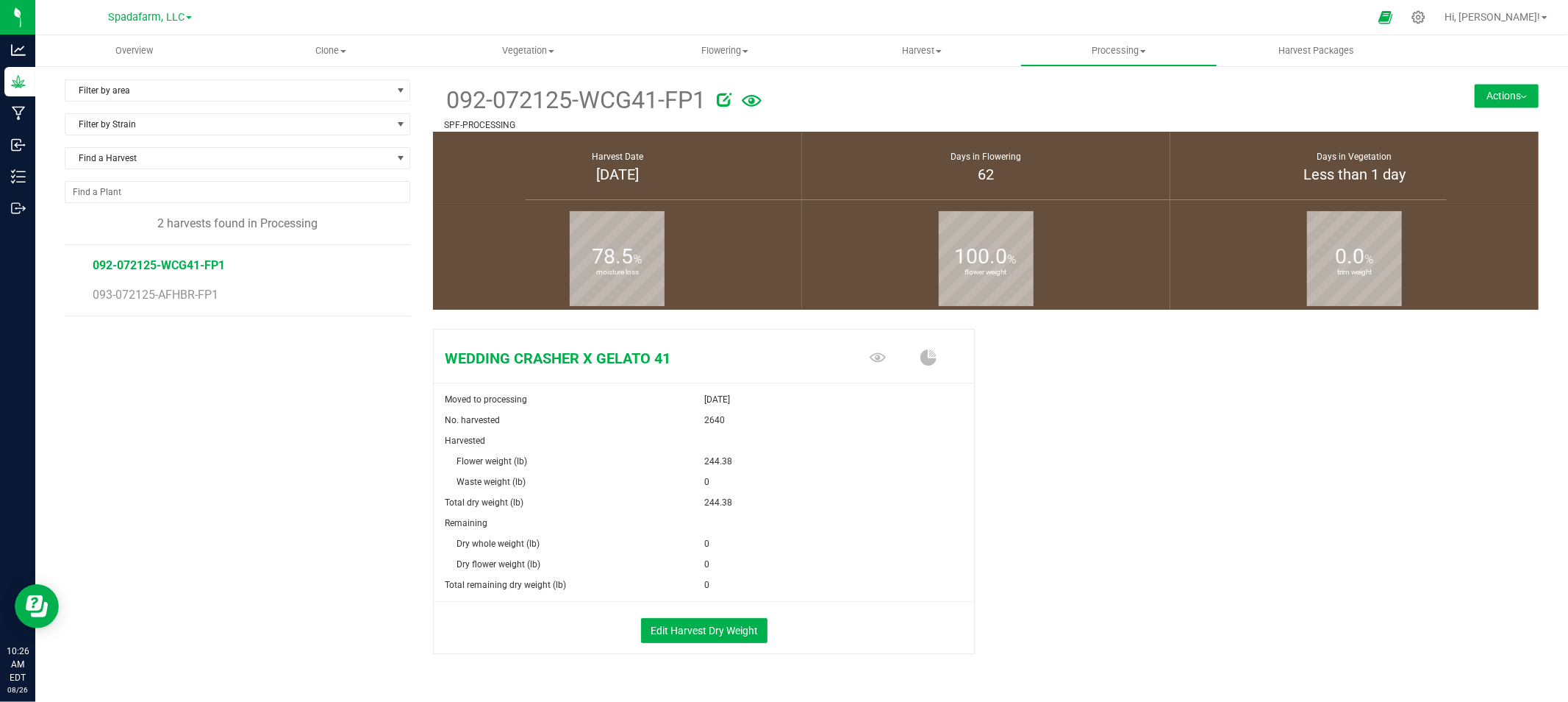
click at [1475, 94] on button "Actions" at bounding box center [1506, 95] width 64 height 23
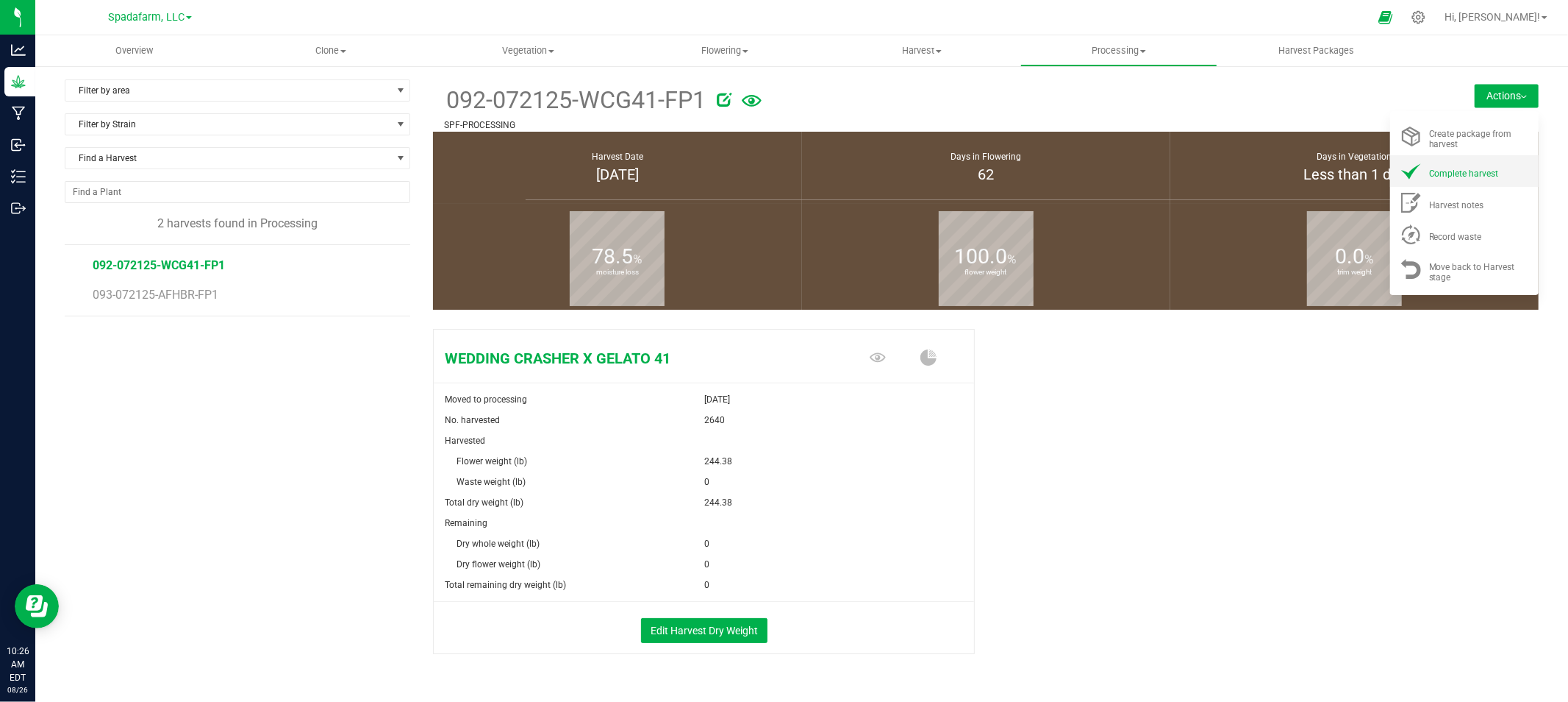
click at [1463, 166] on div "Complete harvest" at bounding box center [1479, 171] width 100 height 15
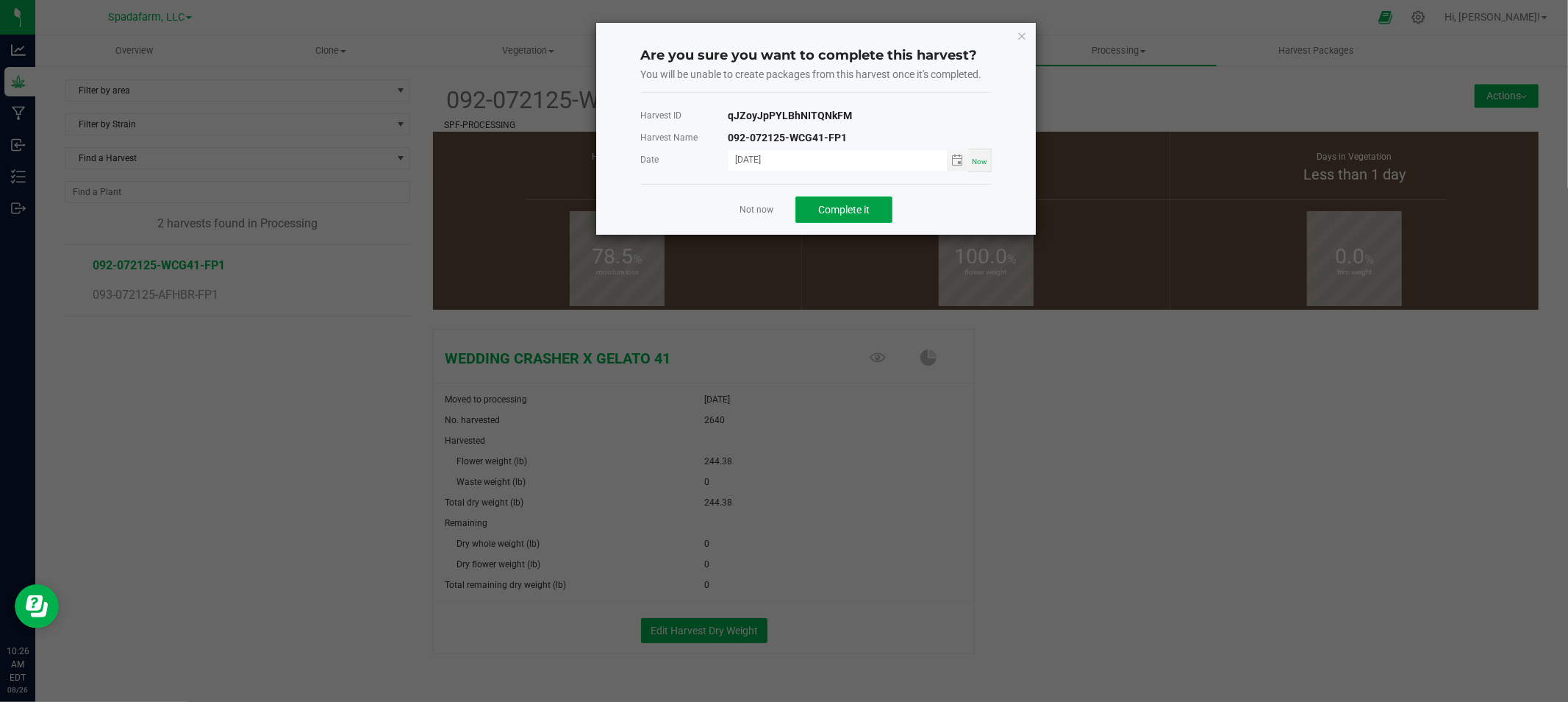
click at [846, 208] on span "Complete it" at bounding box center [843, 209] width 51 height 12
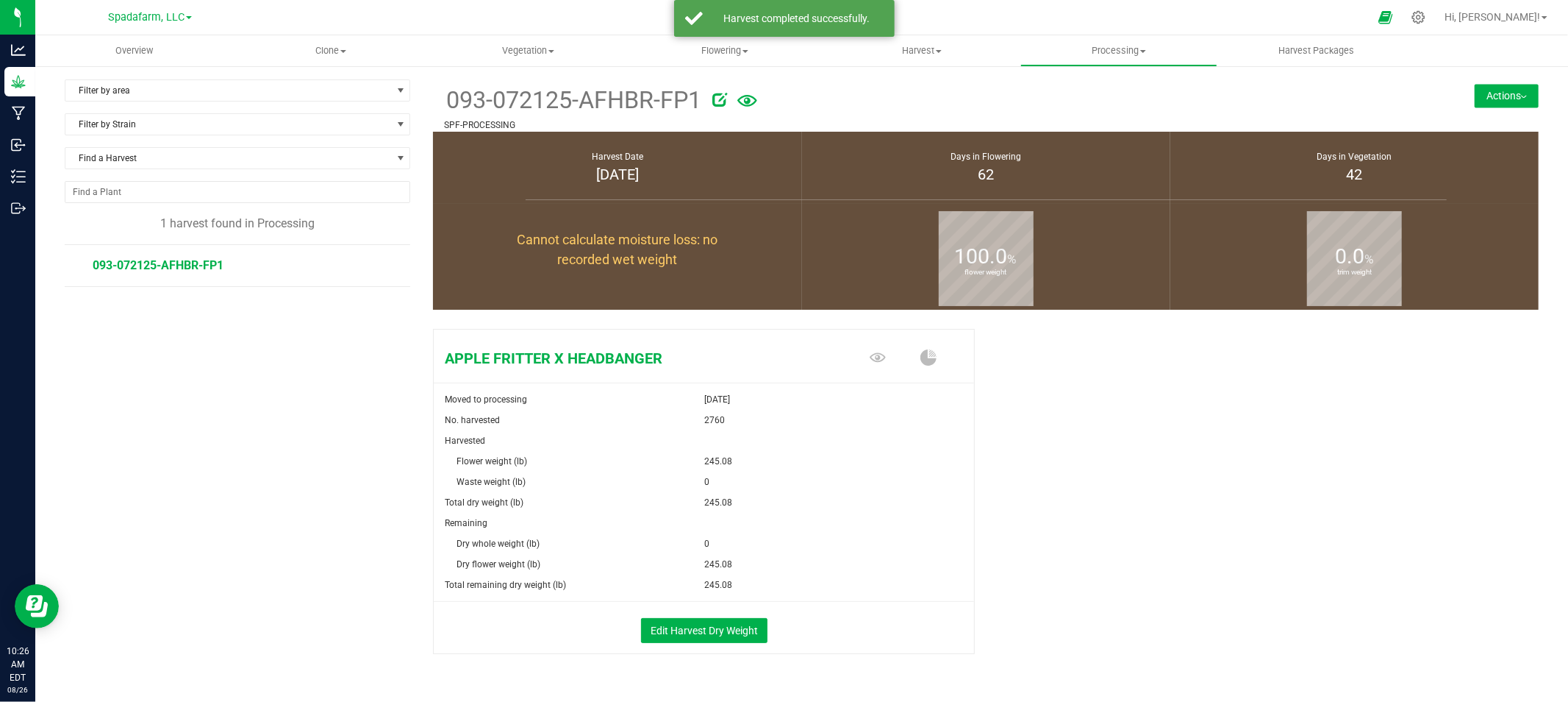
click at [184, 260] on span "093-072125-AFHBR-FP1" at bounding box center [158, 265] width 131 height 14
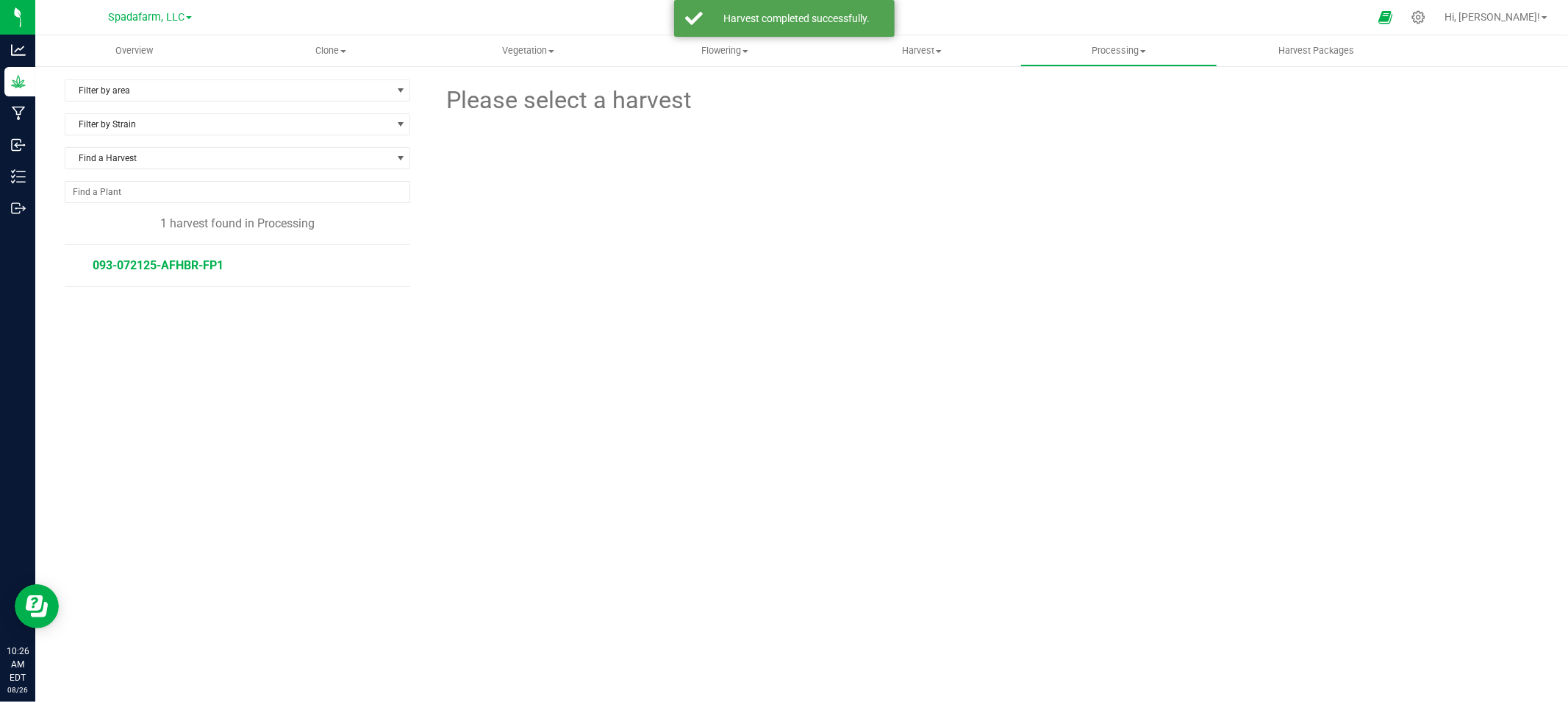
click at [193, 265] on span "093-072125-AFHBR-FP1" at bounding box center [158, 265] width 131 height 14
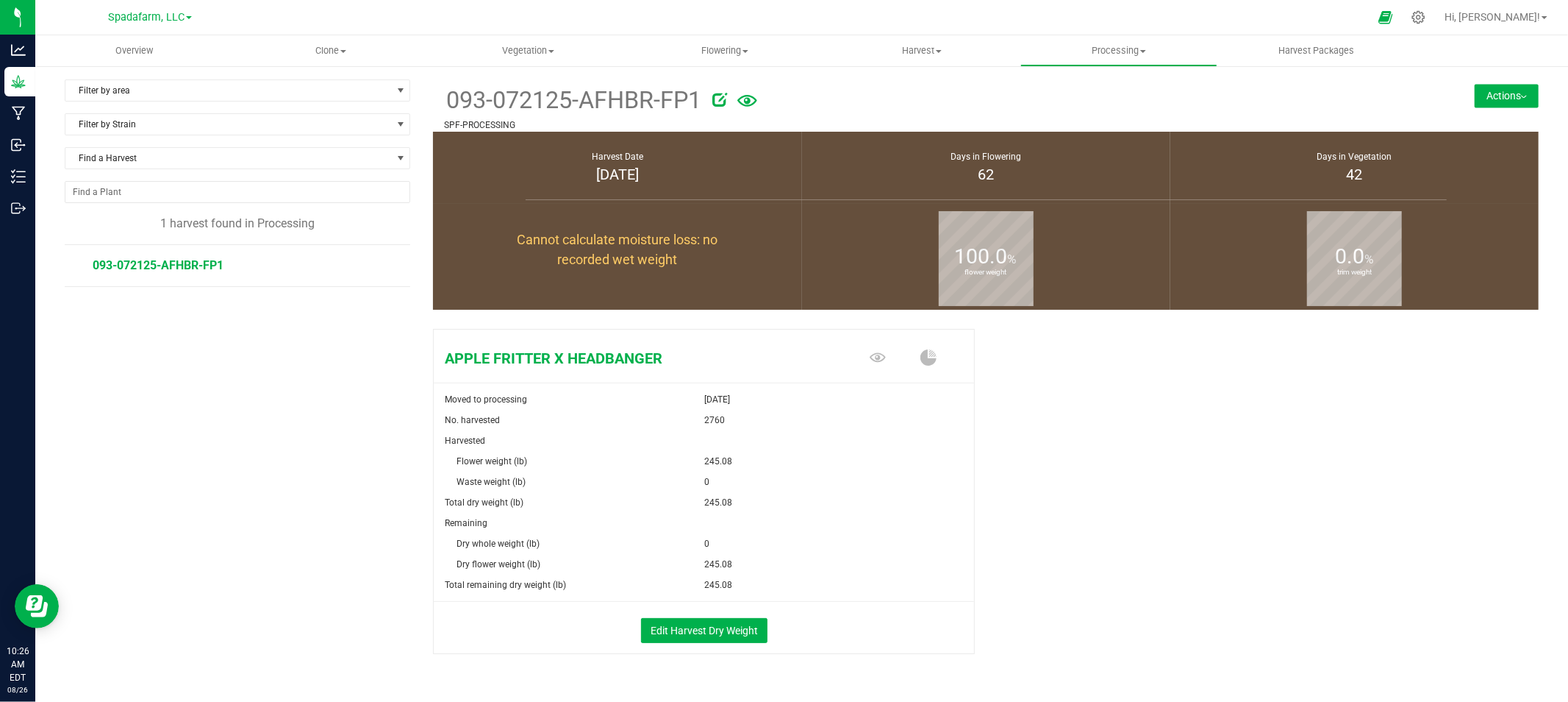
click at [1496, 96] on button "Actions" at bounding box center [1506, 95] width 64 height 23
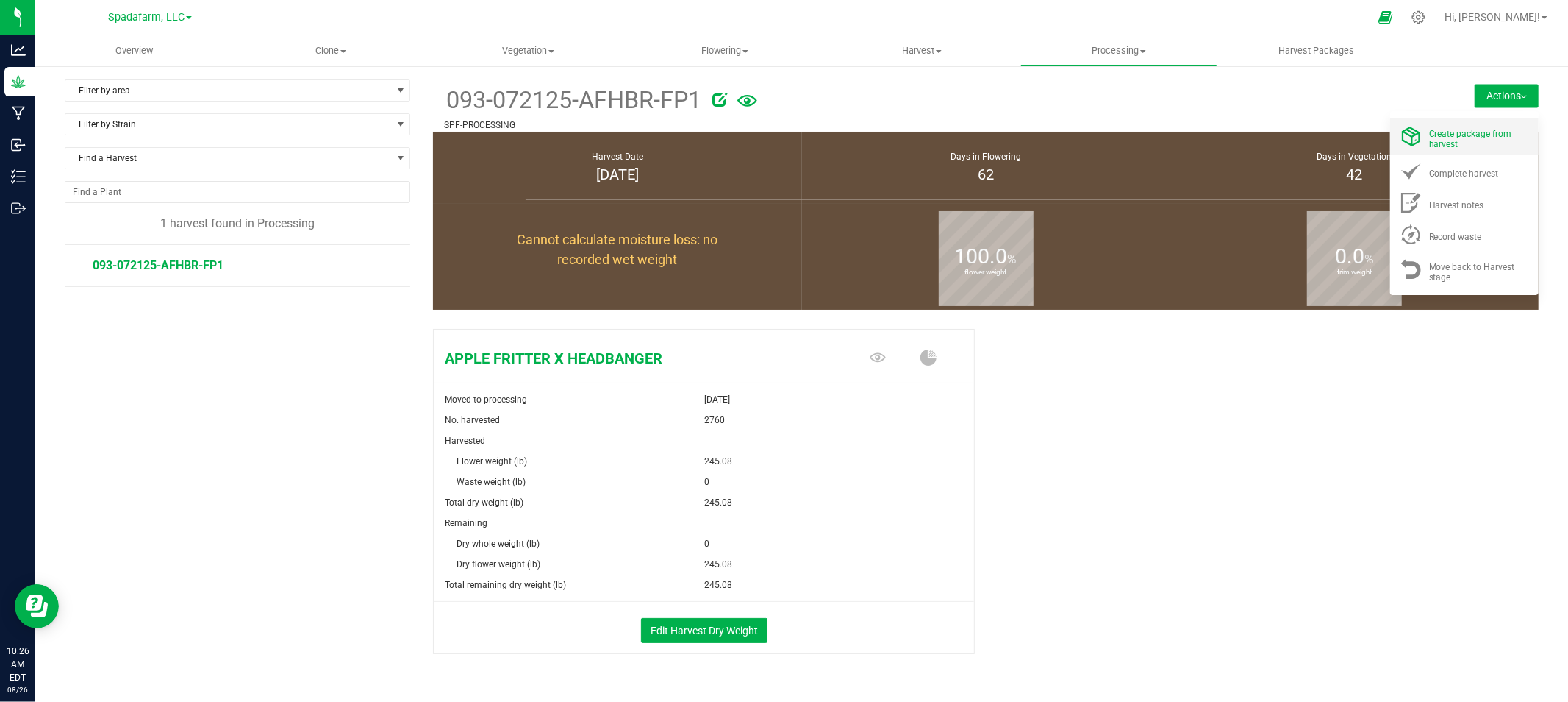
click at [1457, 144] on div "Create package from harvest" at bounding box center [1479, 136] width 100 height 26
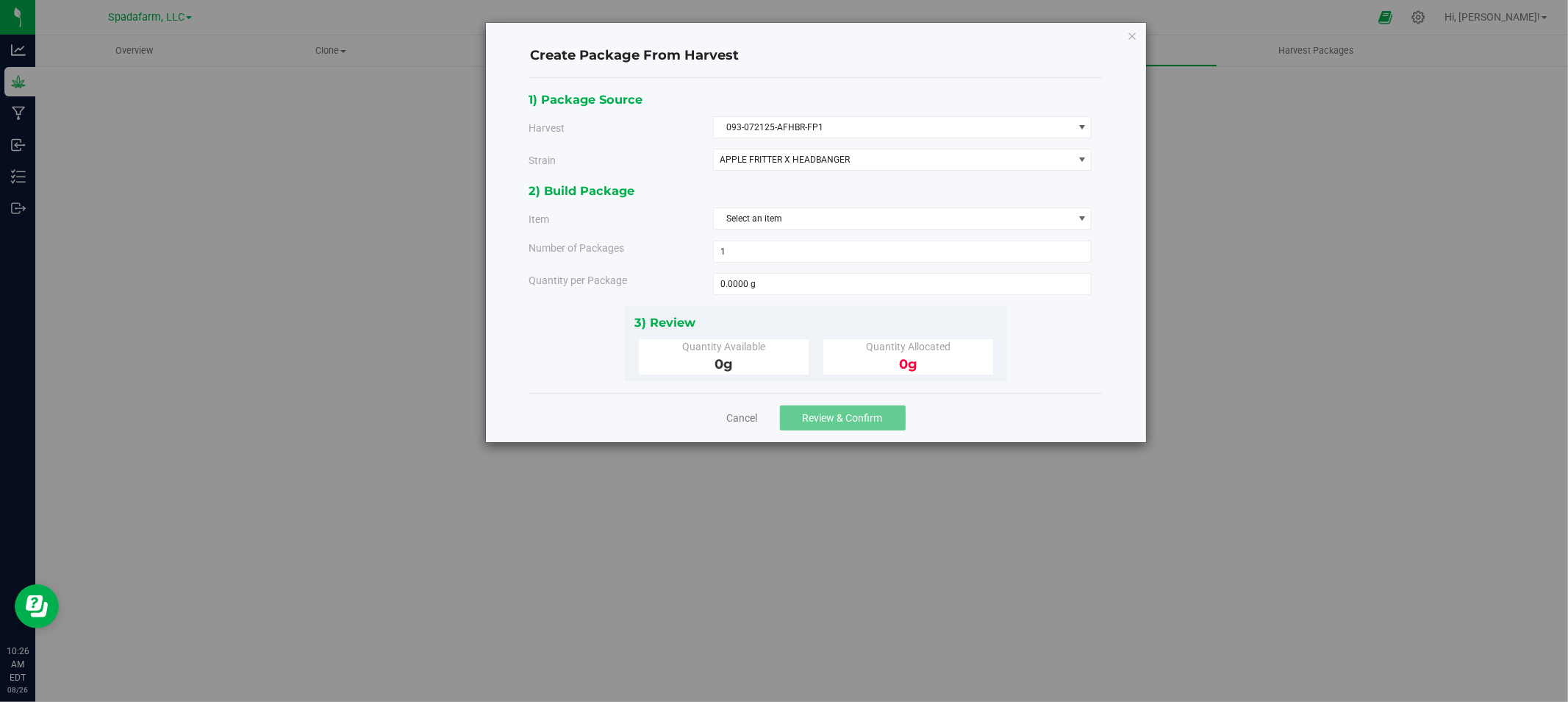
click at [954, 231] on div "2) Build Package Item Select an item Apple Fritter x Headbanger - Bucked Apple …" at bounding box center [816, 243] width 574 height 124
click at [952, 224] on span "Select an item" at bounding box center [893, 218] width 359 height 20
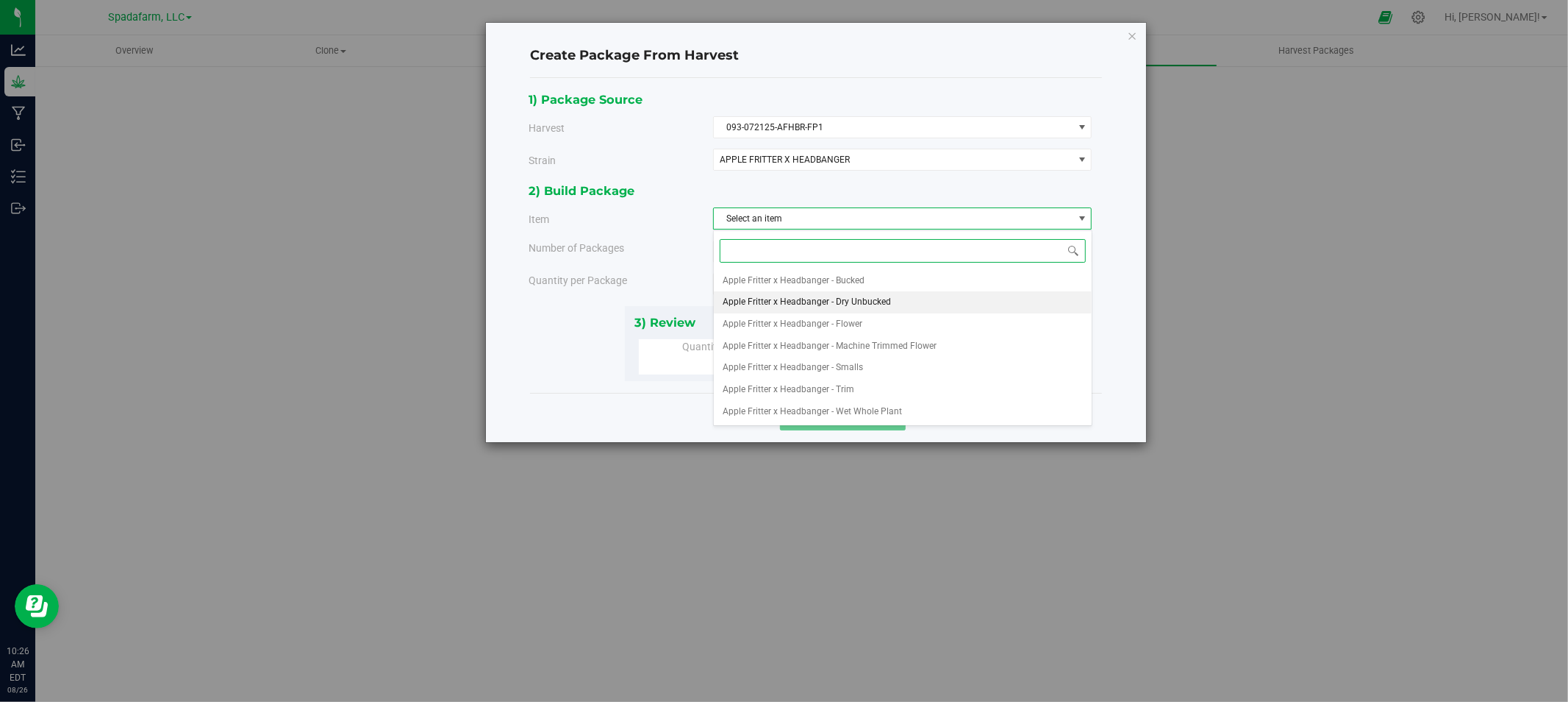
click at [923, 305] on li "Apple Fritter x Headbanger - Dry Unbucked" at bounding box center [903, 302] width 378 height 22
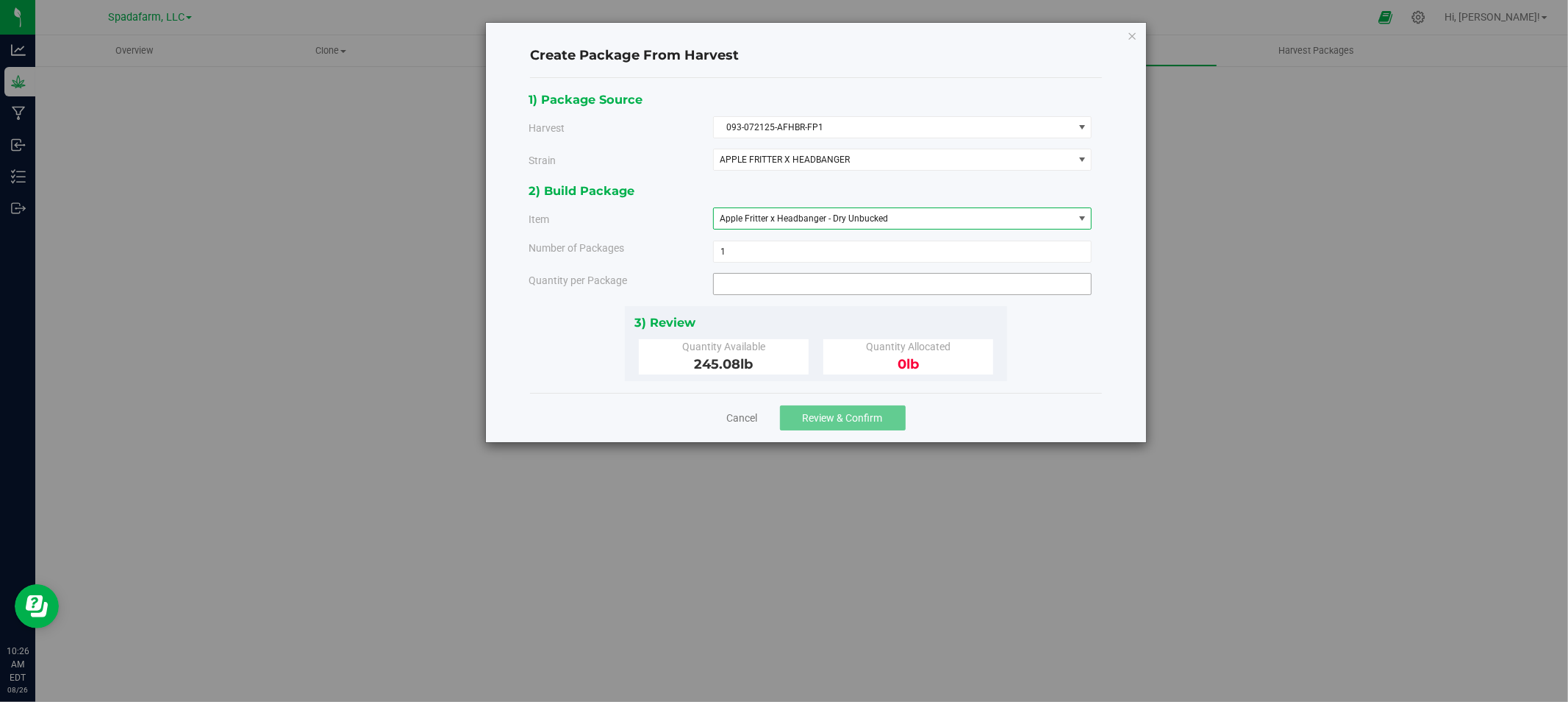
click at [731, 287] on span at bounding box center [903, 284] width 380 height 22
type input "245.08"
type input "245.0800 lb"
click at [1023, 373] on div "1) Package Source Harvest 093-072125-AFHBR-FP1 Select 093-072125-AFHBR-FP1 Stra…" at bounding box center [816, 235] width 574 height 291
click at [798, 414] on button "Review & Confirm" at bounding box center [842, 418] width 125 height 25
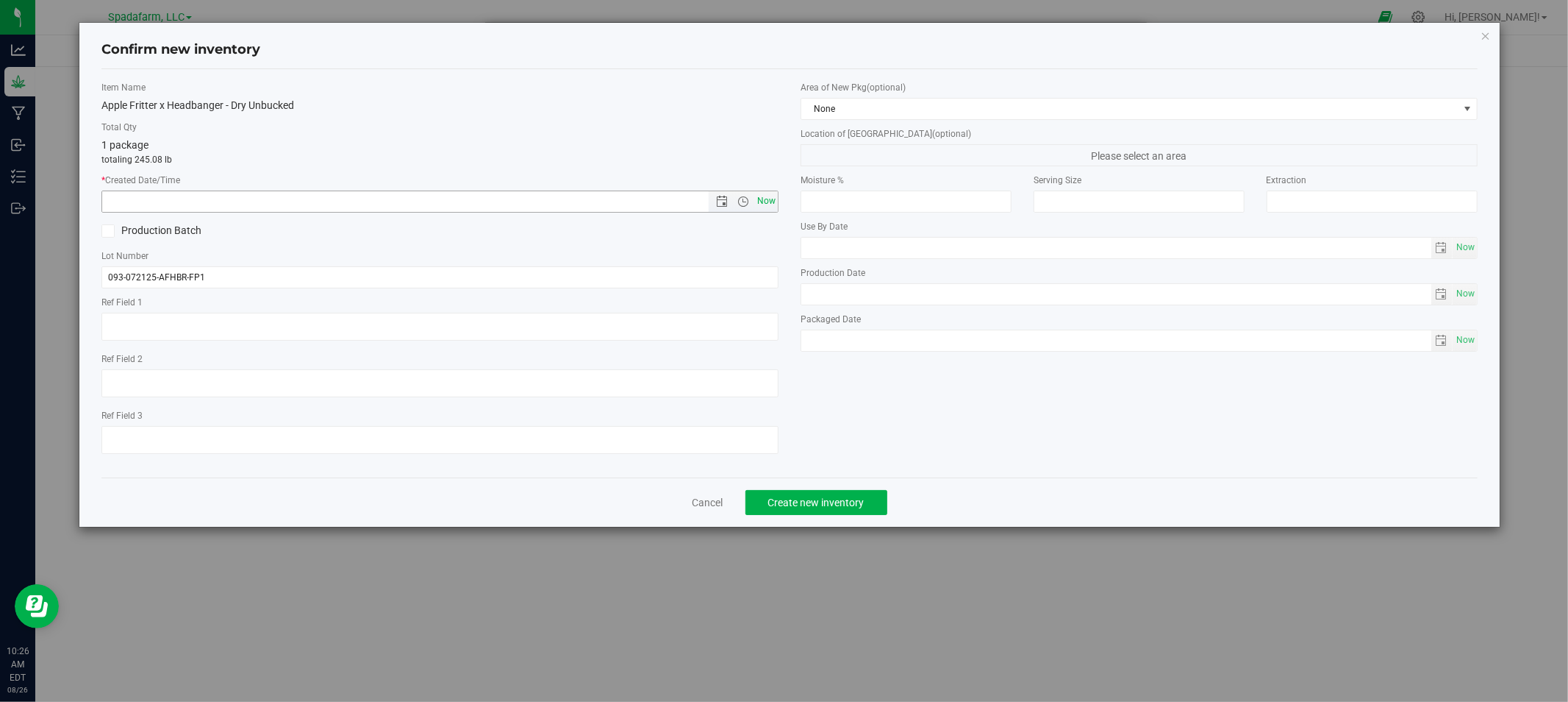
click at [767, 200] on span "Now" at bounding box center [766, 202] width 25 height 21
type input "8/26/2025 10:26 AM"
click at [853, 507] on span "Create new inventory" at bounding box center [816, 502] width 96 height 12
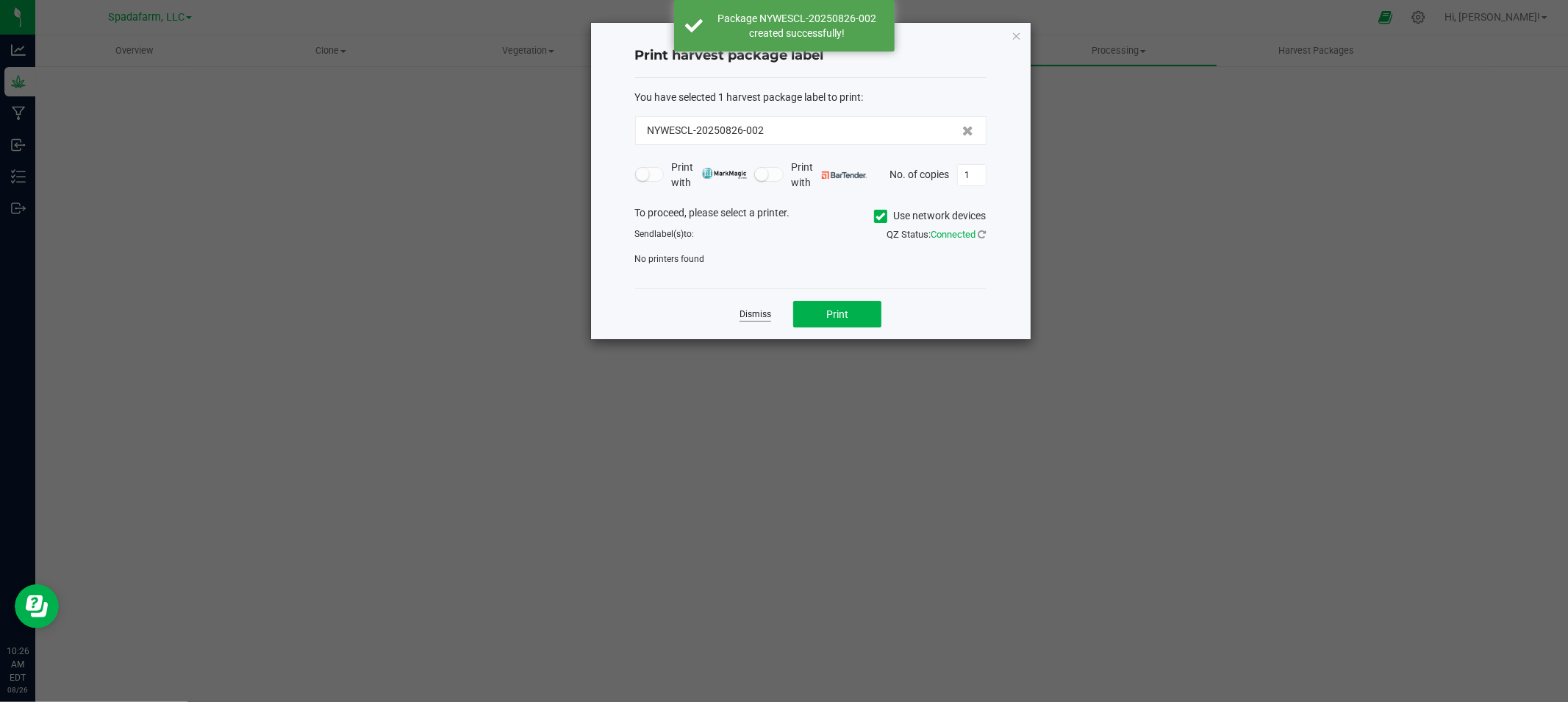
click at [753, 314] on link "Dismiss" at bounding box center [755, 314] width 32 height 13
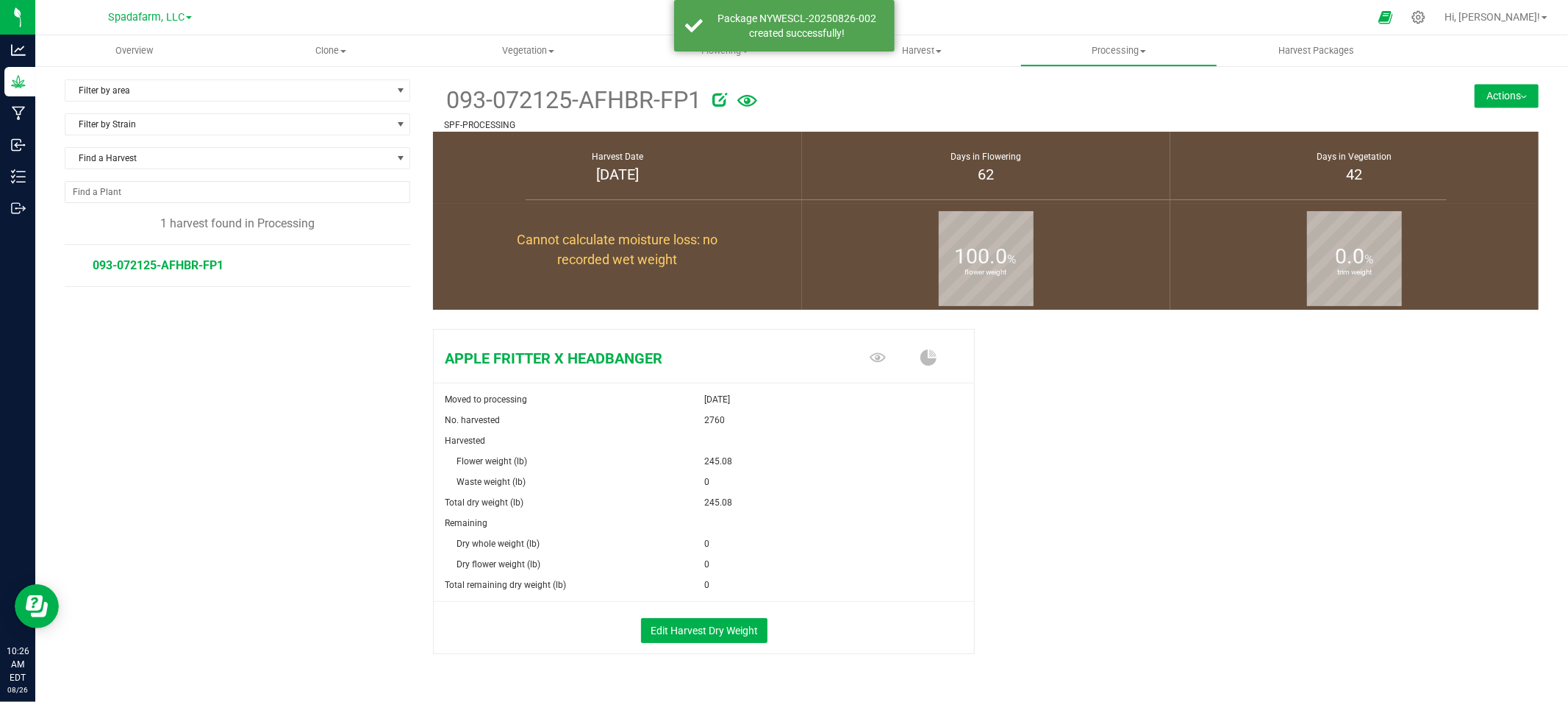
click at [1475, 98] on button "Actions" at bounding box center [1506, 95] width 64 height 23
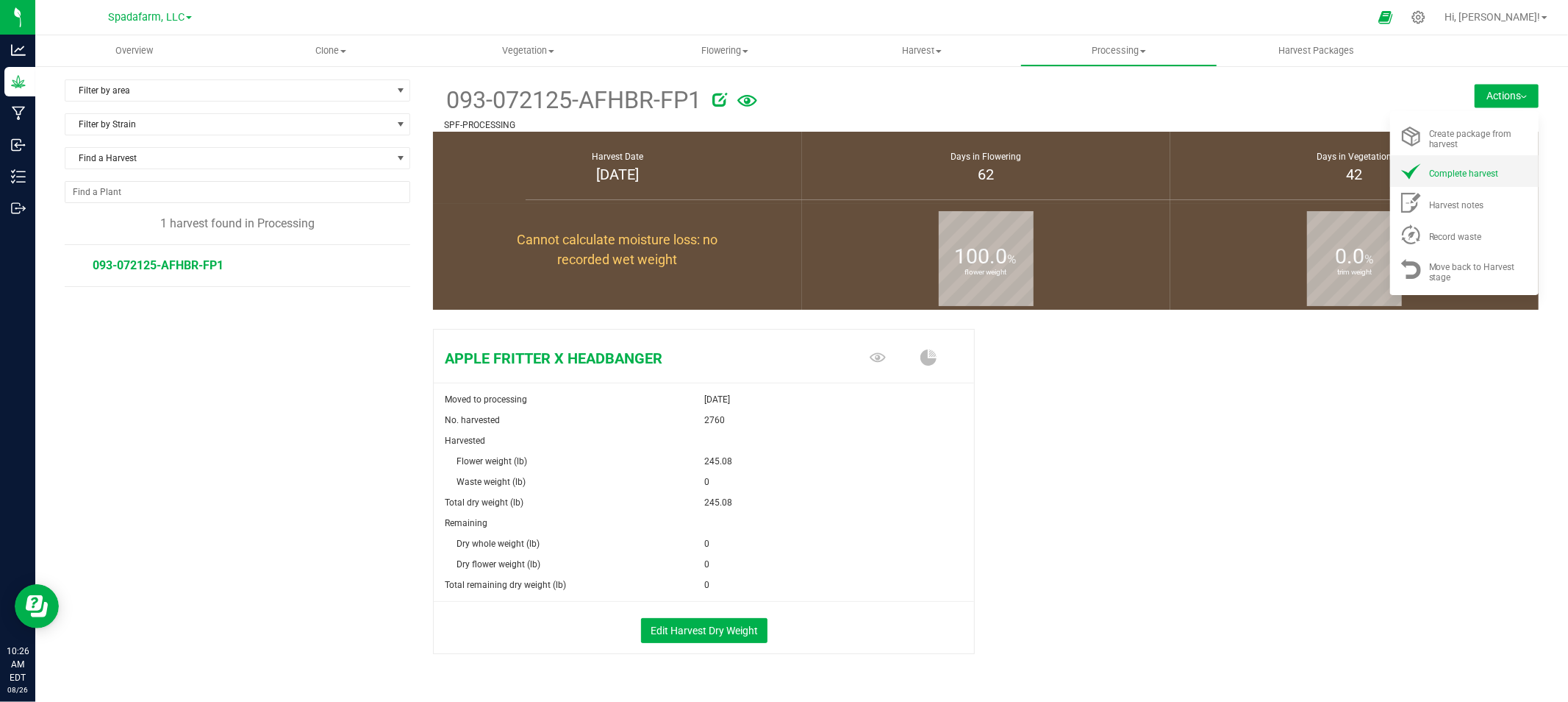
click at [1480, 172] on span "Complete harvest" at bounding box center [1464, 174] width 69 height 11
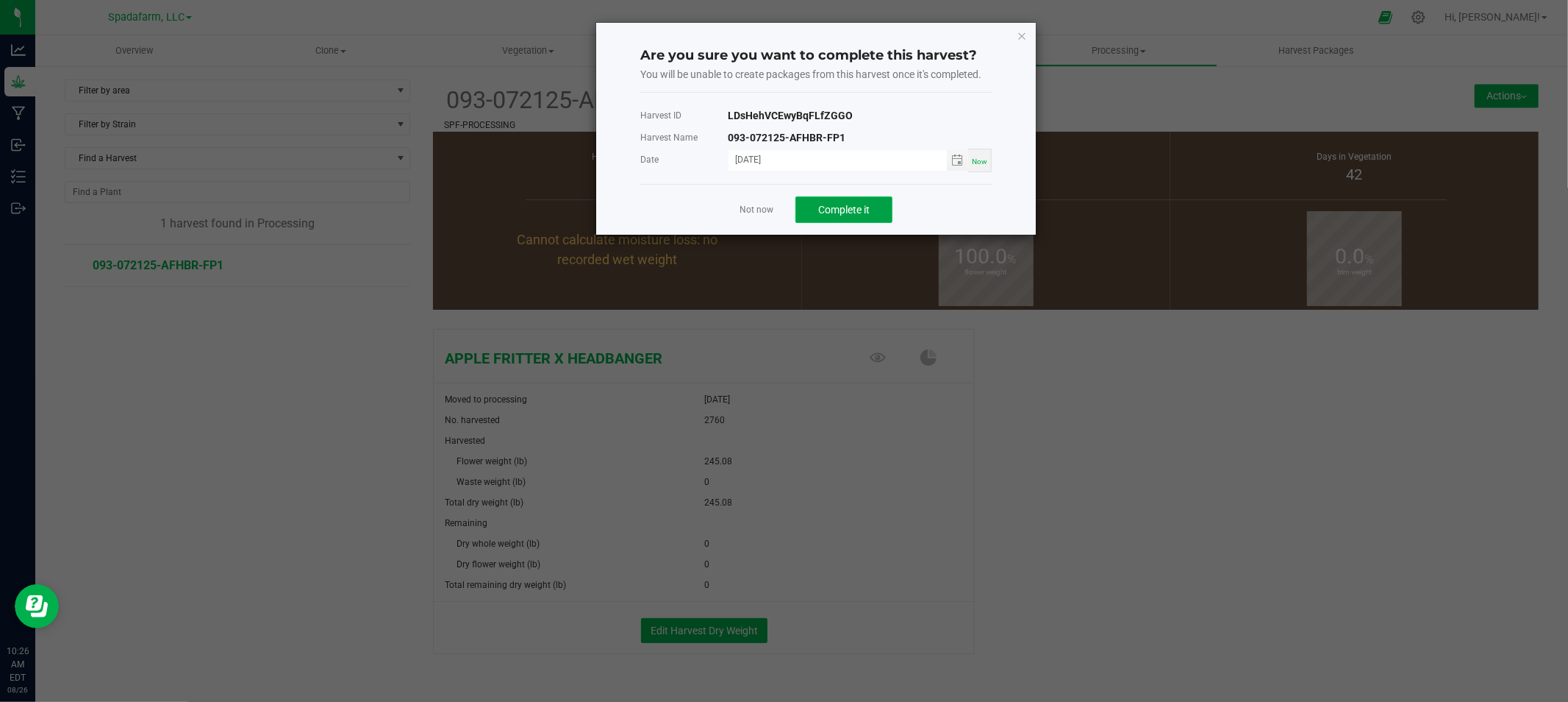
click at [863, 204] on span "Complete it" at bounding box center [843, 209] width 51 height 12
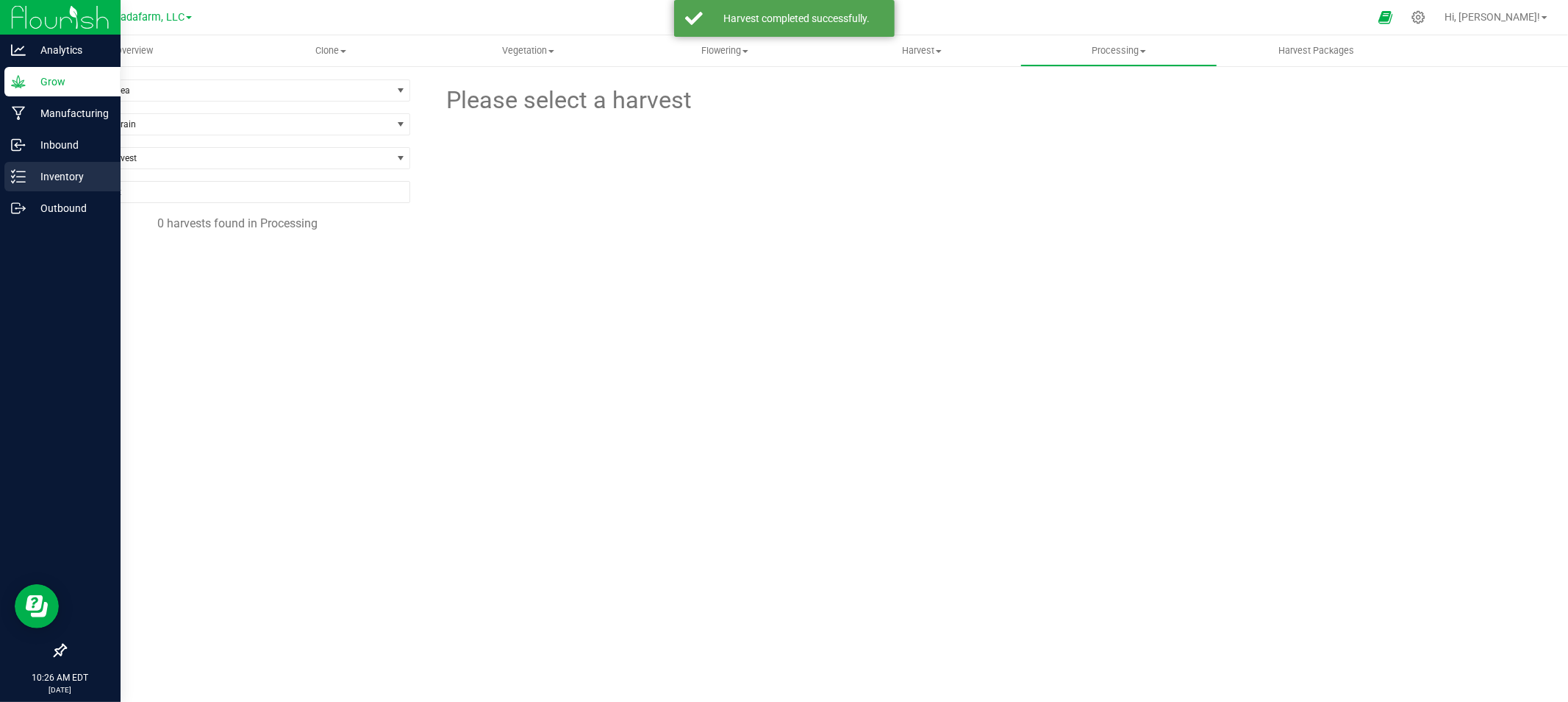
click at [30, 181] on p "Inventory" at bounding box center [70, 176] width 89 height 17
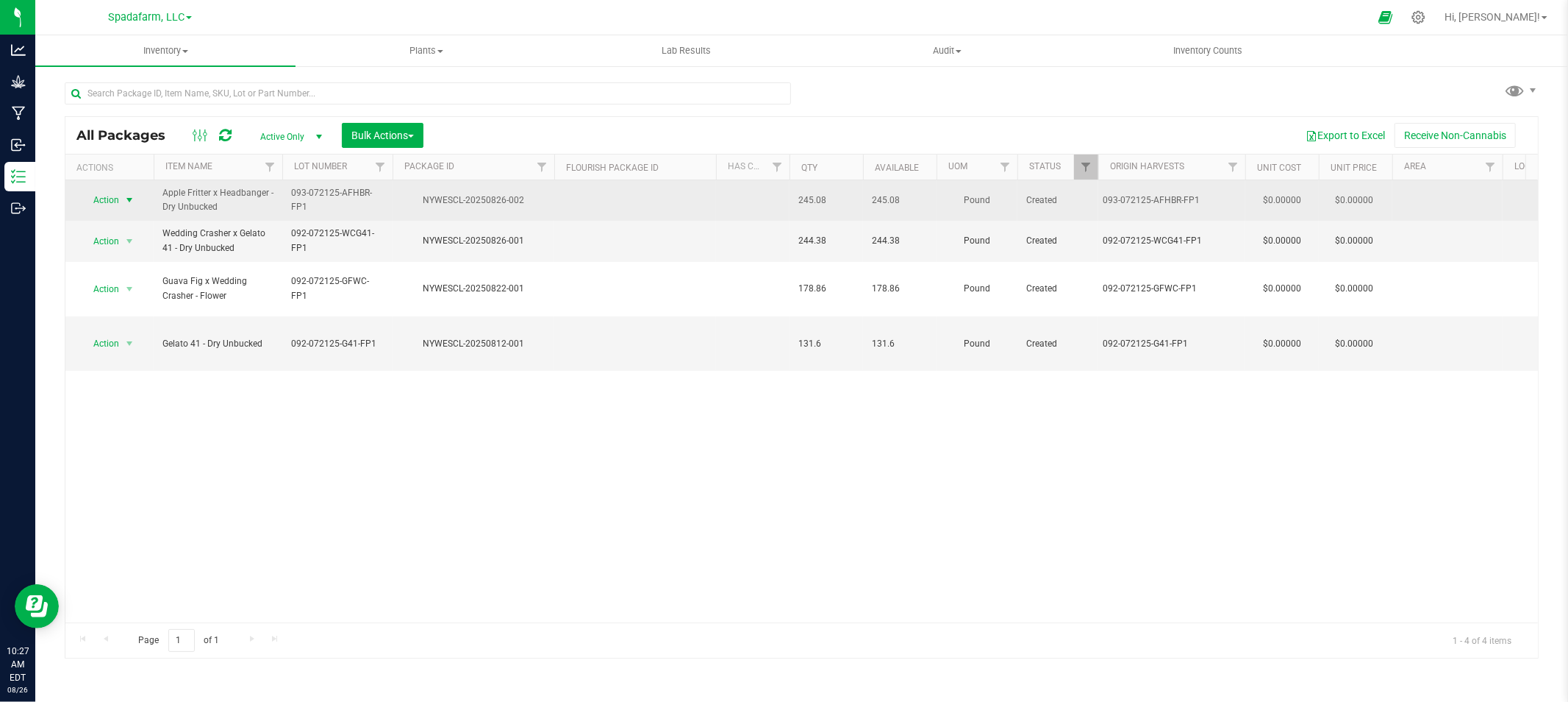
click at [99, 201] on span "Action" at bounding box center [99, 200] width 40 height 20
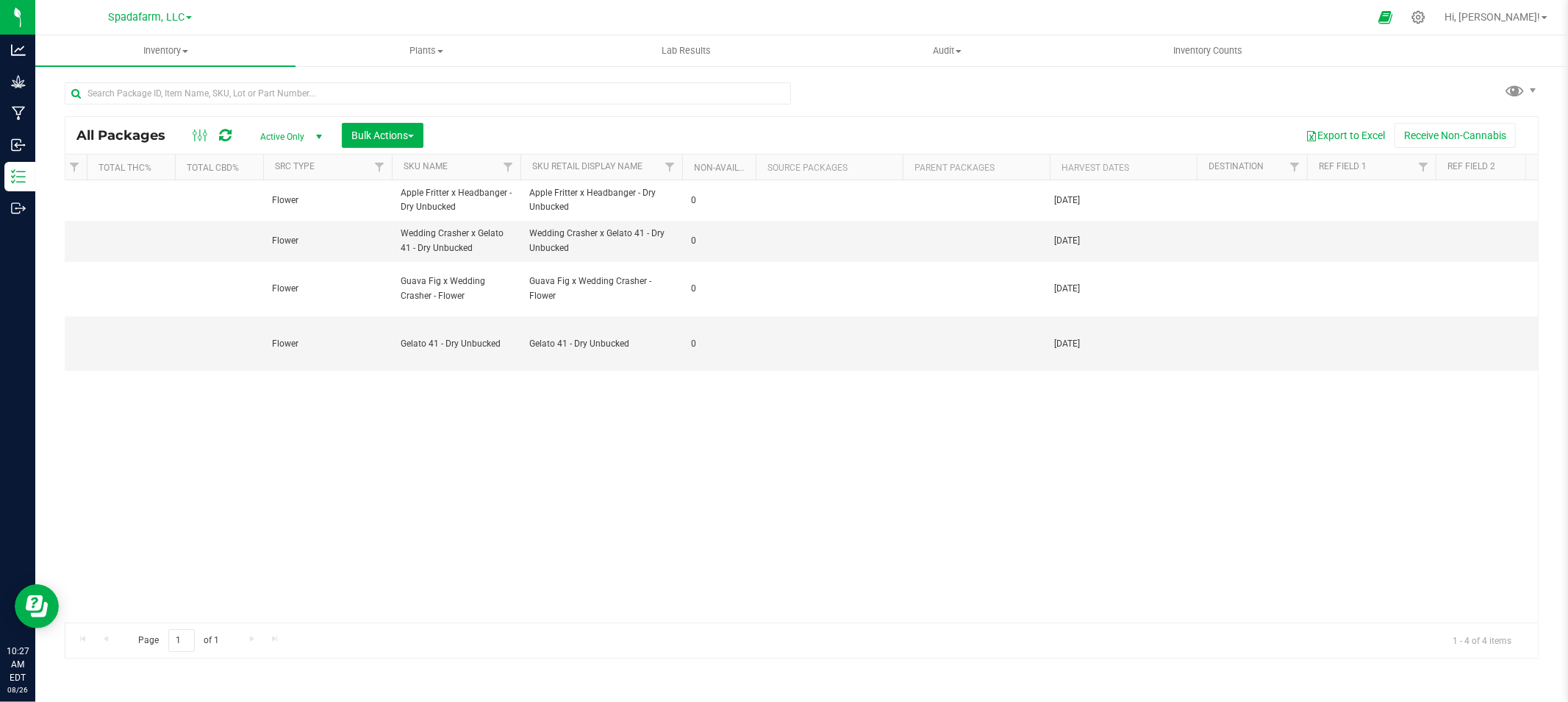
scroll to position [0, 3966]
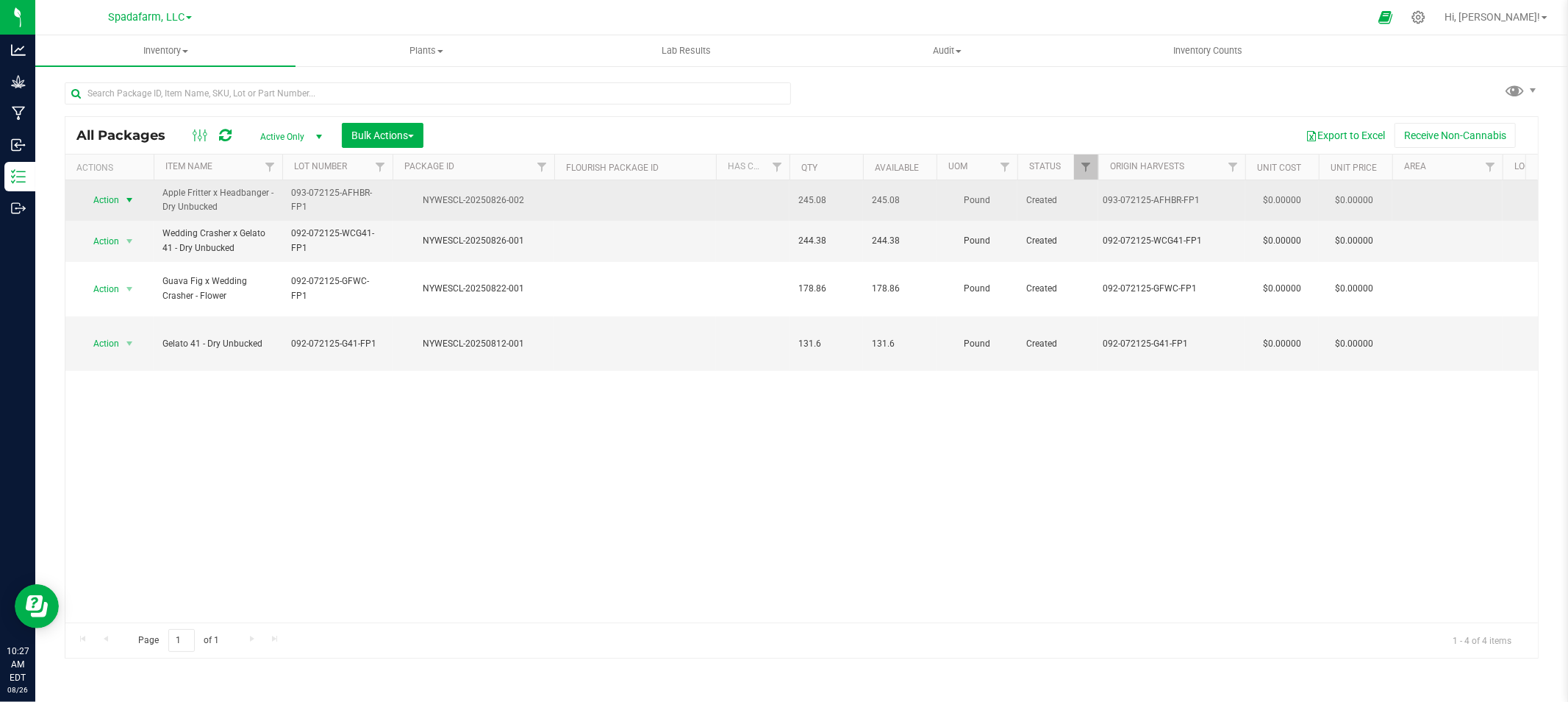
click at [1172, 192] on div "093-072125-AFHBR-FP1" at bounding box center [1172, 201] width 141 height 17
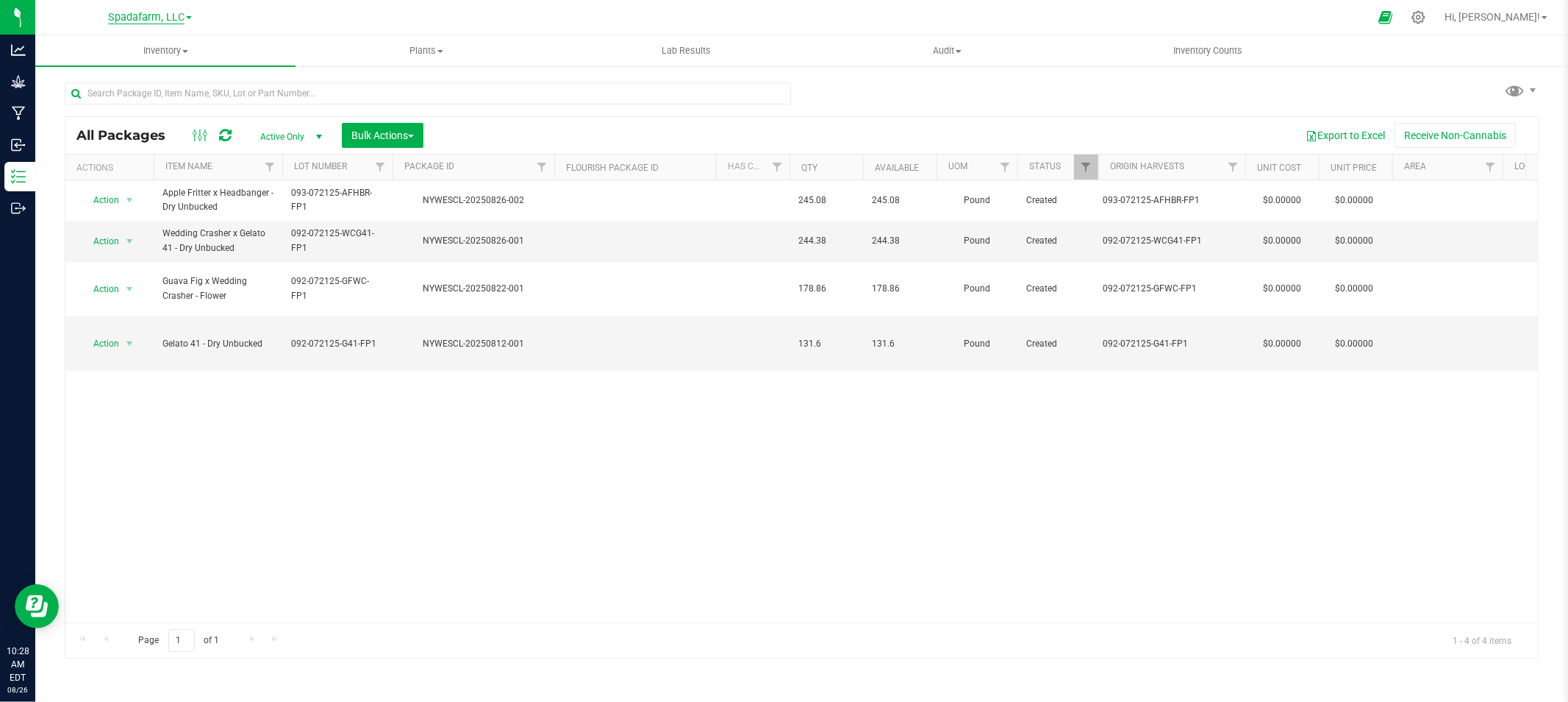
click at [176, 19] on span "Spadafarm, LLC" at bounding box center [146, 17] width 76 height 14
click at [254, 429] on div "Action Action Adjust qty Create package Edit attributes Global inventory Locate…" at bounding box center [802, 401] width 1473 height 442
click at [160, 55] on span "Inventory" at bounding box center [166, 51] width 260 height 14
click at [170, 18] on span "Spadafarm, LLC" at bounding box center [146, 17] width 76 height 14
click at [302, 519] on div "Action Action Adjust qty Create package Edit attributes Global inventory Locate…" at bounding box center [802, 401] width 1473 height 442
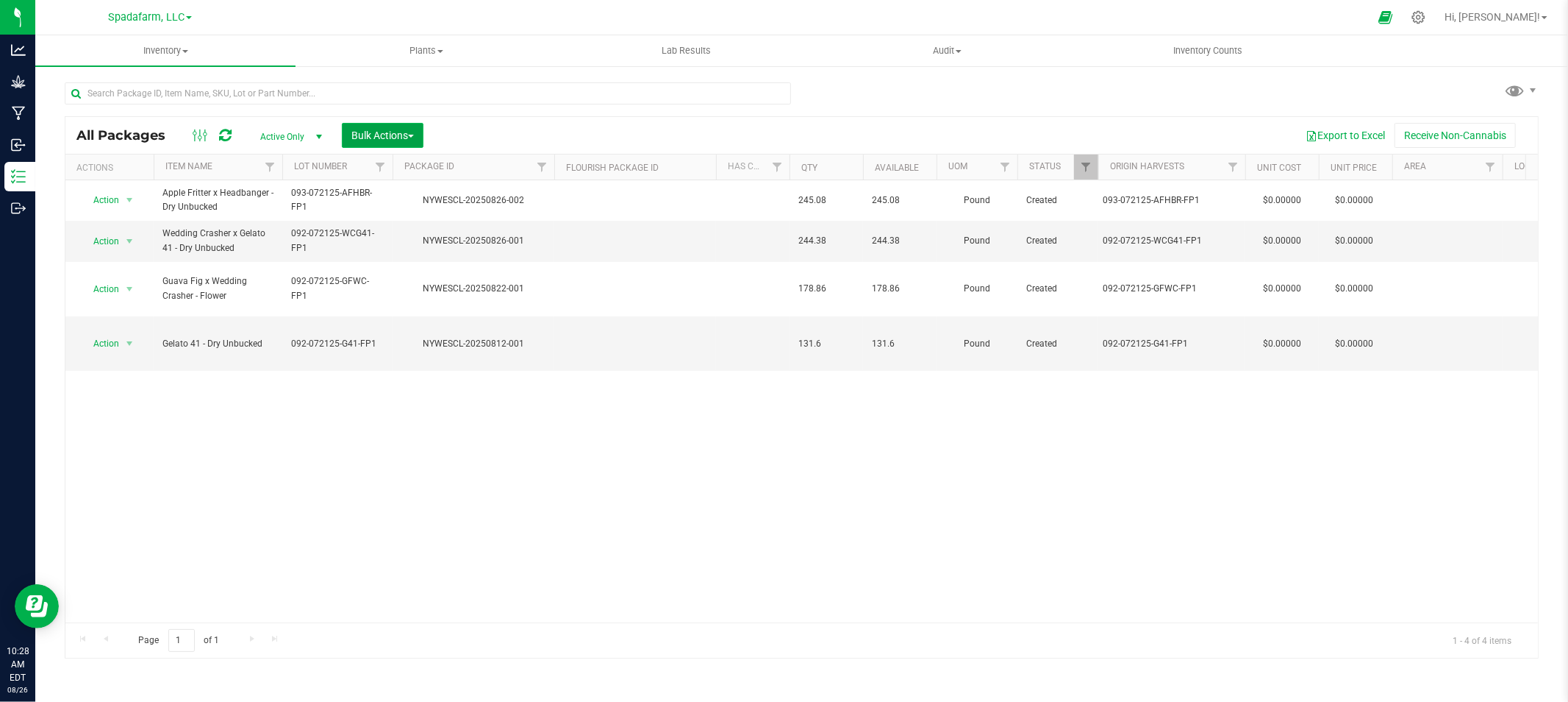
click at [416, 132] on button "Bulk Actions" at bounding box center [383, 135] width 82 height 25
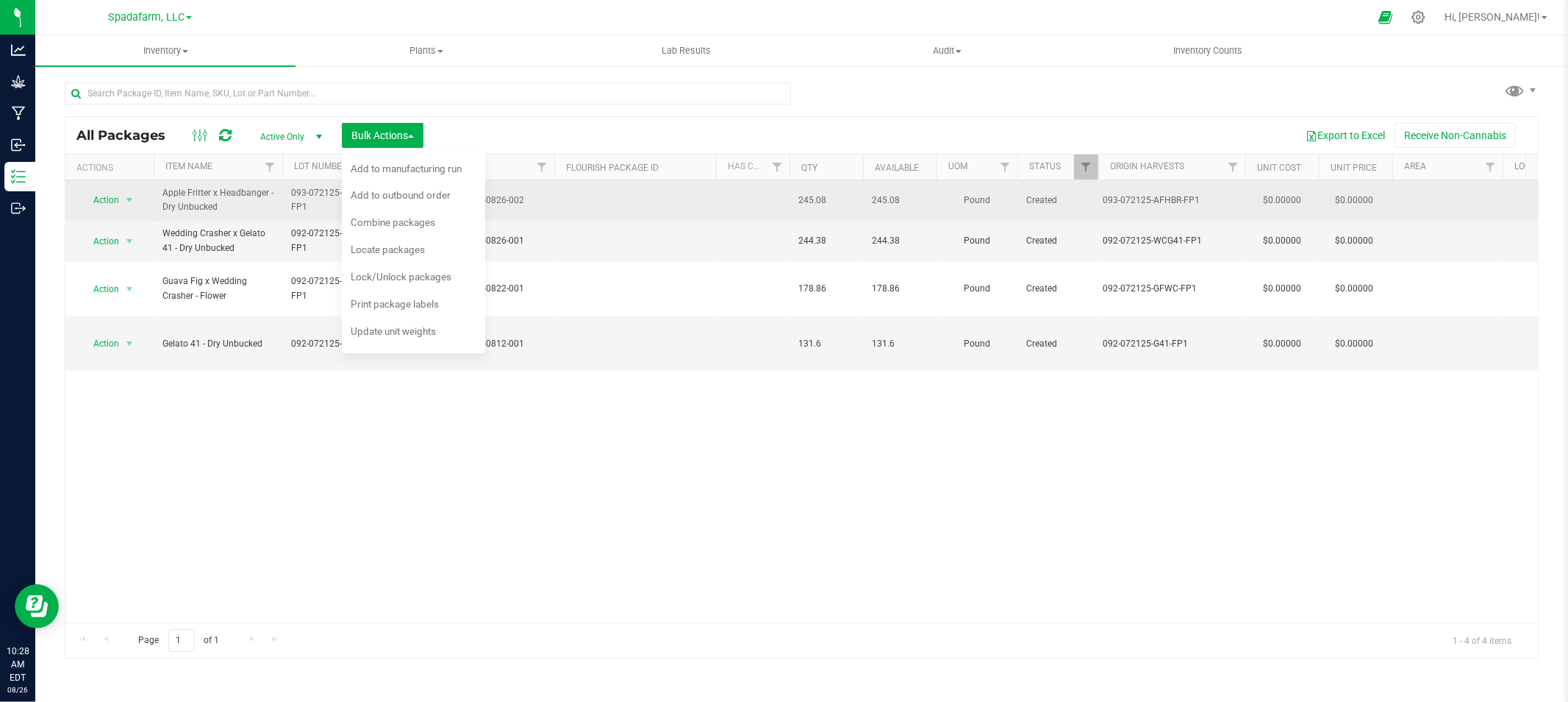
click at [267, 203] on span "Apple Fritter x Headbanger - Dry Unbucked" at bounding box center [218, 200] width 111 height 28
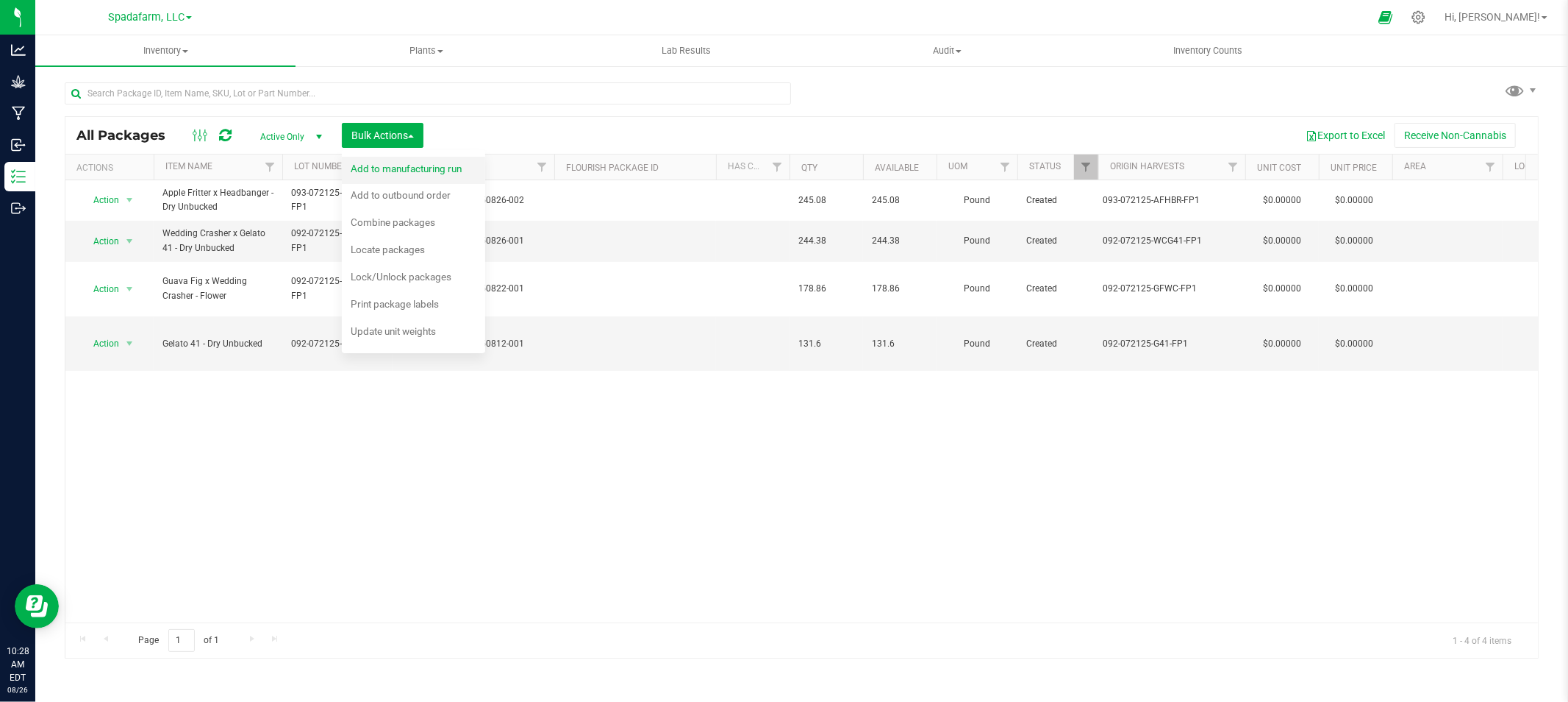
click at [385, 172] on span "Add to manufacturing run" at bounding box center [406, 169] width 111 height 12
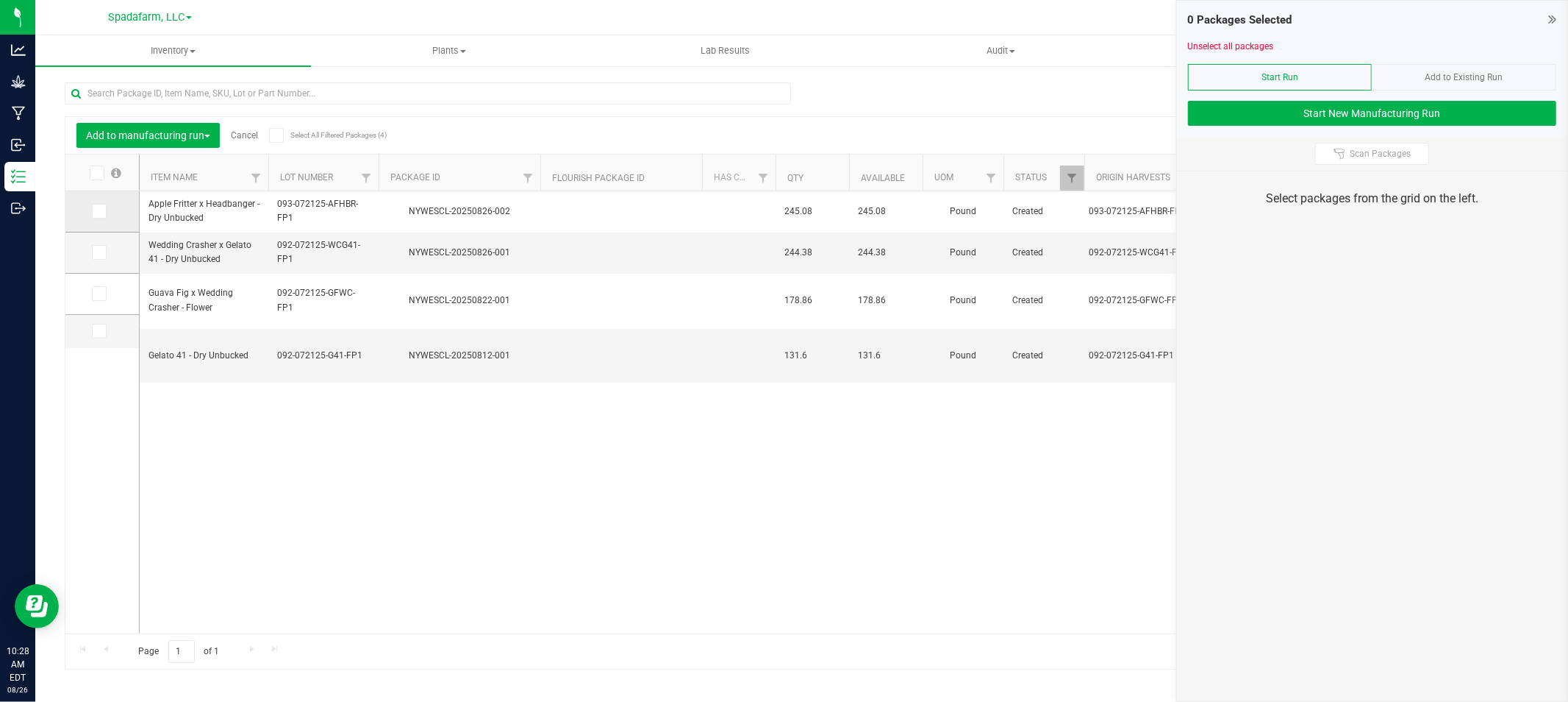
click at [99, 211] on icon at bounding box center [98, 211] width 10 height 0
click at [0, 0] on input "checkbox" at bounding box center [0, 0] width 0 height 0
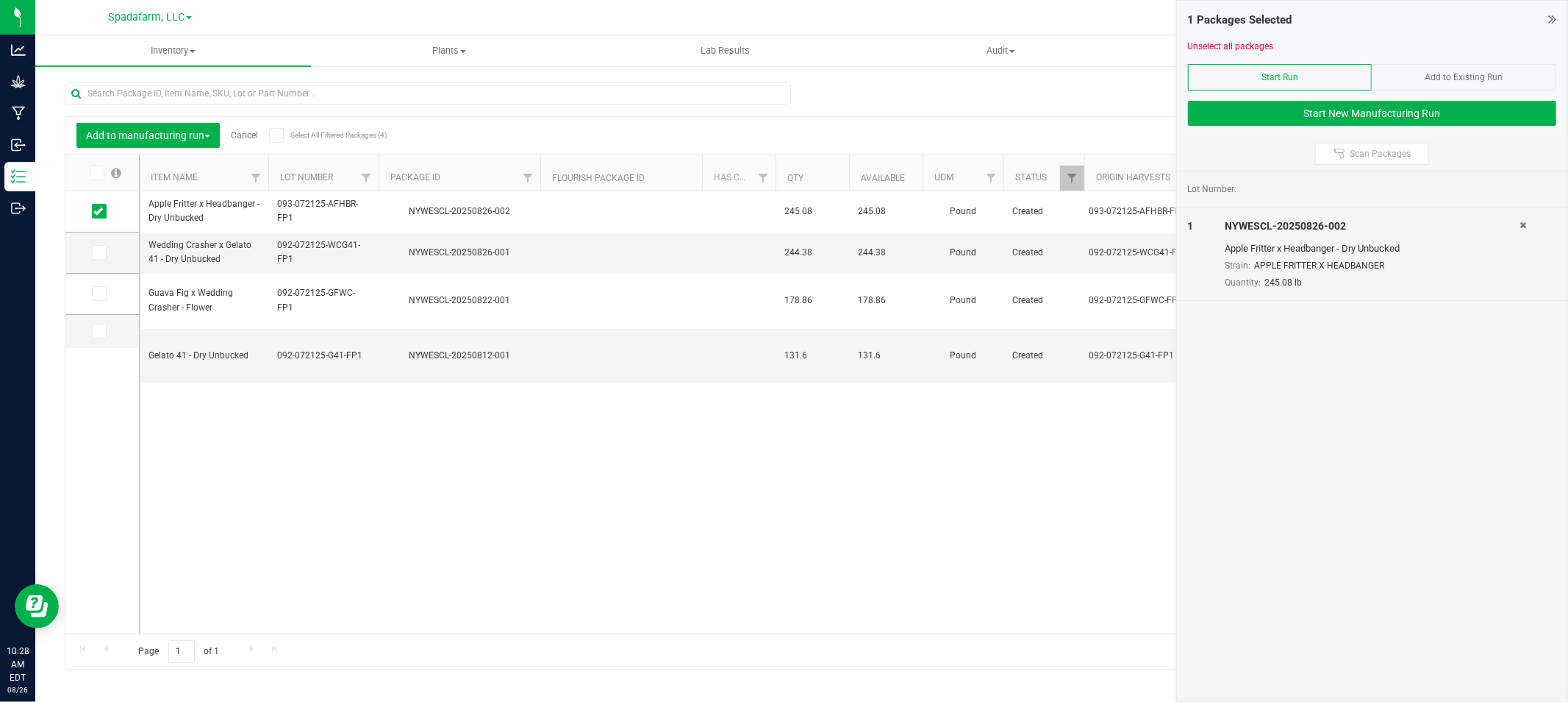
click at [1522, 224] on icon at bounding box center [1522, 225] width 7 height 9
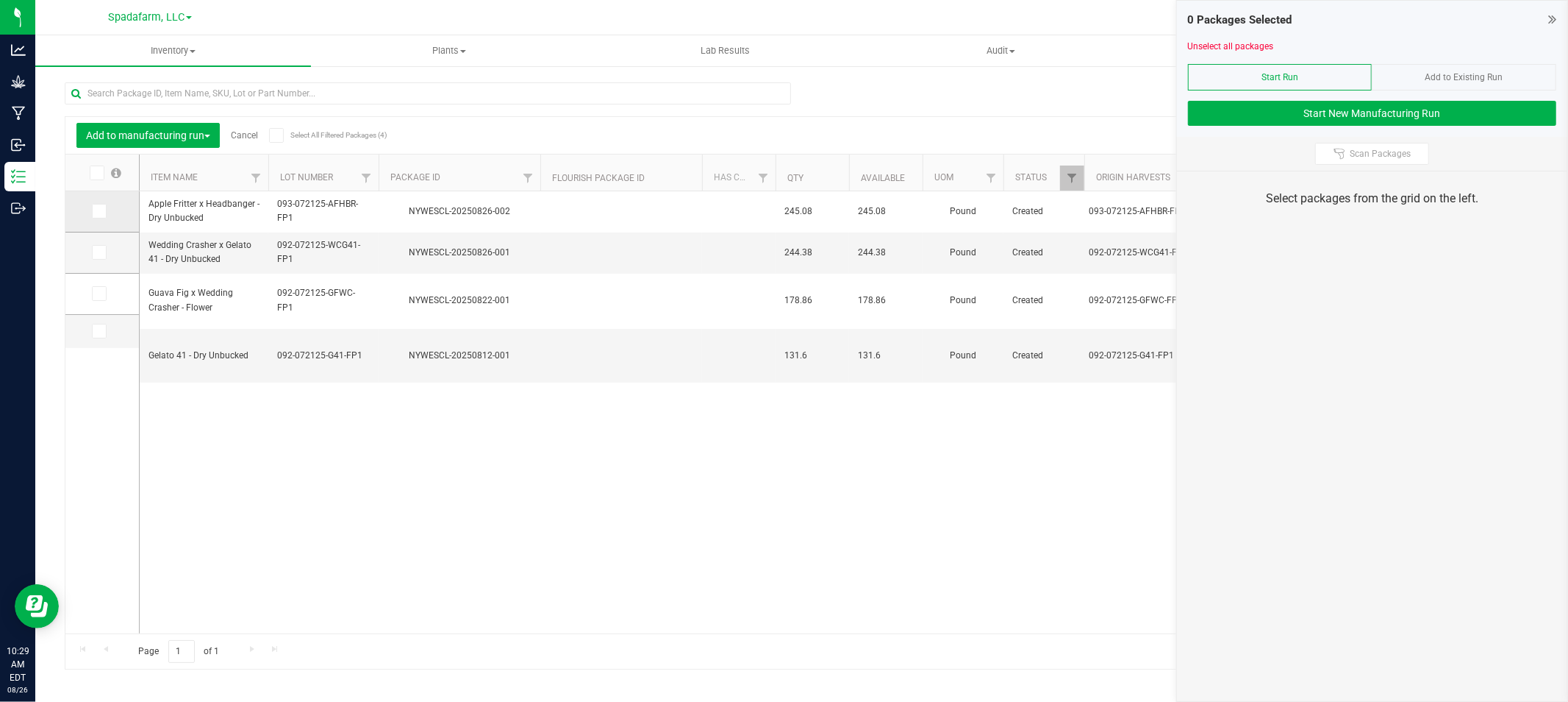
click at [107, 208] on label at bounding box center [102, 210] width 21 height 14
click at [0, 0] on input "checkbox" at bounding box center [0, 0] width 0 height 0
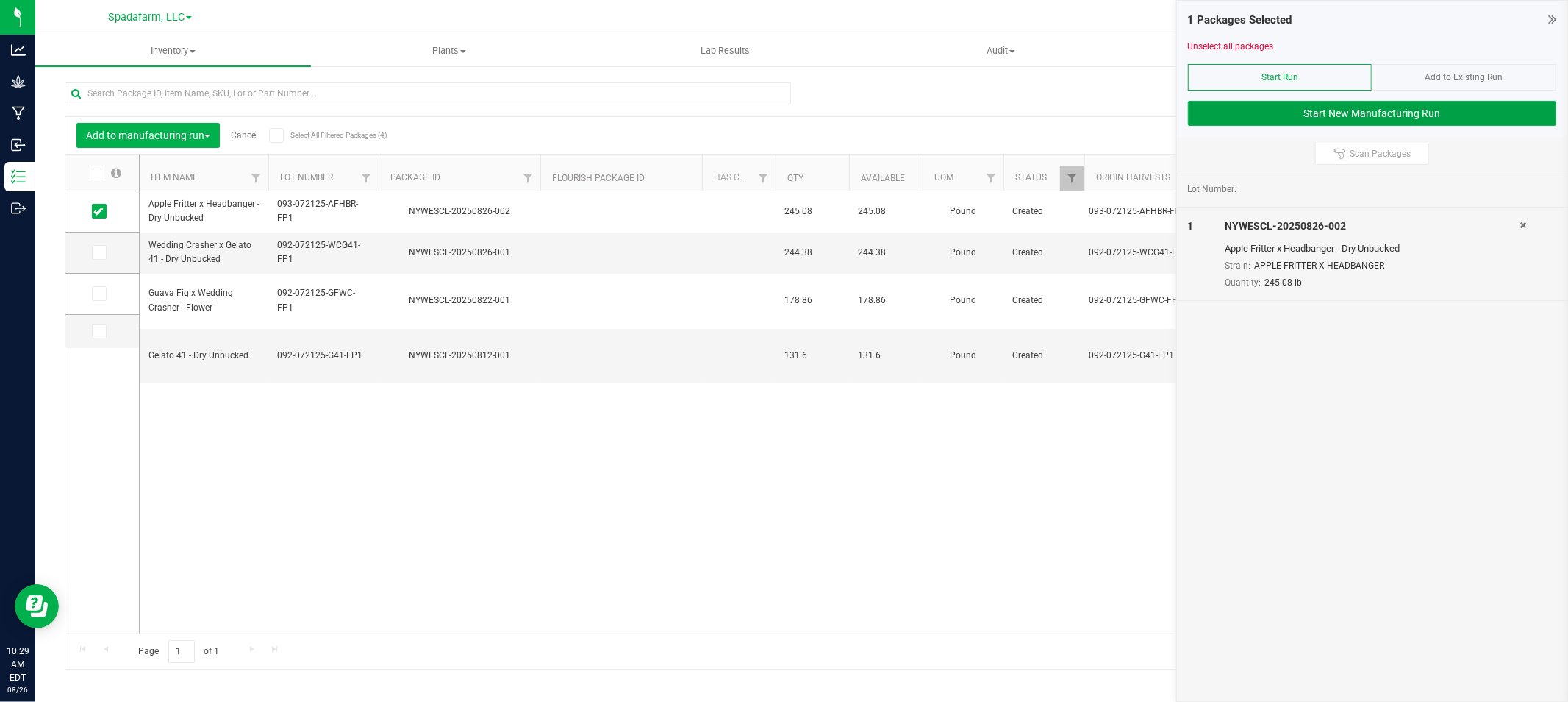
click at [1382, 117] on button "Start New Manufacturing Run" at bounding box center [1371, 113] width 368 height 25
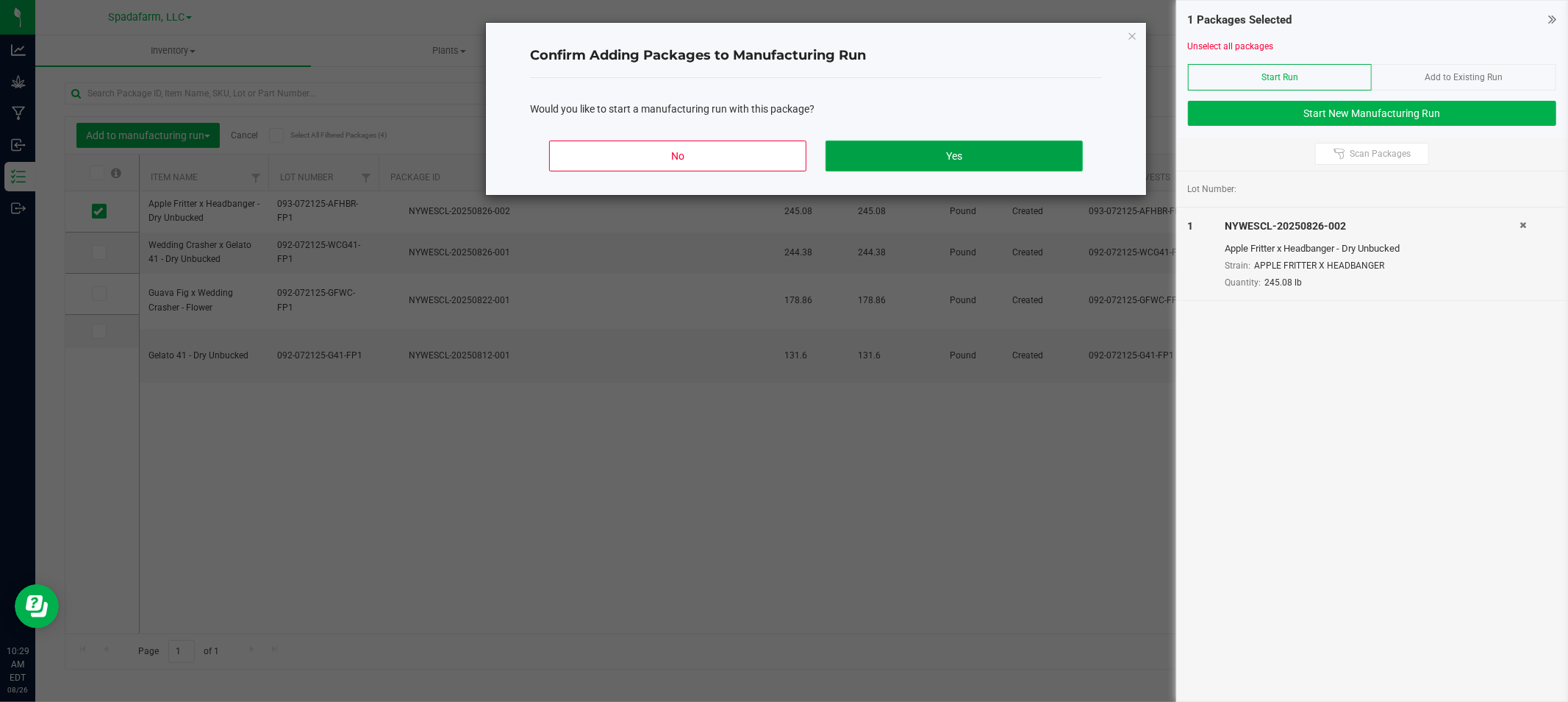
click at [921, 155] on button "Yes" at bounding box center [953, 156] width 257 height 31
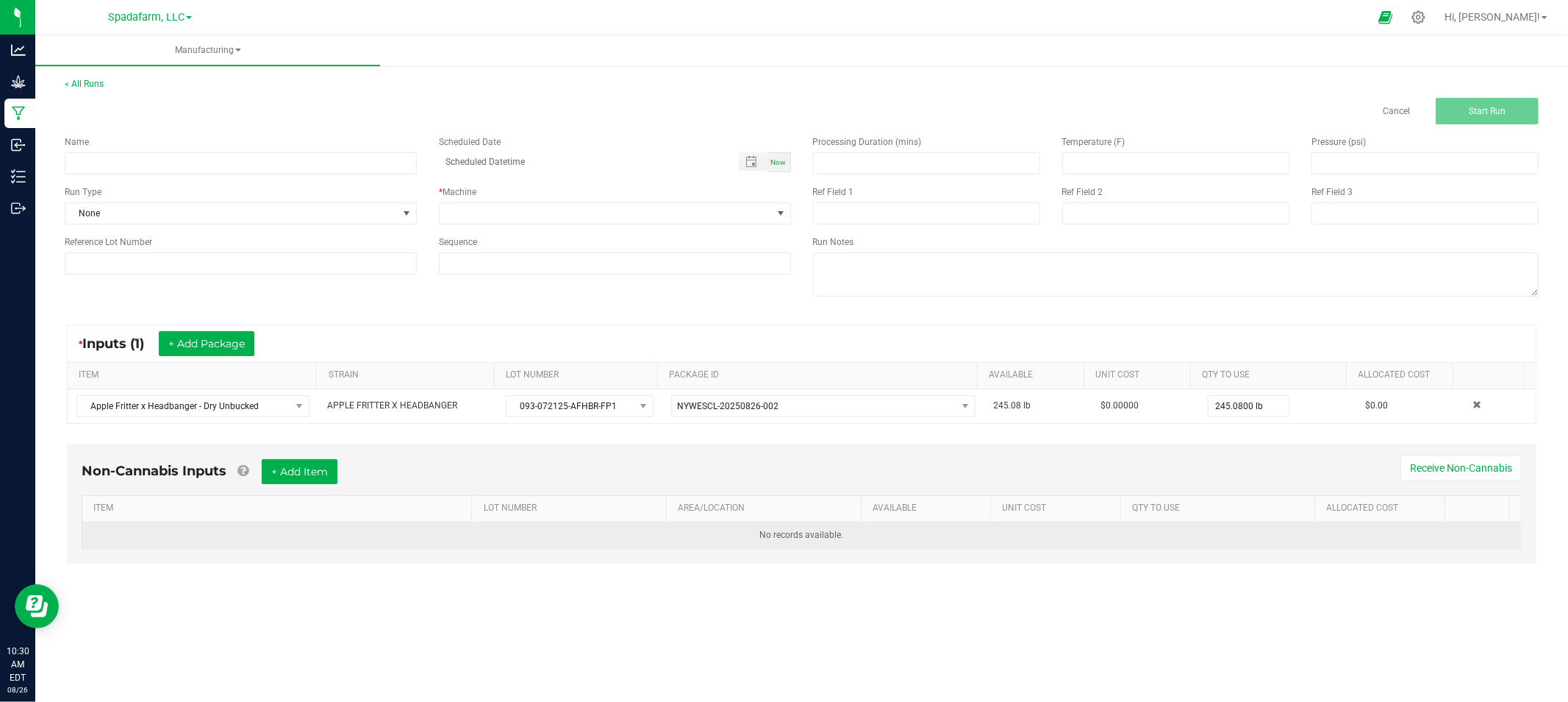
click at [119, 541] on td "No records available." at bounding box center [801, 534] width 1439 height 26
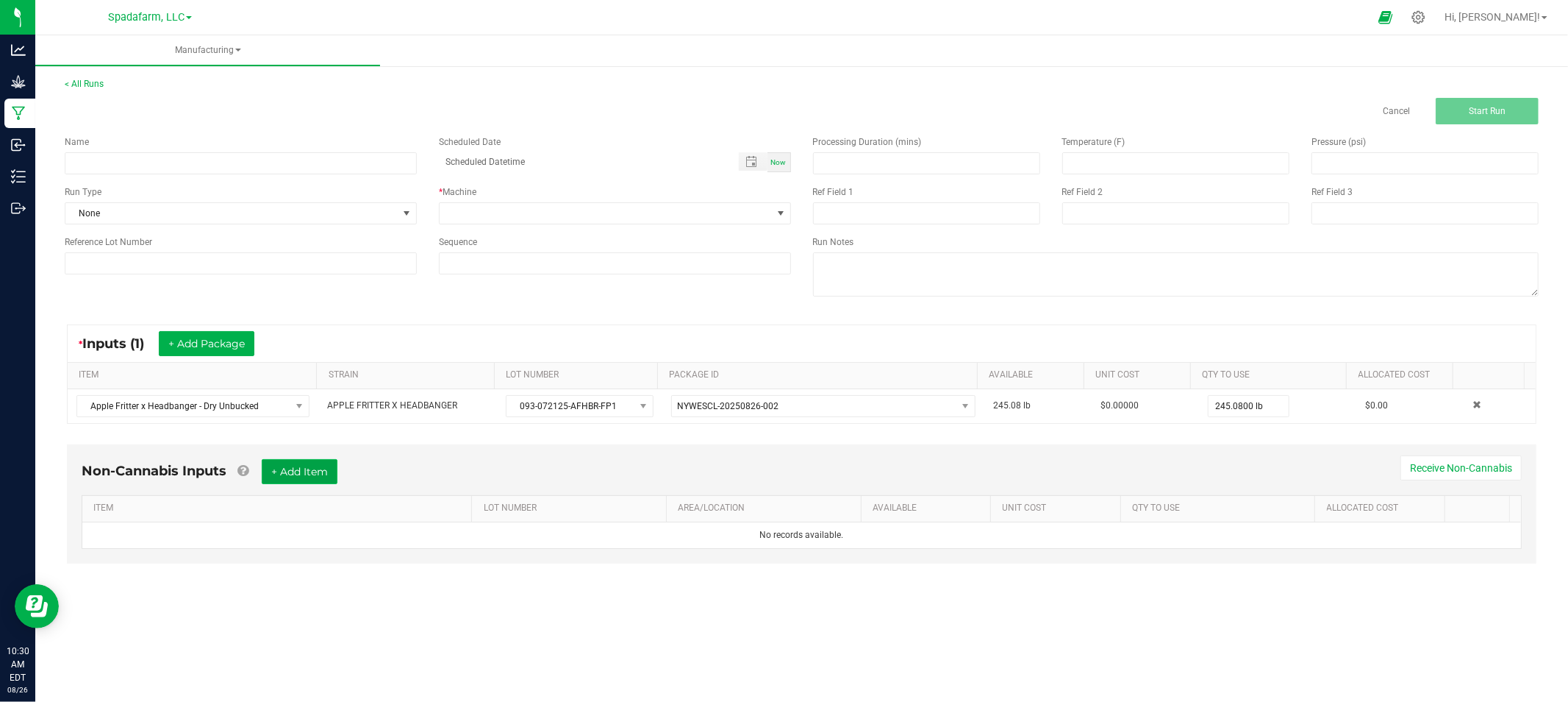
click at [303, 473] on button "+ Add Item" at bounding box center [300, 472] width 76 height 25
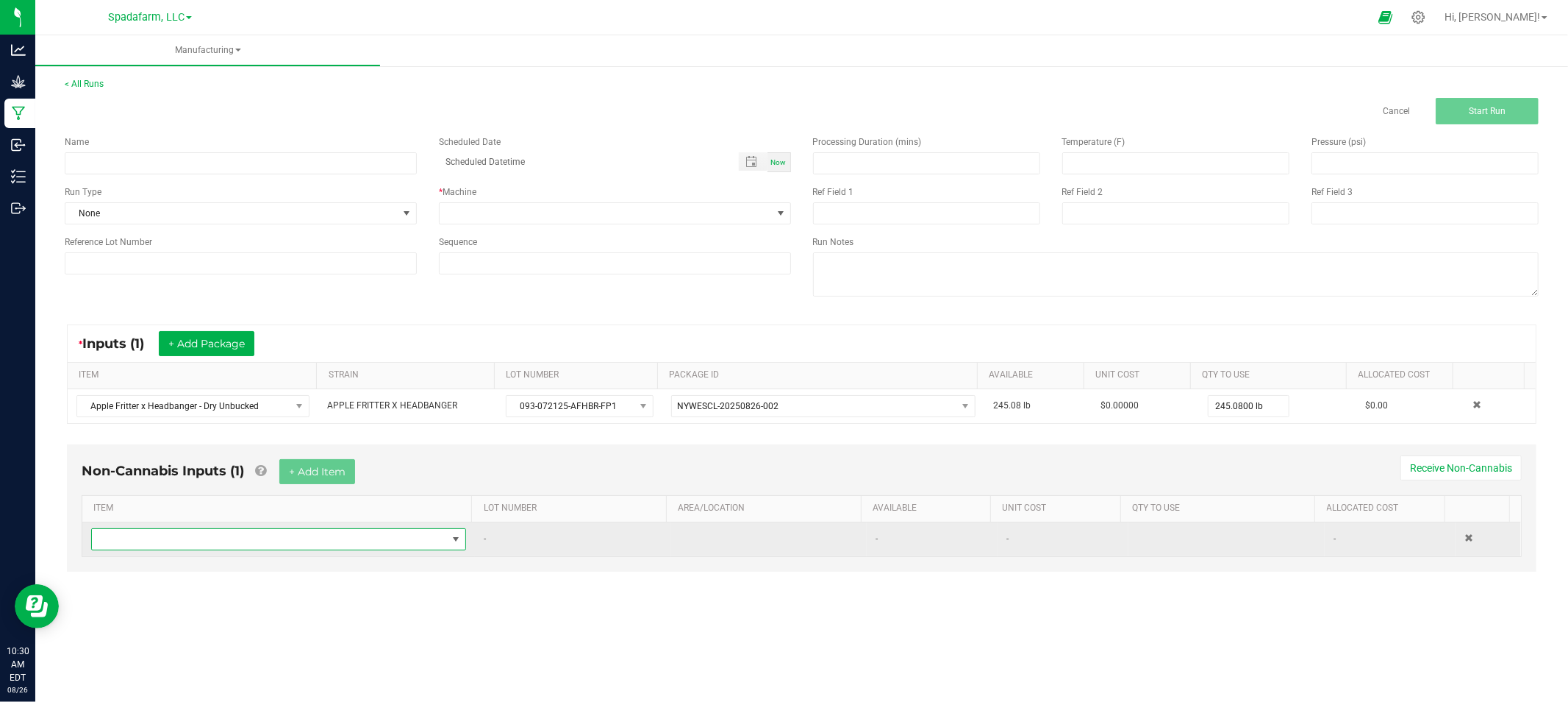
click at [231, 544] on span "NO DATA FOUND" at bounding box center [269, 538] width 355 height 20
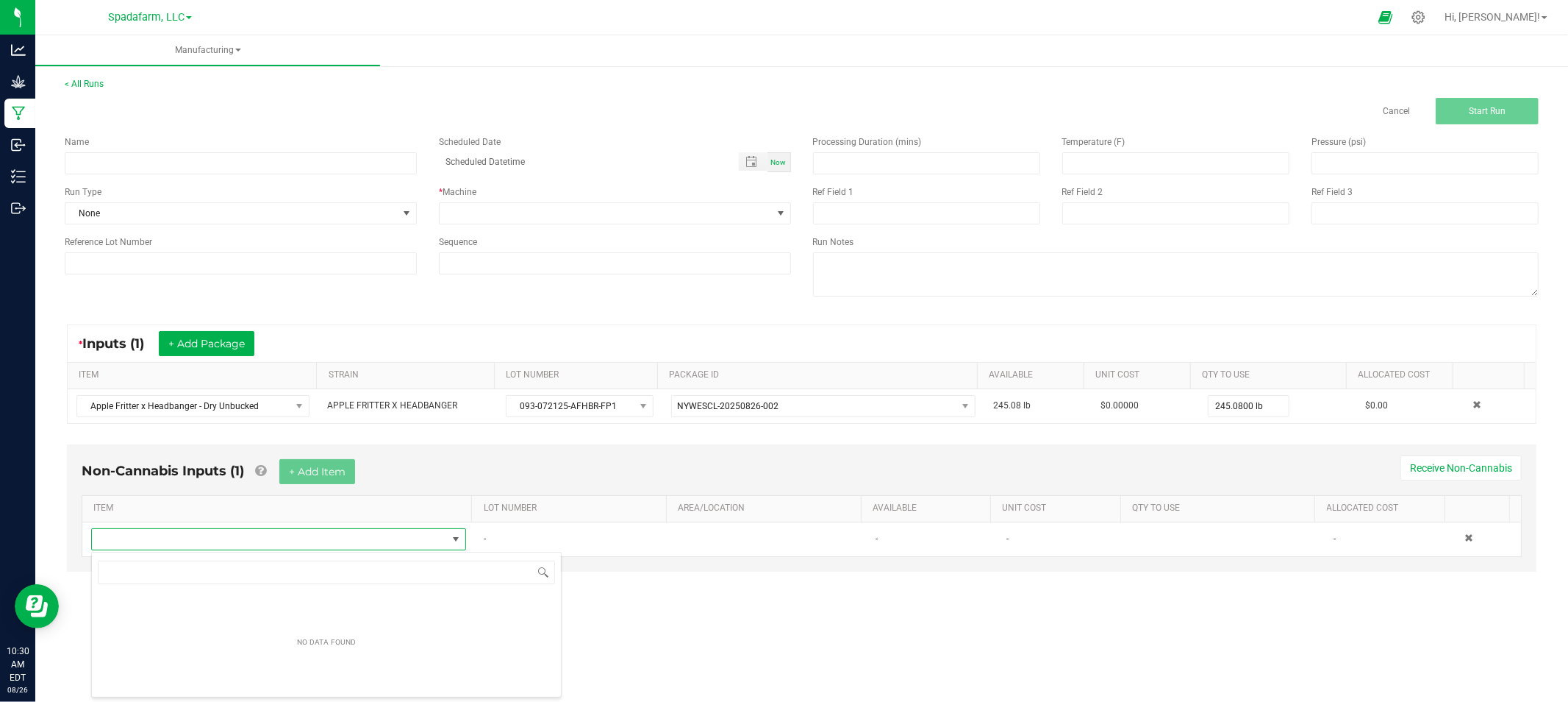
click at [243, 177] on div "Name Scheduled Date Now Run Type None * Machine Reference Lot Number Sequence" at bounding box center [428, 204] width 748 height 161
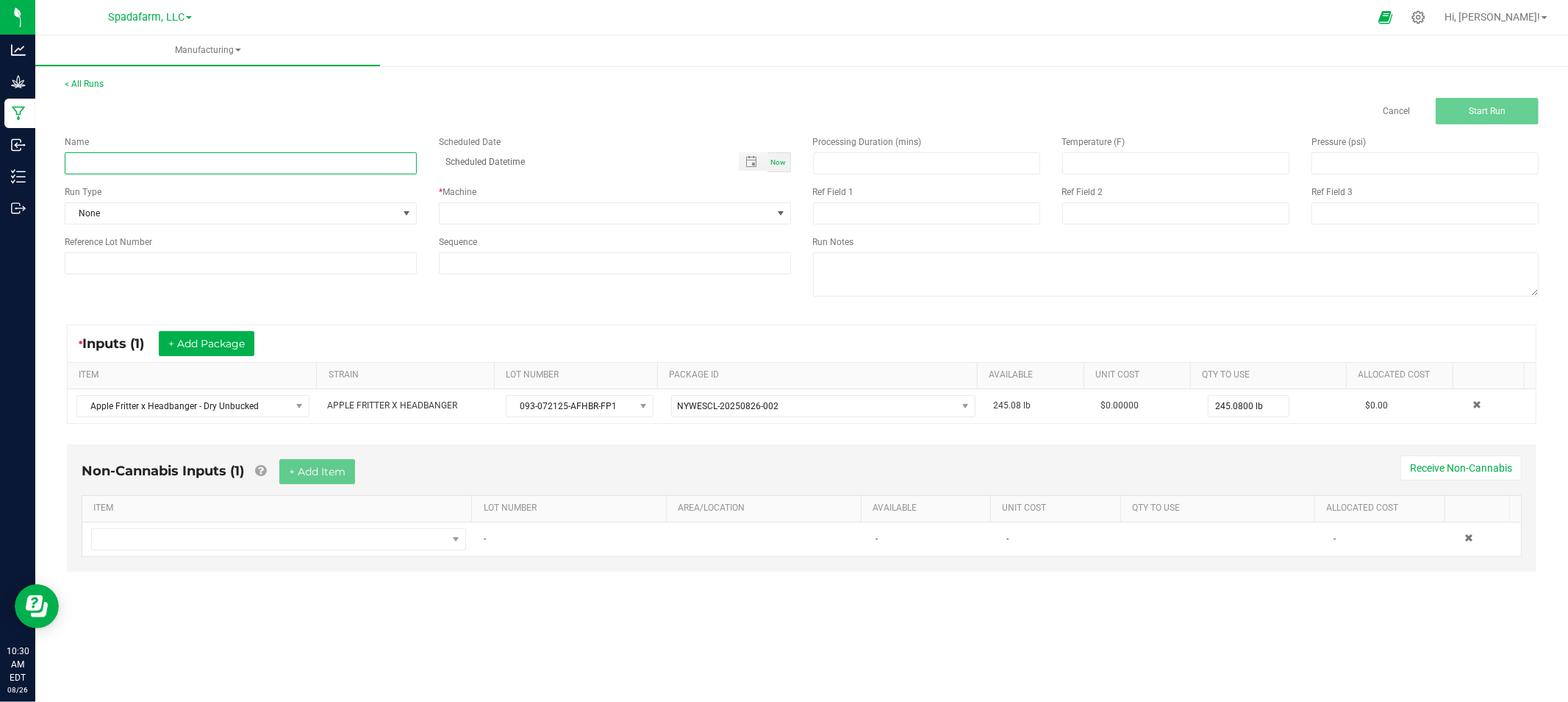
click at [249, 163] on input at bounding box center [240, 163] width 352 height 22
type input "0"
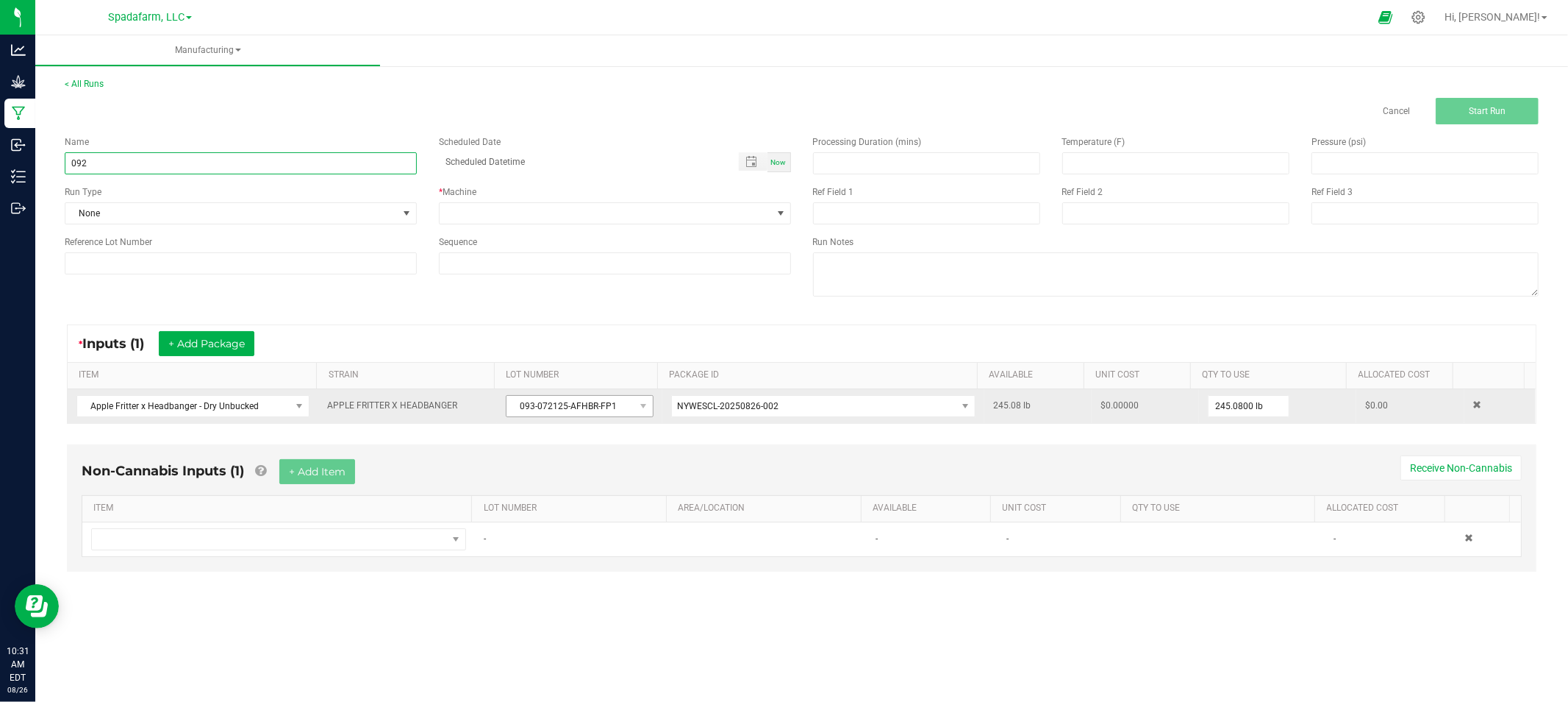
type input "092"
click at [520, 399] on span "093-072125-AFHBR-FP1" at bounding box center [570, 405] width 127 height 20
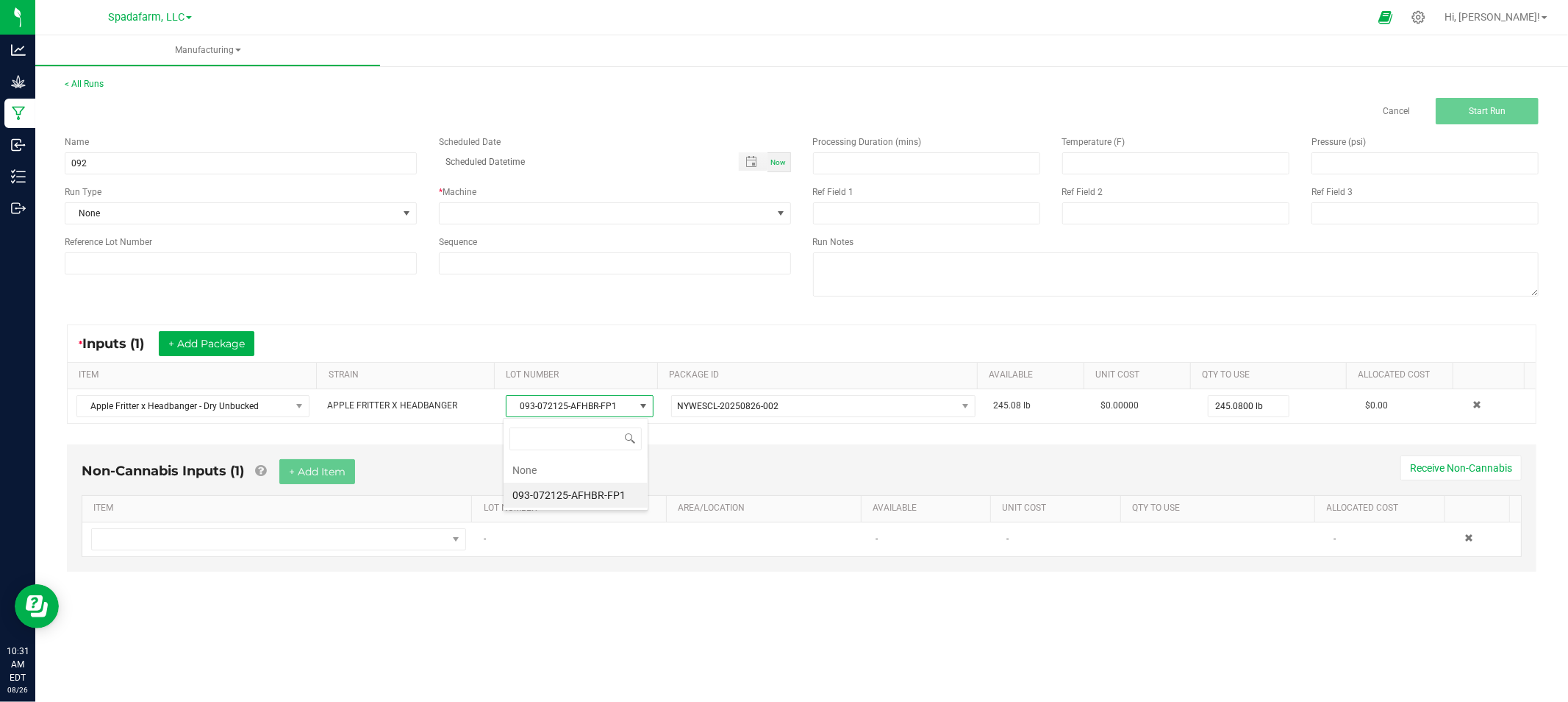
click at [531, 501] on li "093-072125-AFHBR-FP1" at bounding box center [574, 495] width 144 height 25
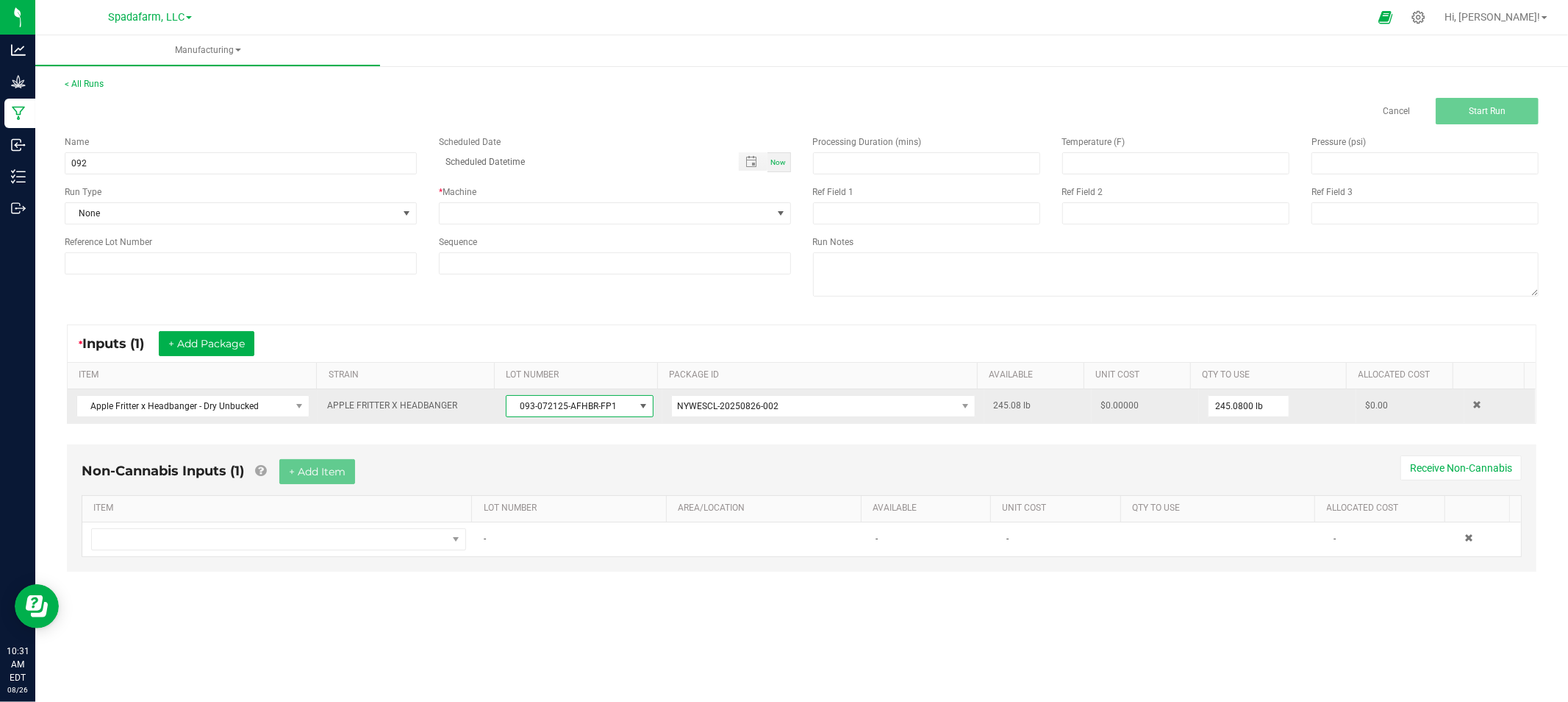
click at [530, 411] on span "093-072125-AFHBR-FP1" at bounding box center [570, 405] width 127 height 20
click at [530, 406] on span "093-072125-AFHBR-FP1" at bounding box center [570, 405] width 127 height 20
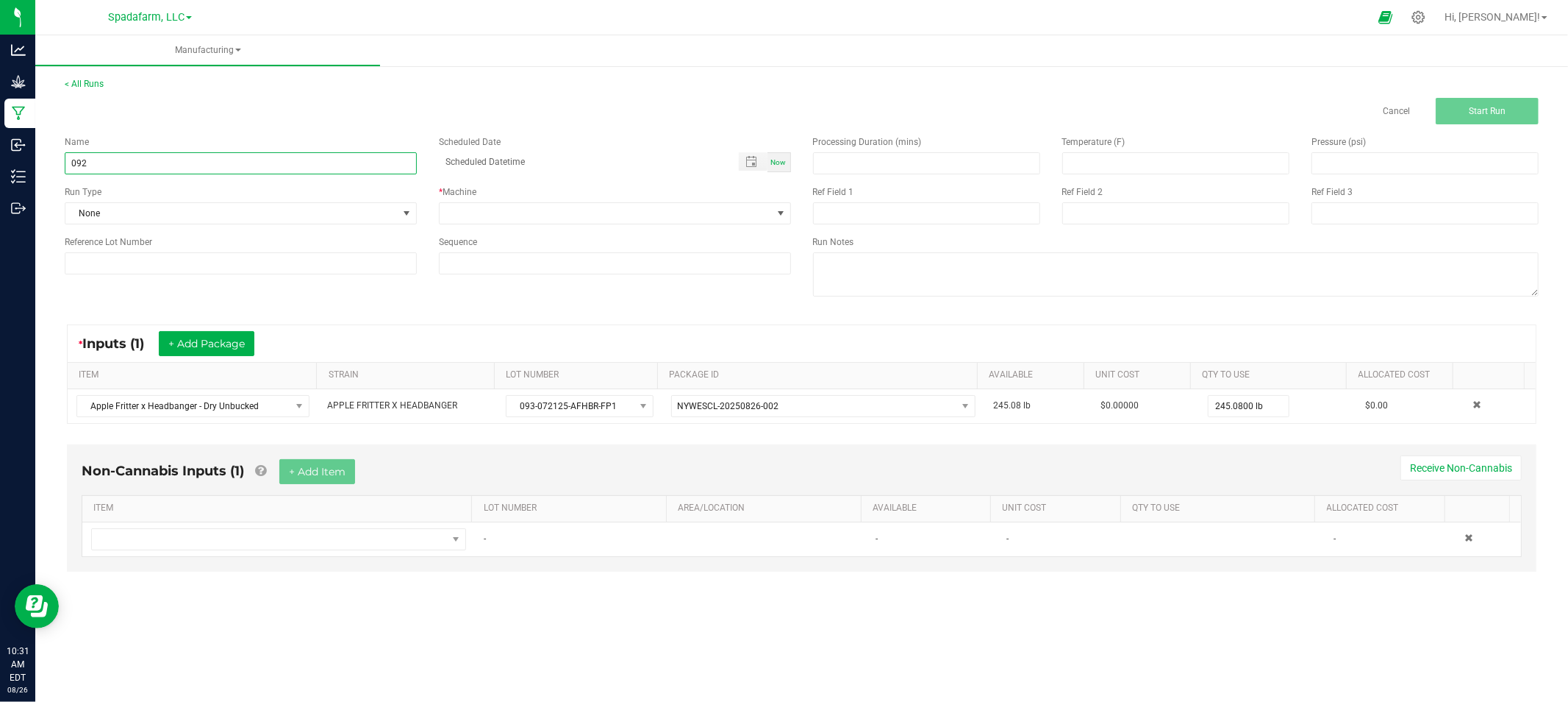
click at [177, 165] on input "092" at bounding box center [240, 163] width 352 height 22
click at [153, 159] on input "092" at bounding box center [240, 163] width 352 height 22
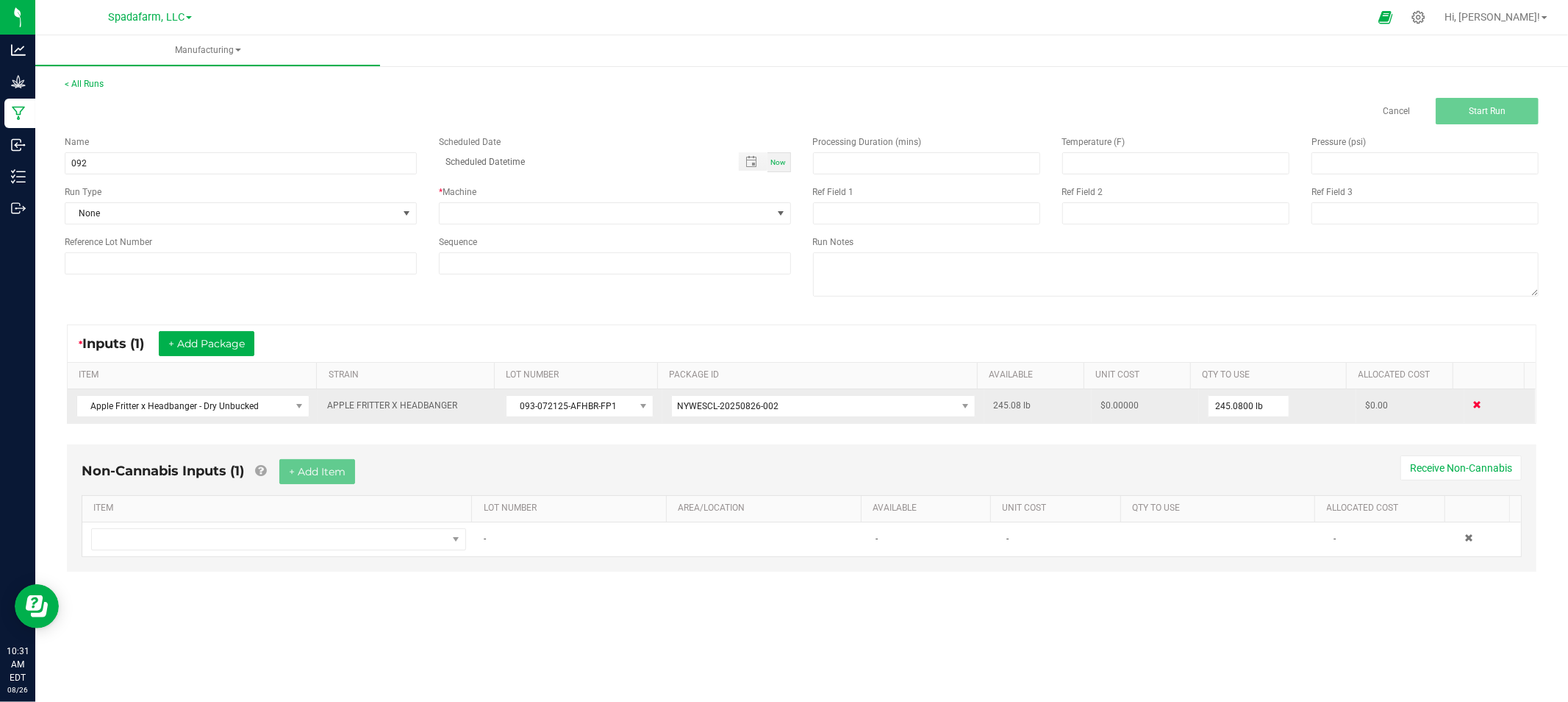
click at [1473, 406] on span at bounding box center [1476, 404] width 9 height 9
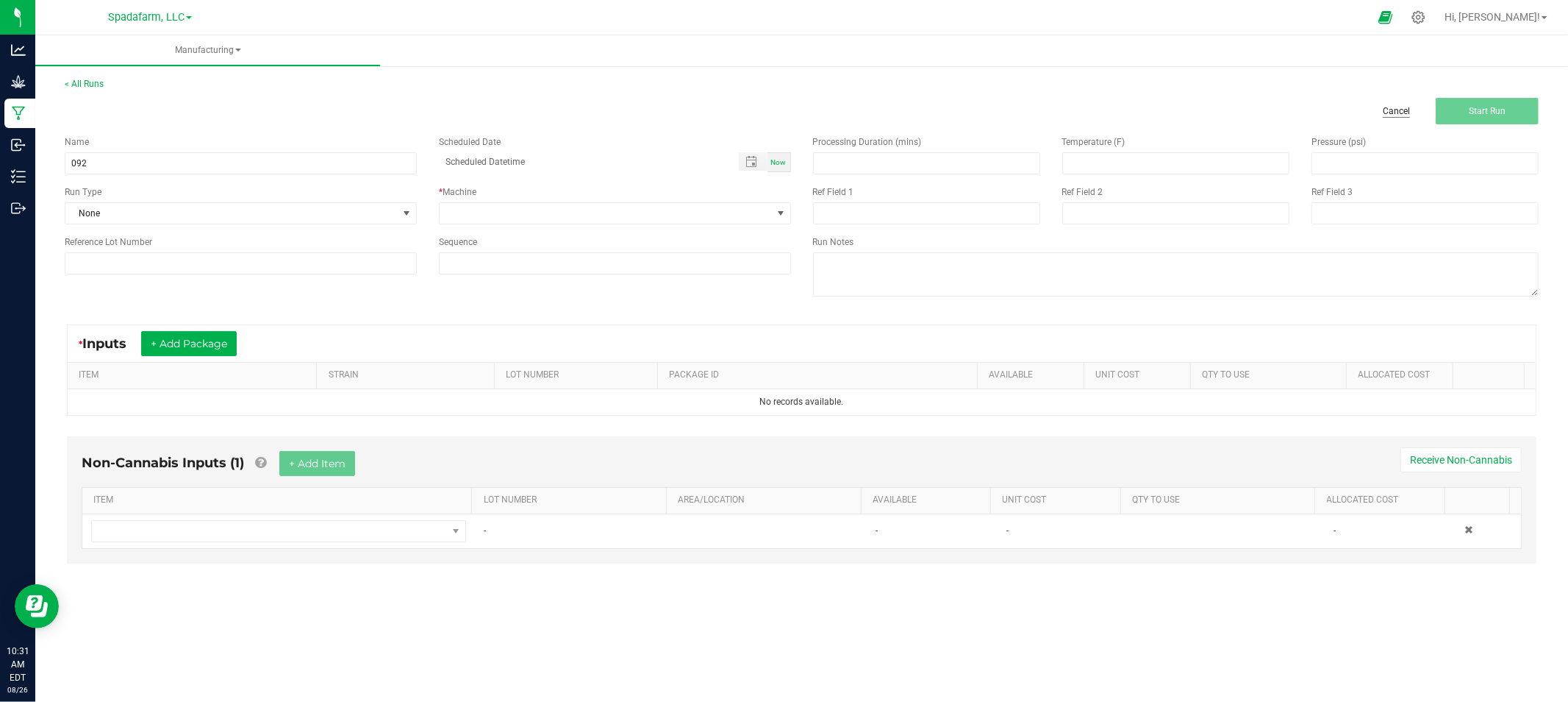
click at [1383, 108] on link "Cancel" at bounding box center [1396, 111] width 27 height 13
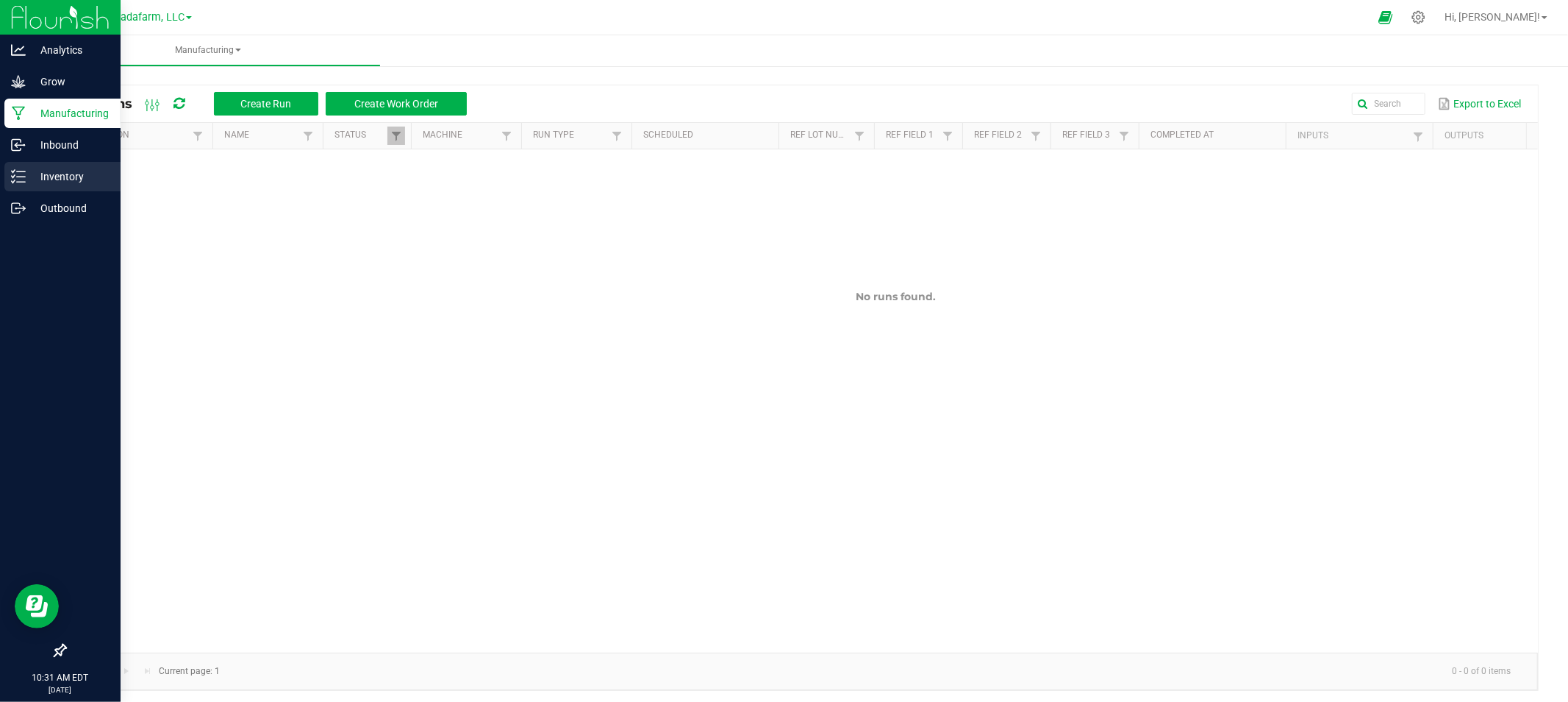
click at [44, 165] on div "Inventory" at bounding box center [63, 176] width 117 height 30
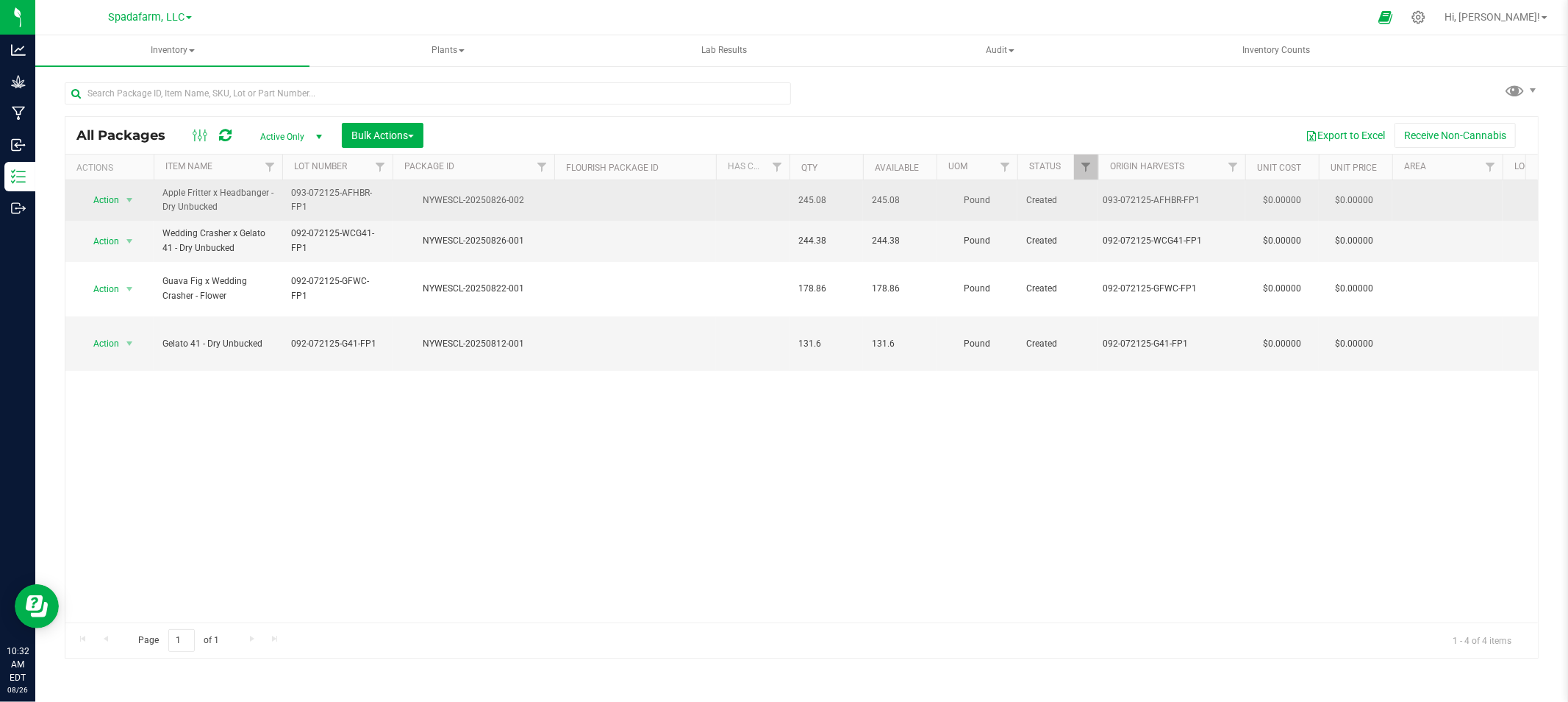
click at [302, 195] on span "093-072125-AFHBR-FP1" at bounding box center [337, 200] width 93 height 28
click at [303, 197] on input "093-072125-AFHBR-FP1" at bounding box center [333, 201] width 105 height 23
click at [302, 197] on input "093-072125-AFHBR-FP1" at bounding box center [333, 201] width 105 height 23
type input "092-072125-AFHBR-FP1"
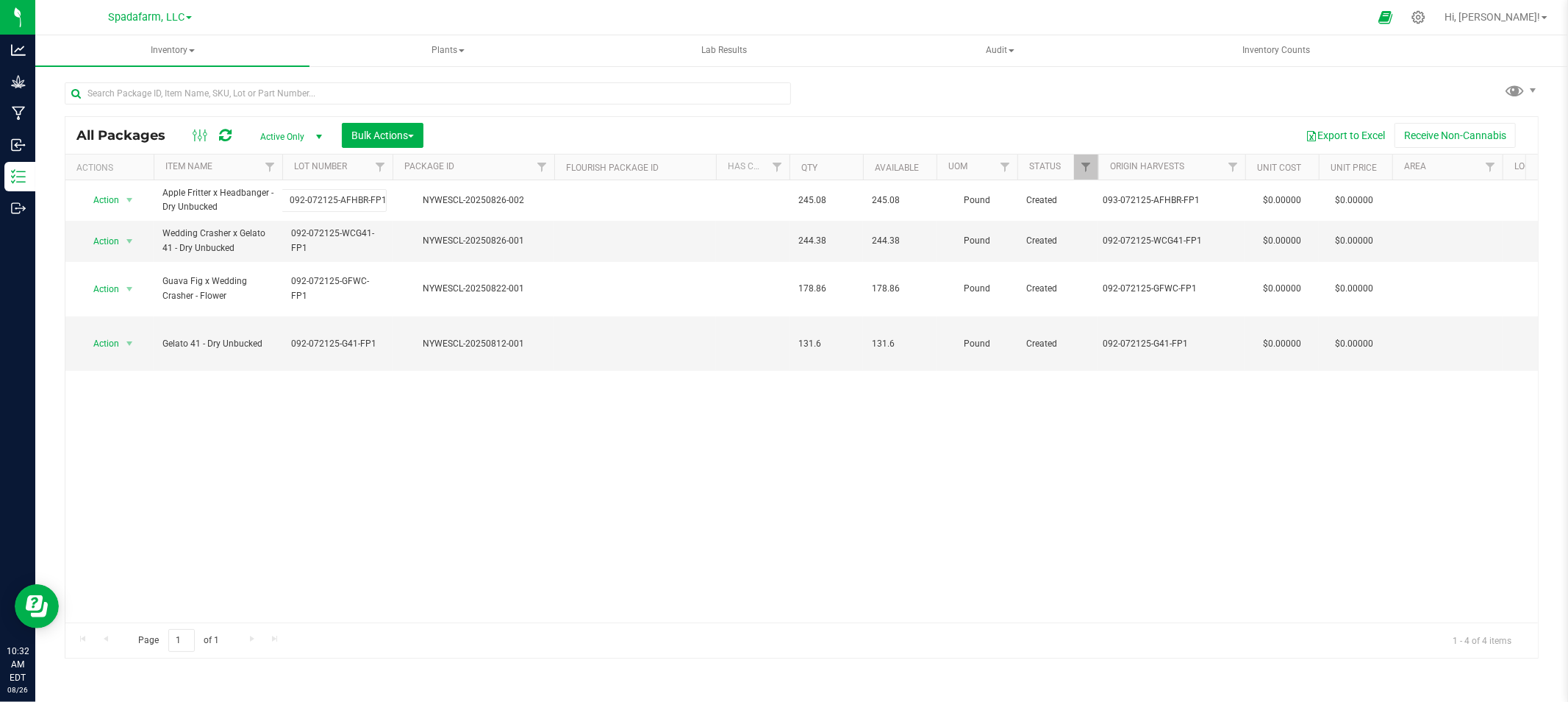
click at [432, 416] on div "All Packages Active Only Active Only Lab Samples Locked All Bulk Actions Add to…" at bounding box center [801, 388] width 1474 height 542
click at [411, 138] on span "Bulk Actions" at bounding box center [383, 135] width 63 height 12
click at [415, 166] on span "Add to manufacturing run" at bounding box center [406, 169] width 111 height 12
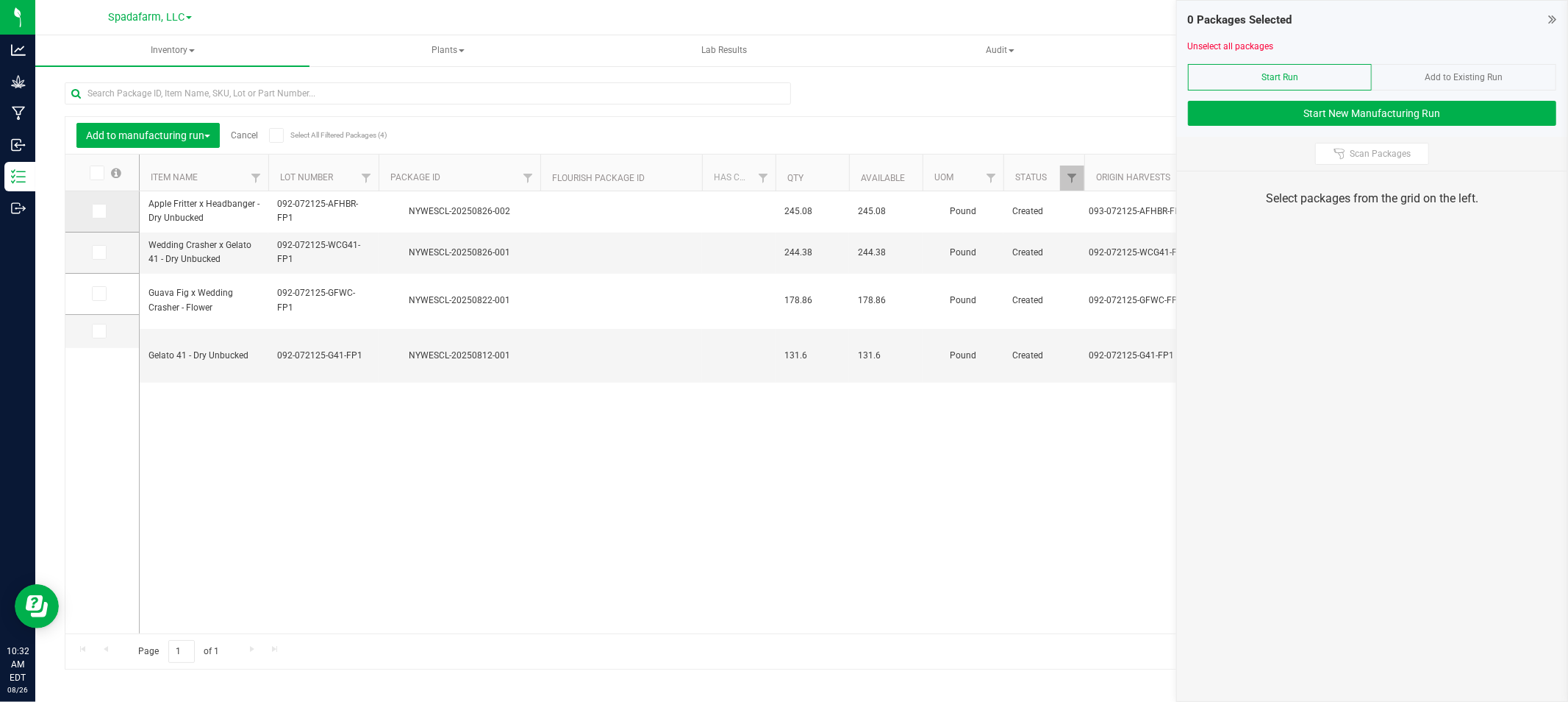
click at [100, 216] on span at bounding box center [98, 210] width 14 height 14
click at [0, 0] on input "checkbox" at bounding box center [0, 0] width 0 height 0
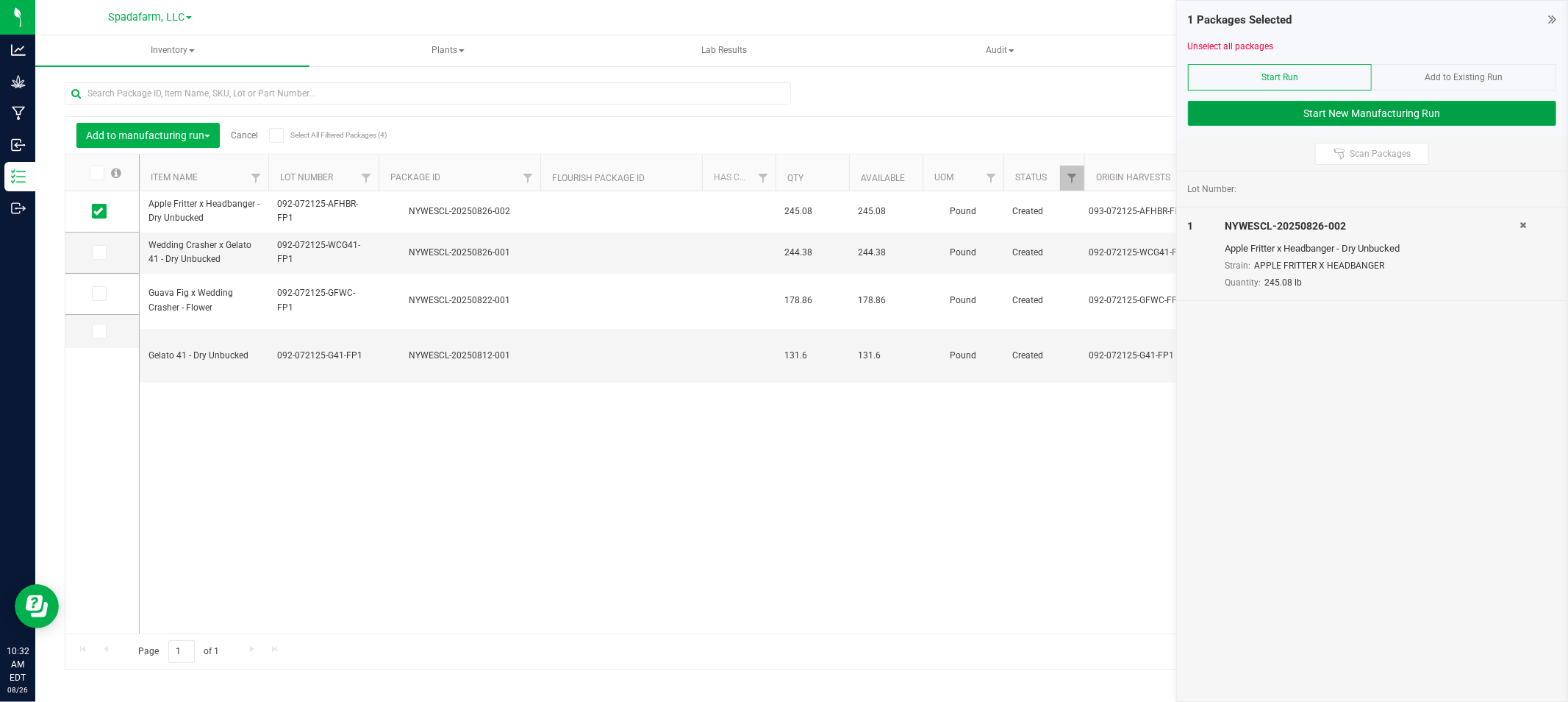
click at [1342, 107] on button "Start New Manufacturing Run" at bounding box center [1371, 113] width 368 height 25
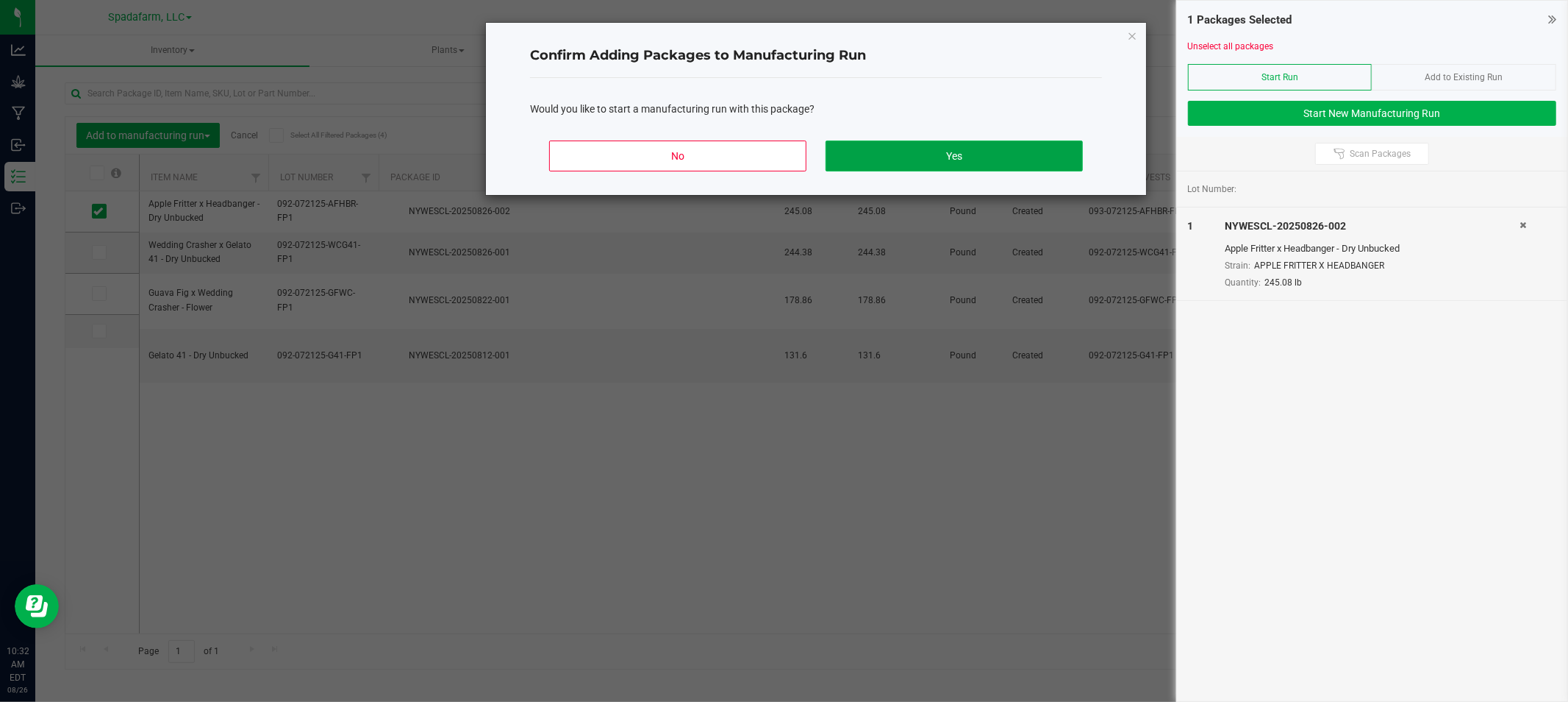
click at [863, 153] on button "Yes" at bounding box center [953, 156] width 257 height 31
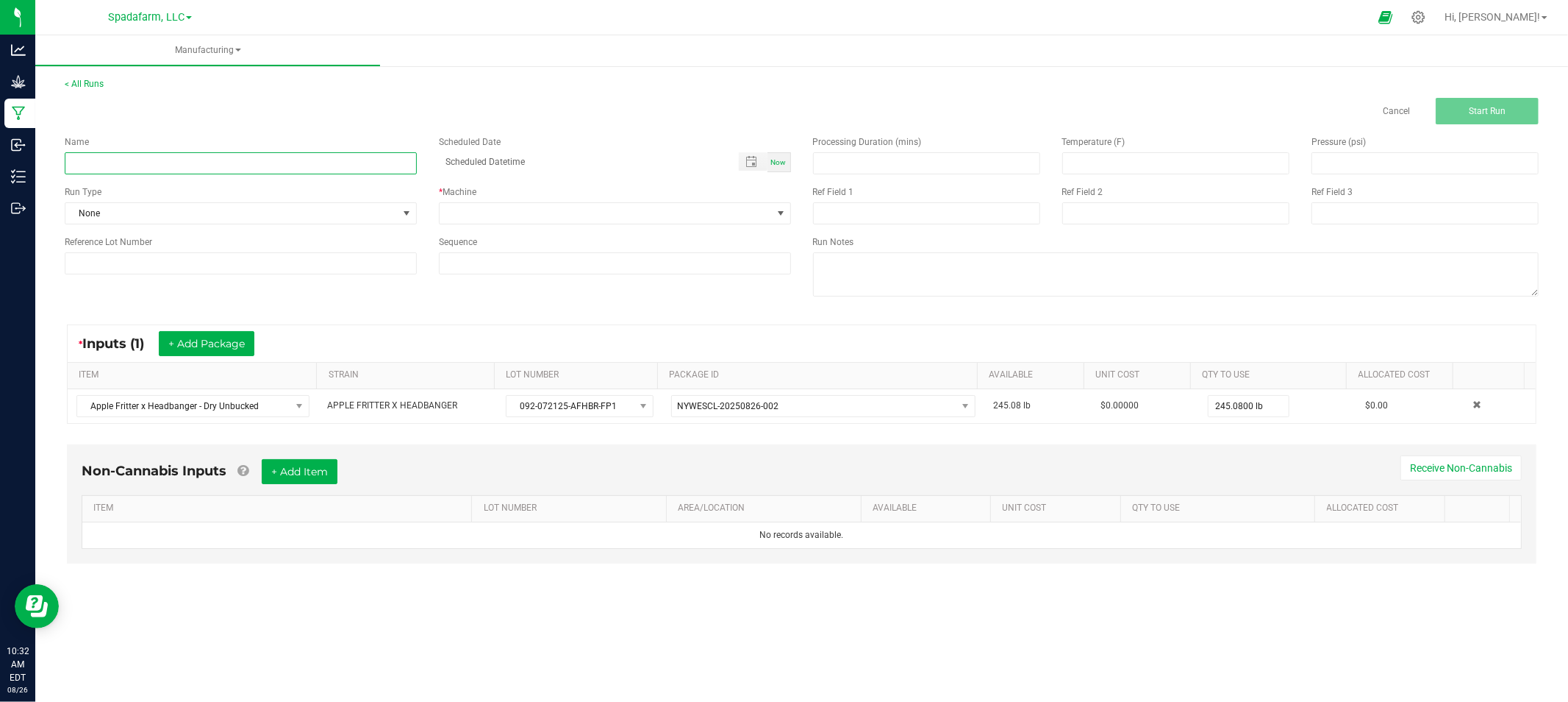
click at [156, 166] on input at bounding box center [240, 163] width 352 height 22
type input "092 AFHB"
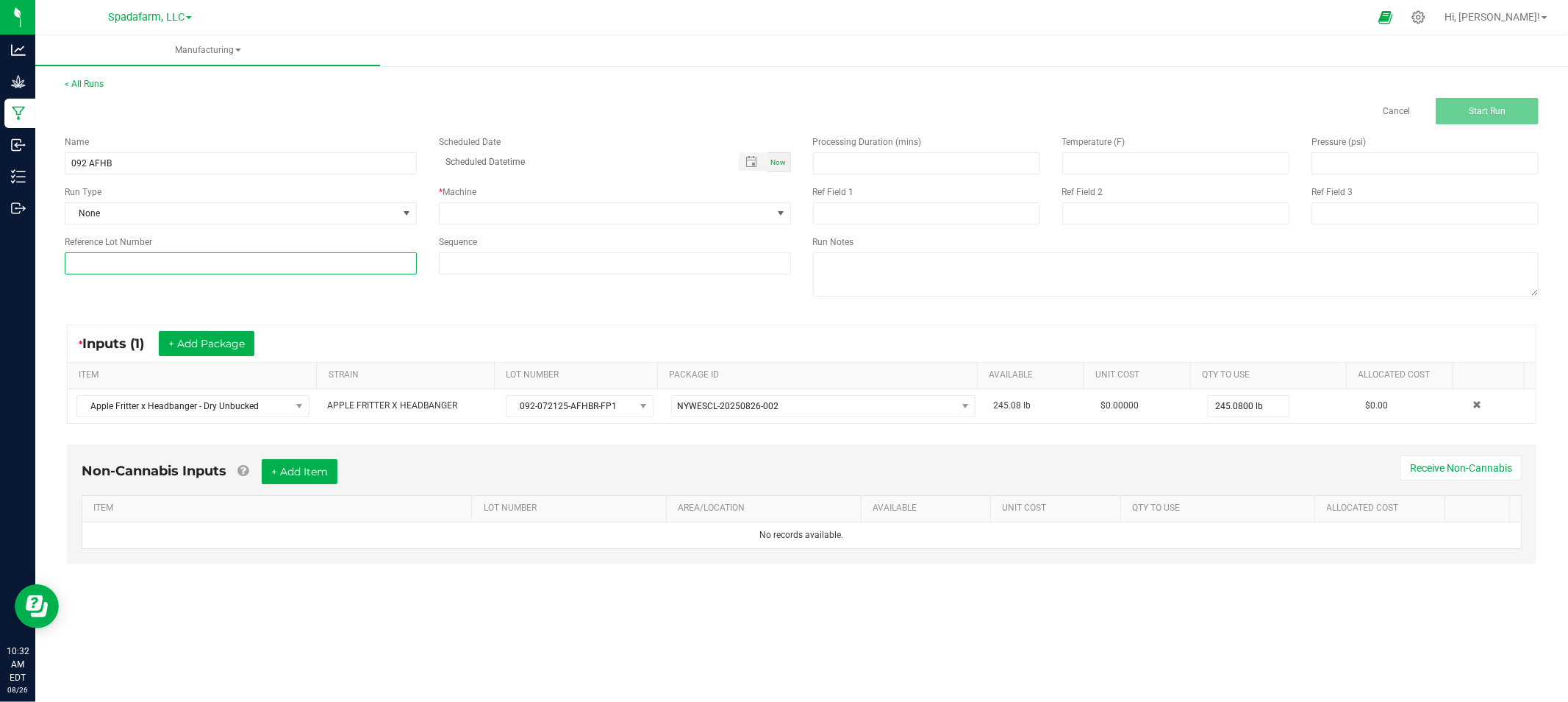
click at [143, 259] on input at bounding box center [240, 263] width 352 height 22
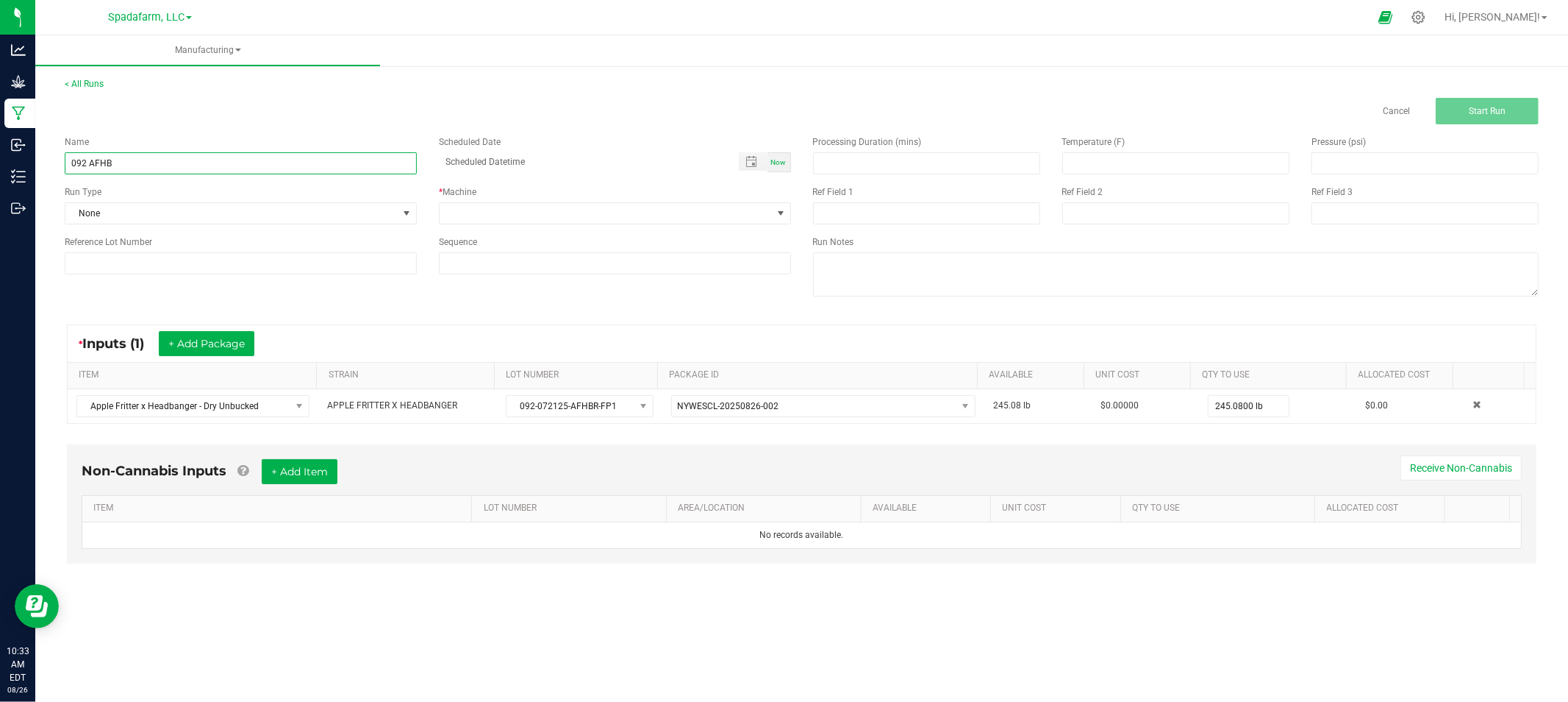
drag, startPoint x: 116, startPoint y: 160, endPoint x: 67, endPoint y: 163, distance: 49.1
click at [67, 163] on input "092 AFHB" at bounding box center [240, 163] width 352 height 22
click at [184, 160] on input "092 AFHB" at bounding box center [240, 163] width 352 height 22
click at [1393, 112] on link "Cancel" at bounding box center [1396, 111] width 27 height 13
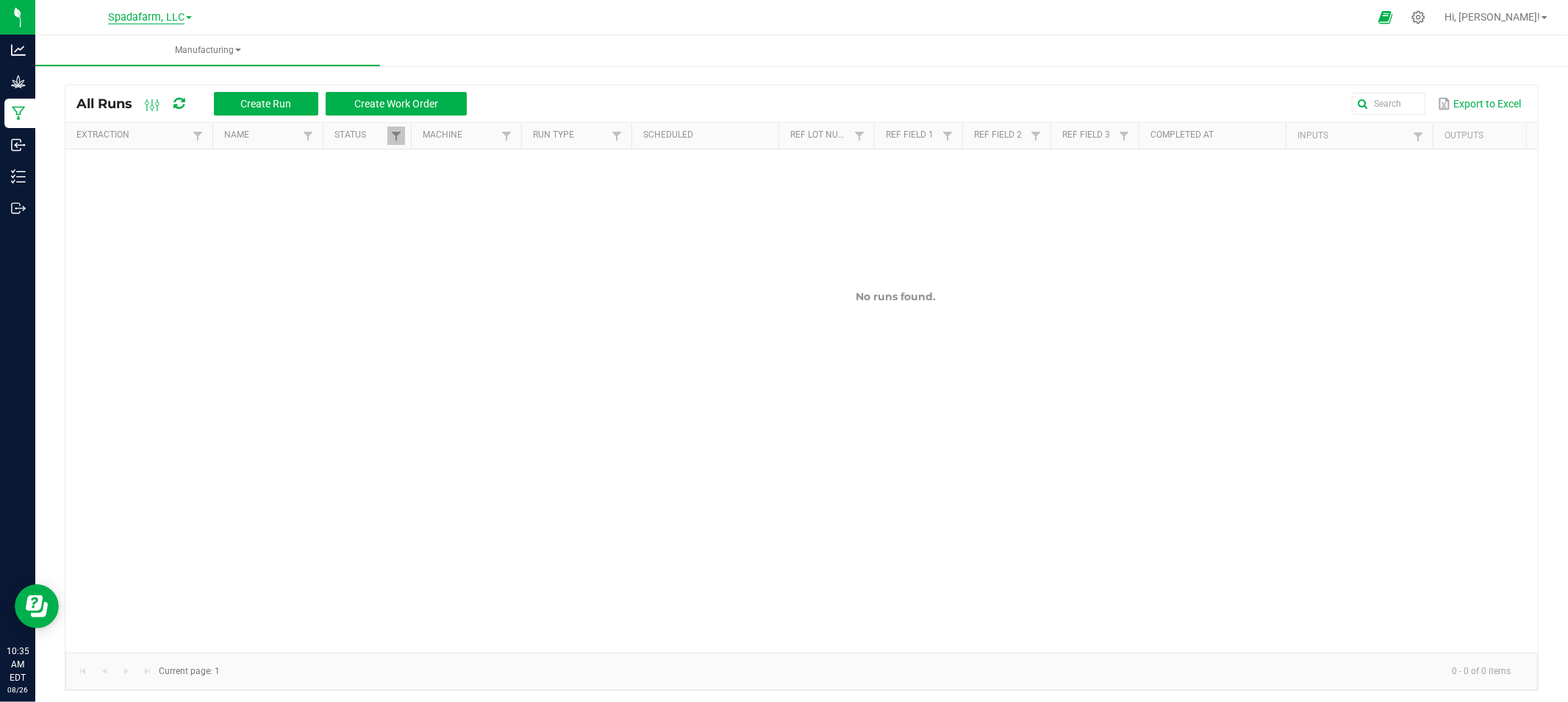
click at [137, 19] on span "Spadafarm, LLC" at bounding box center [146, 17] width 76 height 14
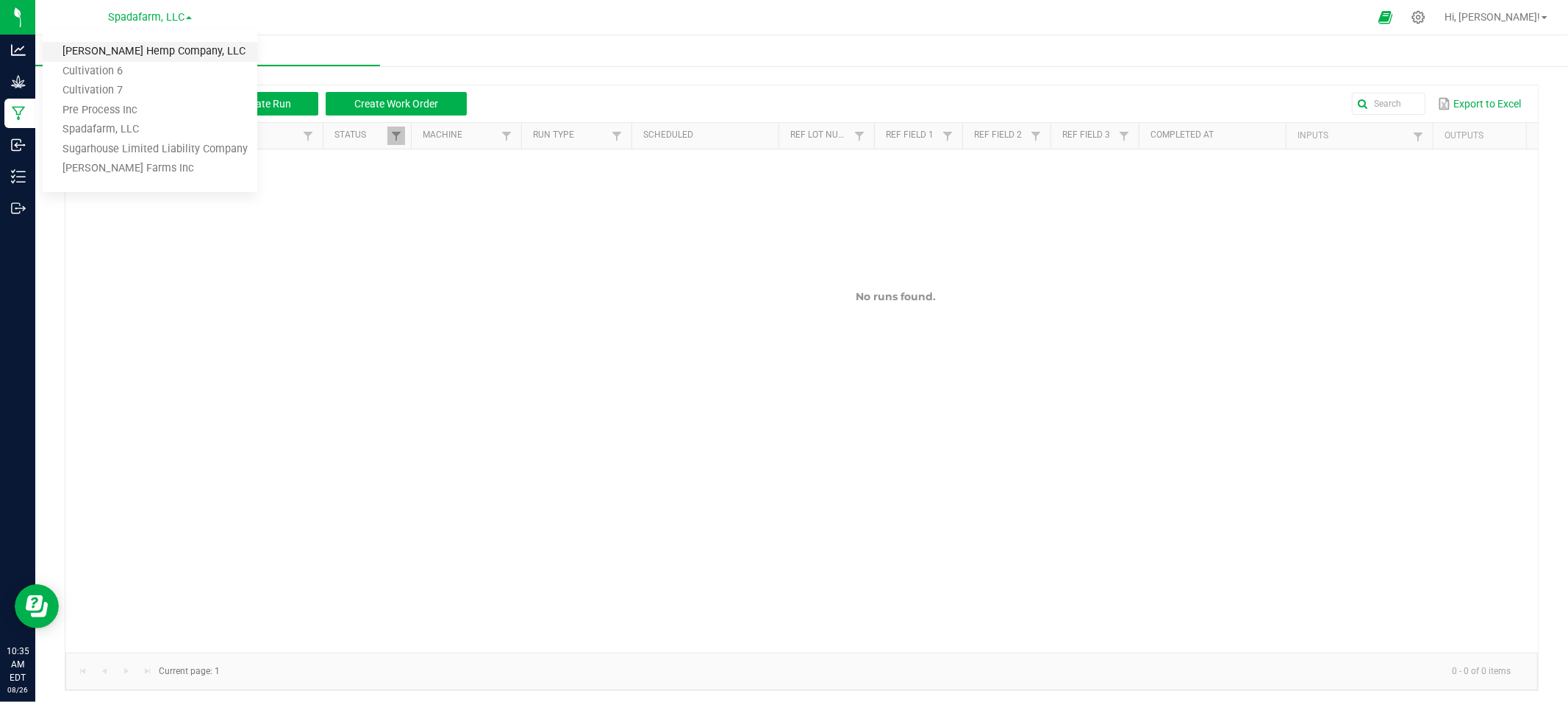
click at [159, 57] on link "[PERSON_NAME] Hemp Company, LLC" at bounding box center [149, 51] width 215 height 20
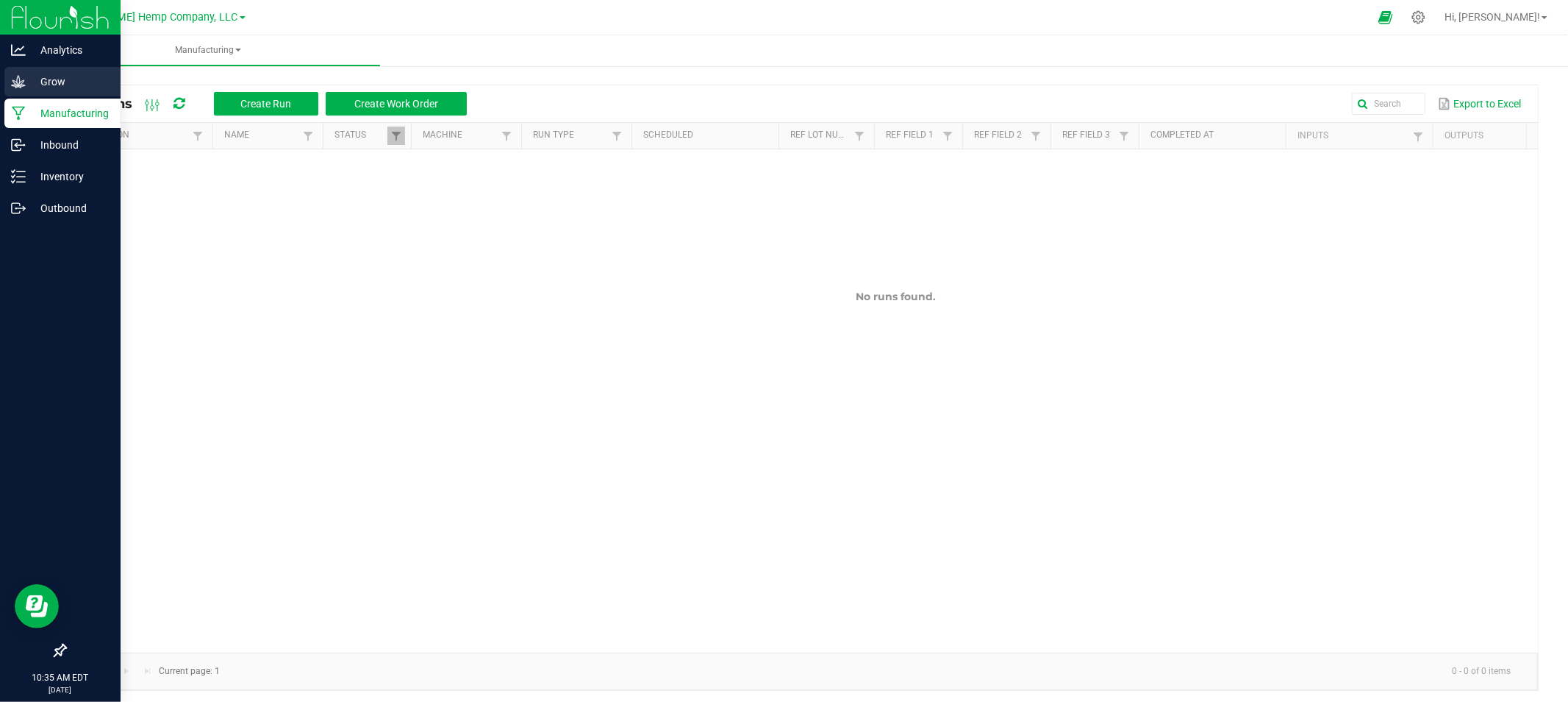
click at [36, 82] on p "Grow" at bounding box center [70, 82] width 89 height 17
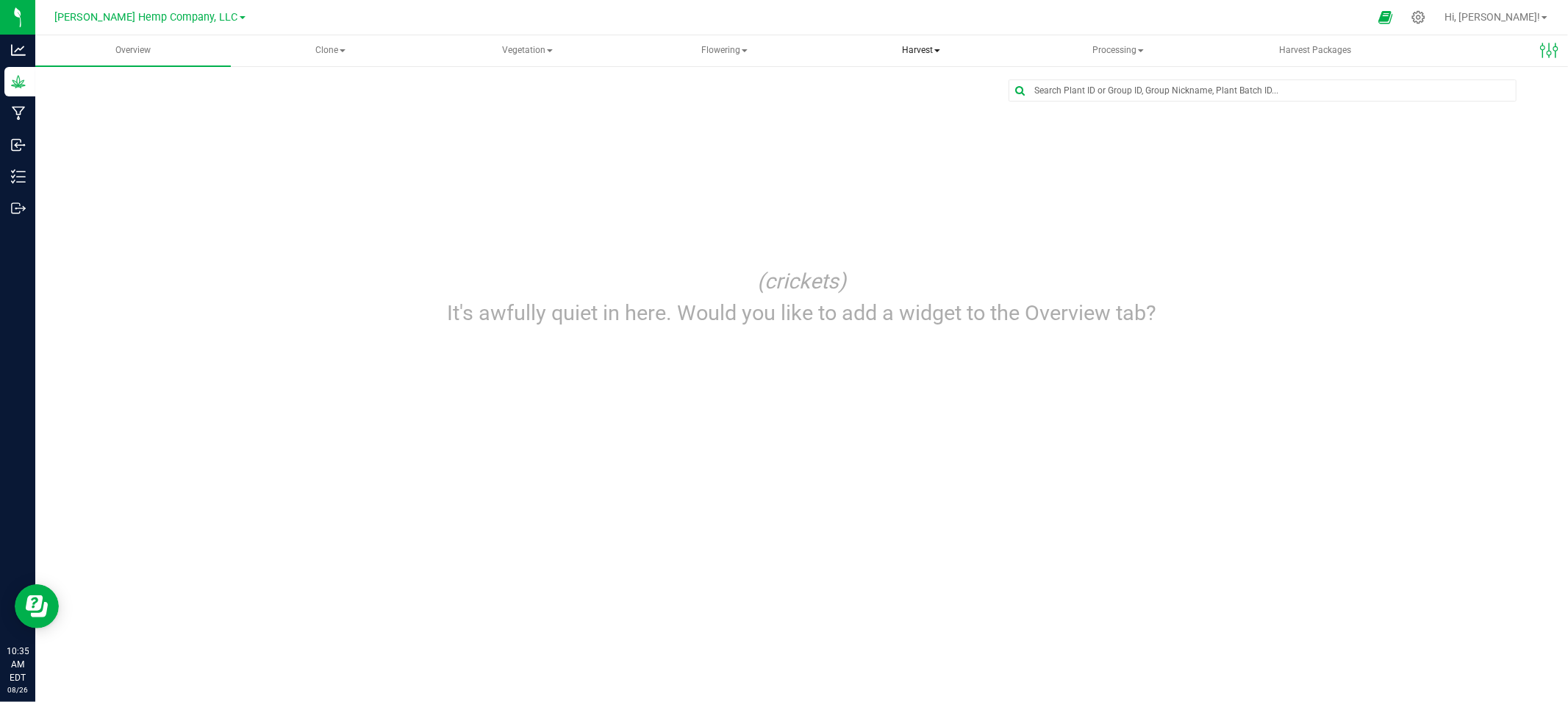
click at [912, 54] on span "Harvest" at bounding box center [920, 50] width 194 height 30
click at [904, 84] on span "Harvests" at bounding box center [884, 88] width 82 height 13
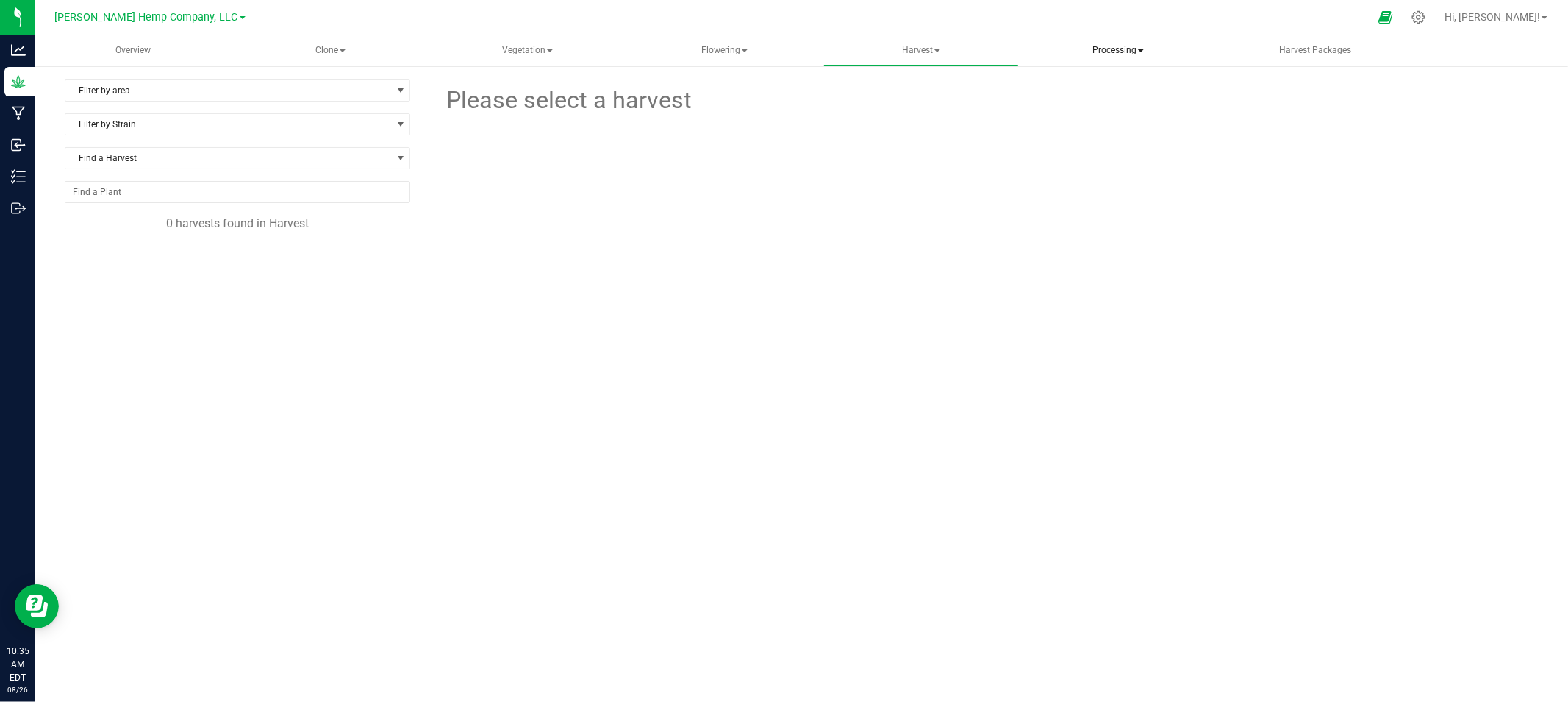
click at [1096, 56] on span "Processing" at bounding box center [1117, 50] width 194 height 30
click at [1118, 100] on span "Processing harvests" at bounding box center [1107, 105] width 136 height 13
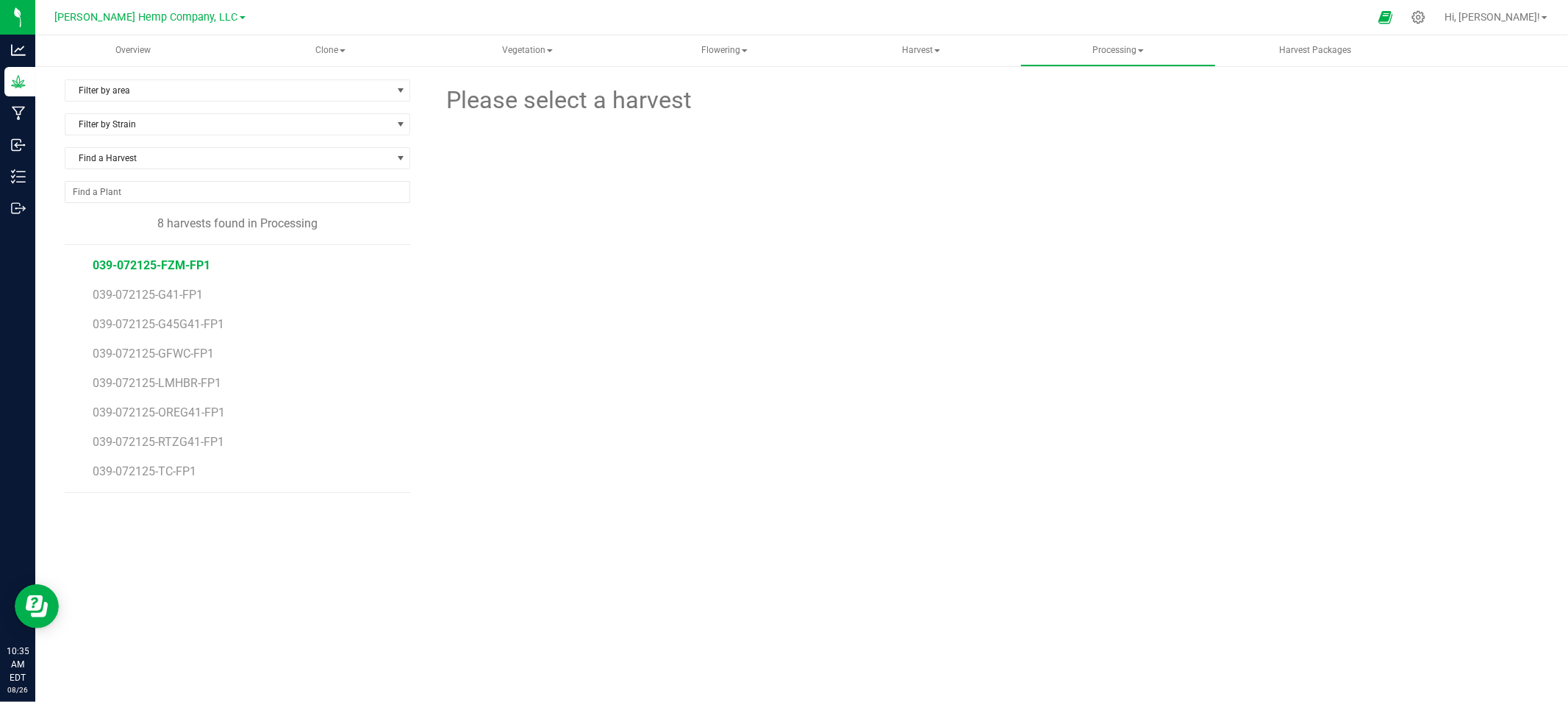
click at [193, 258] on span "039-072125-FZM-FP1" at bounding box center [151, 265] width 118 height 14
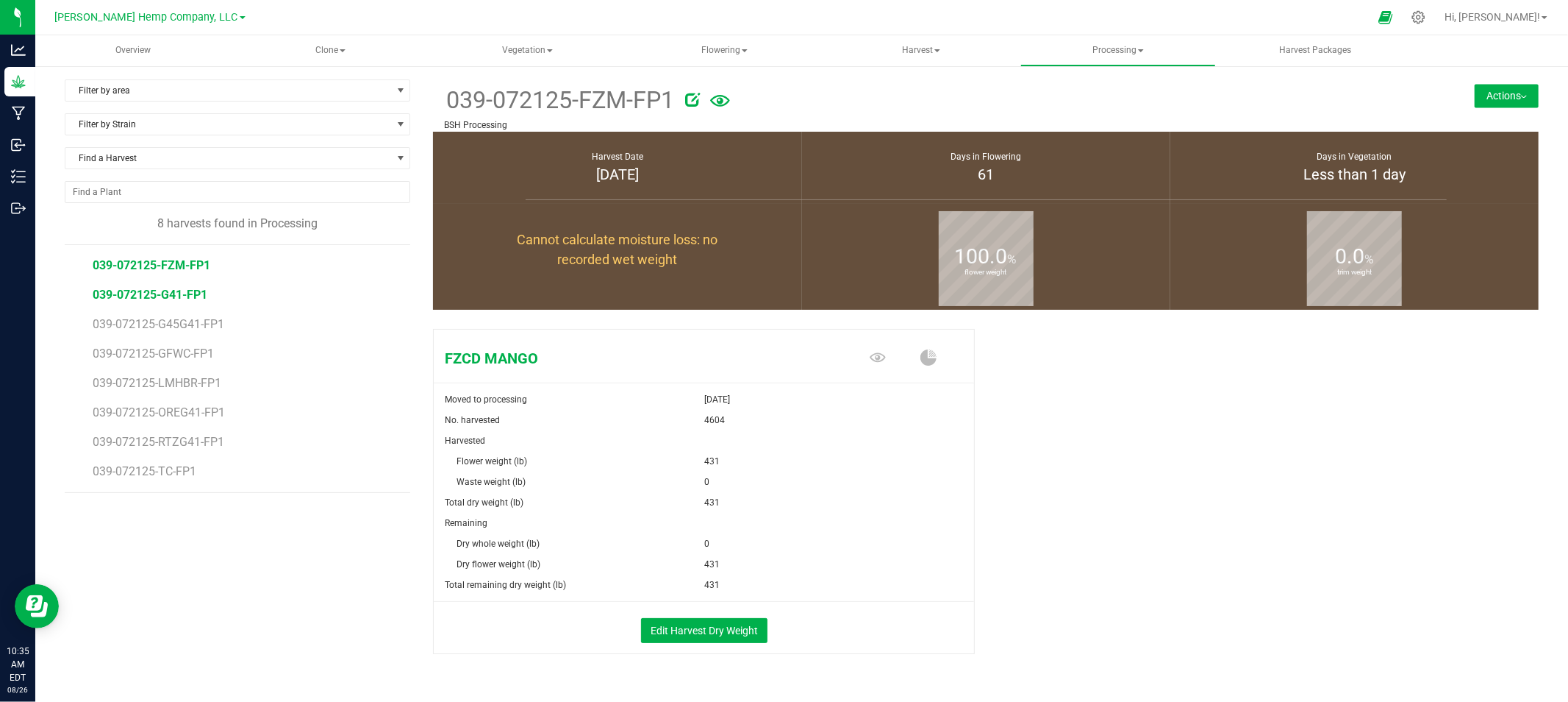
click at [181, 296] on span "039-072125-G41-FP1" at bounding box center [149, 294] width 115 height 14
click at [176, 327] on span "039-072125-G45G41-FP1" at bounding box center [160, 324] width 136 height 14
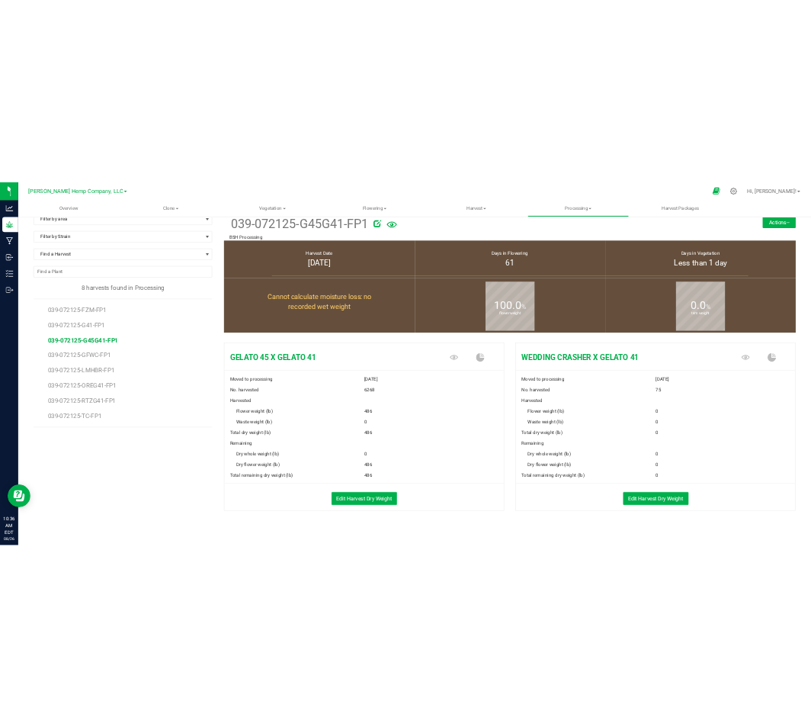
scroll to position [38, 0]
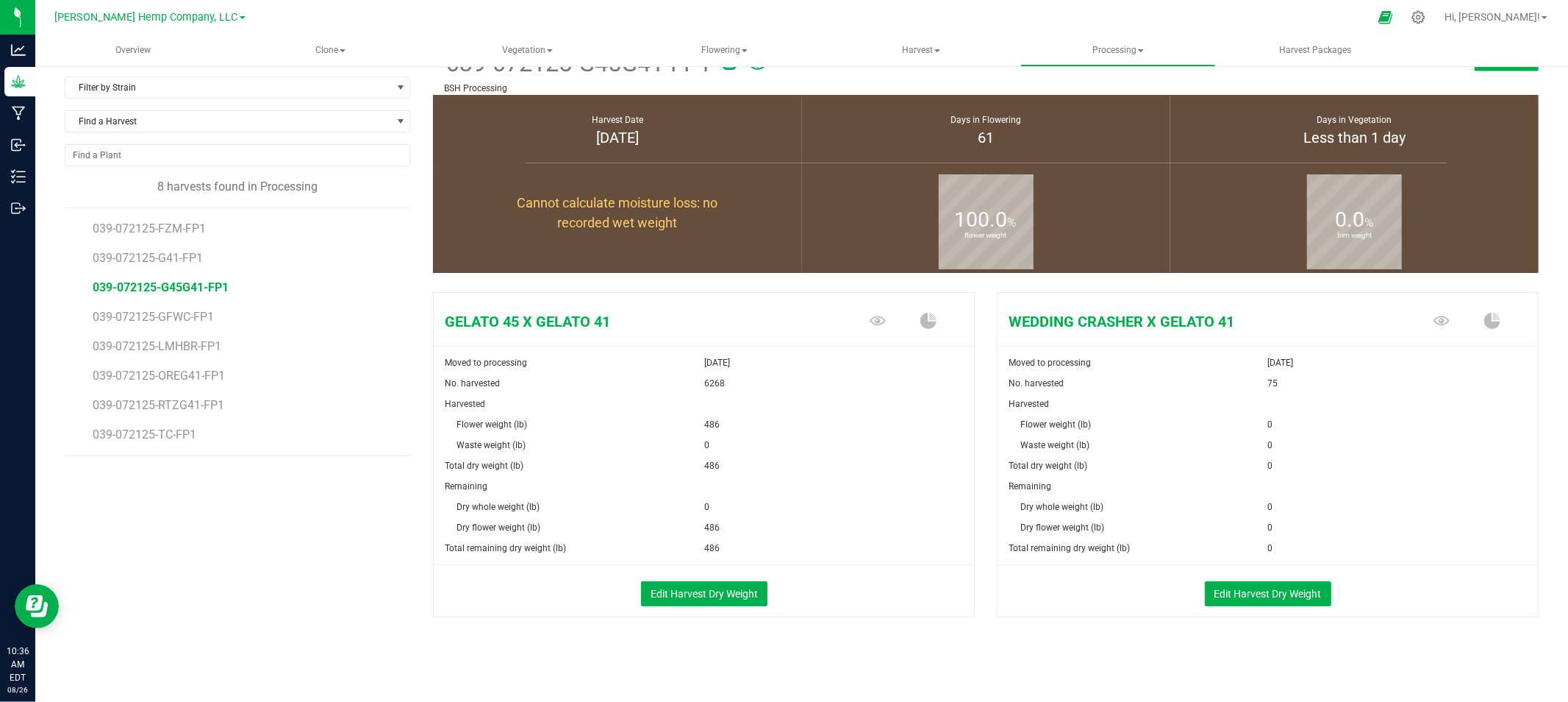
click at [704, 419] on span "486" at bounding box center [712, 423] width 15 height 20
click at [1222, 430] on div "Flower weight (lb)" at bounding box center [1132, 423] width 270 height 20
click at [713, 414] on span "486" at bounding box center [712, 423] width 15 height 20
click at [707, 423] on span "486" at bounding box center [712, 423] width 15 height 20
click at [1268, 383] on span "75" at bounding box center [1273, 383] width 11 height 20
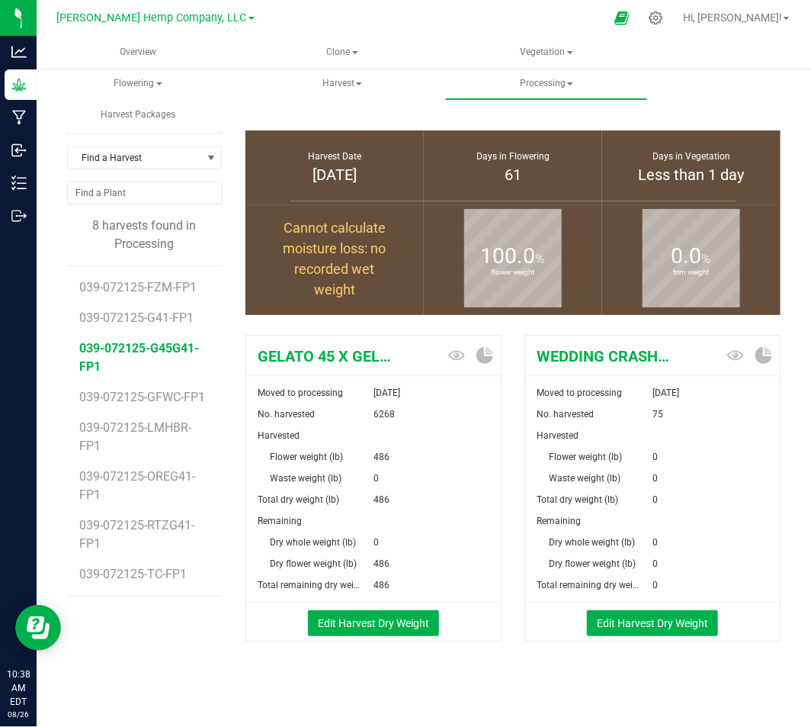
scroll to position [6, 0]
click at [381, 625] on button "Edit Harvest Dry Weight" at bounding box center [373, 623] width 131 height 26
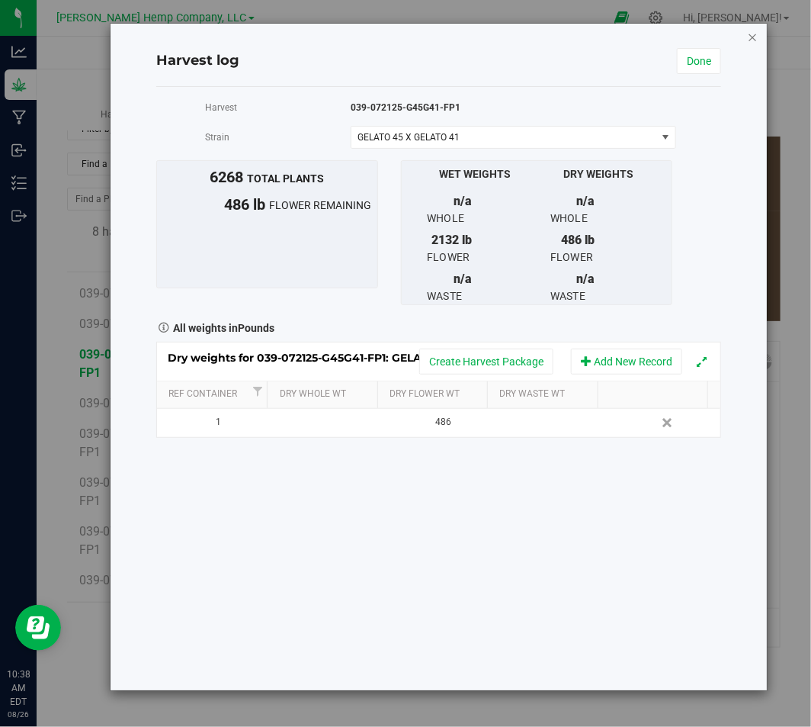
click at [753, 33] on icon "button" at bounding box center [753, 36] width 11 height 18
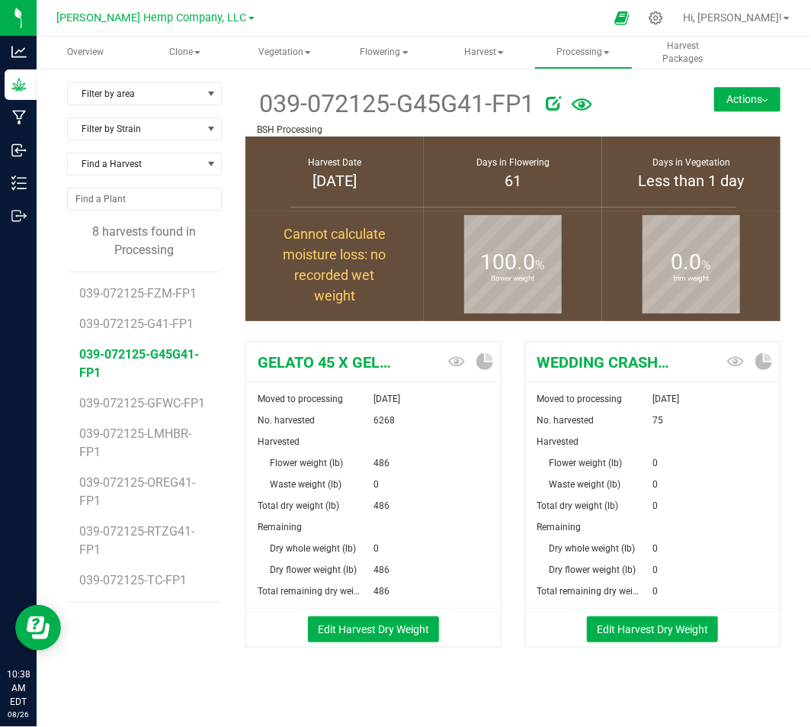
click at [744, 95] on button "Actions" at bounding box center [748, 99] width 66 height 24
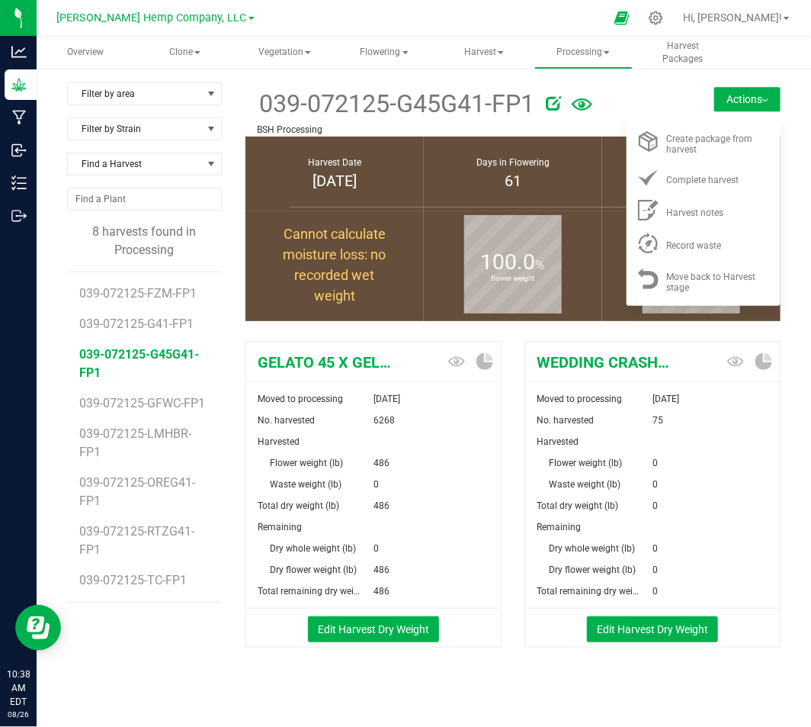
click at [644, 108] on div at bounding box center [619, 100] width 146 height 31
click at [653, 75] on div "Filter by area Filter by area All BSH Processing Filter by Strain Find a Harves…" at bounding box center [424, 401] width 775 height 668
click at [409, 628] on button "Edit Harvest Dry Weight" at bounding box center [373, 629] width 131 height 26
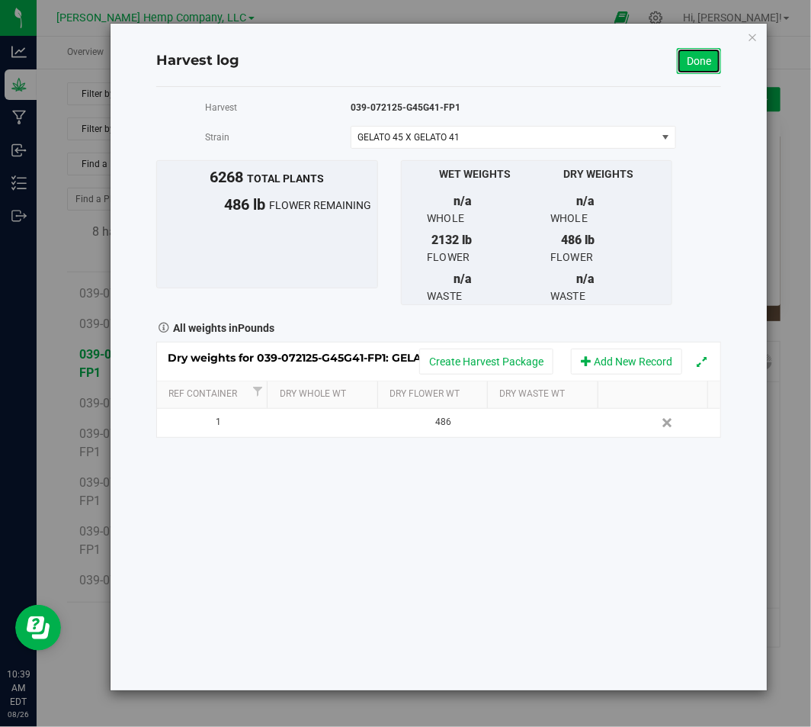
click at [705, 67] on link "Done" at bounding box center [699, 61] width 44 height 26
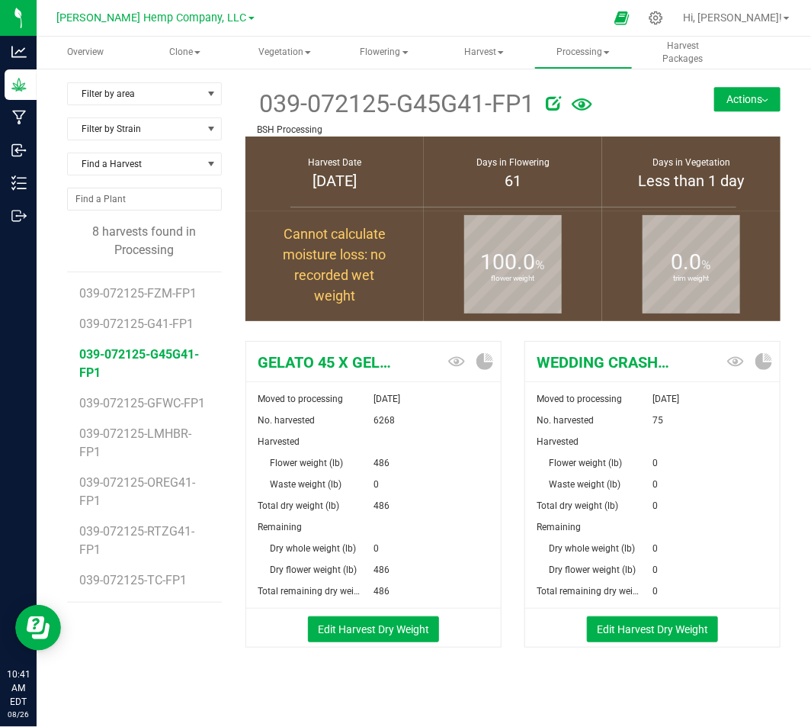
click at [737, 99] on button "Actions" at bounding box center [748, 99] width 66 height 24
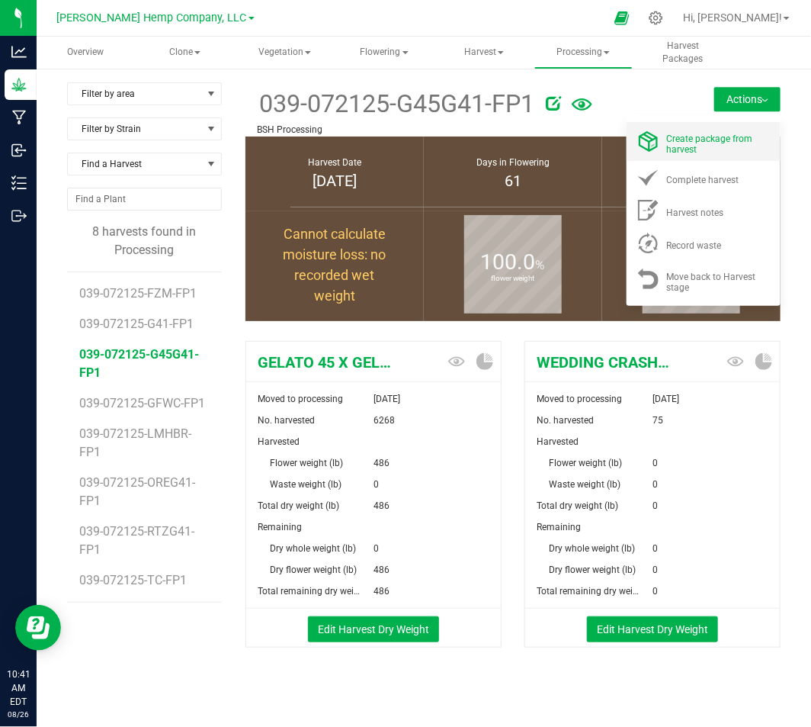
click at [682, 151] on span "Create package from harvest" at bounding box center [710, 143] width 86 height 21
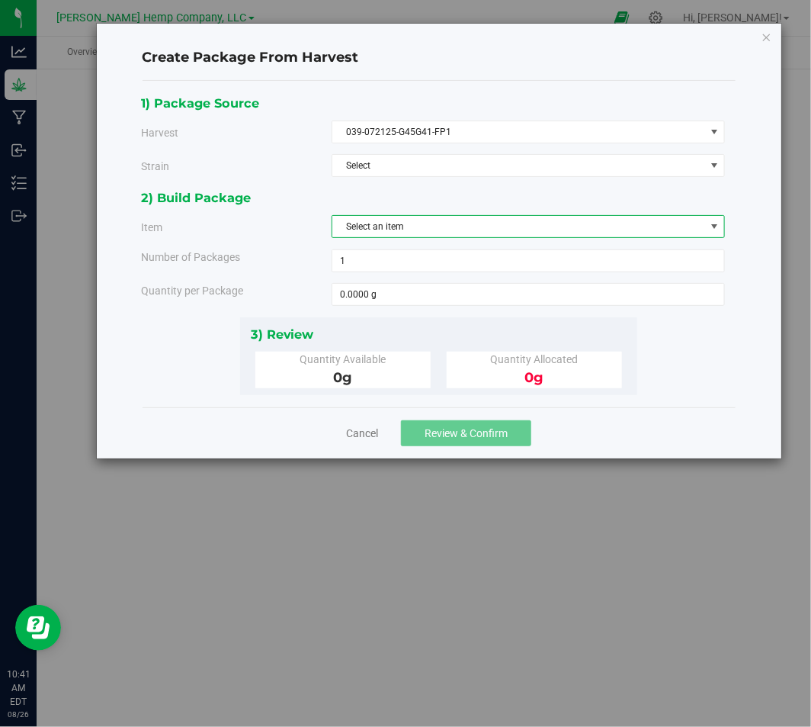
click at [458, 222] on span "Select an item" at bounding box center [519, 226] width 373 height 21
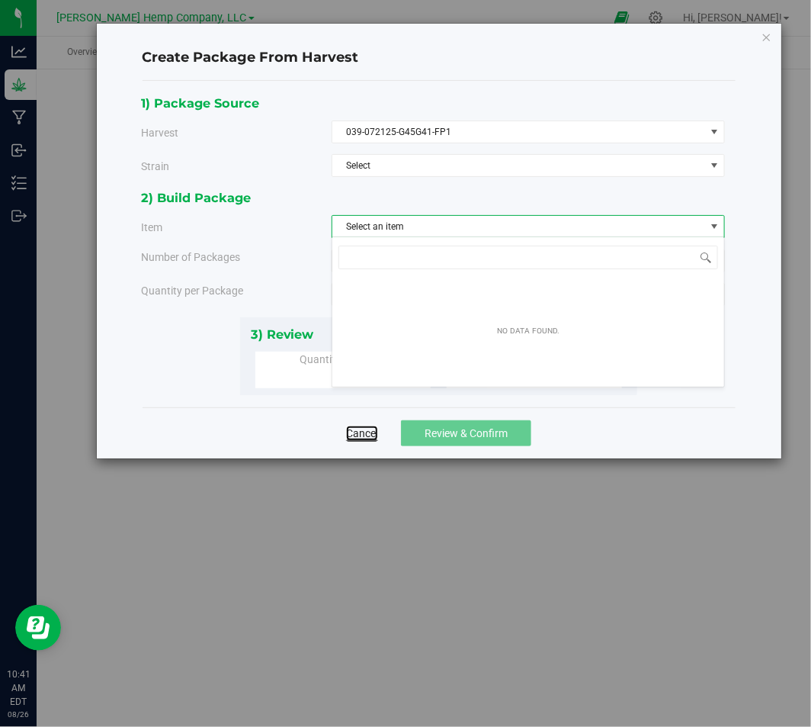
click at [371, 435] on link "Cancel" at bounding box center [362, 433] width 32 height 15
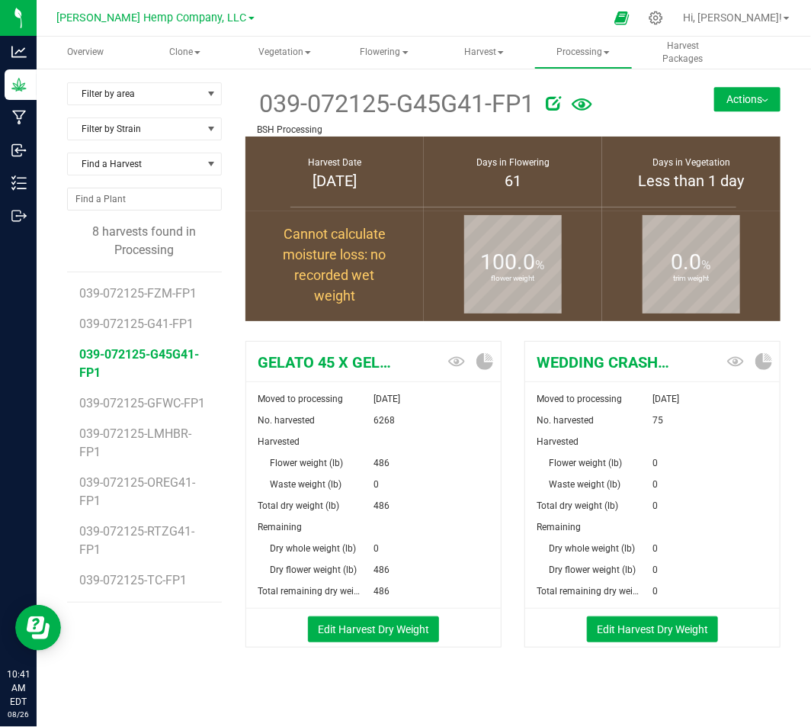
click at [722, 104] on button "Actions" at bounding box center [748, 99] width 66 height 24
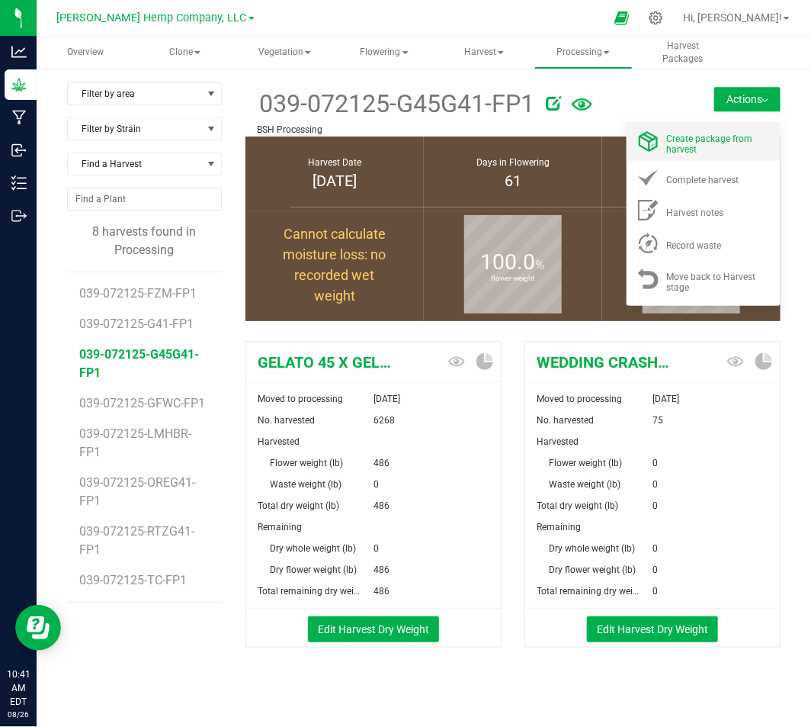
click at [702, 143] on span "Create package from harvest" at bounding box center [710, 143] width 86 height 21
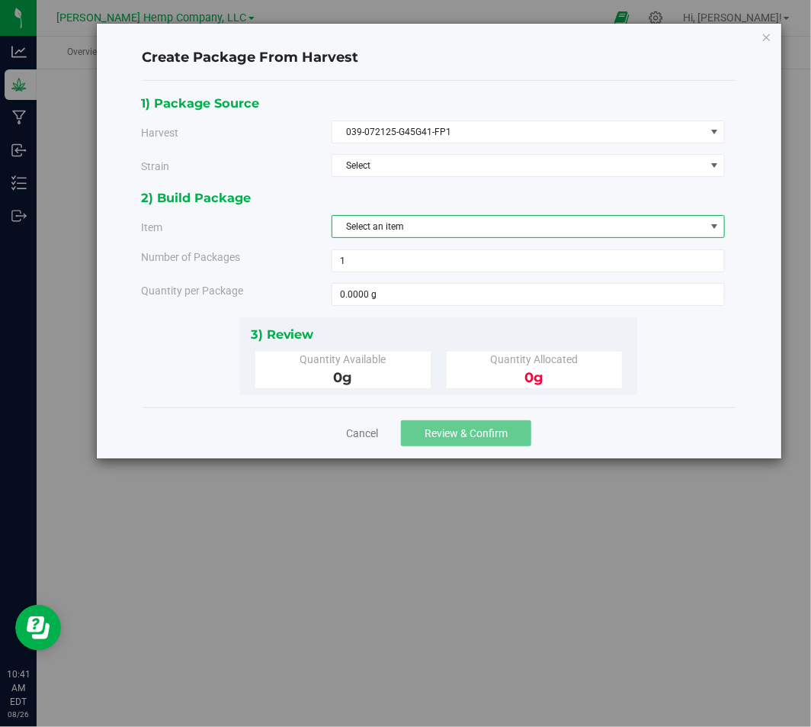
click at [462, 230] on span "Select an item" at bounding box center [519, 226] width 373 height 21
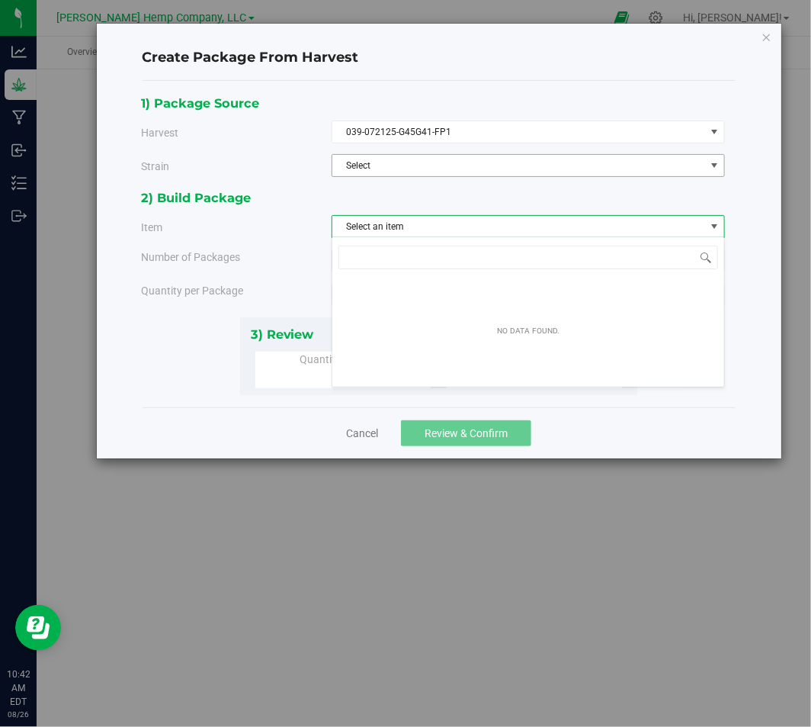
click at [490, 163] on span "Select" at bounding box center [519, 165] width 373 height 21
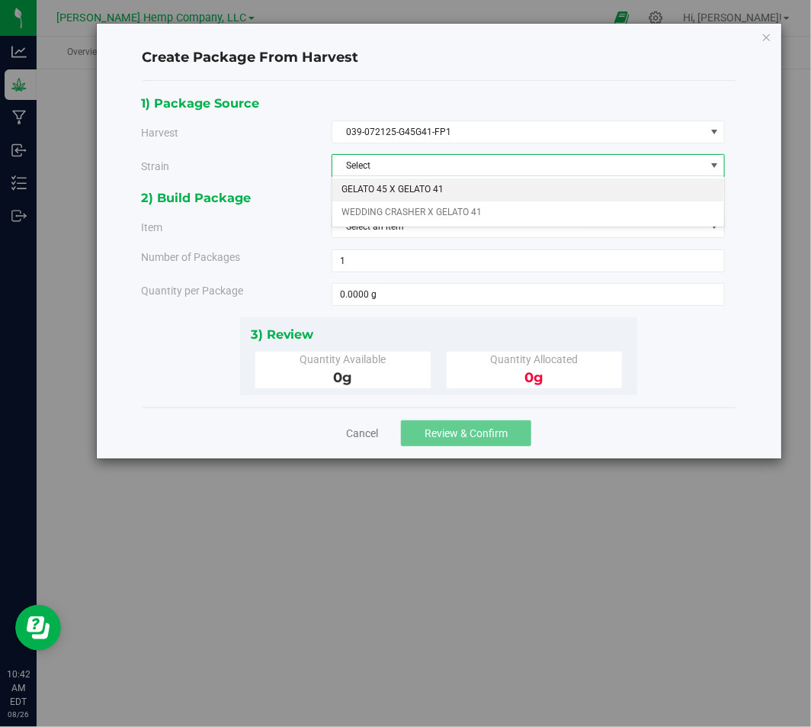
click at [484, 191] on li "GELATO 45 X GELATO 41" at bounding box center [529, 189] width 392 height 23
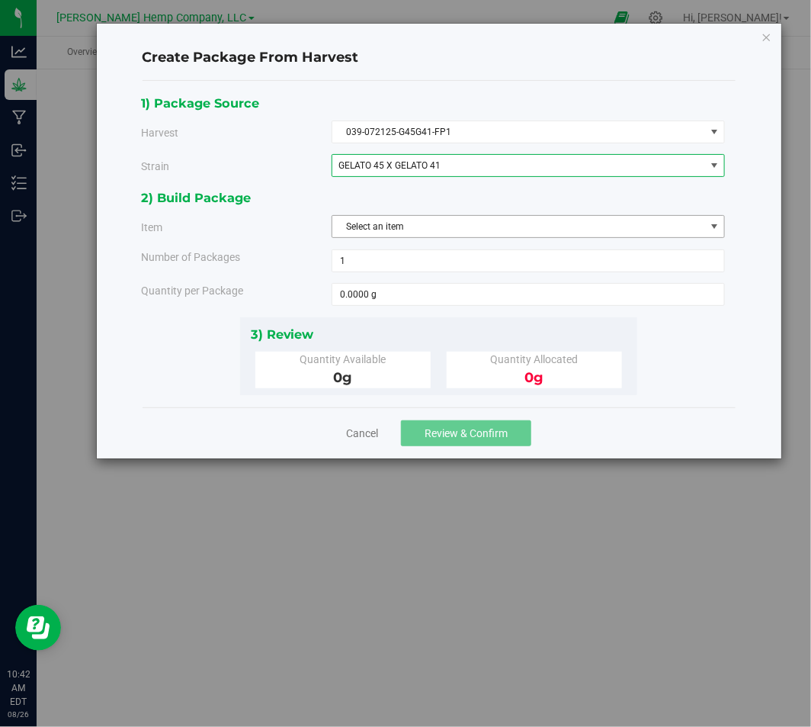
click at [473, 223] on span "Select an item" at bounding box center [519, 226] width 373 height 21
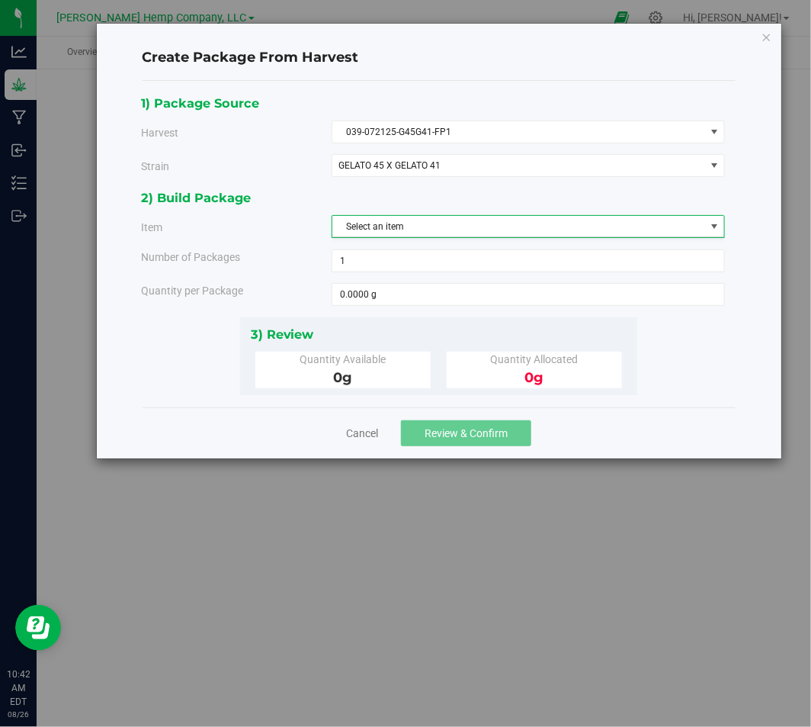
click at [597, 189] on div "2) Build Package" at bounding box center [433, 198] width 584 height 21
click at [560, 230] on span "Select an item" at bounding box center [519, 226] width 373 height 21
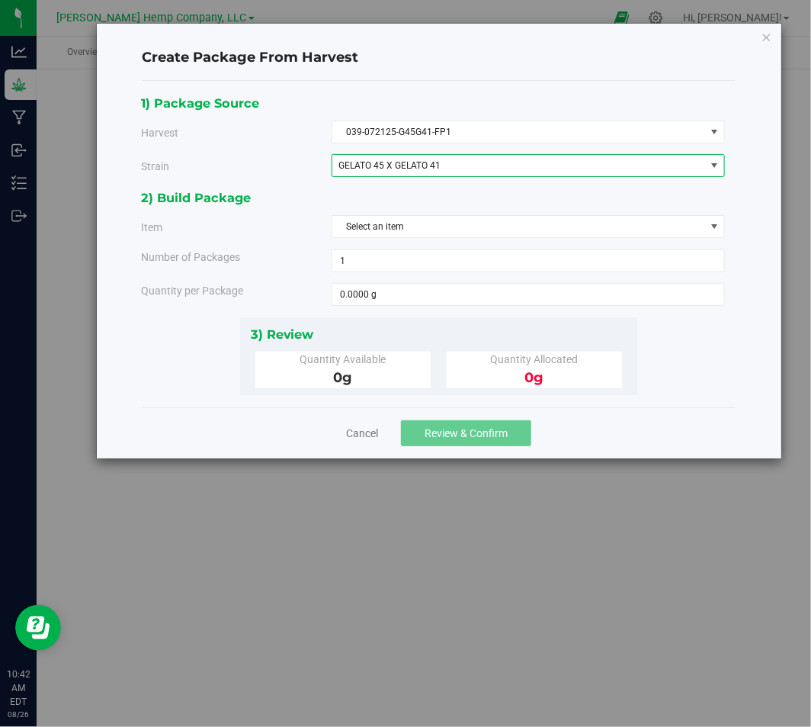
click at [484, 156] on span "GELATO 45 X GELATO 41" at bounding box center [519, 165] width 373 height 21
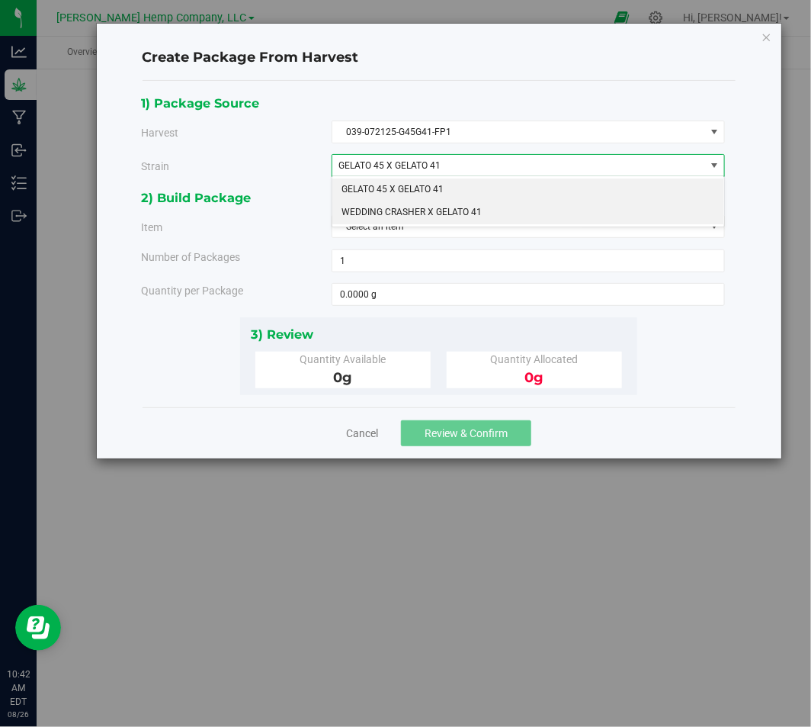
click at [484, 210] on li "WEDDING CRASHER X GELATO 41" at bounding box center [529, 212] width 392 height 23
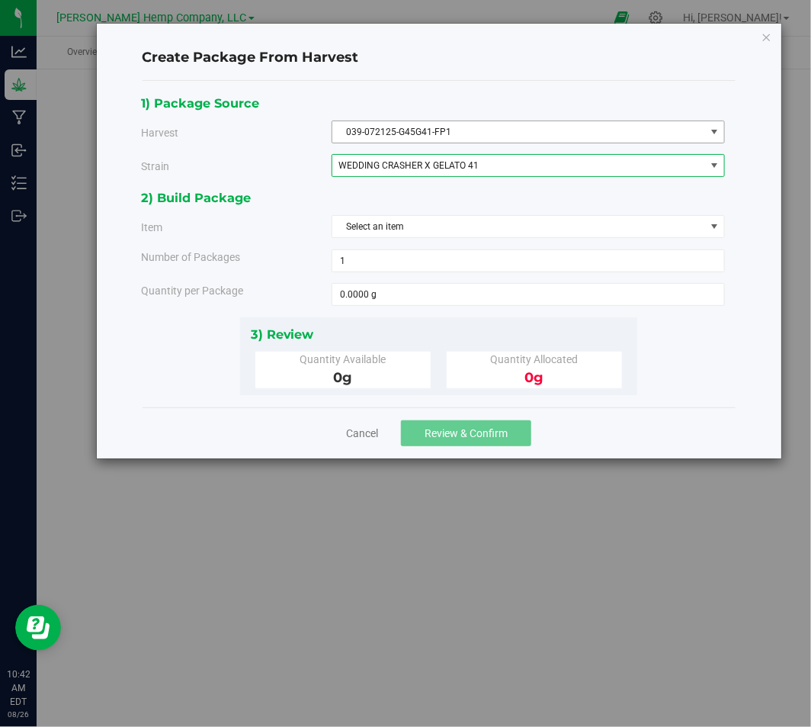
click at [509, 131] on span "039-072125-G45G41-FP1" at bounding box center [519, 131] width 373 height 21
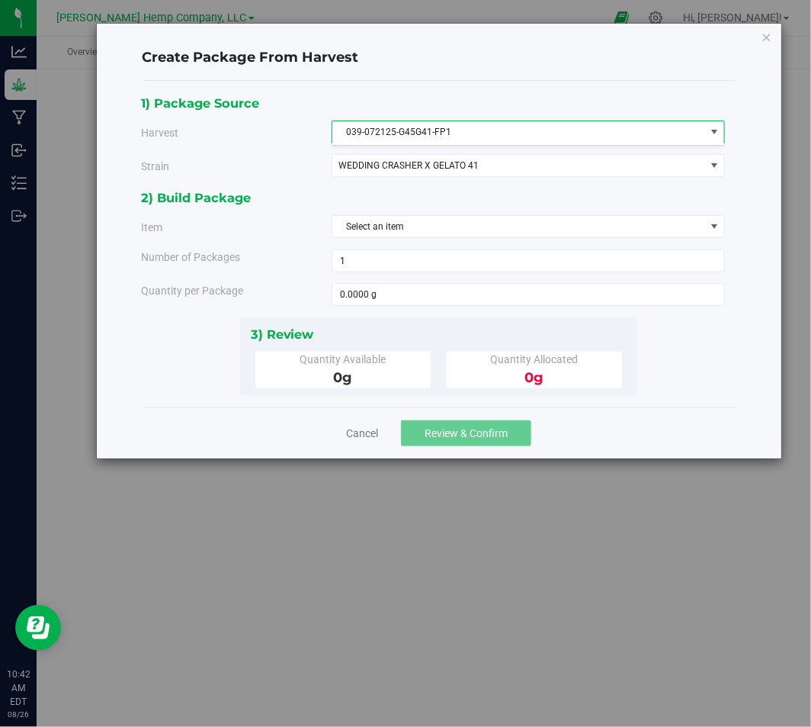
click at [552, 70] on div "Create Package From Harvest" at bounding box center [439, 58] width 593 height 45
click at [477, 227] on span "Select an item" at bounding box center [519, 226] width 373 height 21
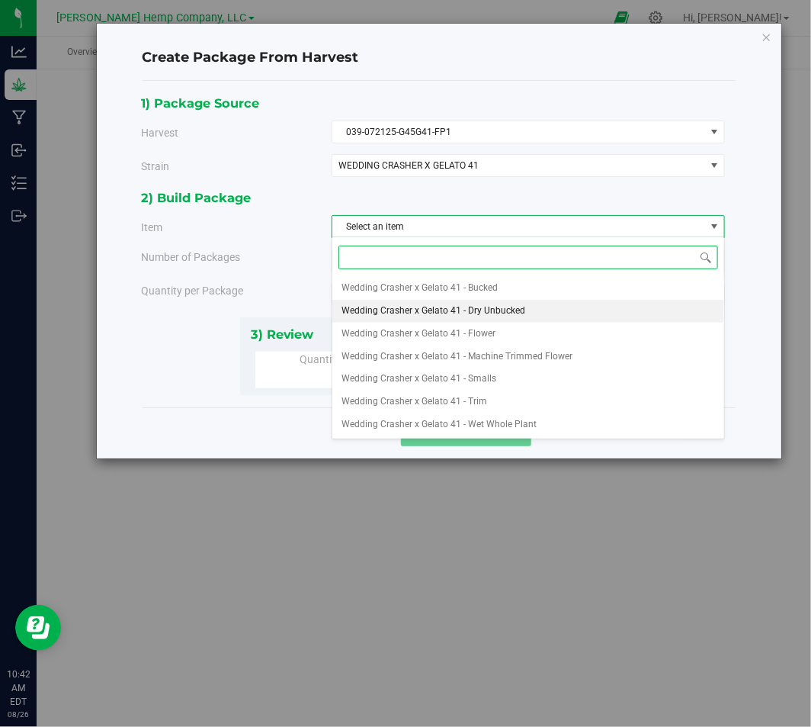
click at [468, 308] on span "Wedding Crasher x Gelato 41 - Dry Unbucked" at bounding box center [434, 311] width 184 height 20
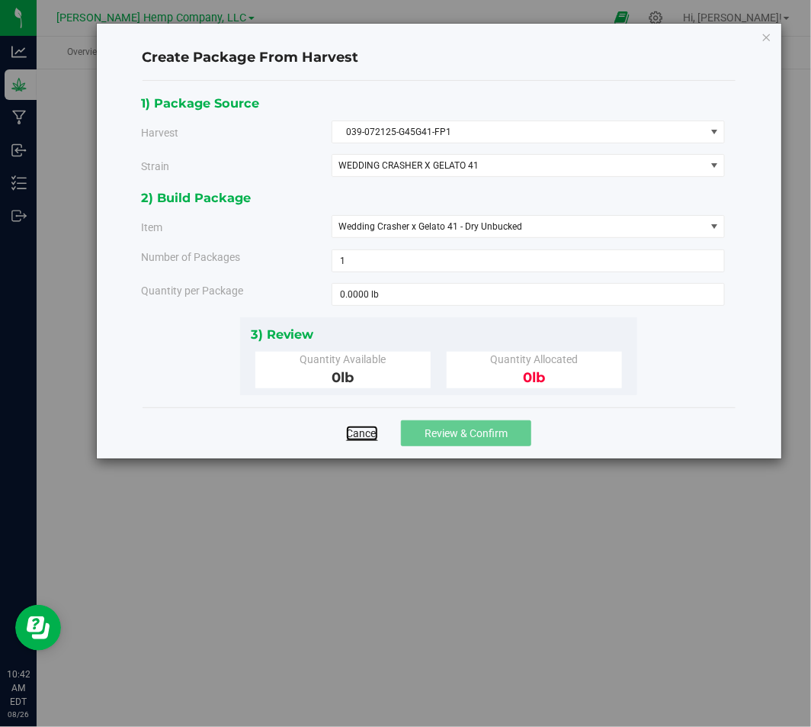
click at [369, 432] on link "Cancel" at bounding box center [362, 433] width 32 height 15
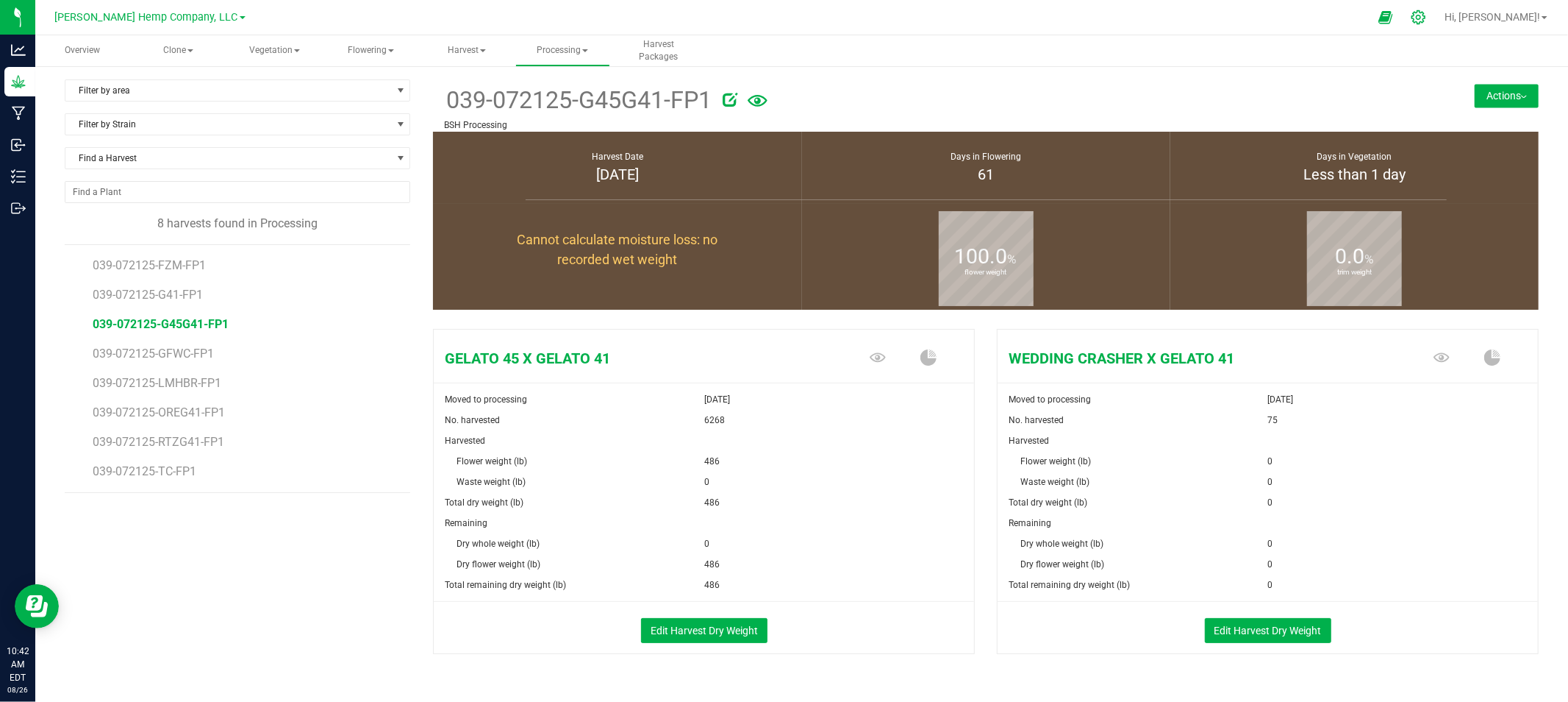
click at [1426, 20] on icon at bounding box center [1419, 17] width 15 height 15
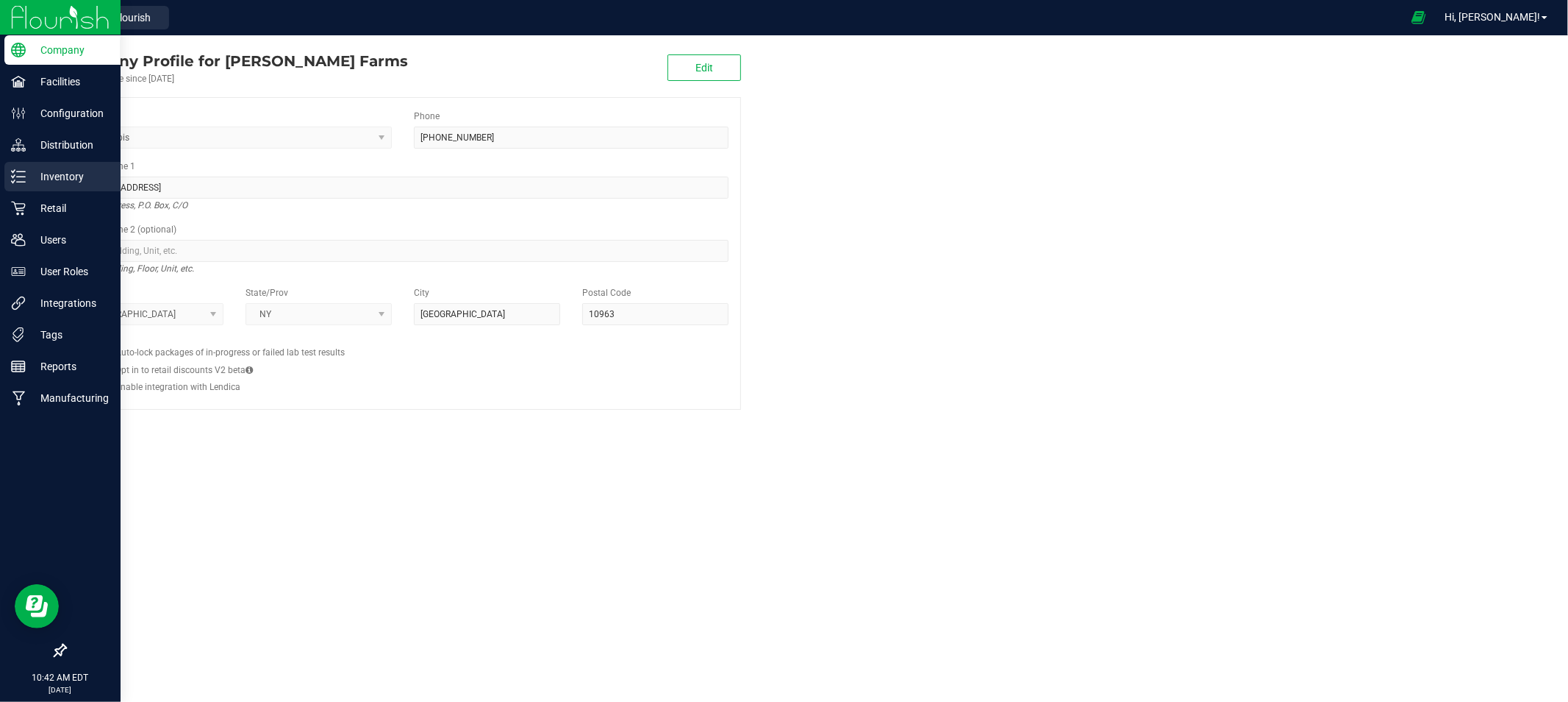
click at [61, 176] on p "Inventory" at bounding box center [70, 176] width 89 height 17
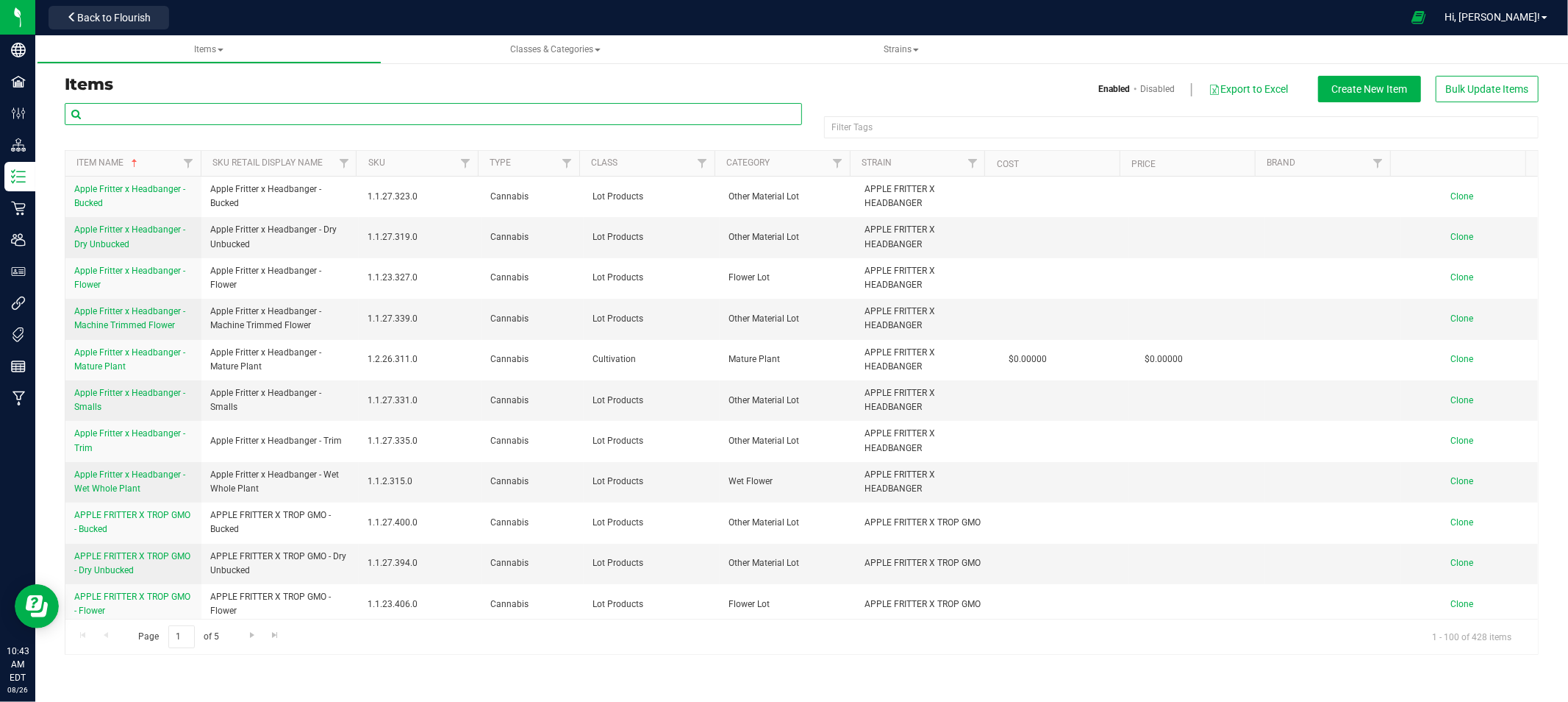
click at [265, 120] on input "text" at bounding box center [433, 114] width 737 height 22
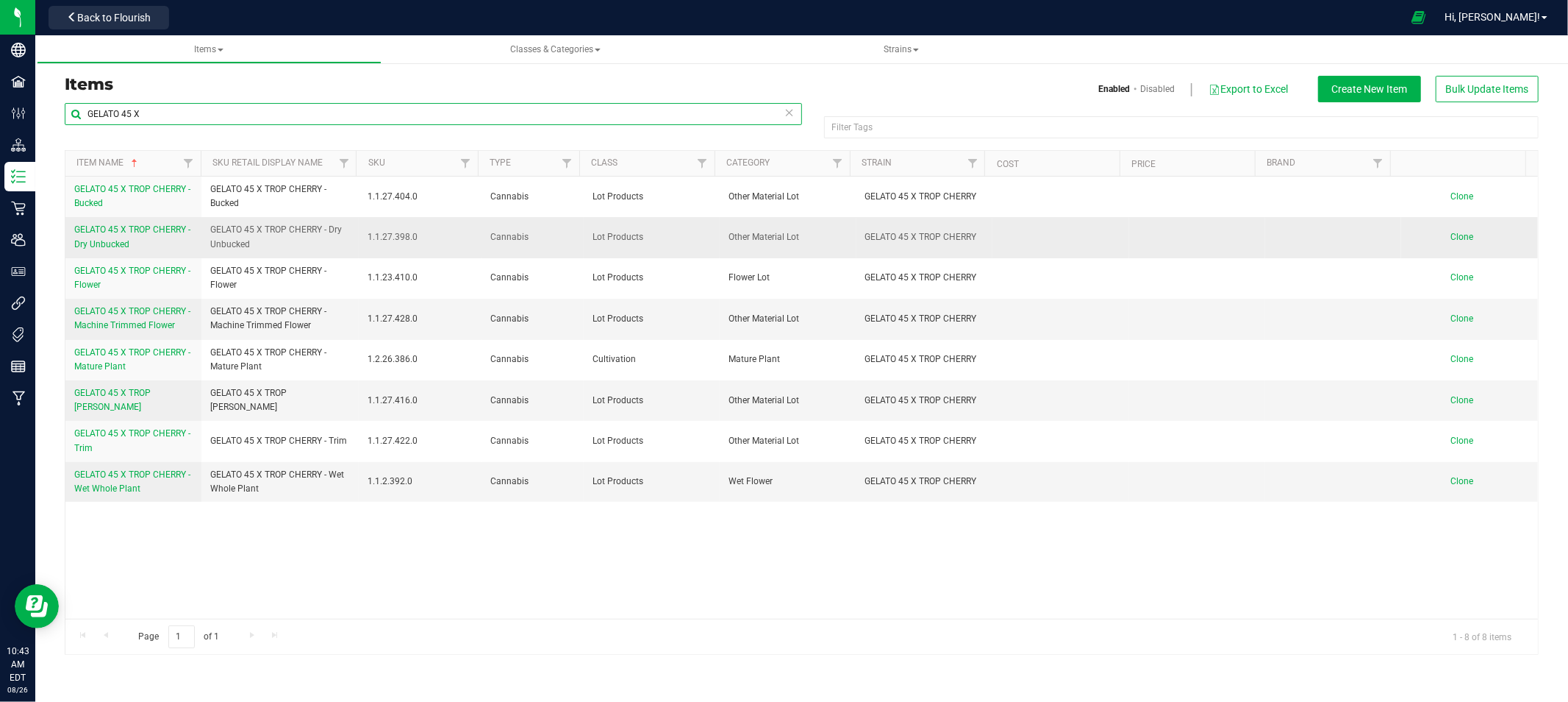
type input "GELATO 45 X"
click at [239, 233] on span "GELATO 45 X TROP CHERRY - Dry Unbucked" at bounding box center [279, 236] width 139 height 28
click at [229, 230] on span "GELATO 45 X TROP CHERRY - Dry Unbucked" at bounding box center [279, 236] width 139 height 28
click at [268, 230] on span "GELATO 45 X TROP CHERRY - Dry Unbucked" at bounding box center [279, 236] width 139 height 28
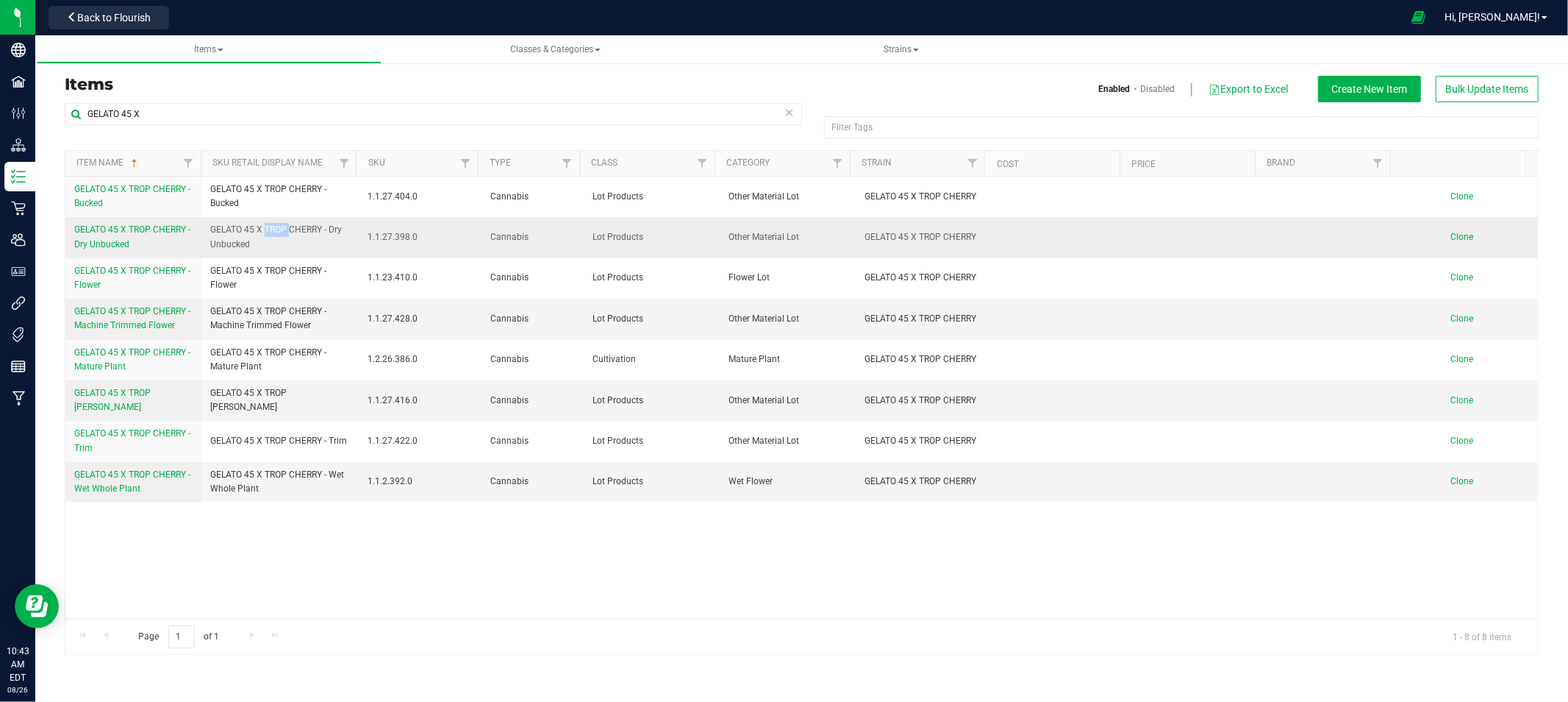
click at [268, 230] on span "GELATO 45 X TROP CHERRY - Dry Unbucked" at bounding box center [279, 236] width 139 height 28
copy tr "GELATO 45 X TROP CHERRY - Dry Unbucked"
click at [1451, 240] on span "Clone" at bounding box center [1463, 236] width 23 height 11
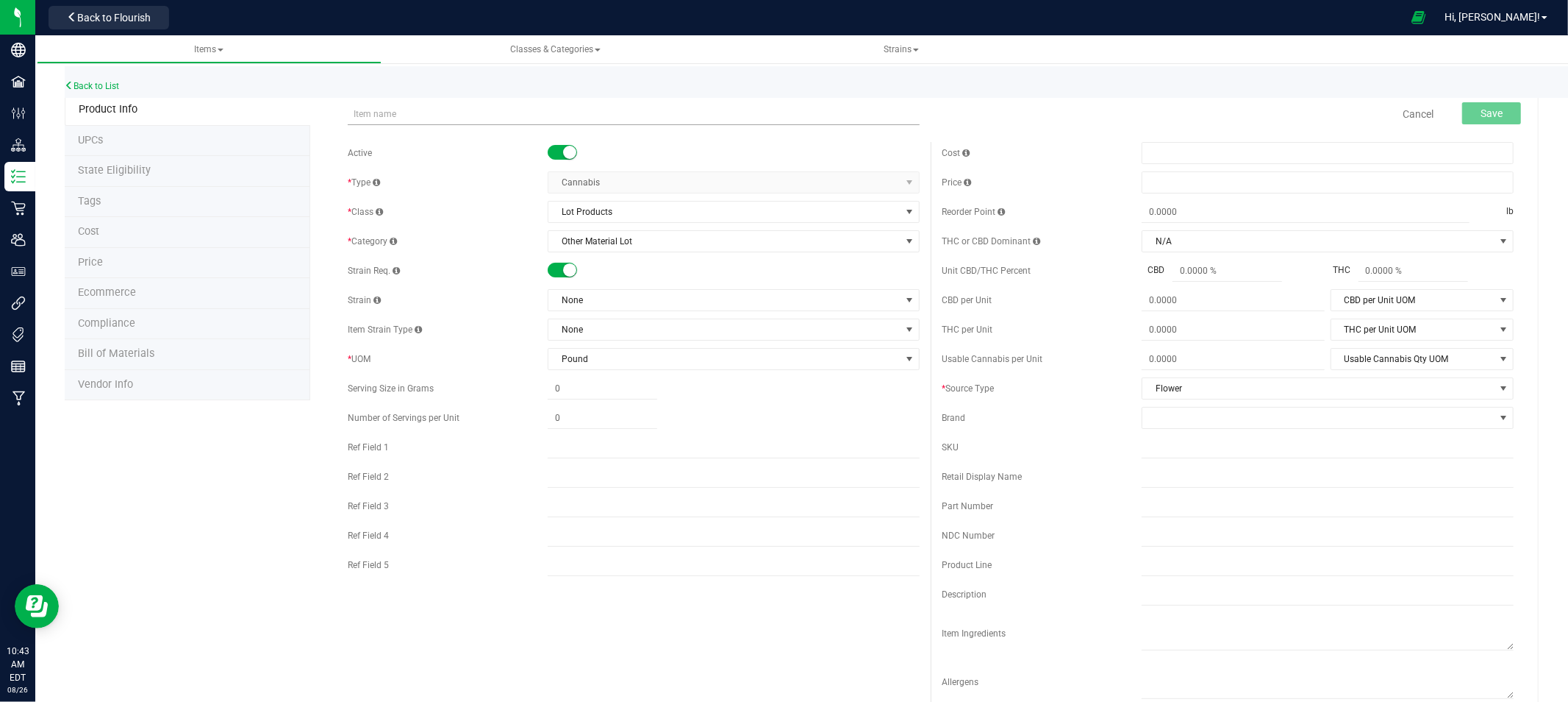
click at [470, 108] on input "text" at bounding box center [633, 114] width 571 height 22
drag, startPoint x: 462, startPoint y: 109, endPoint x: 408, endPoint y: 111, distance: 54.0
click at [408, 111] on input "GELATO 45 X TROP CHERRY - Dry Unbucked" at bounding box center [633, 114] width 571 height 22
click at [416, 113] on input "GELATO 45 X GEALTO 41 - Dry Unbucked" at bounding box center [633, 114] width 571 height 22
type input "GELATO 45 X GELATO 41 - Dry Unbucked"
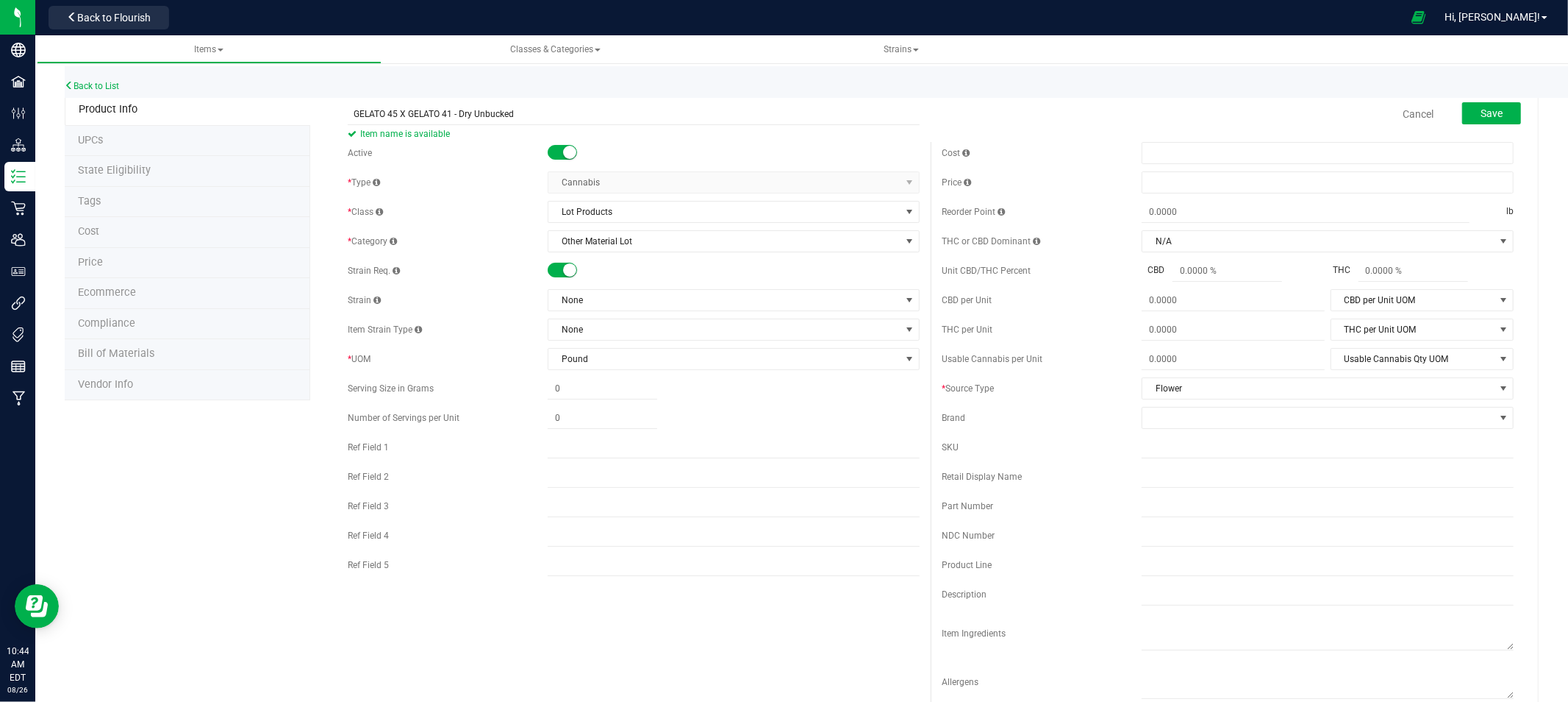
click at [483, 180] on div "* Type" at bounding box center [447, 182] width 199 height 14
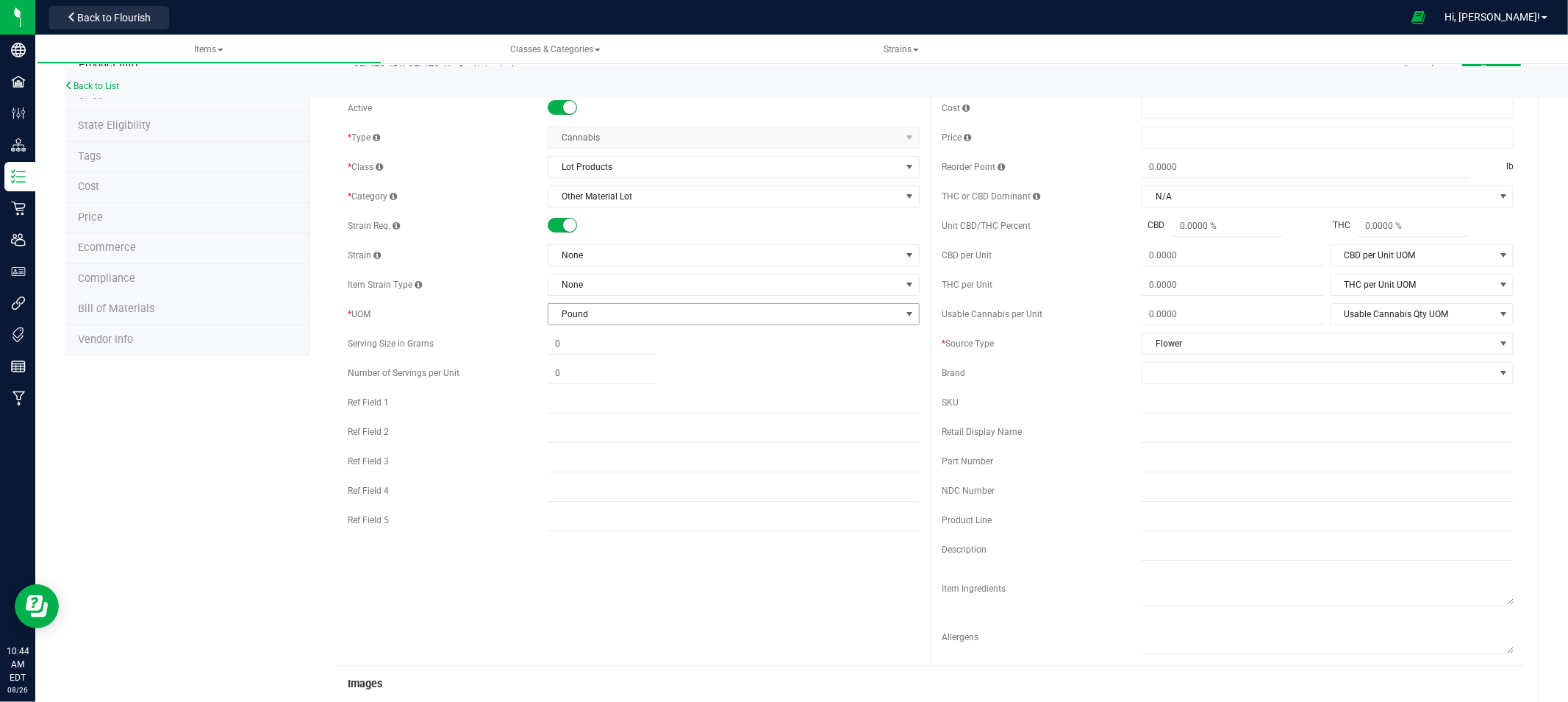
scroll to position [82, 0]
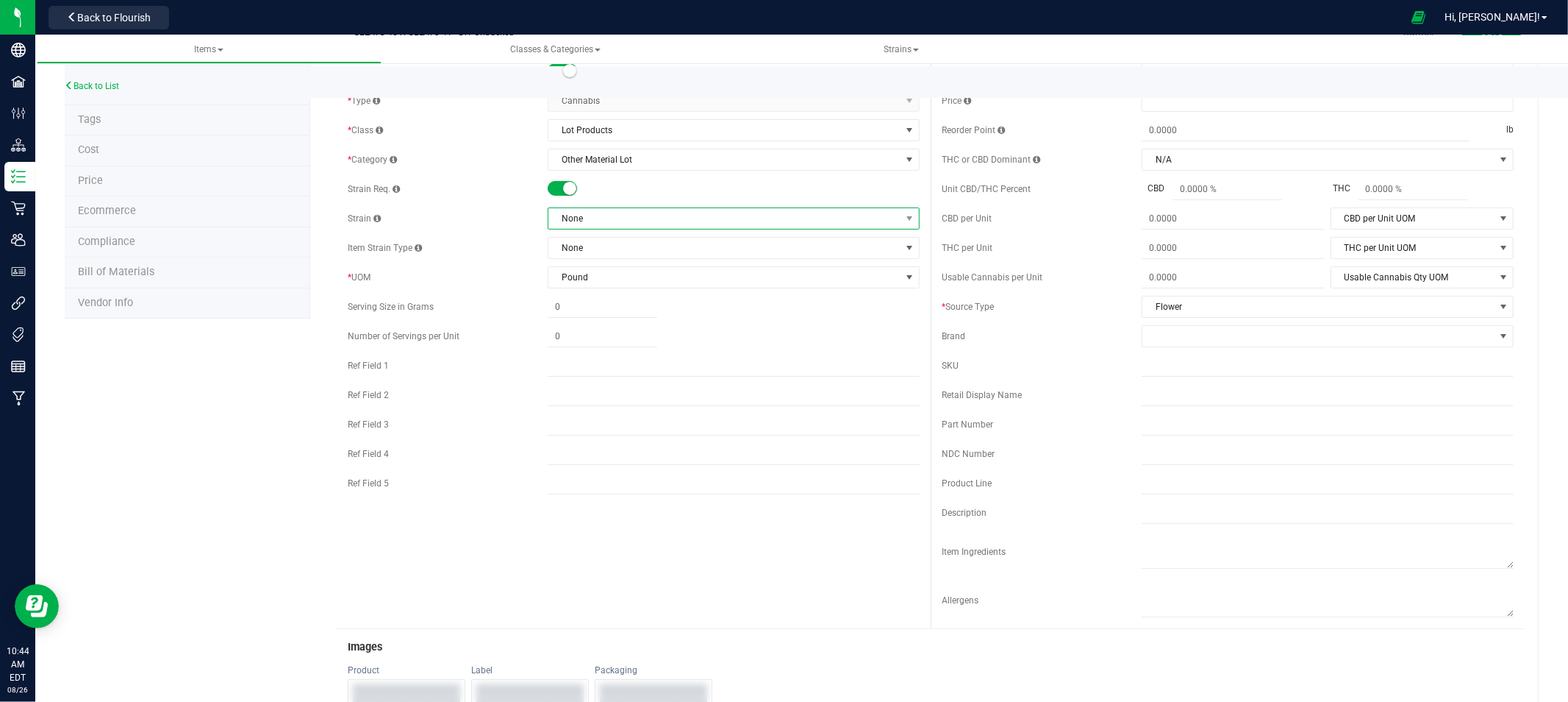
click at [673, 218] on span "None" at bounding box center [724, 218] width 352 height 20
click at [681, 338] on li "GELATO 45 X GELATO 41" at bounding box center [728, 345] width 367 height 20
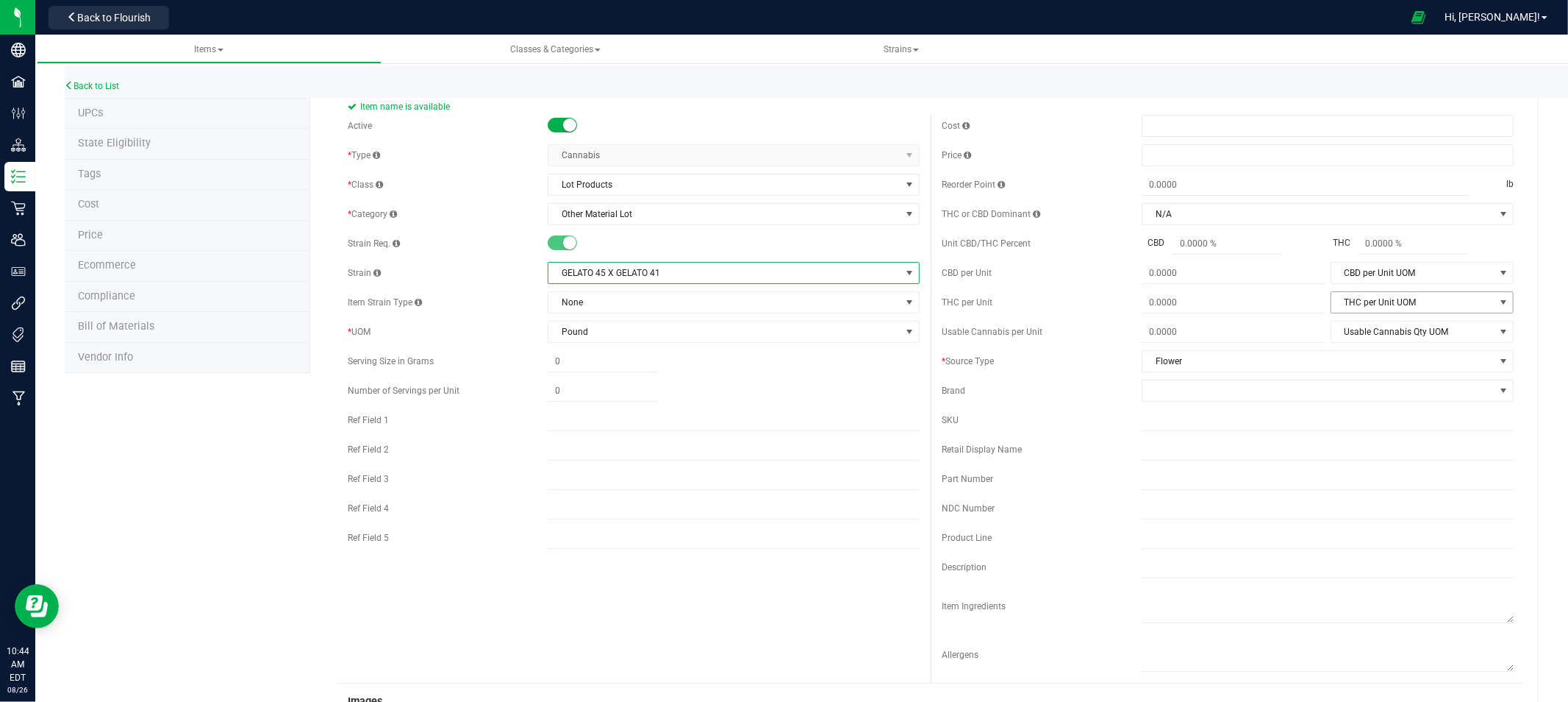
scroll to position [0, 0]
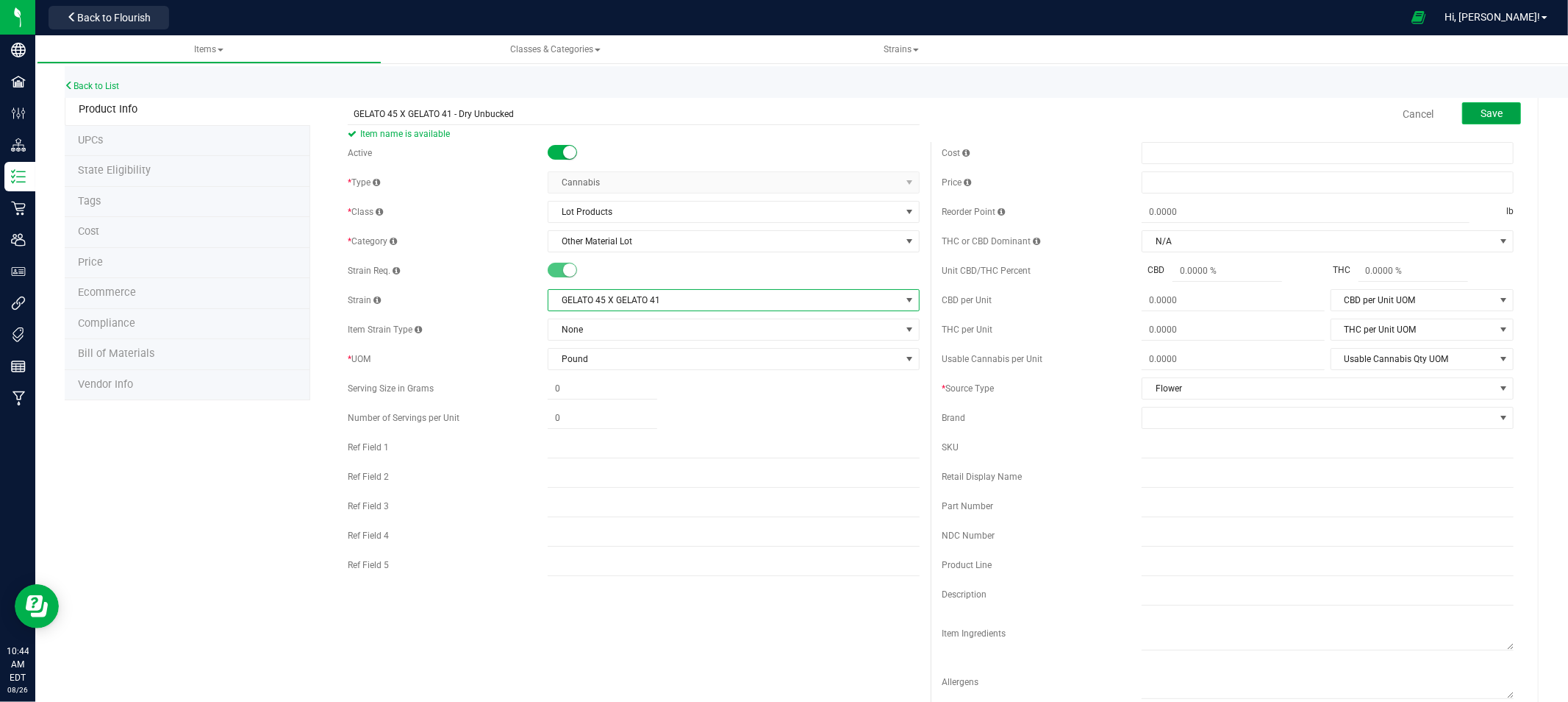
click at [1467, 102] on button "Save" at bounding box center [1491, 113] width 59 height 22
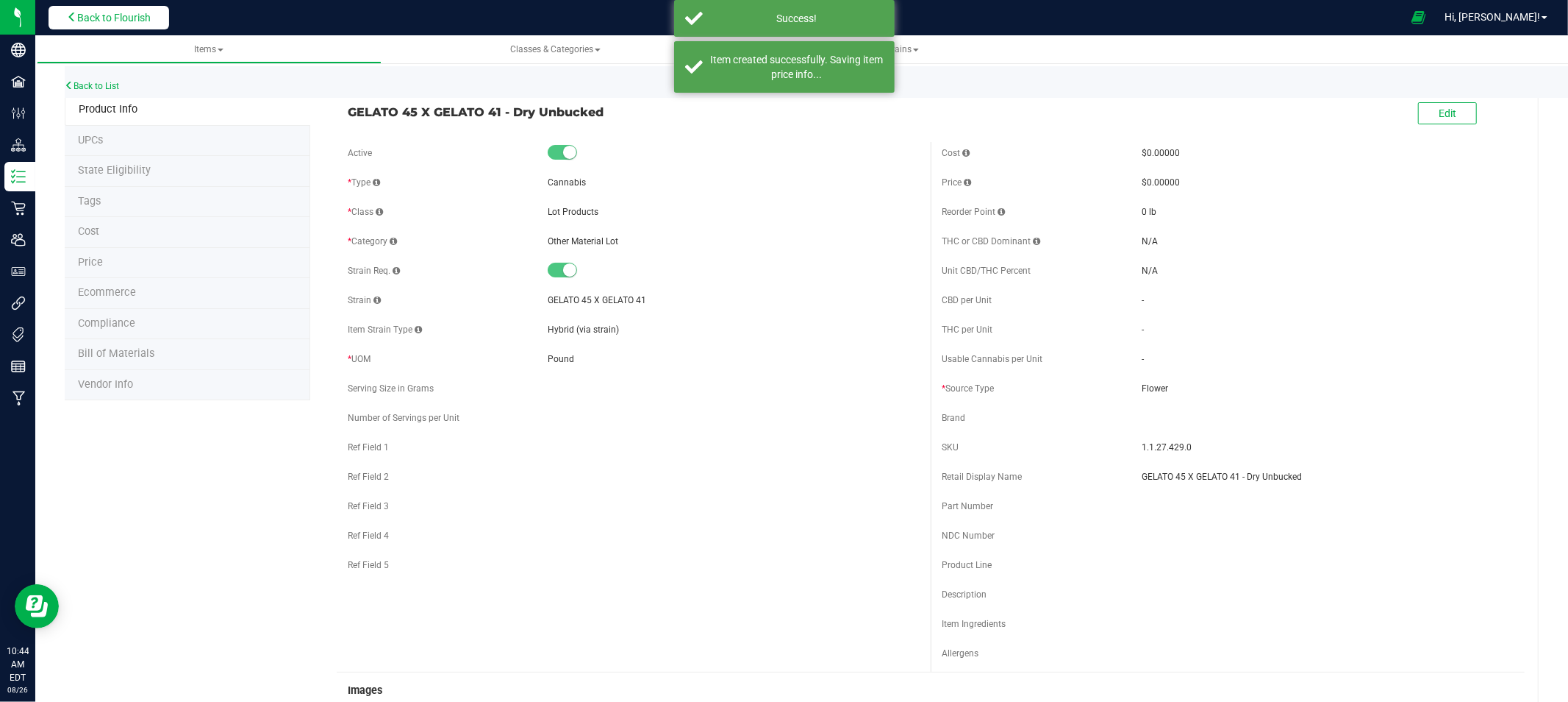
click at [135, 17] on span "Back to Flourish" at bounding box center [114, 17] width 73 height 12
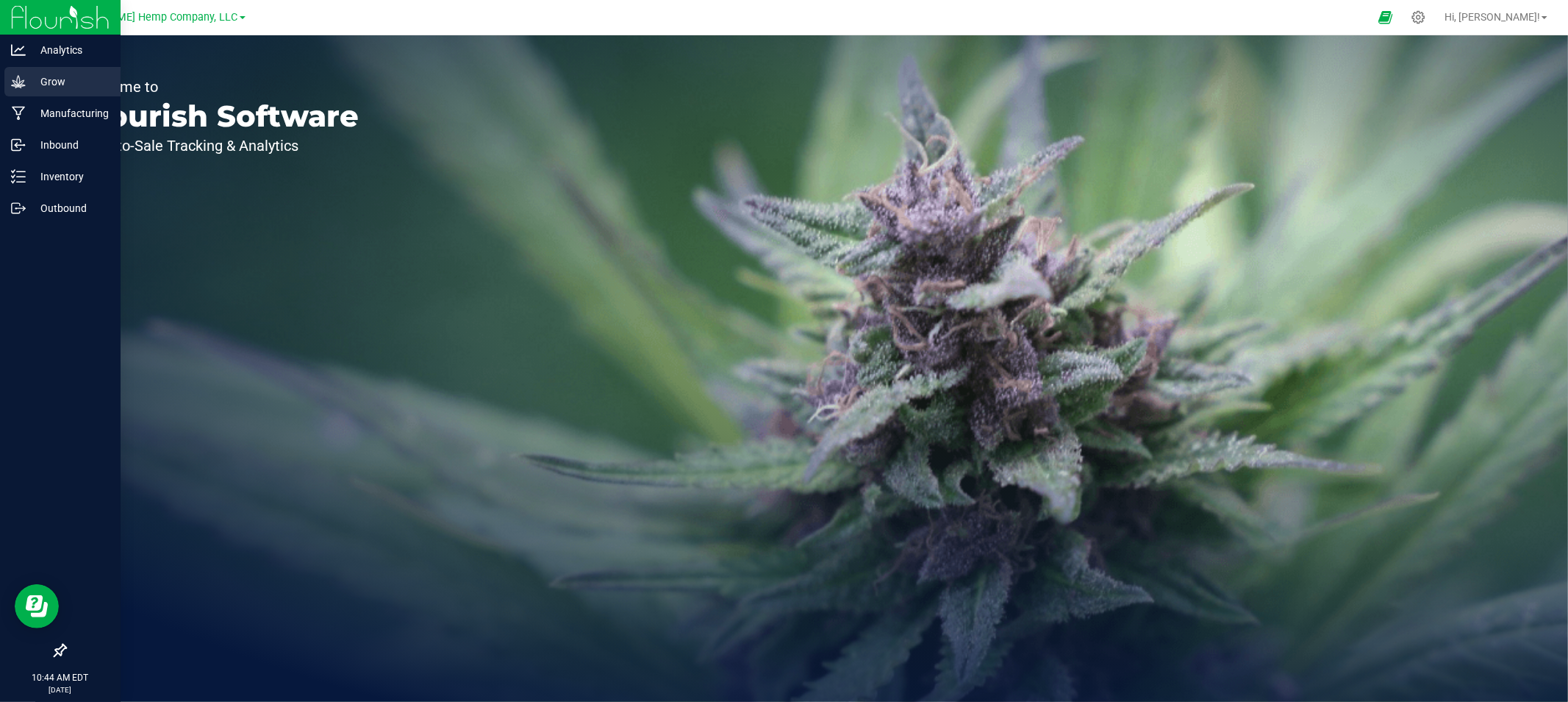
click at [30, 86] on p "Grow" at bounding box center [70, 82] width 89 height 17
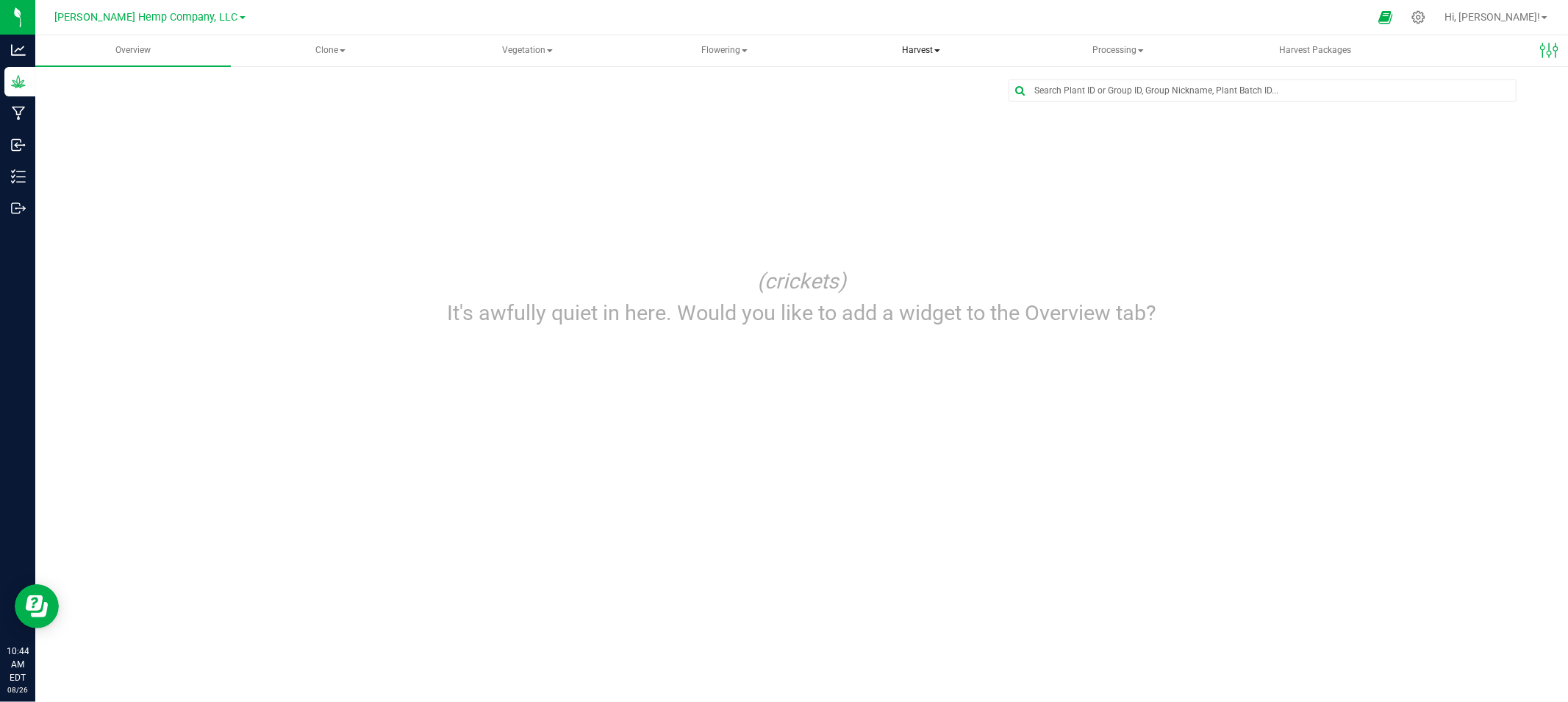
click at [896, 39] on span "Harvest" at bounding box center [920, 50] width 194 height 30
click at [910, 85] on span "Harvests" at bounding box center [884, 88] width 82 height 13
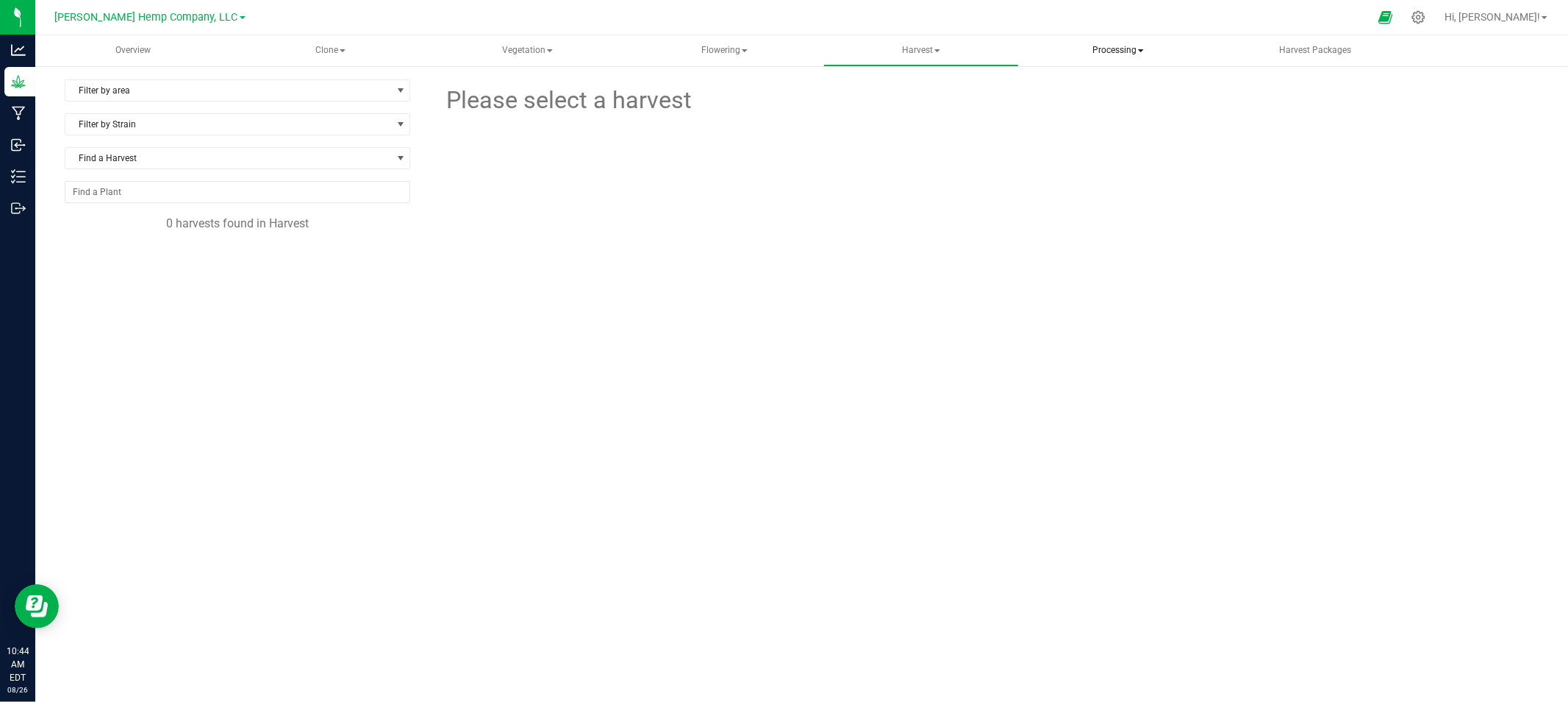
click at [1135, 45] on span "Processing" at bounding box center [1117, 50] width 194 height 30
click at [1119, 106] on span "Processing harvests" at bounding box center [1107, 105] width 136 height 13
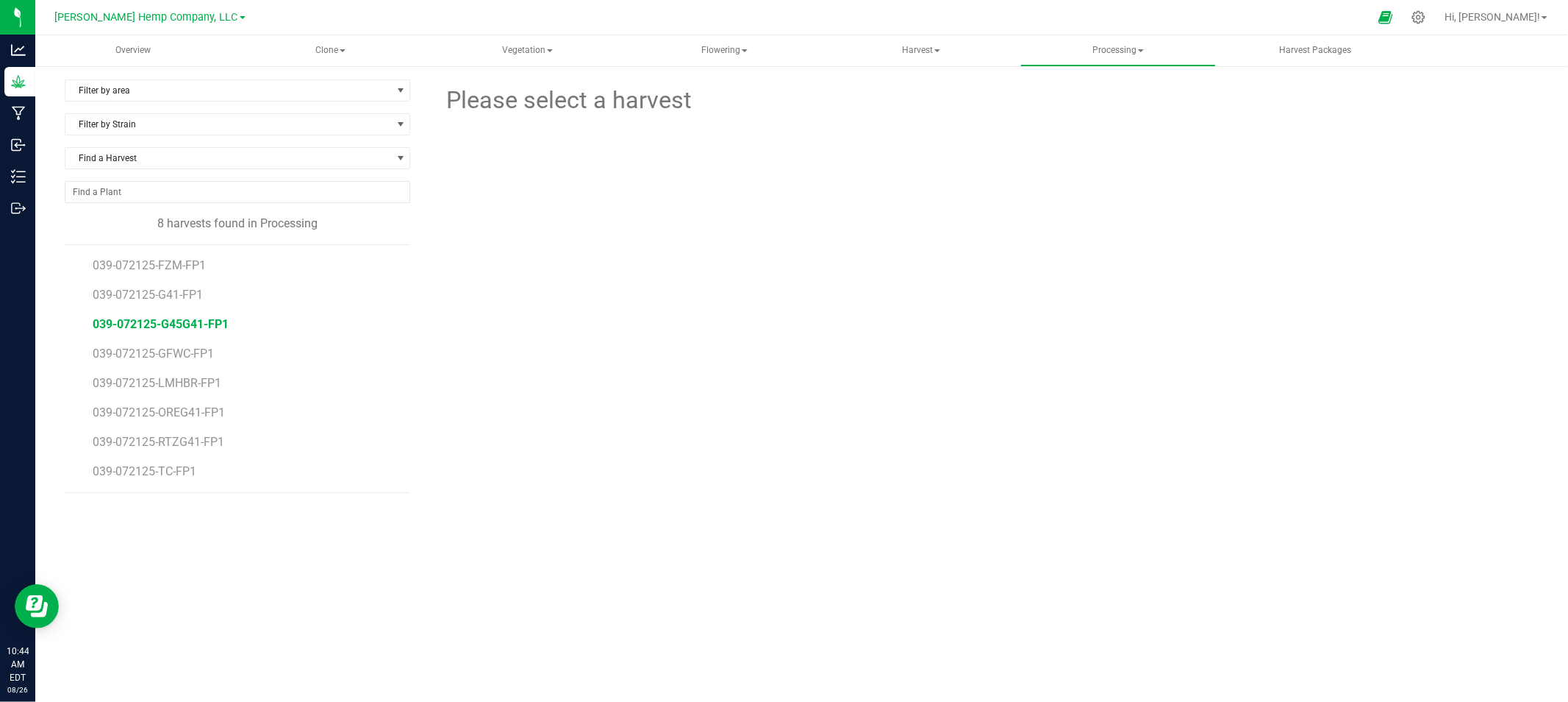
click at [185, 318] on span "039-072125-G45G41-FP1" at bounding box center [160, 324] width 136 height 14
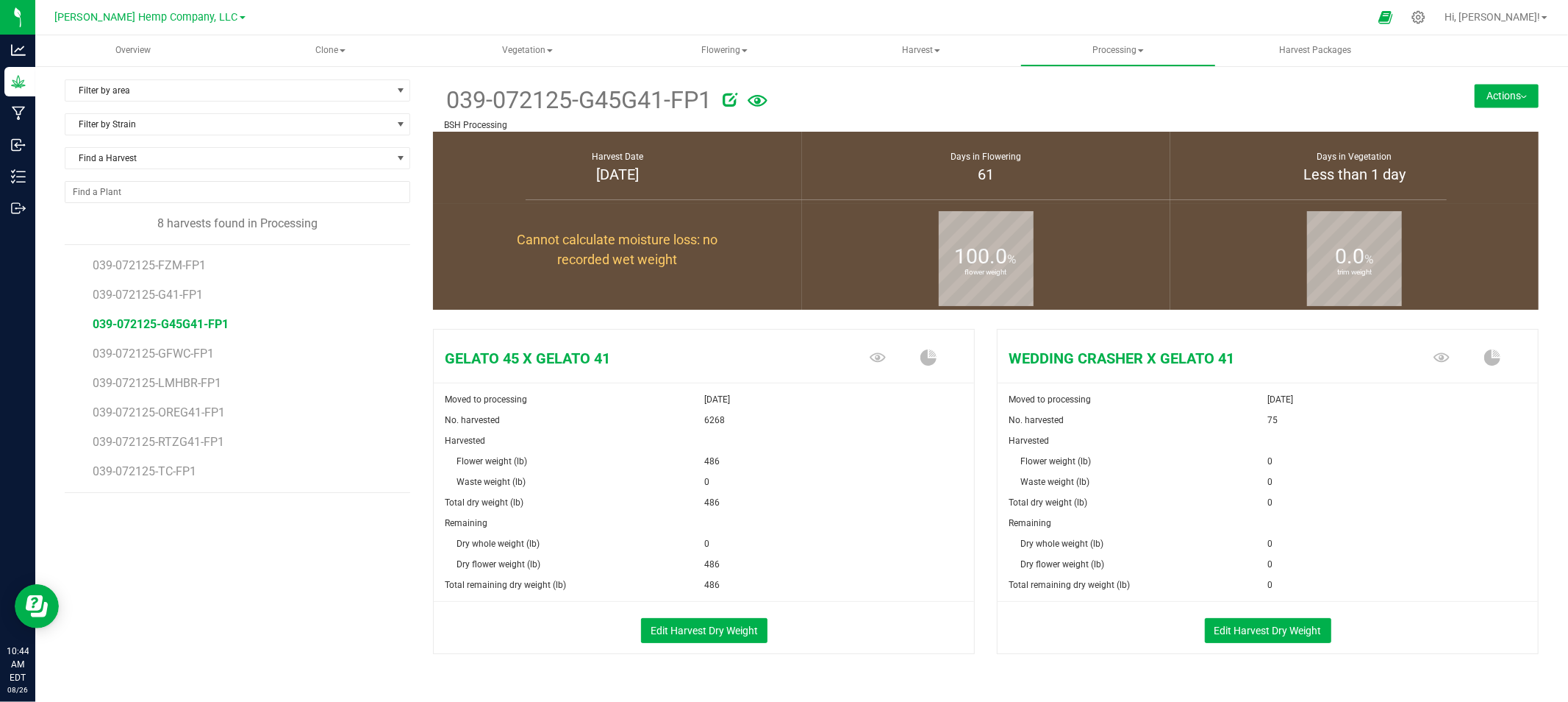
click at [1496, 103] on button "Actions" at bounding box center [1506, 95] width 64 height 23
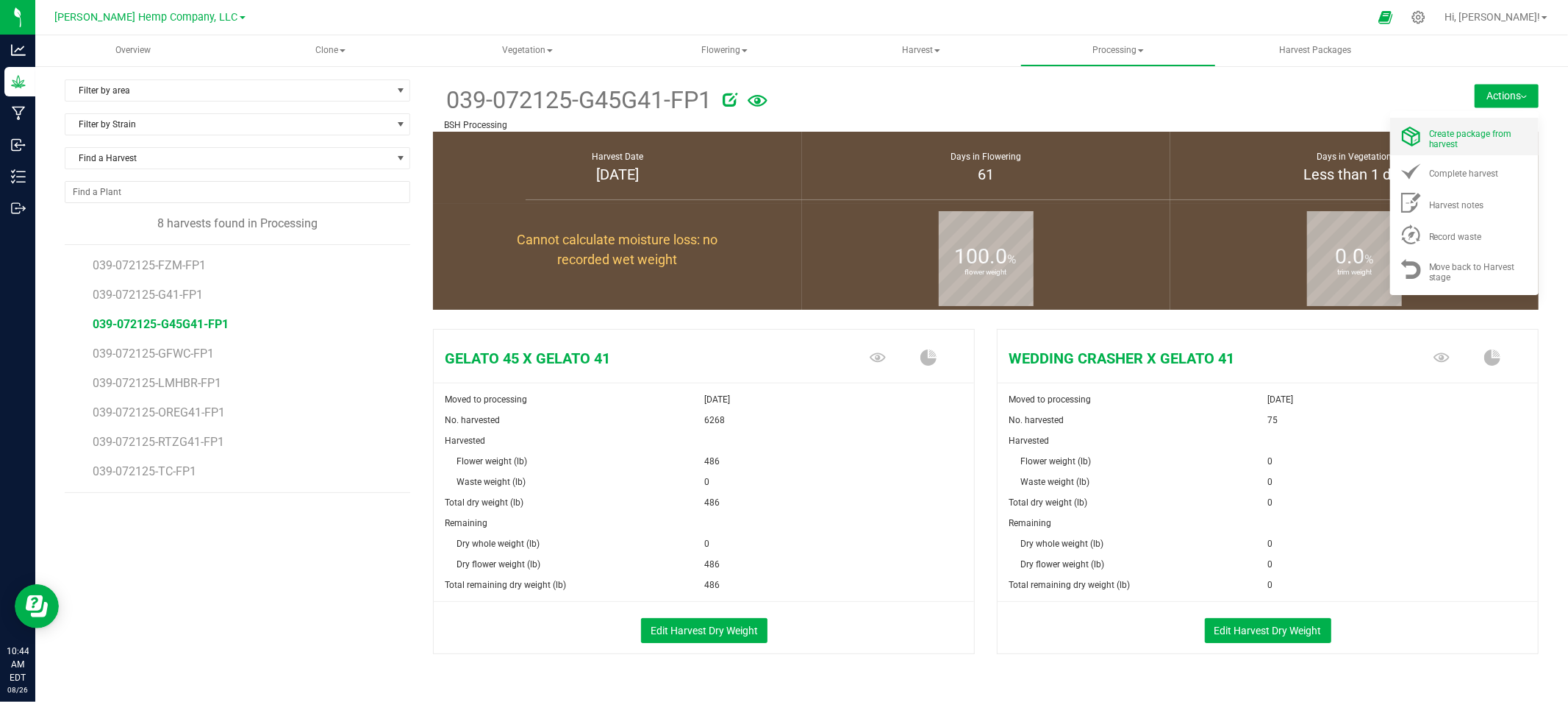
click at [1460, 132] on span "Create package from harvest" at bounding box center [1471, 138] width 83 height 20
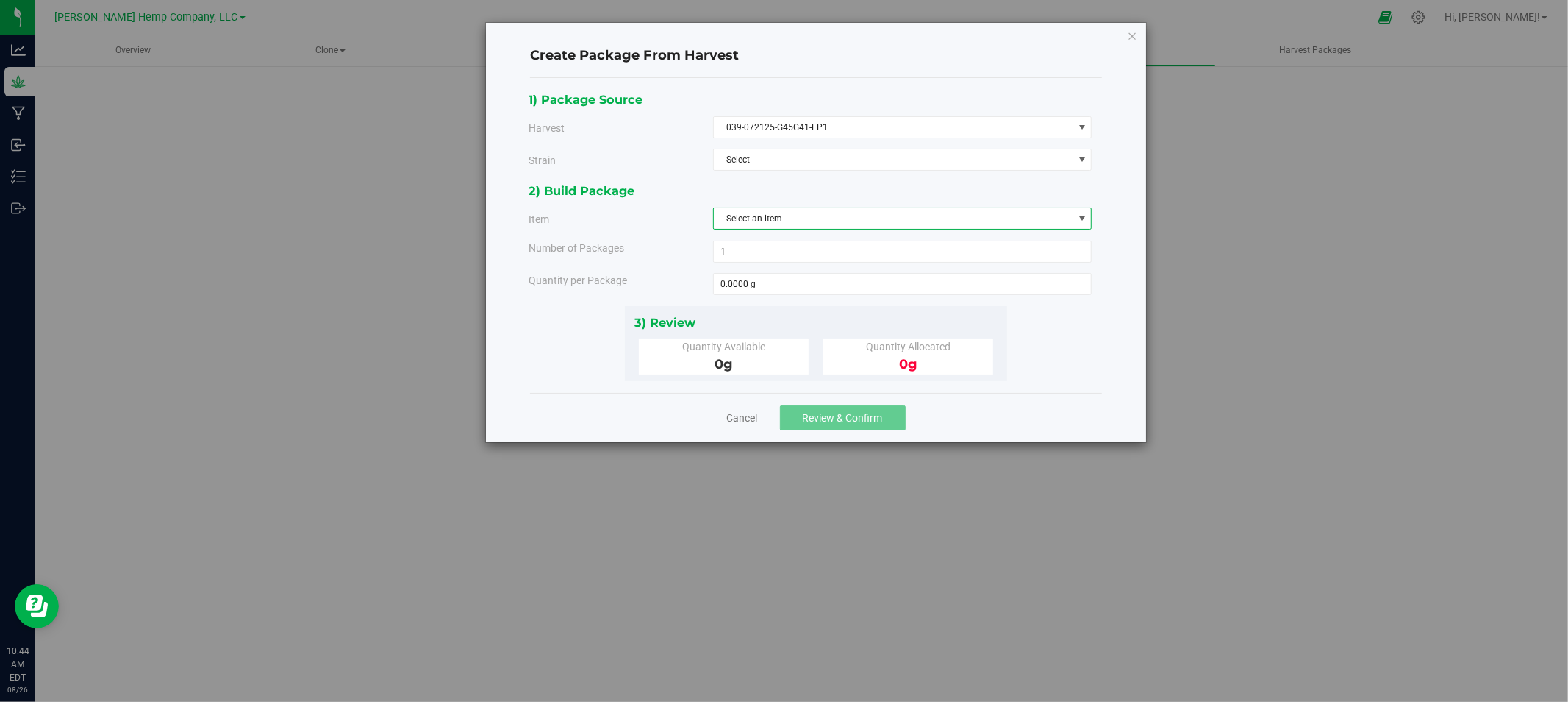
click at [934, 223] on span "Select an item" at bounding box center [893, 218] width 359 height 20
click at [910, 112] on div "1) Package Source Harvest 039-072125-G45G41-FP1 Select 039-072125-FZM-FP1 039-0…" at bounding box center [816, 135] width 574 height 92
click at [883, 160] on span "Select" at bounding box center [893, 159] width 359 height 20
click at [878, 172] on div "Select GELATO 45 X GELATO 41 WEDDING CRASHER X GELATO 41 No data found." at bounding box center [903, 196] width 380 height 50
click at [878, 179] on li "GELATO 45 X GELATO 41" at bounding box center [903, 185] width 378 height 22
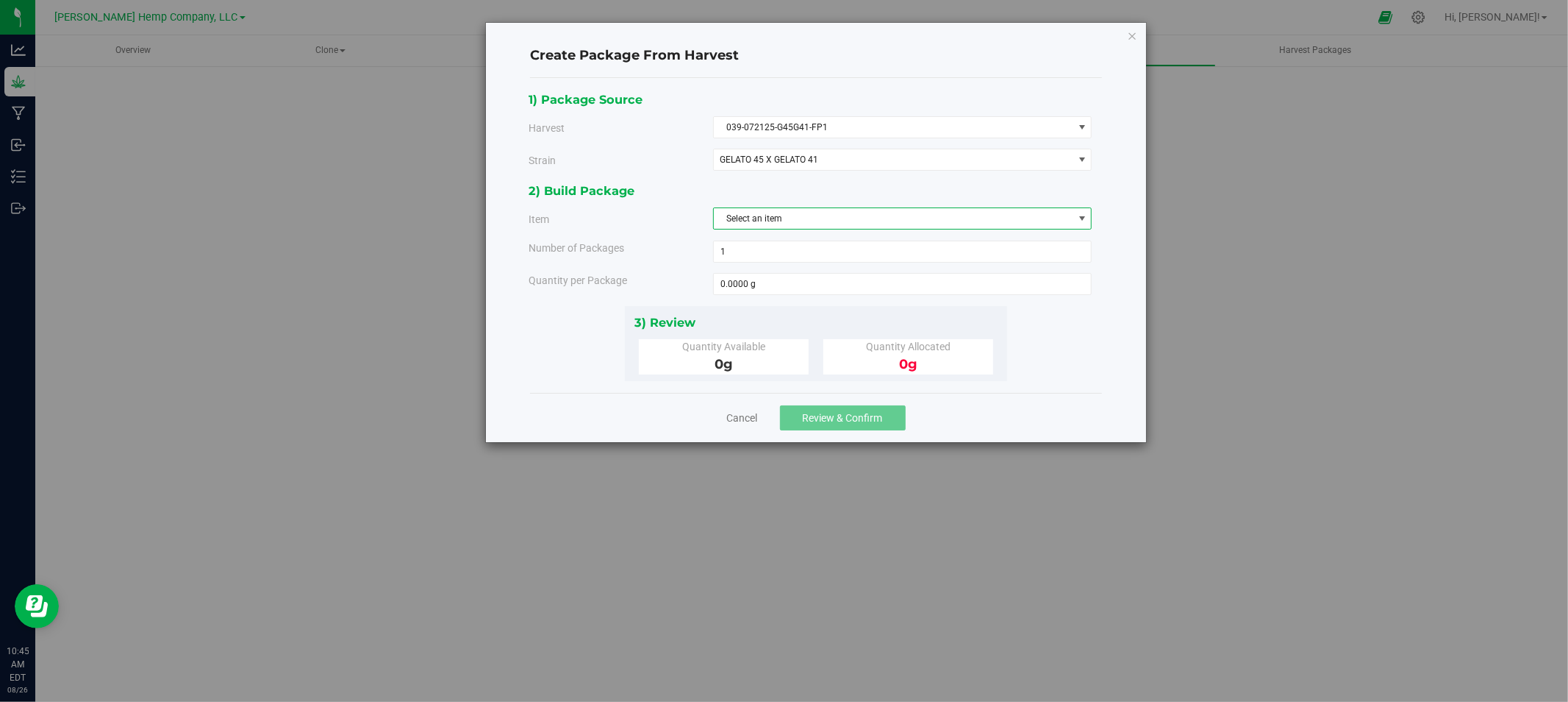
click at [880, 218] on span "Select an item" at bounding box center [893, 218] width 359 height 20
click at [882, 274] on span "GELATO 45 X GELATO 41 - Dry Unbucked" at bounding box center [803, 281] width 160 height 19
